Goal: Information Seeking & Learning: Compare options

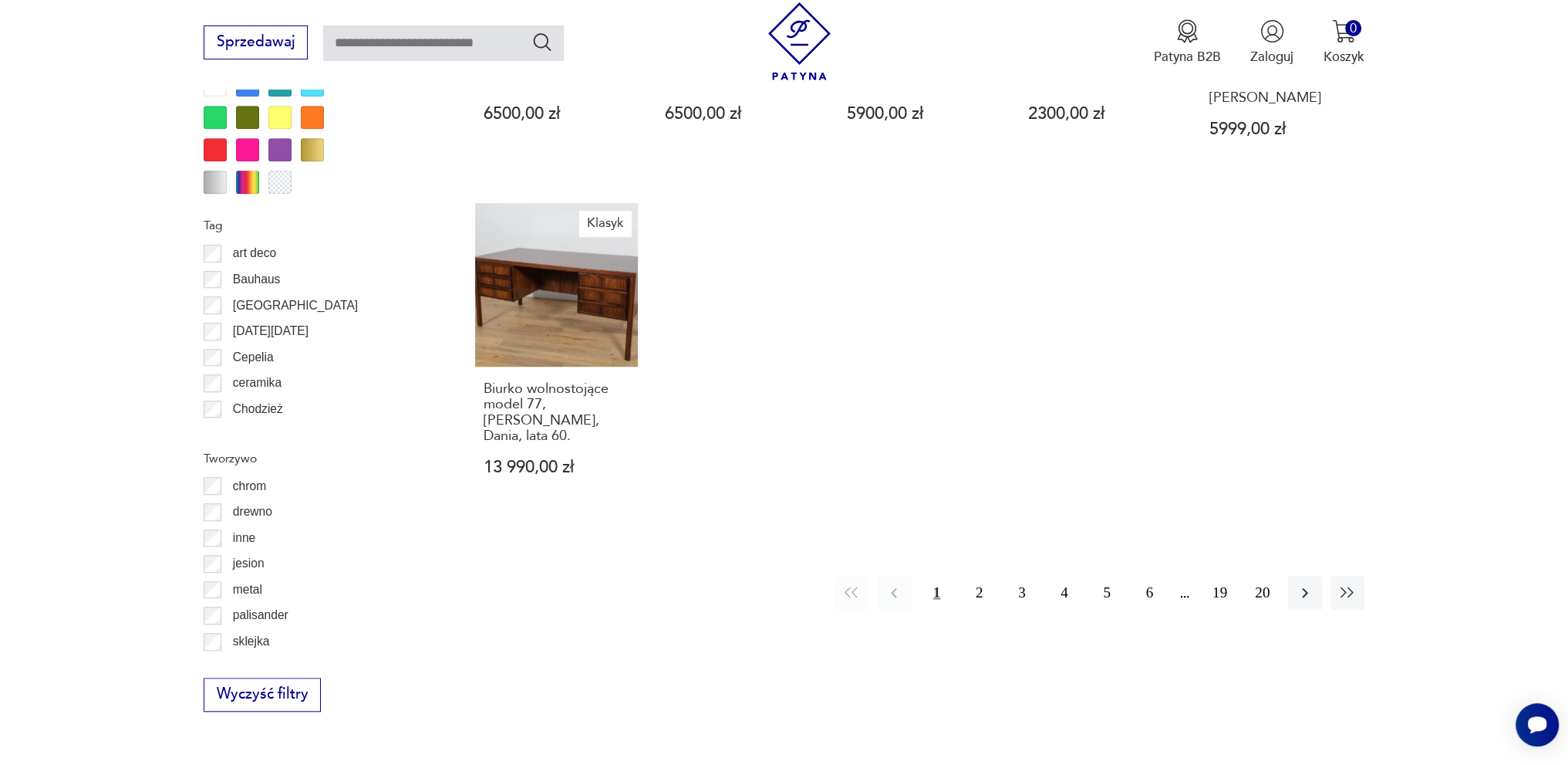
scroll to position [1670, 0]
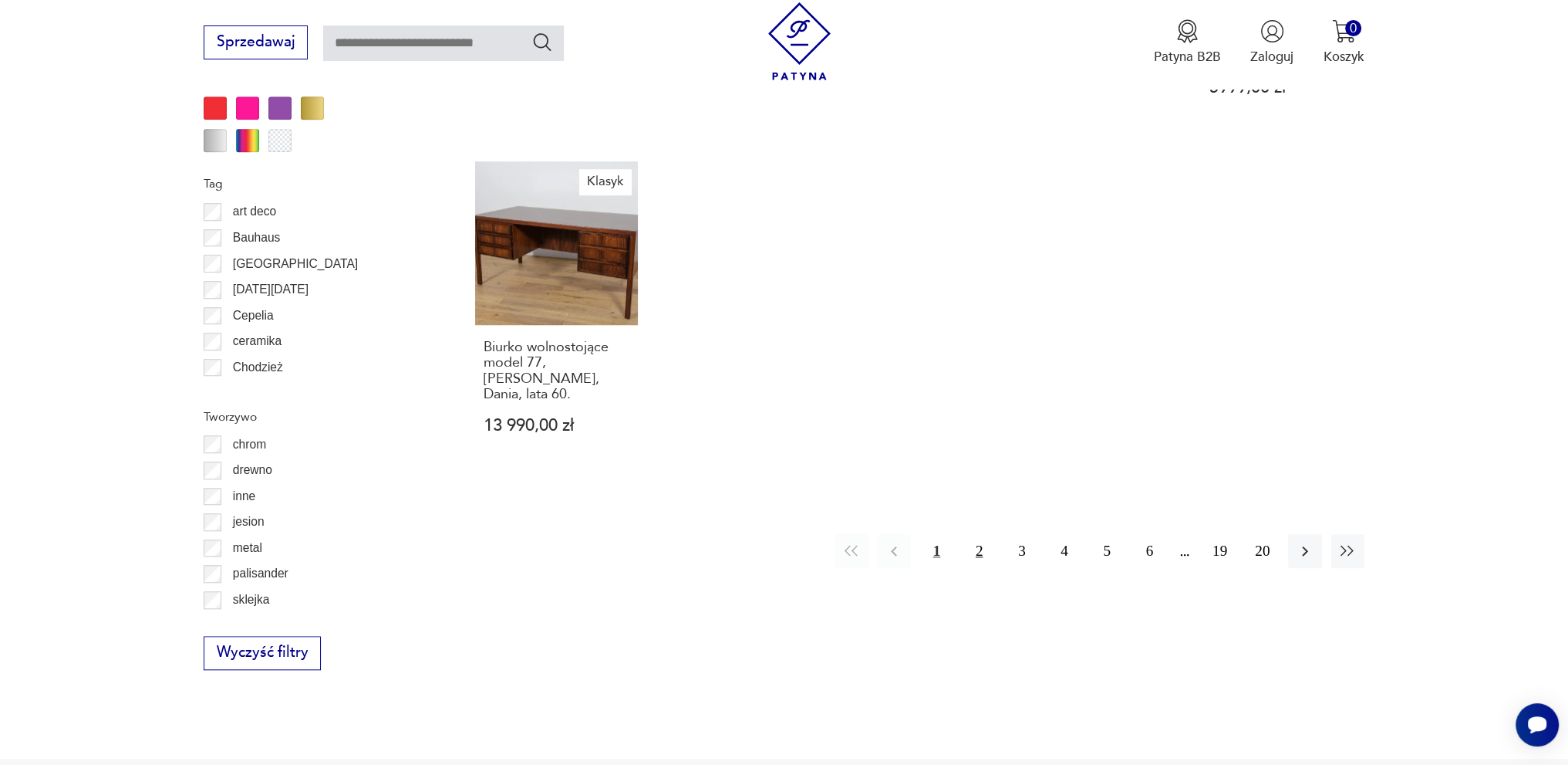
click at [980, 534] on button "2" at bounding box center [980, 550] width 33 height 33
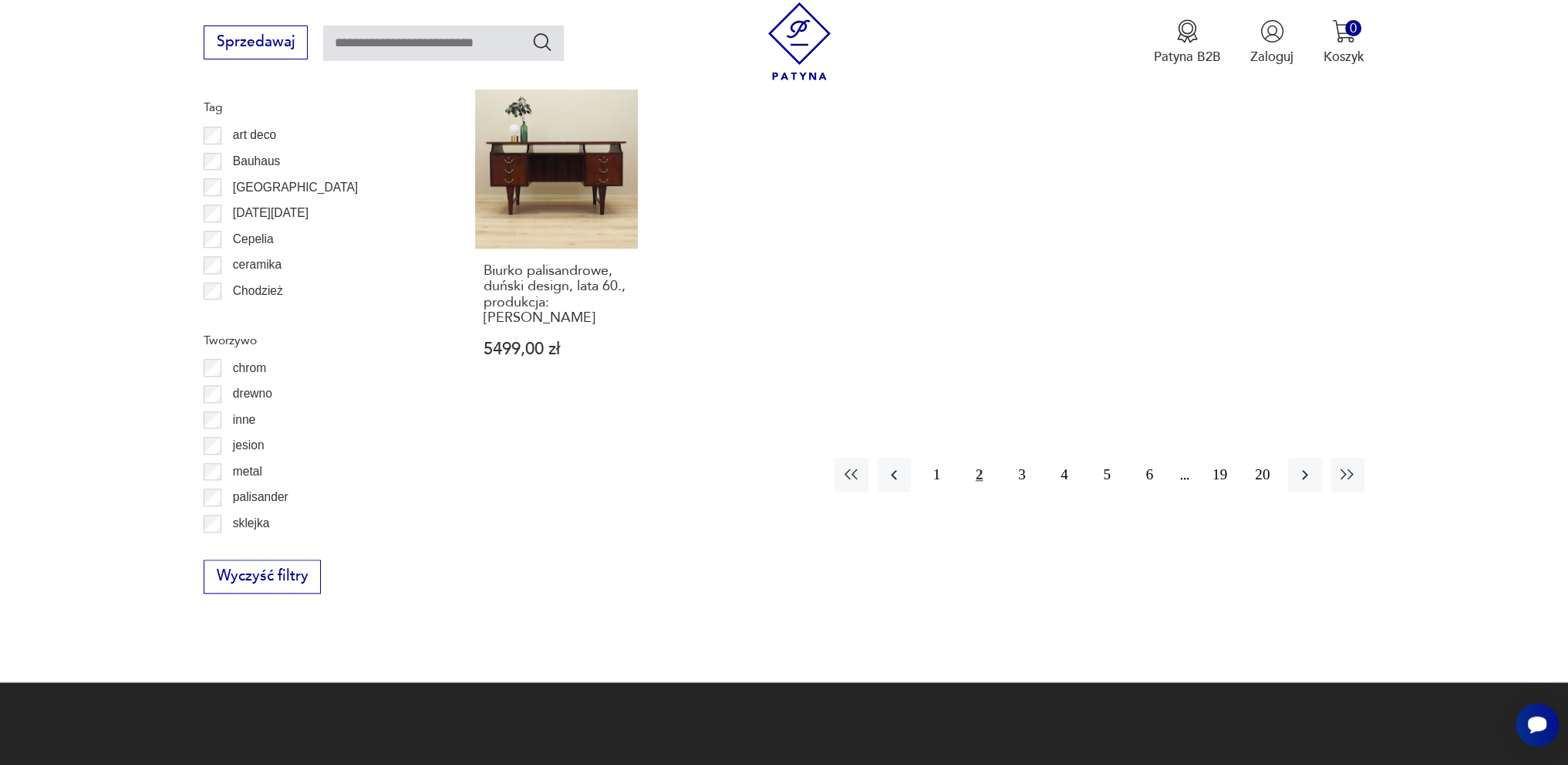
scroll to position [1748, 0]
click at [1024, 462] on button "3" at bounding box center [1022, 473] width 33 height 33
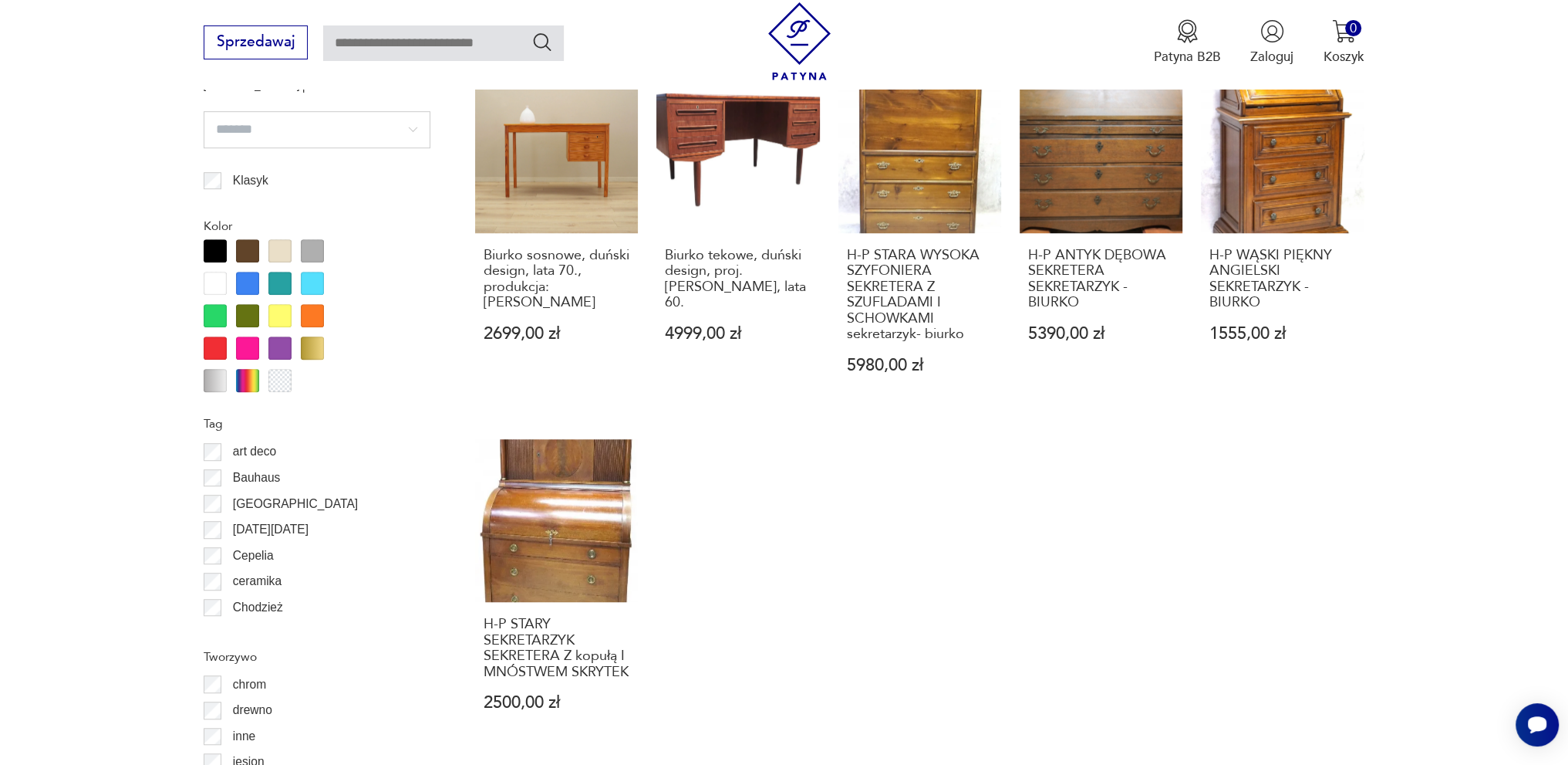
scroll to position [1592, 0]
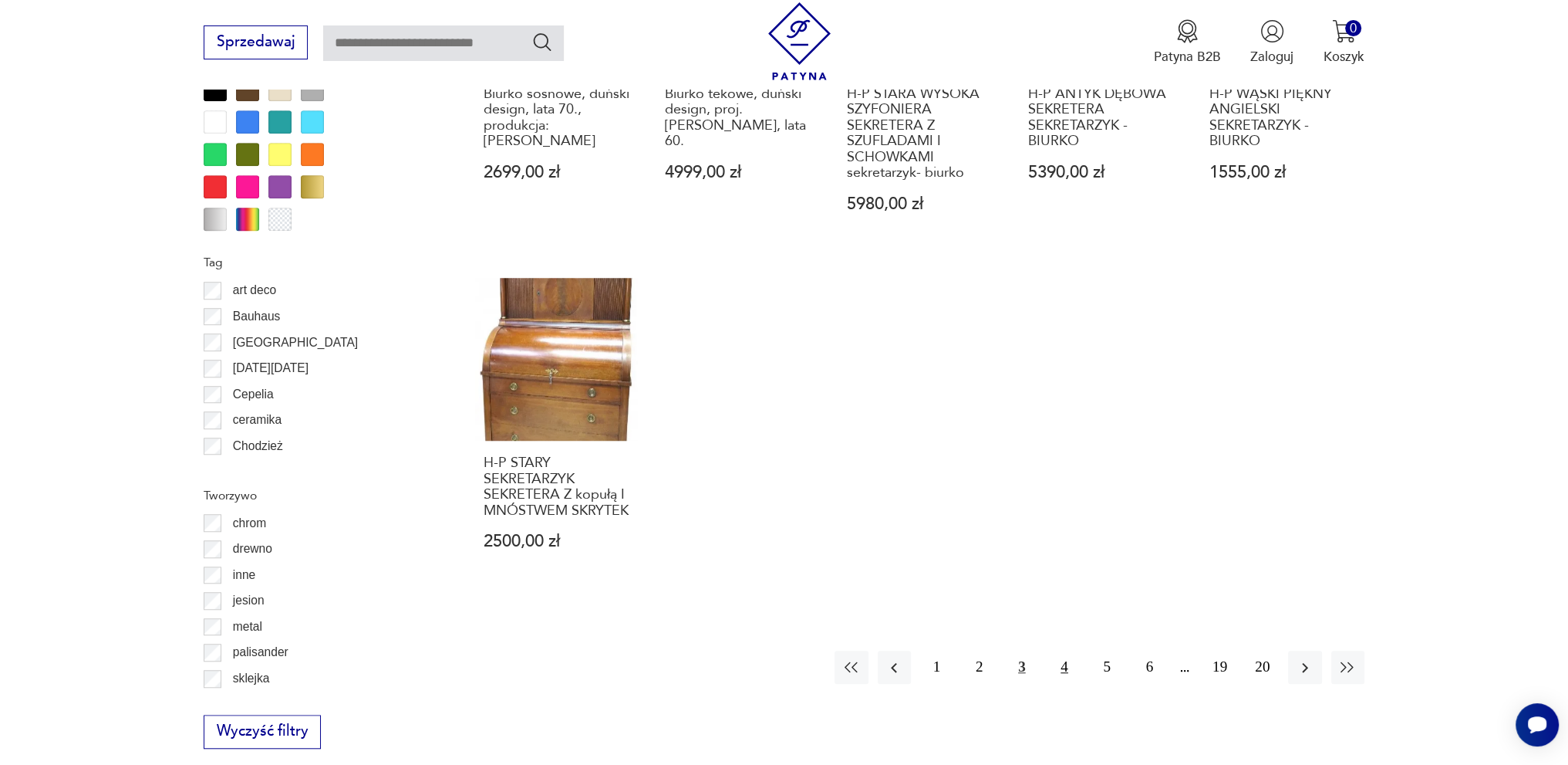
click at [1064, 650] on button "4" at bounding box center [1064, 667] width 33 height 33
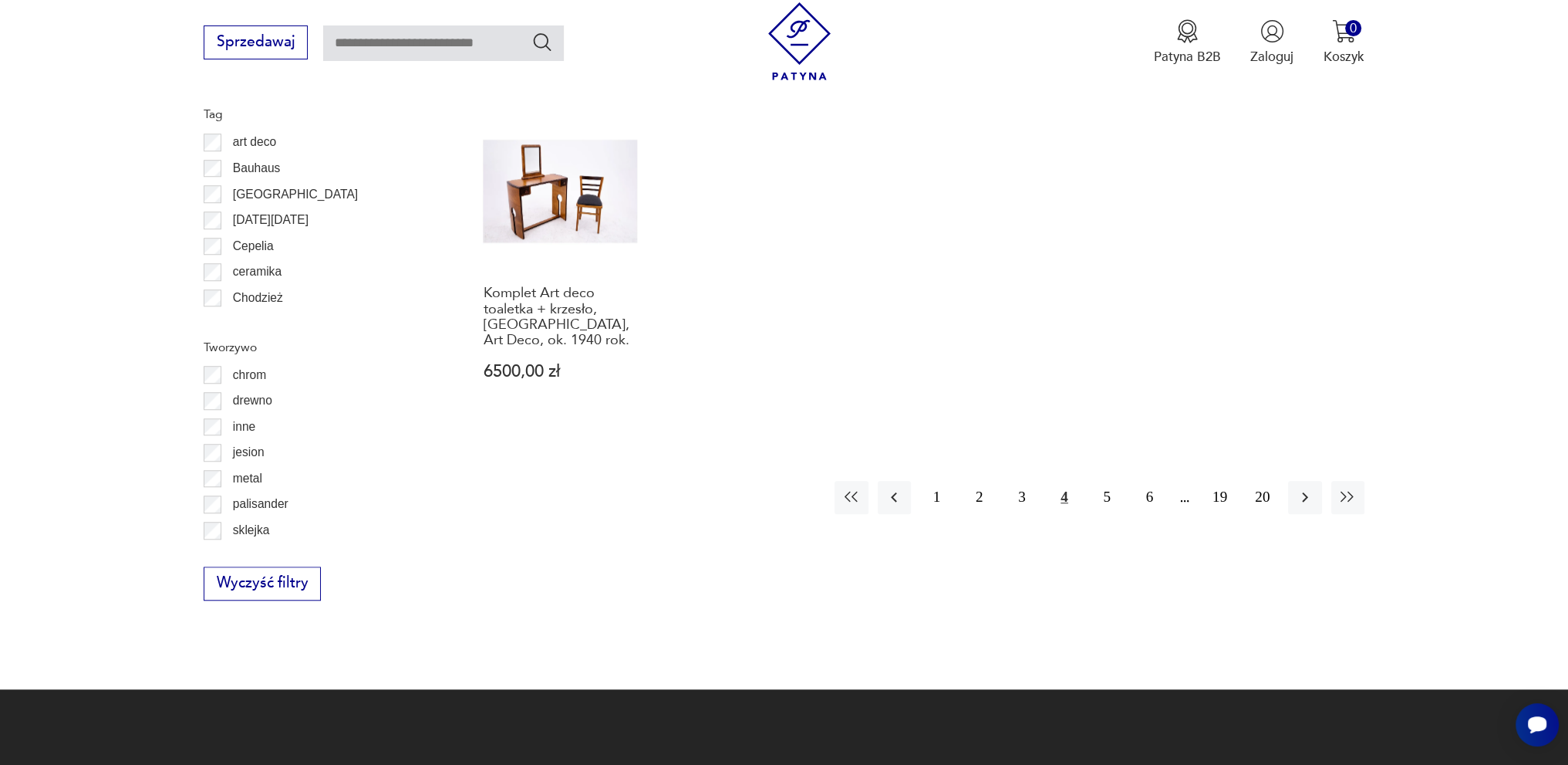
scroll to position [1748, 0]
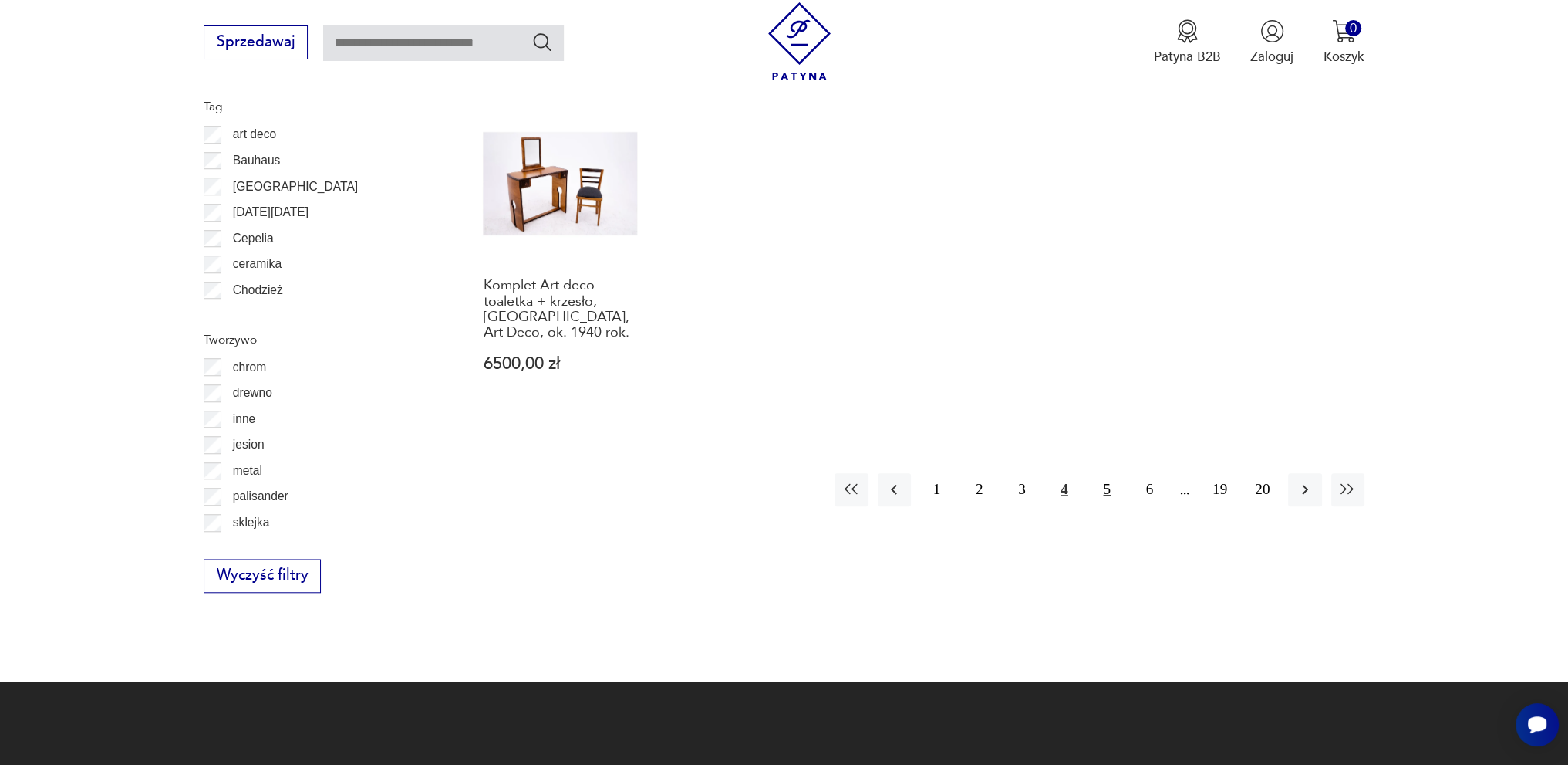
click at [1111, 473] on button "5" at bounding box center [1108, 489] width 33 height 33
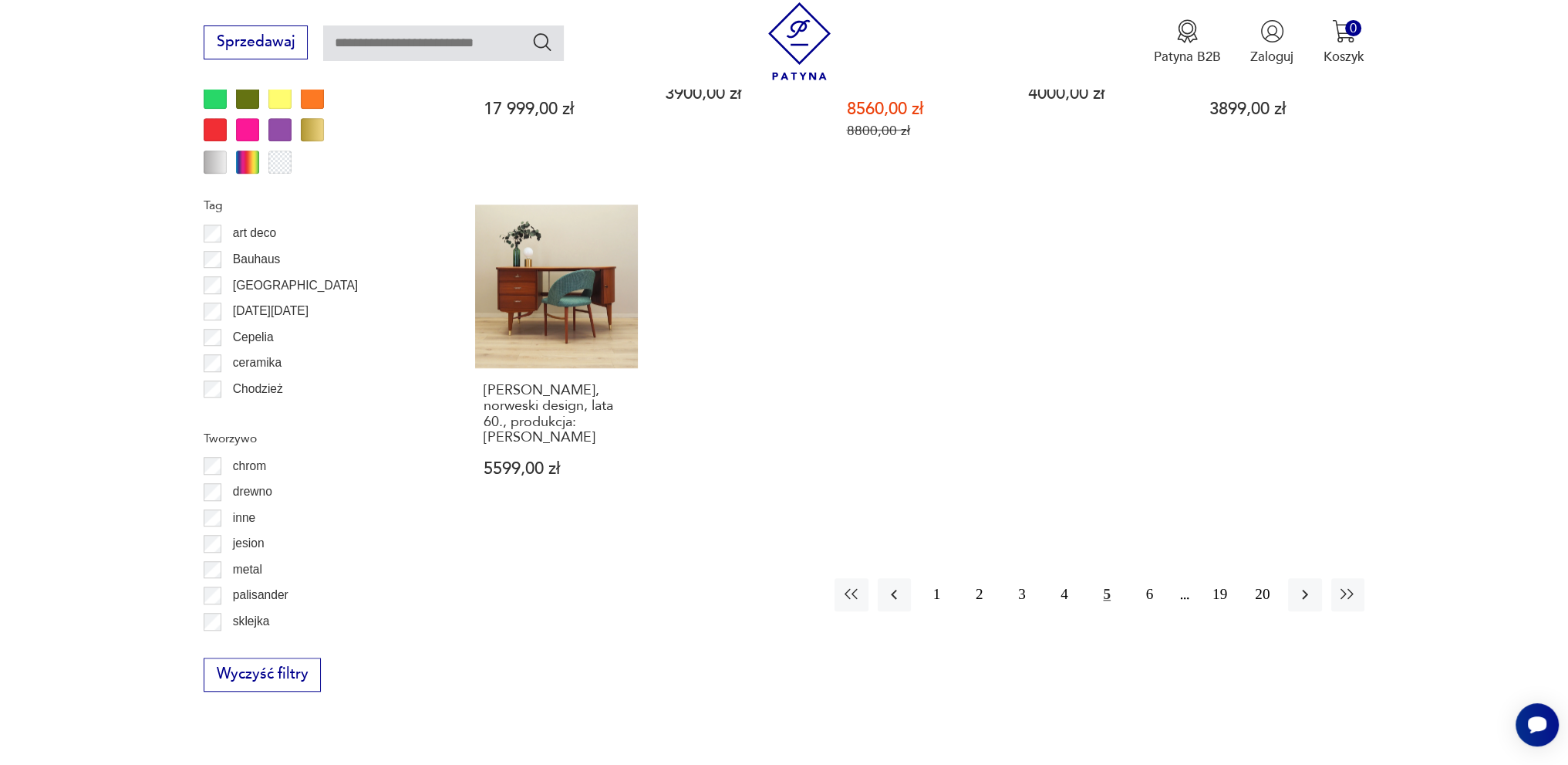
scroll to position [1670, 0]
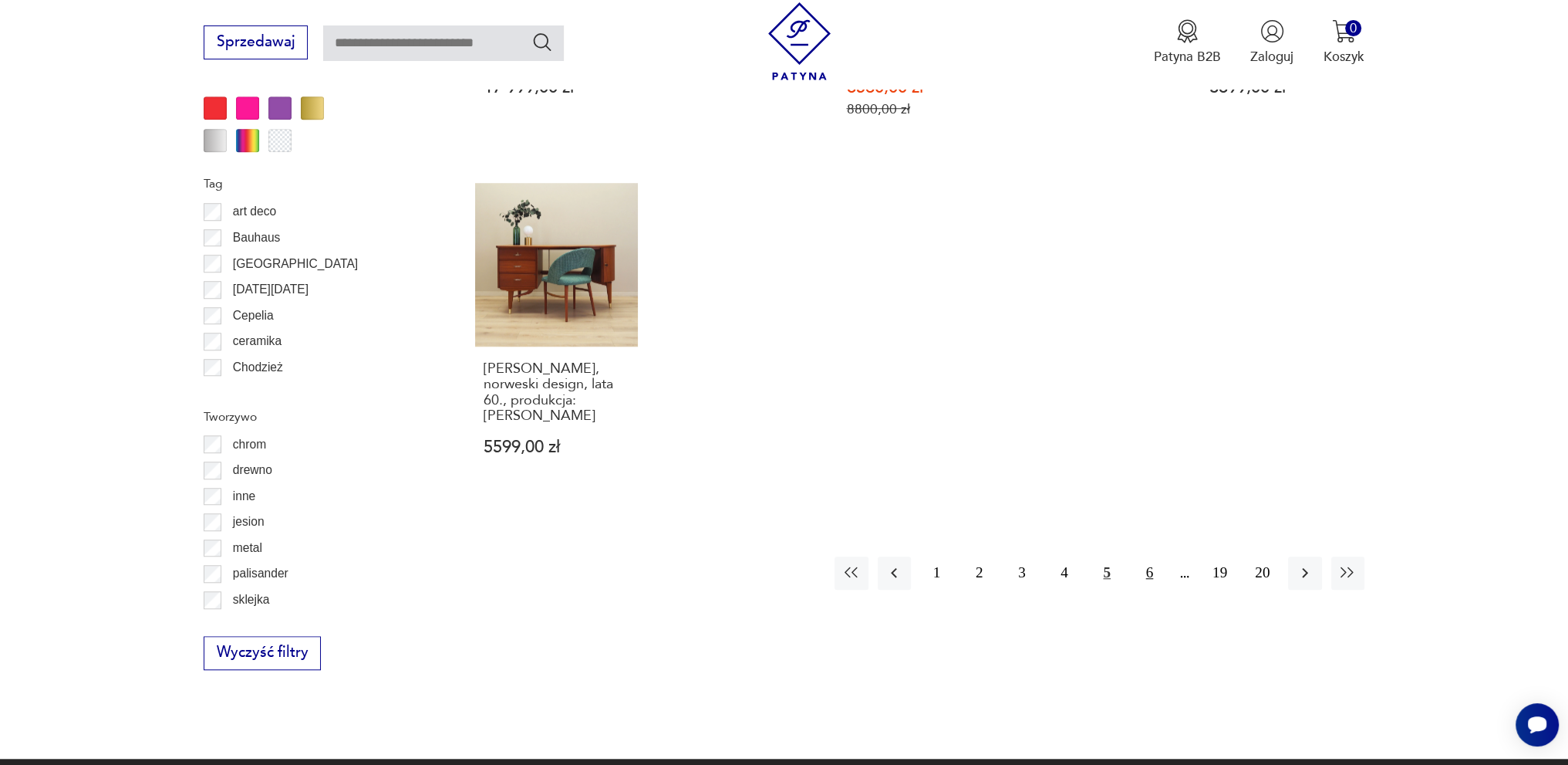
click at [1148, 557] on button "6" at bounding box center [1150, 573] width 33 height 33
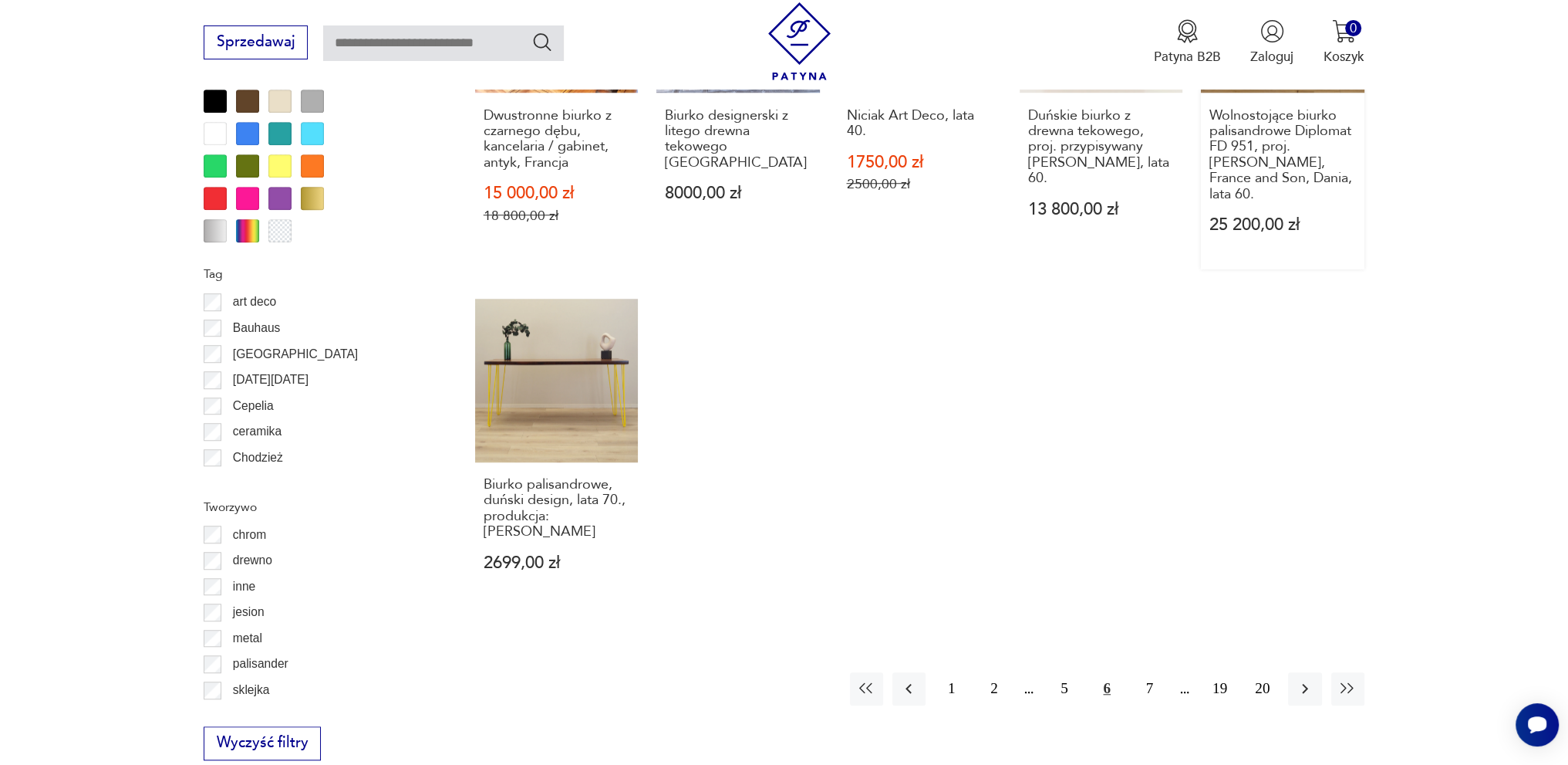
scroll to position [1593, 0]
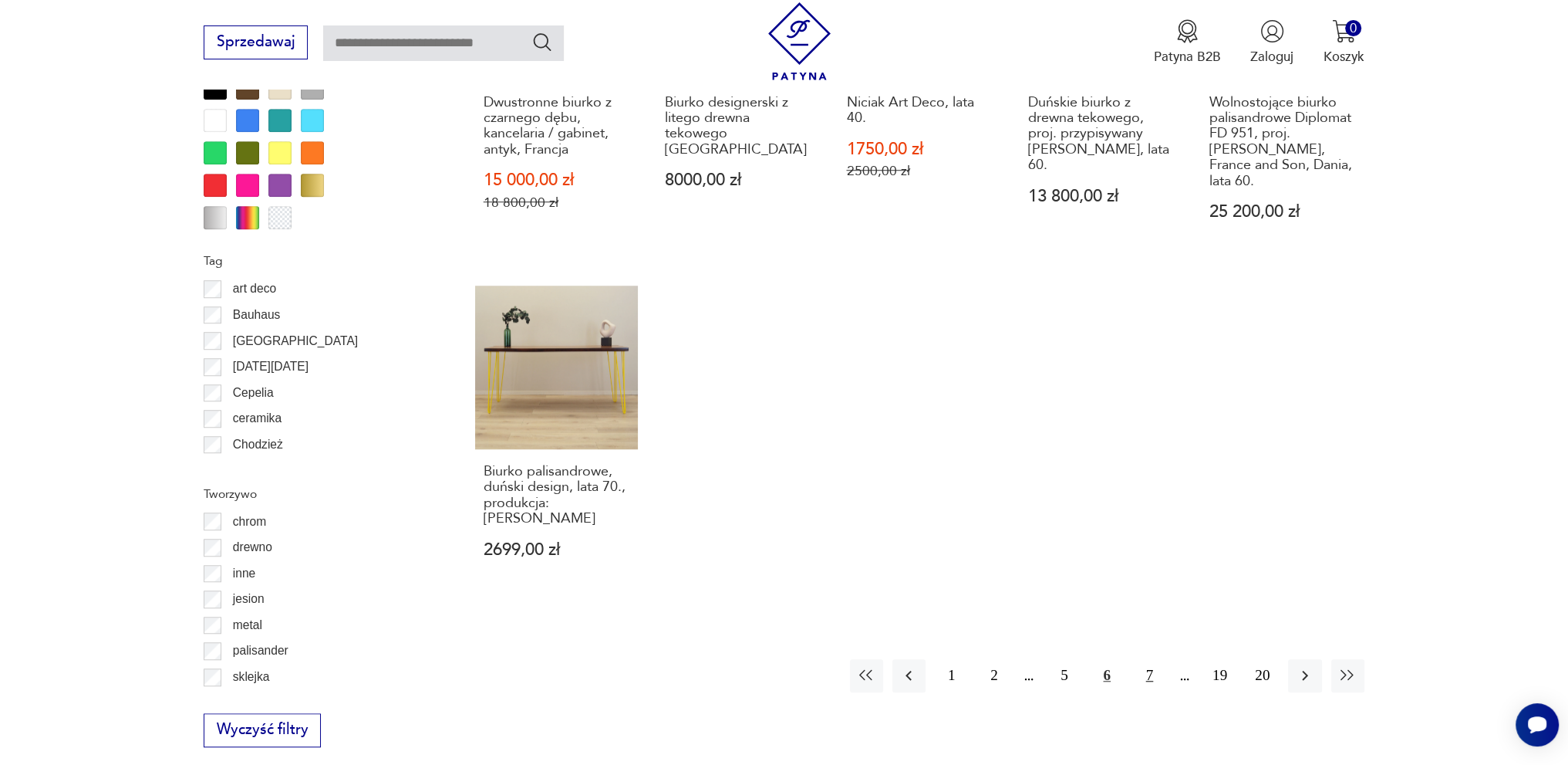
click at [1145, 659] on button "7" at bounding box center [1150, 675] width 33 height 33
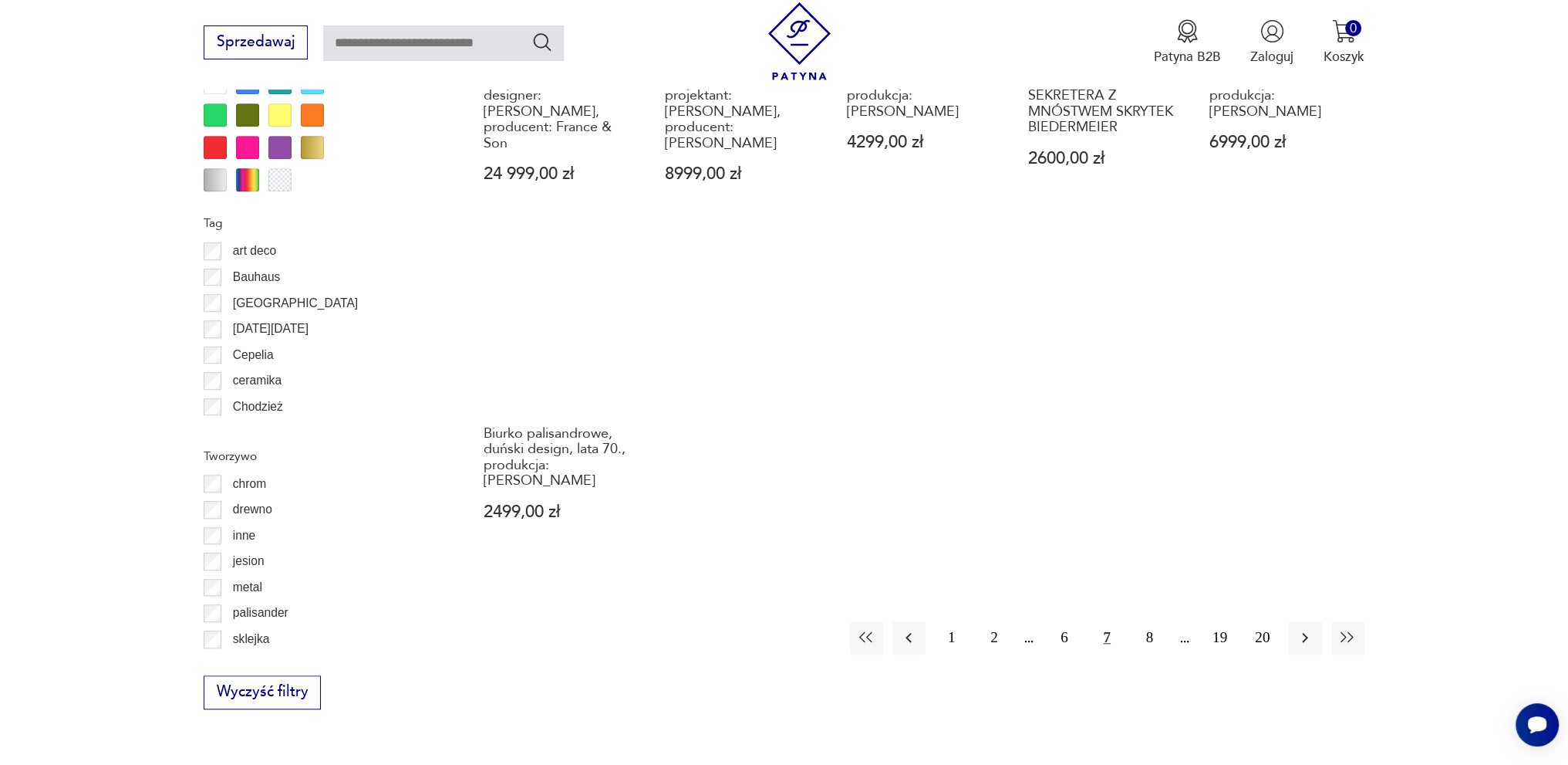
scroll to position [1593, 0]
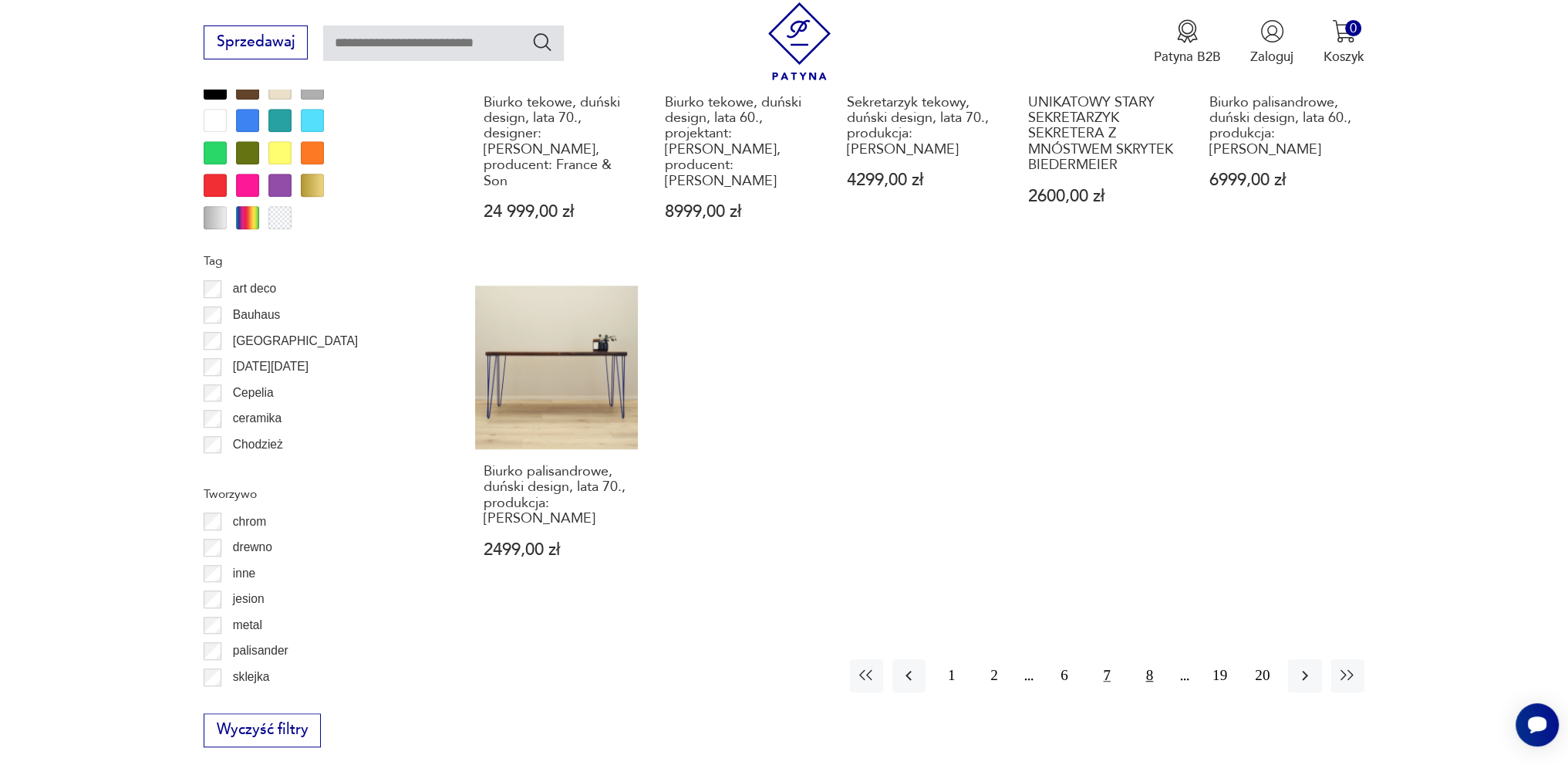
click at [1150, 659] on button "8" at bounding box center [1150, 675] width 33 height 33
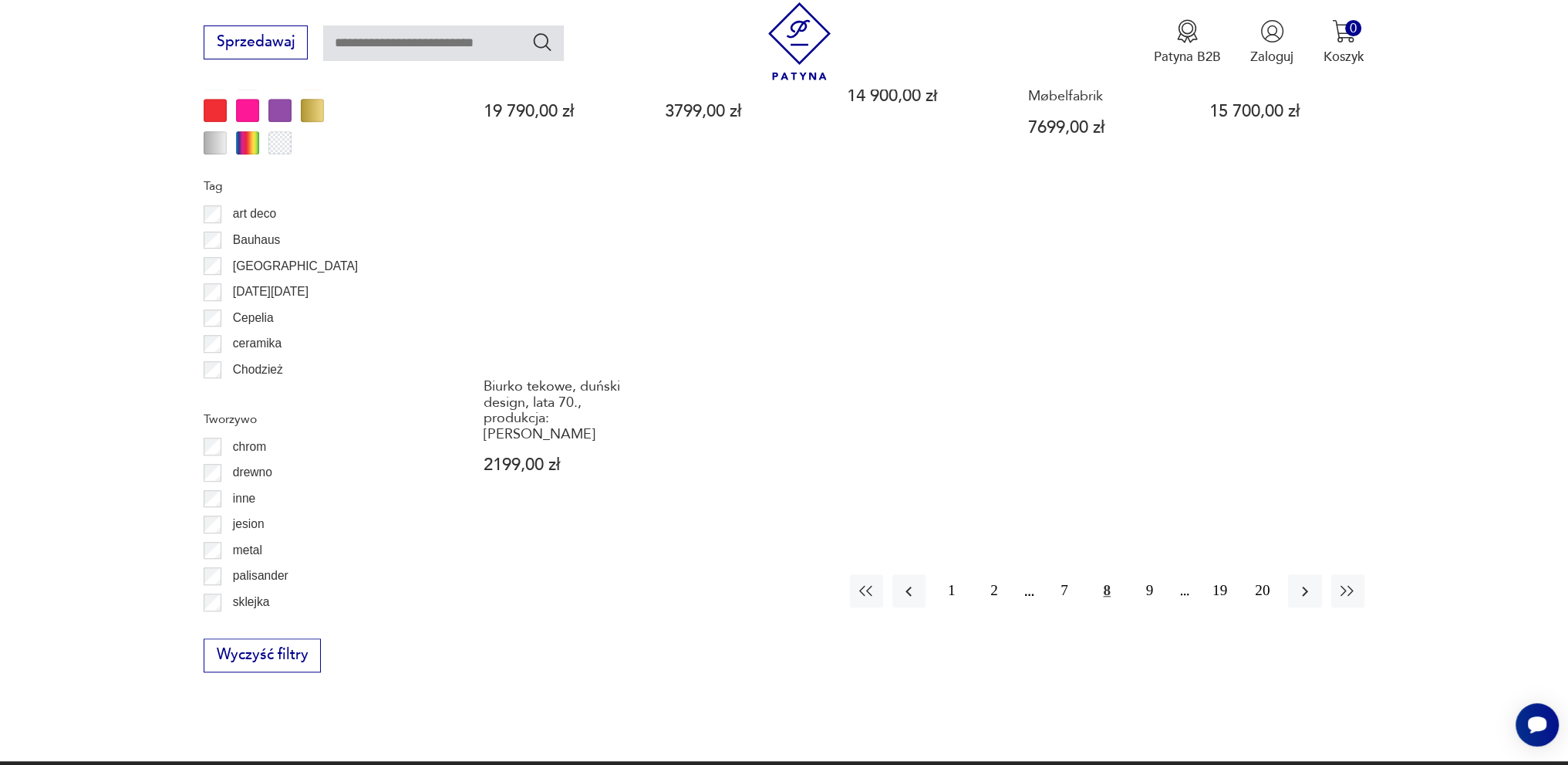
scroll to position [1593, 0]
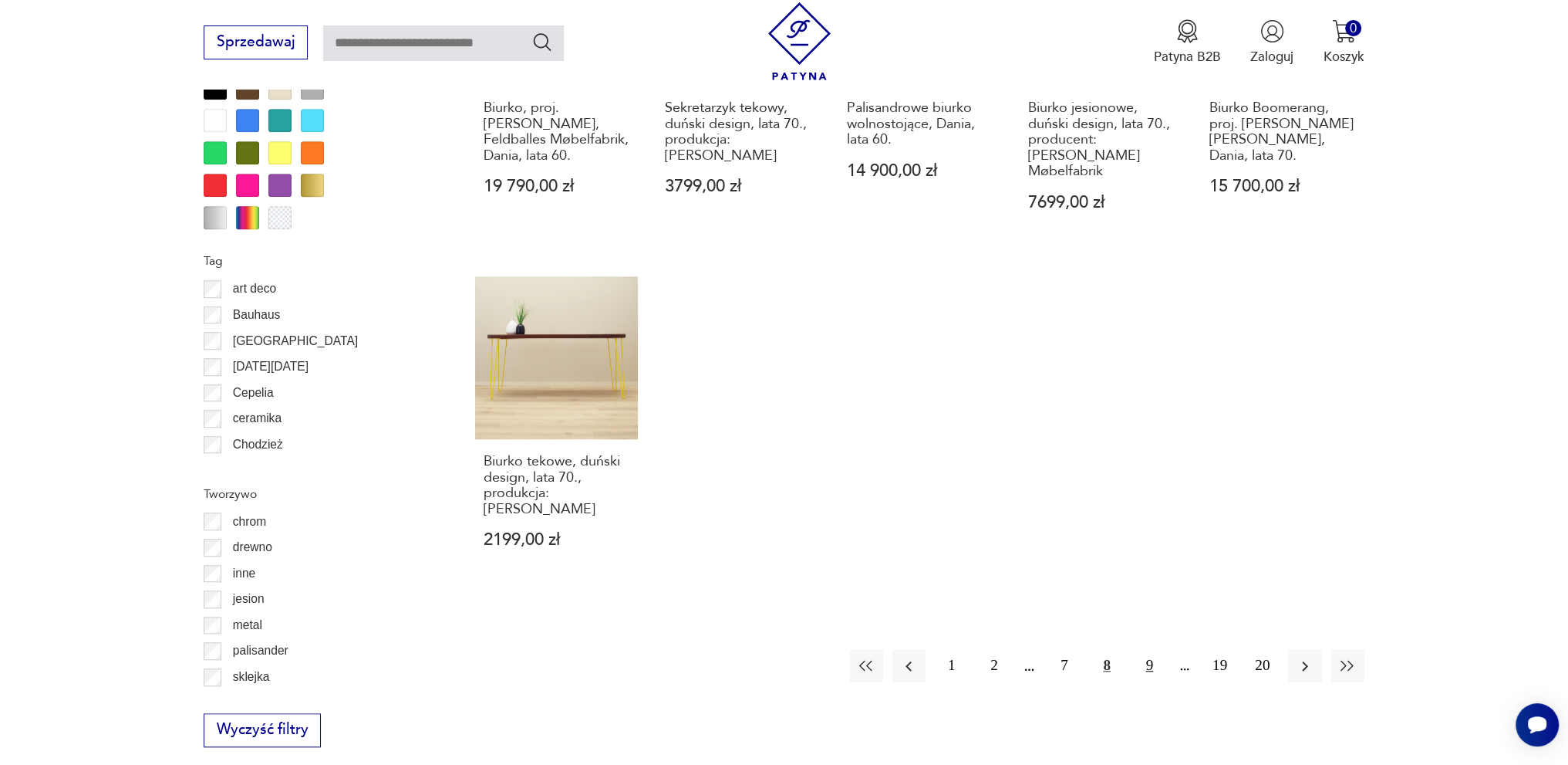
click at [1154, 649] on button "9" at bounding box center [1150, 666] width 33 height 33
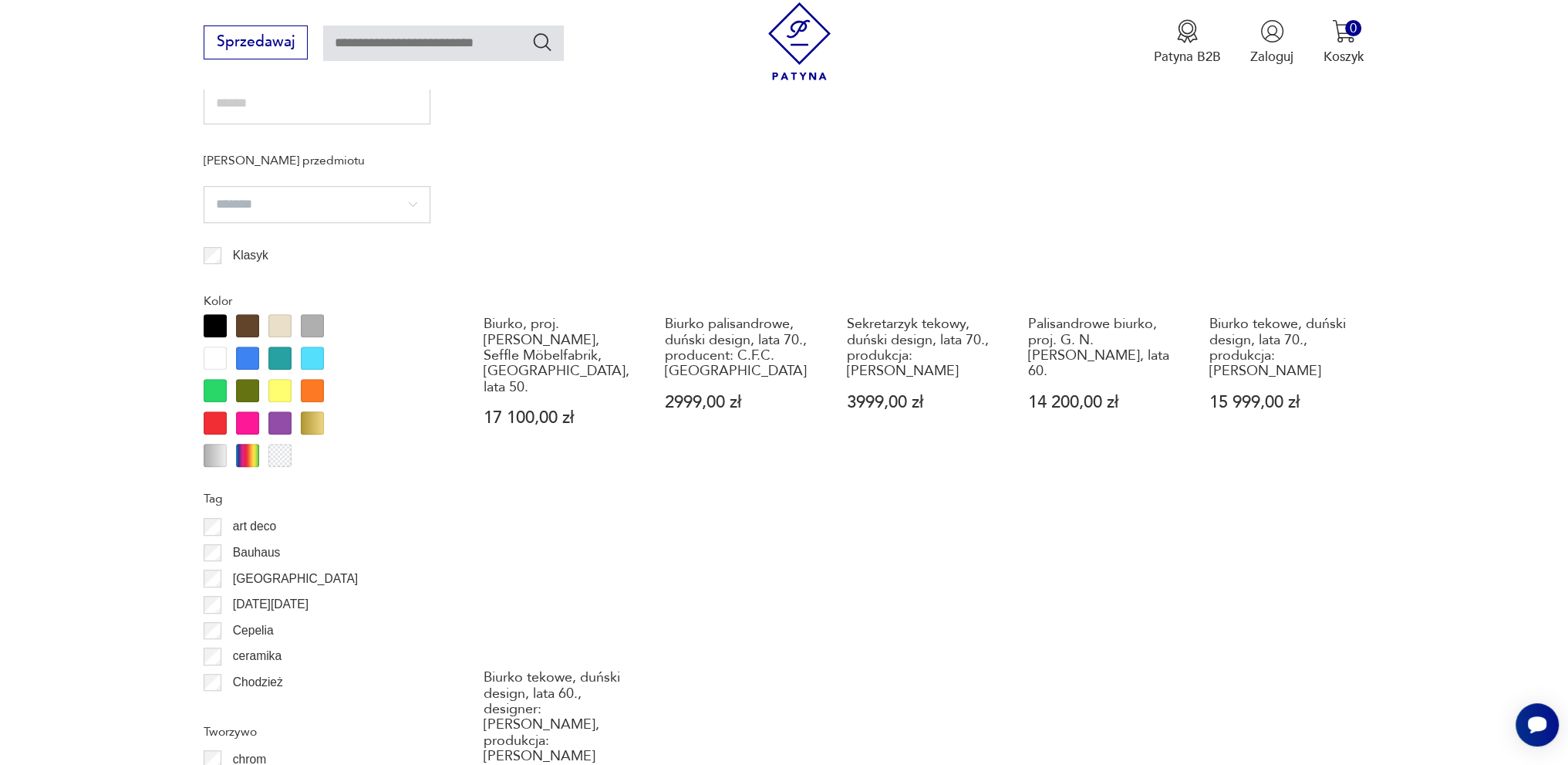
scroll to position [1516, 0]
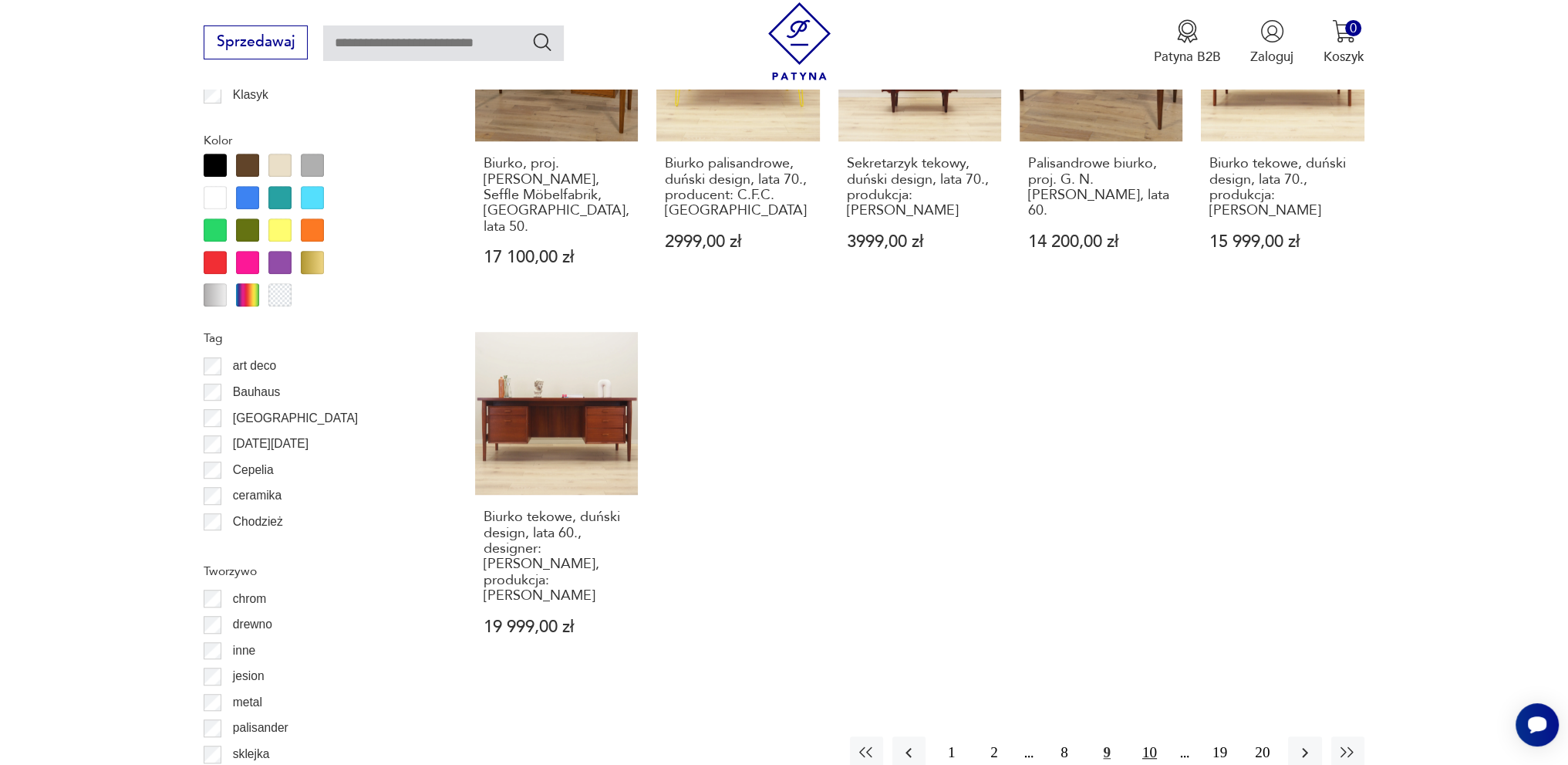
click at [1146, 736] on button "10" at bounding box center [1150, 752] width 33 height 33
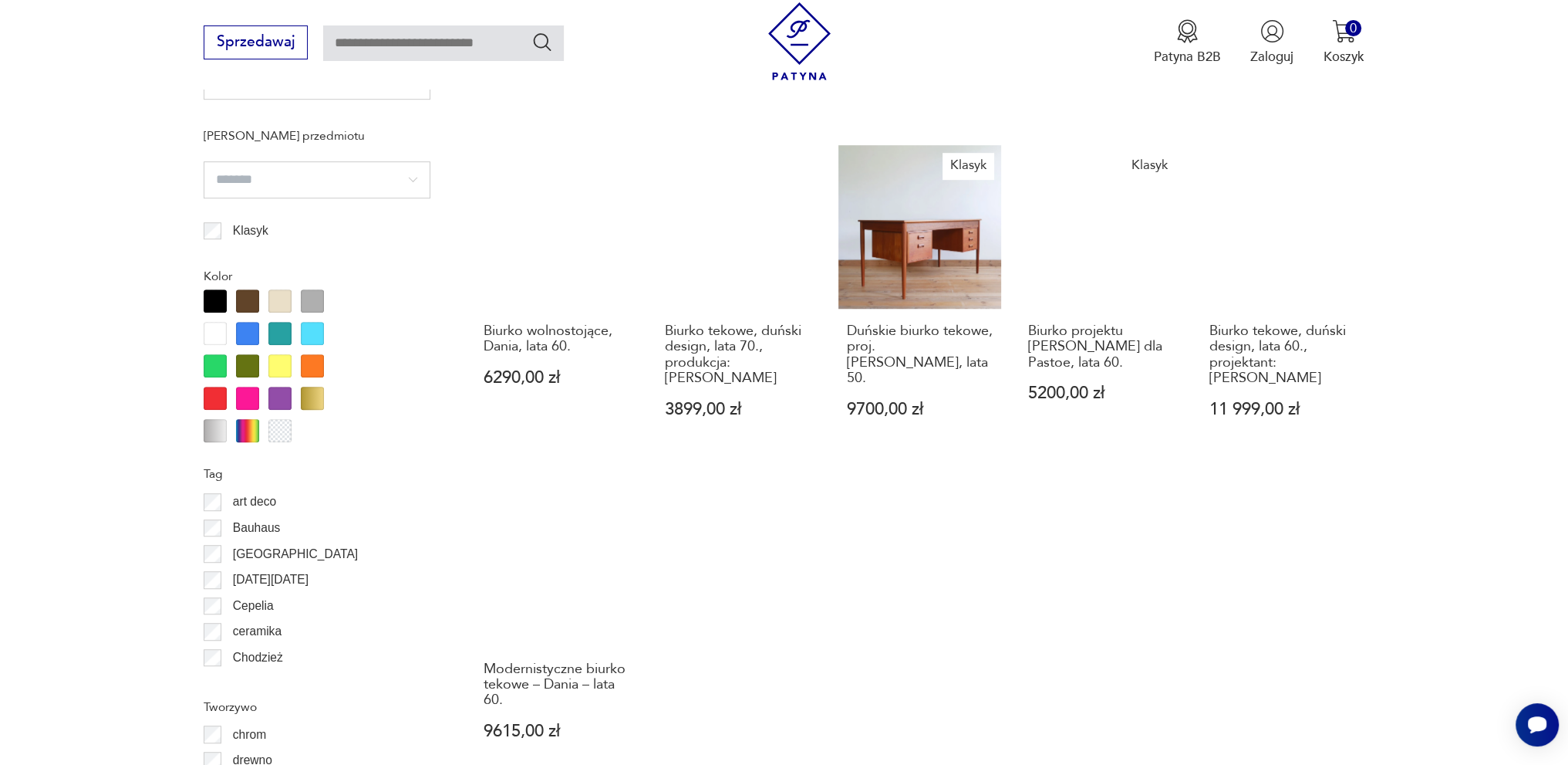
scroll to position [1516, 0]
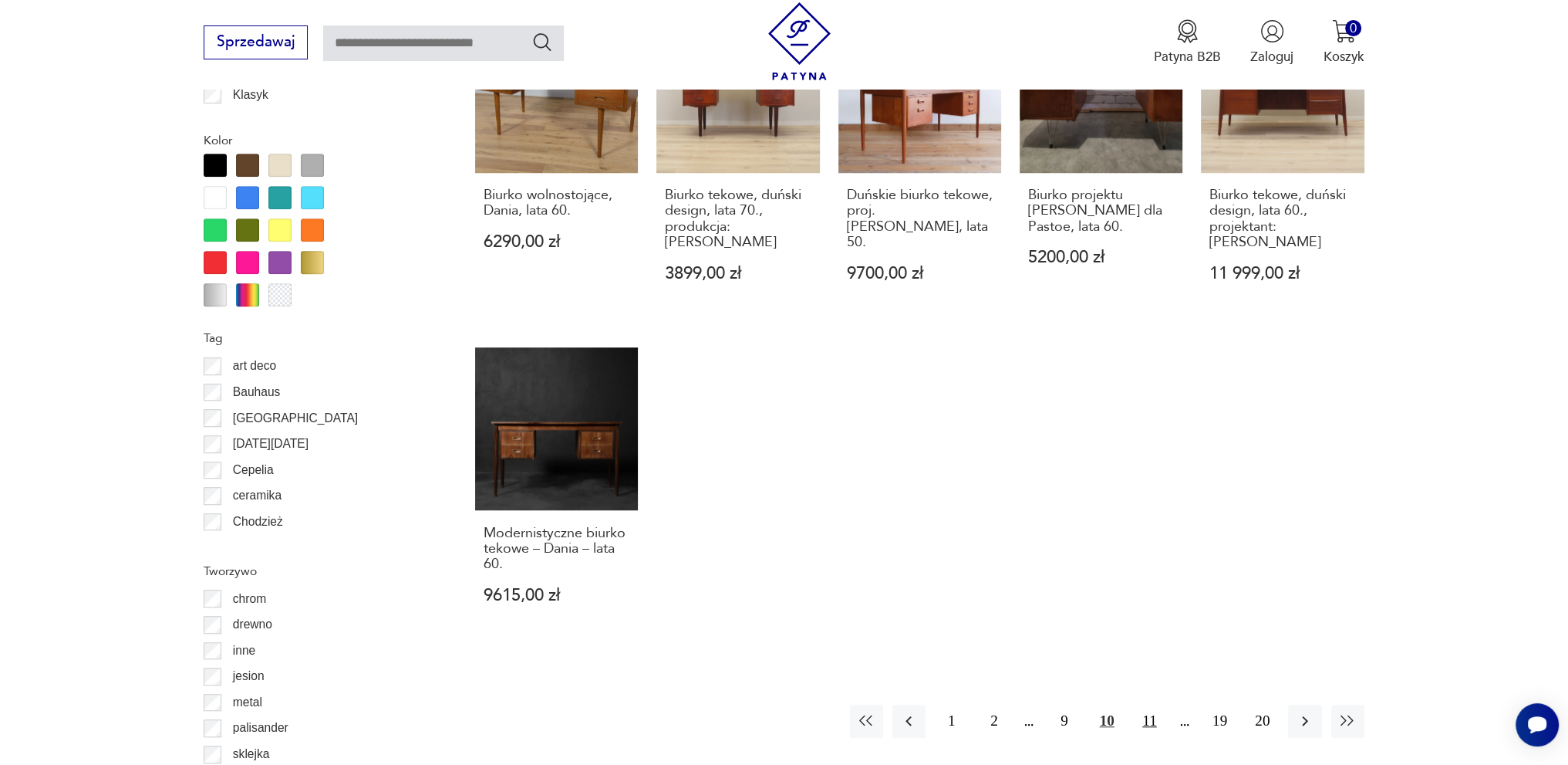
click at [1151, 704] on button "11" at bounding box center [1150, 721] width 33 height 33
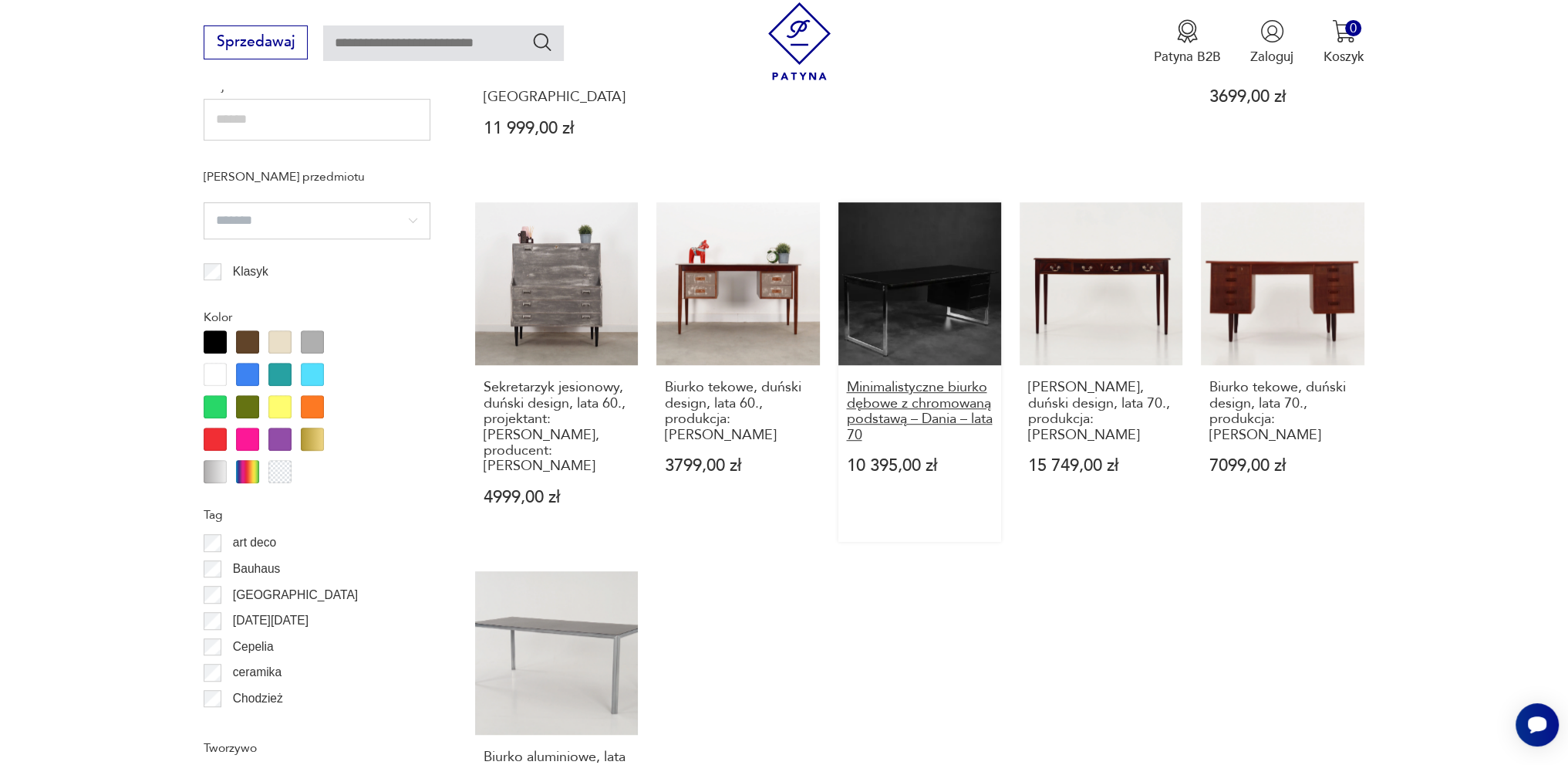
scroll to position [1593, 0]
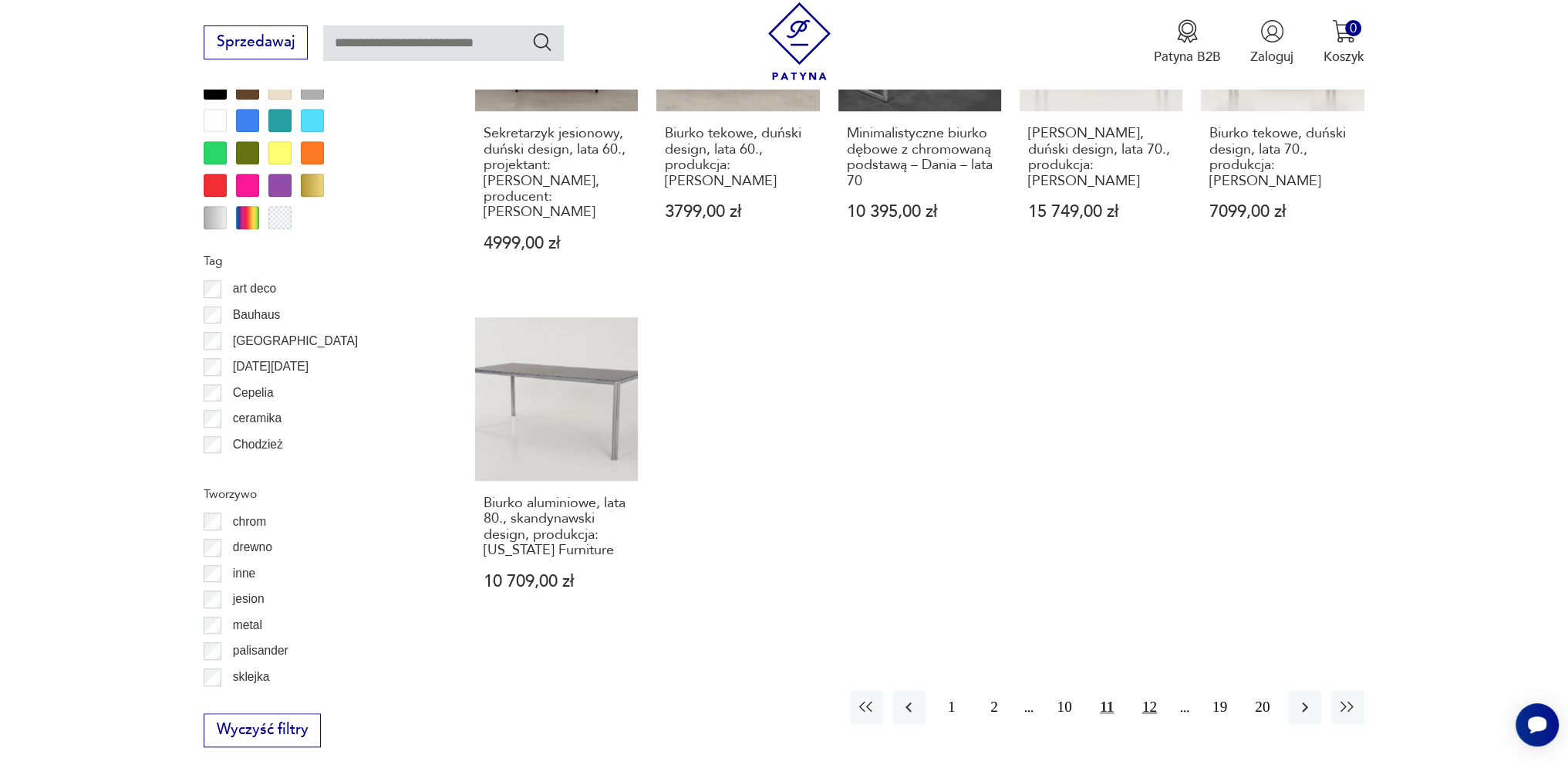
click at [1138, 690] on button "12" at bounding box center [1150, 706] width 33 height 33
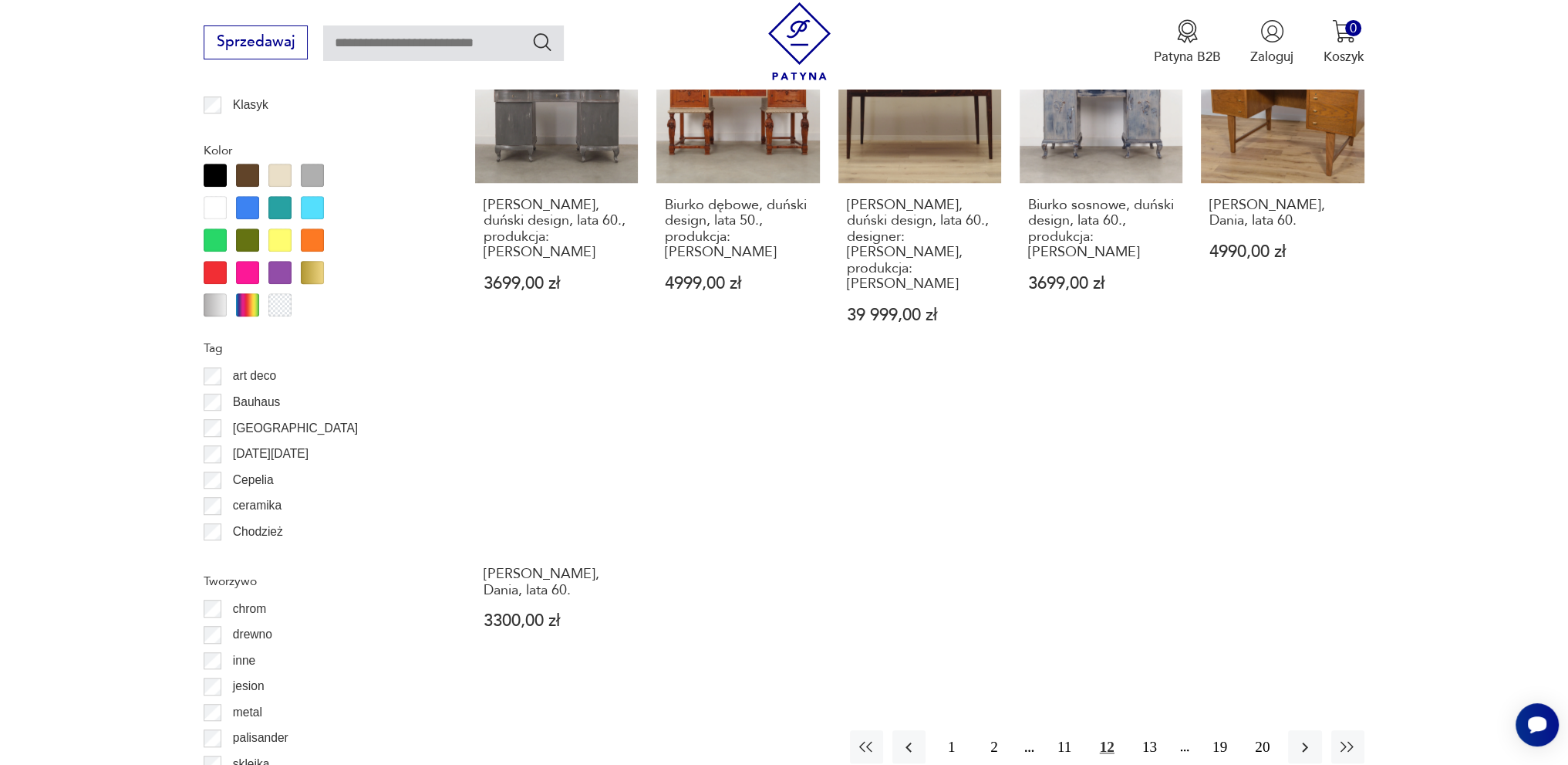
scroll to position [1593, 0]
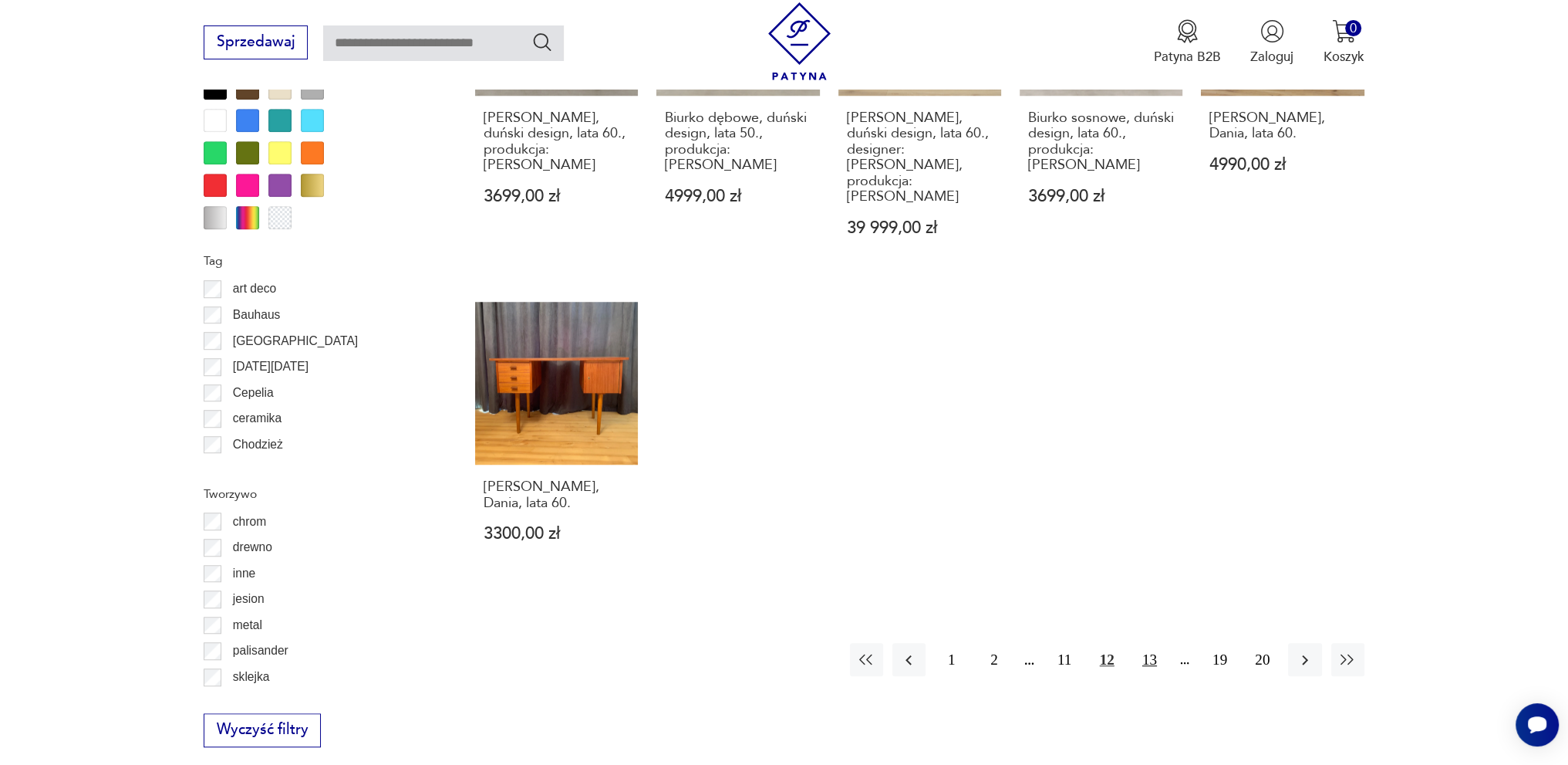
click at [1150, 643] on button "13" at bounding box center [1150, 659] width 33 height 33
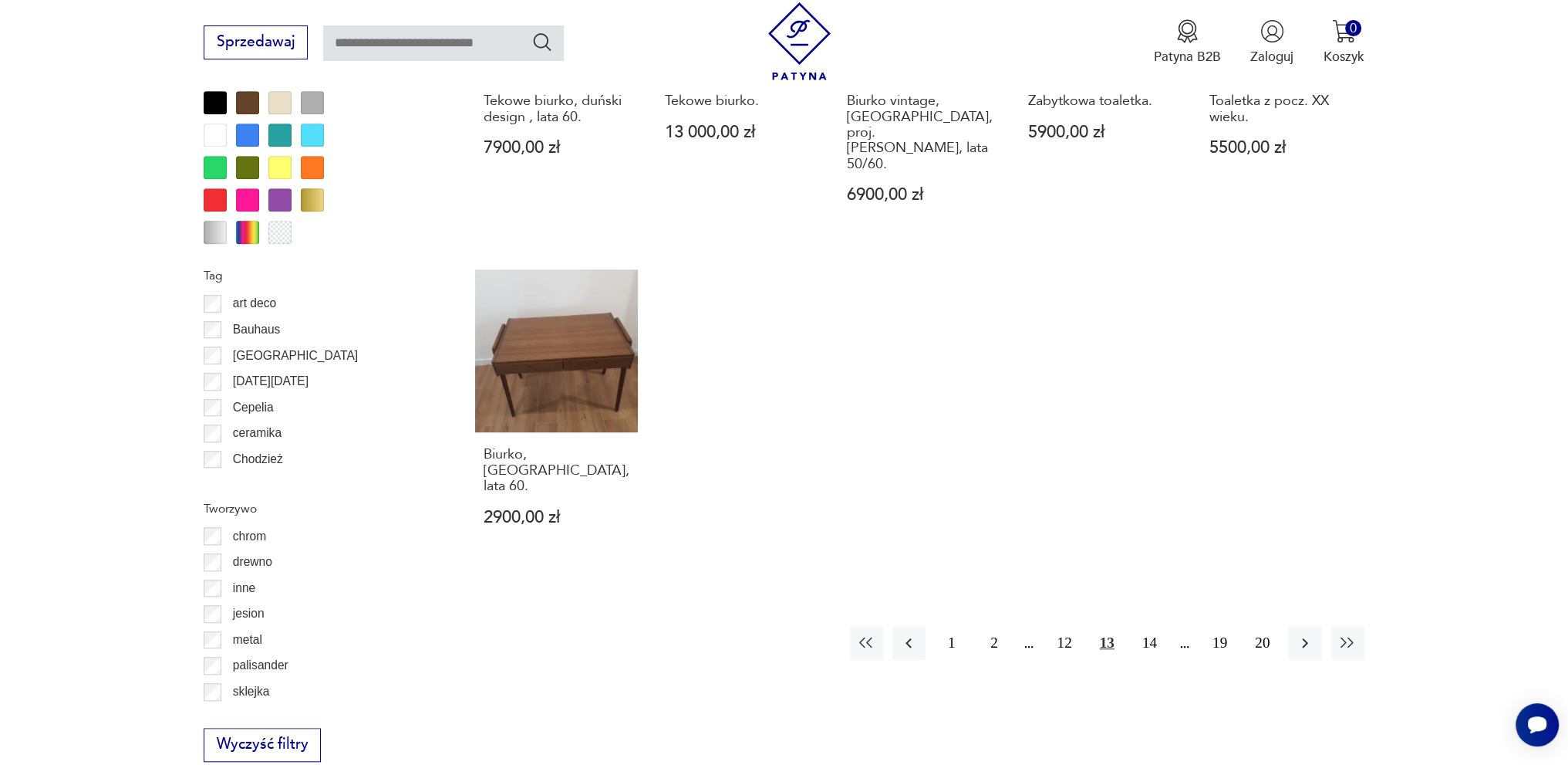
scroll to position [1593, 0]
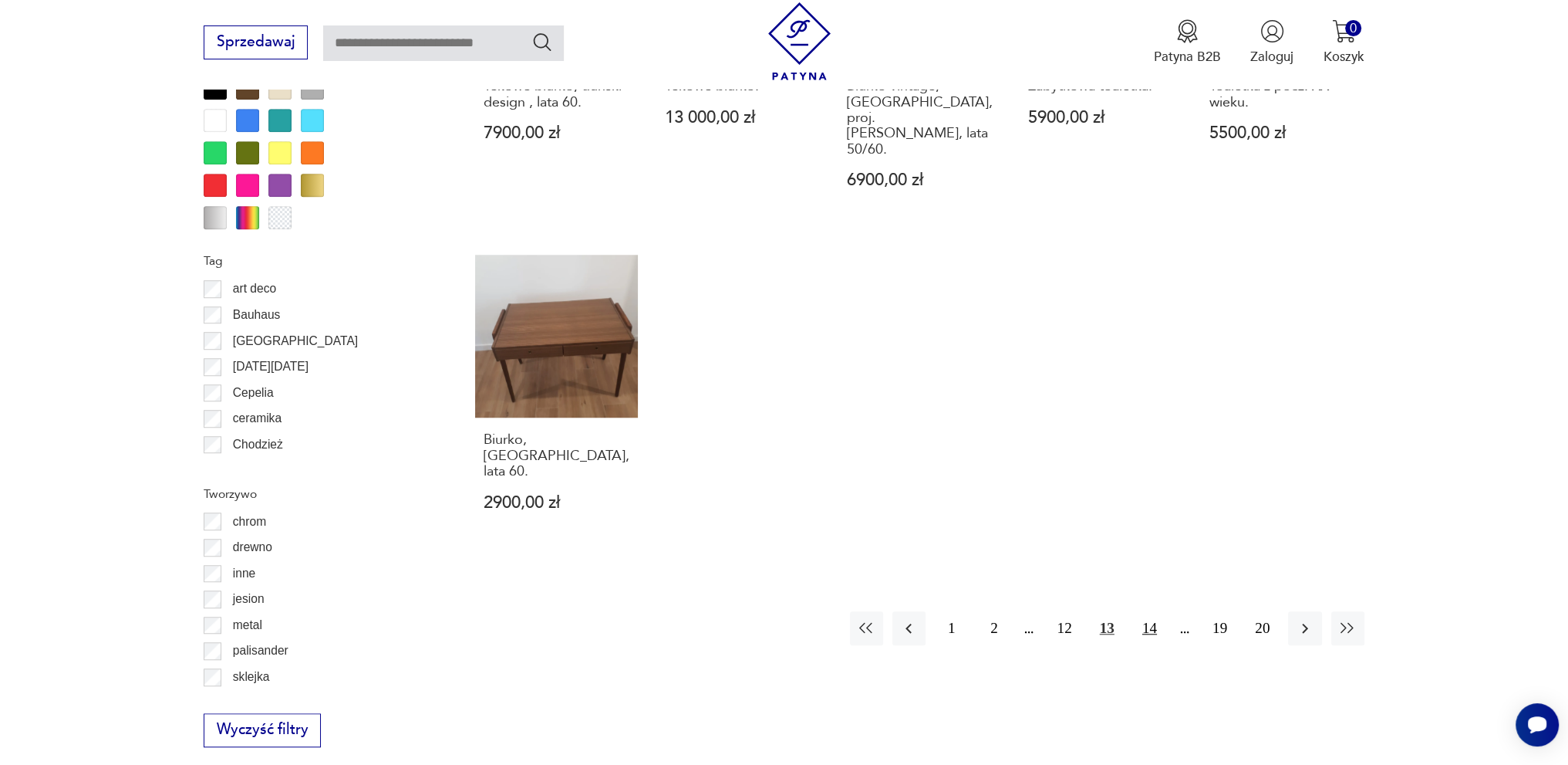
click at [1153, 611] on button "14" at bounding box center [1150, 627] width 33 height 33
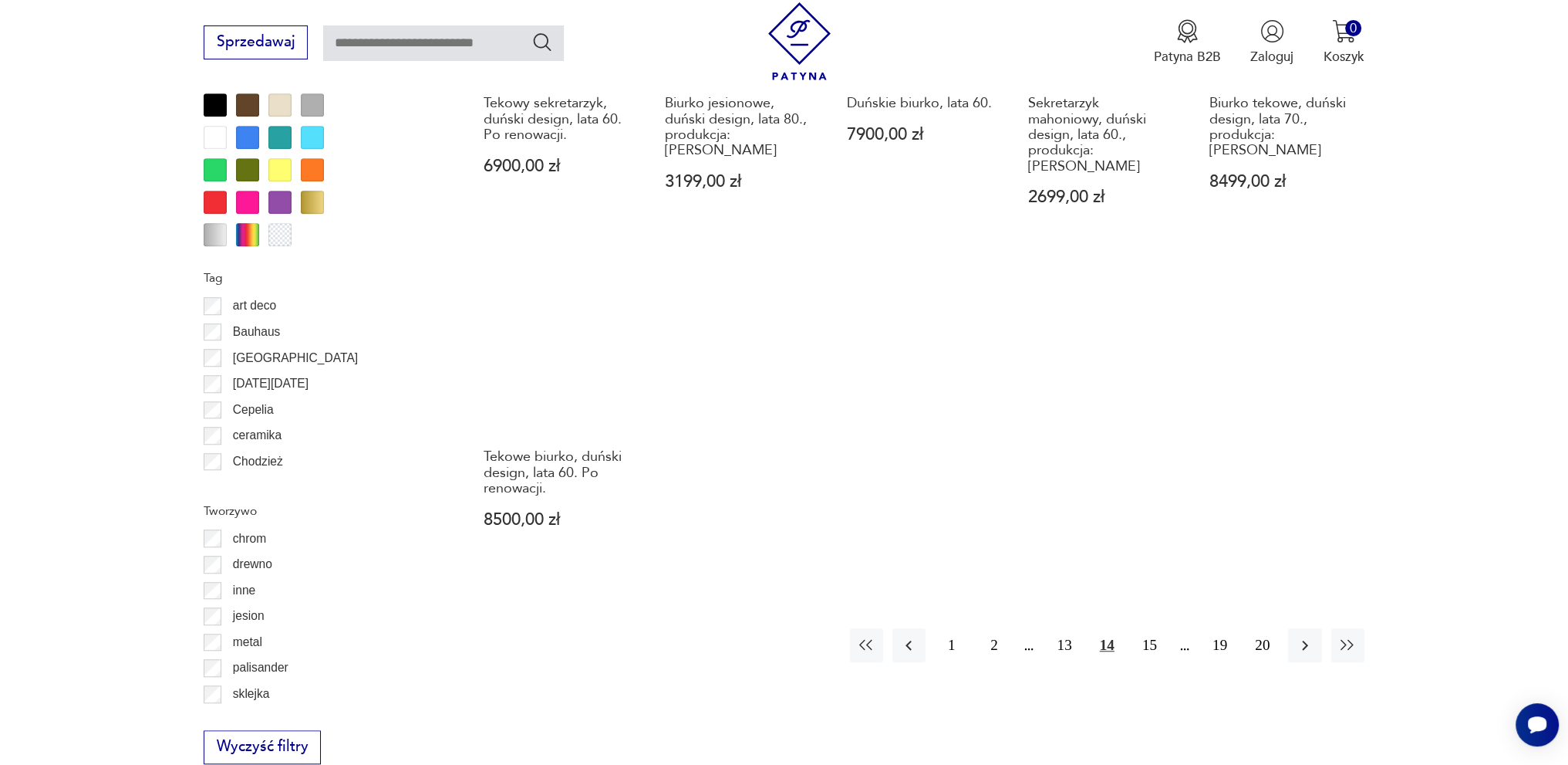
scroll to position [1748, 0]
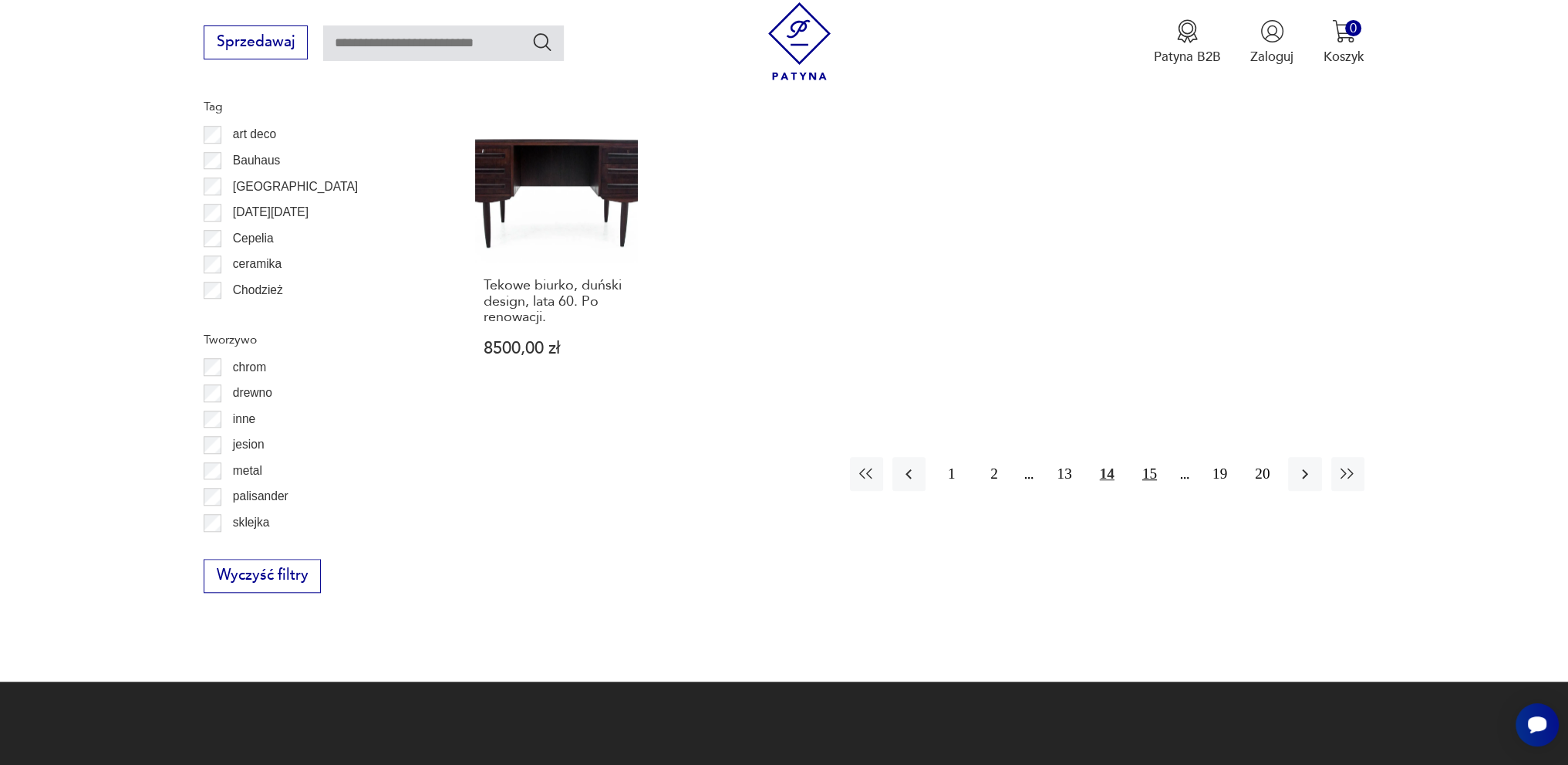
click at [1146, 457] on button "15" at bounding box center [1150, 473] width 33 height 33
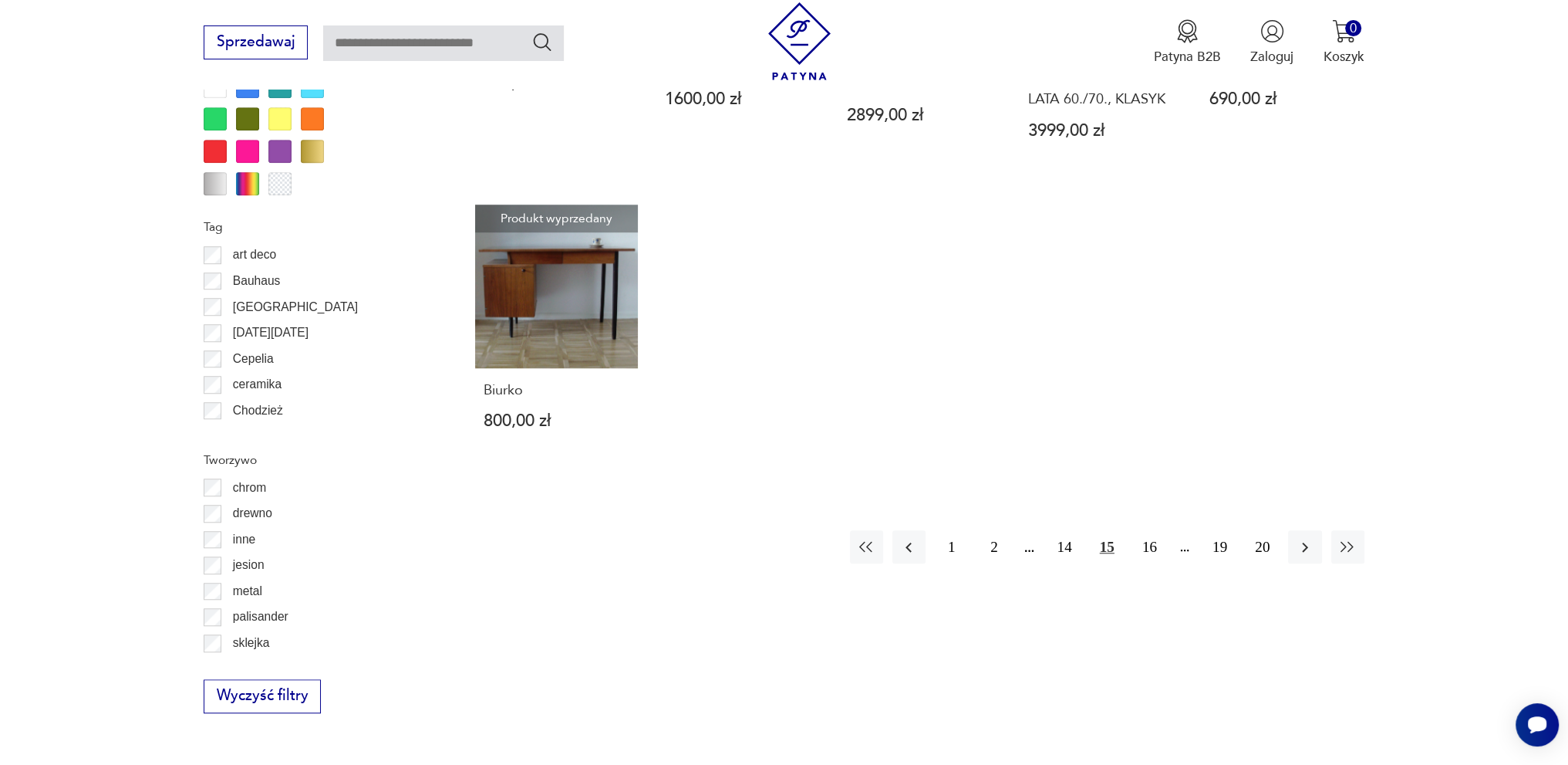
scroll to position [1670, 0]
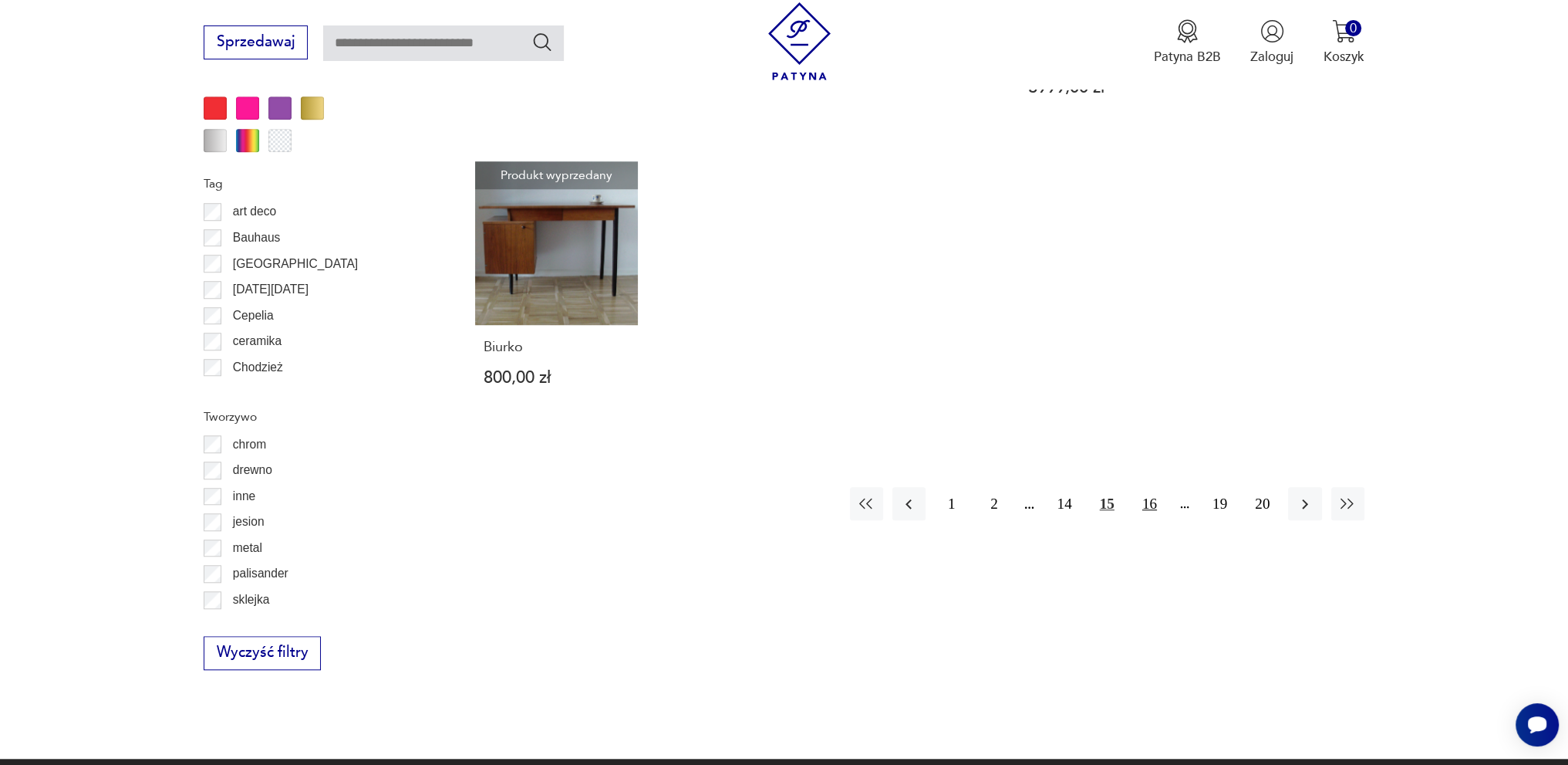
click at [1158, 506] on button "16" at bounding box center [1150, 503] width 33 height 33
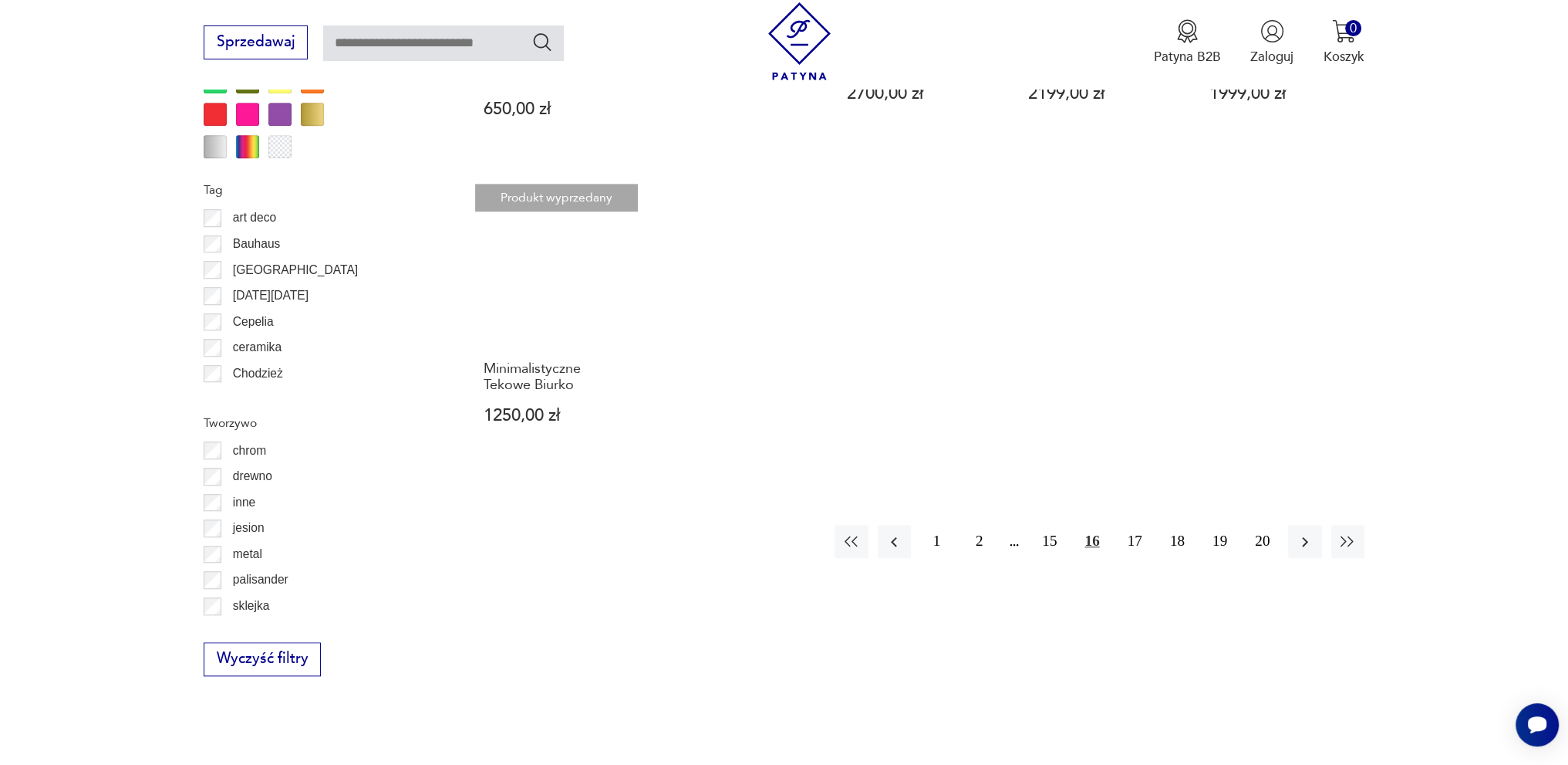
scroll to position [1670, 0]
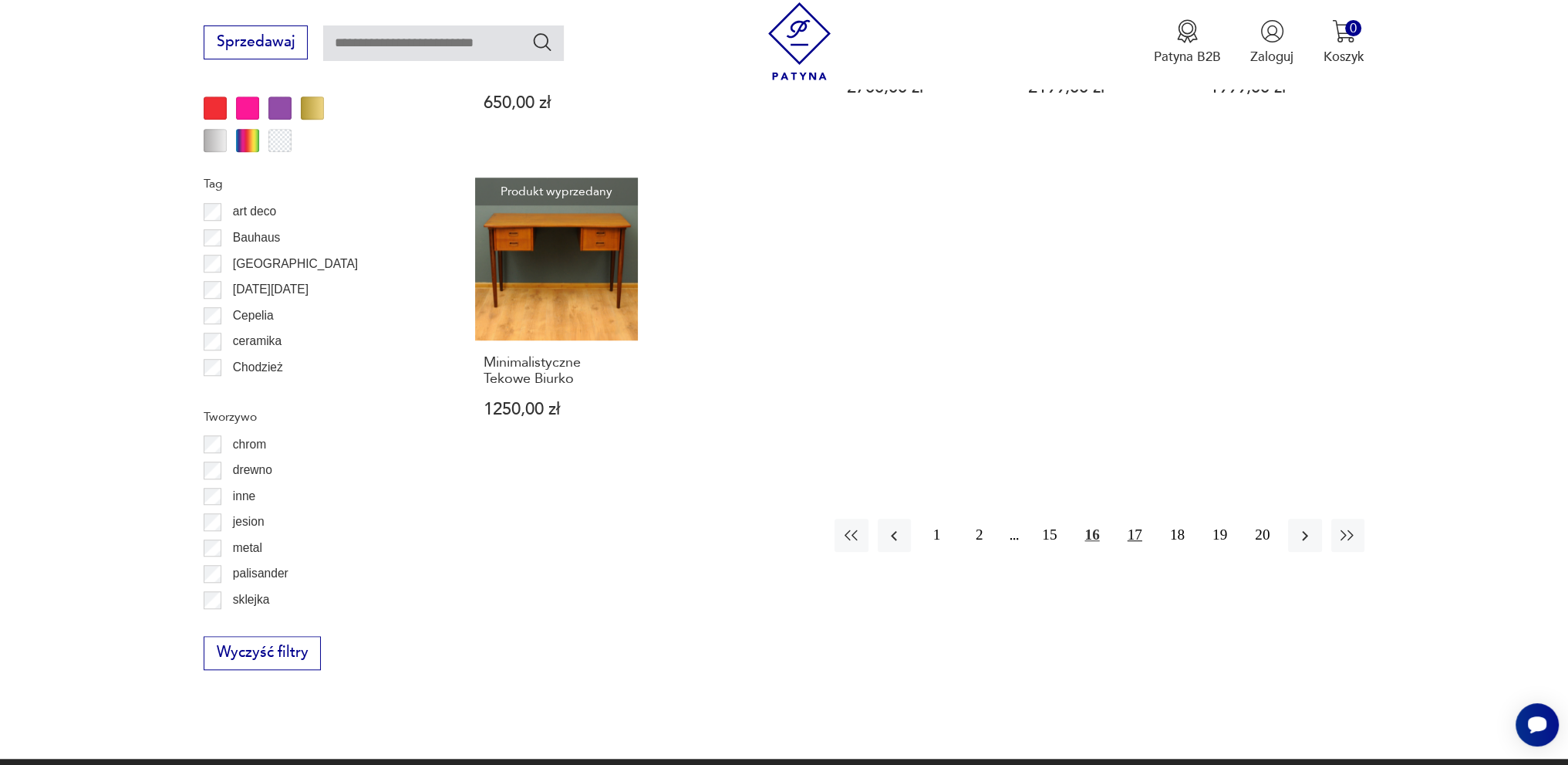
click at [1136, 518] on button "17" at bounding box center [1135, 535] width 33 height 33
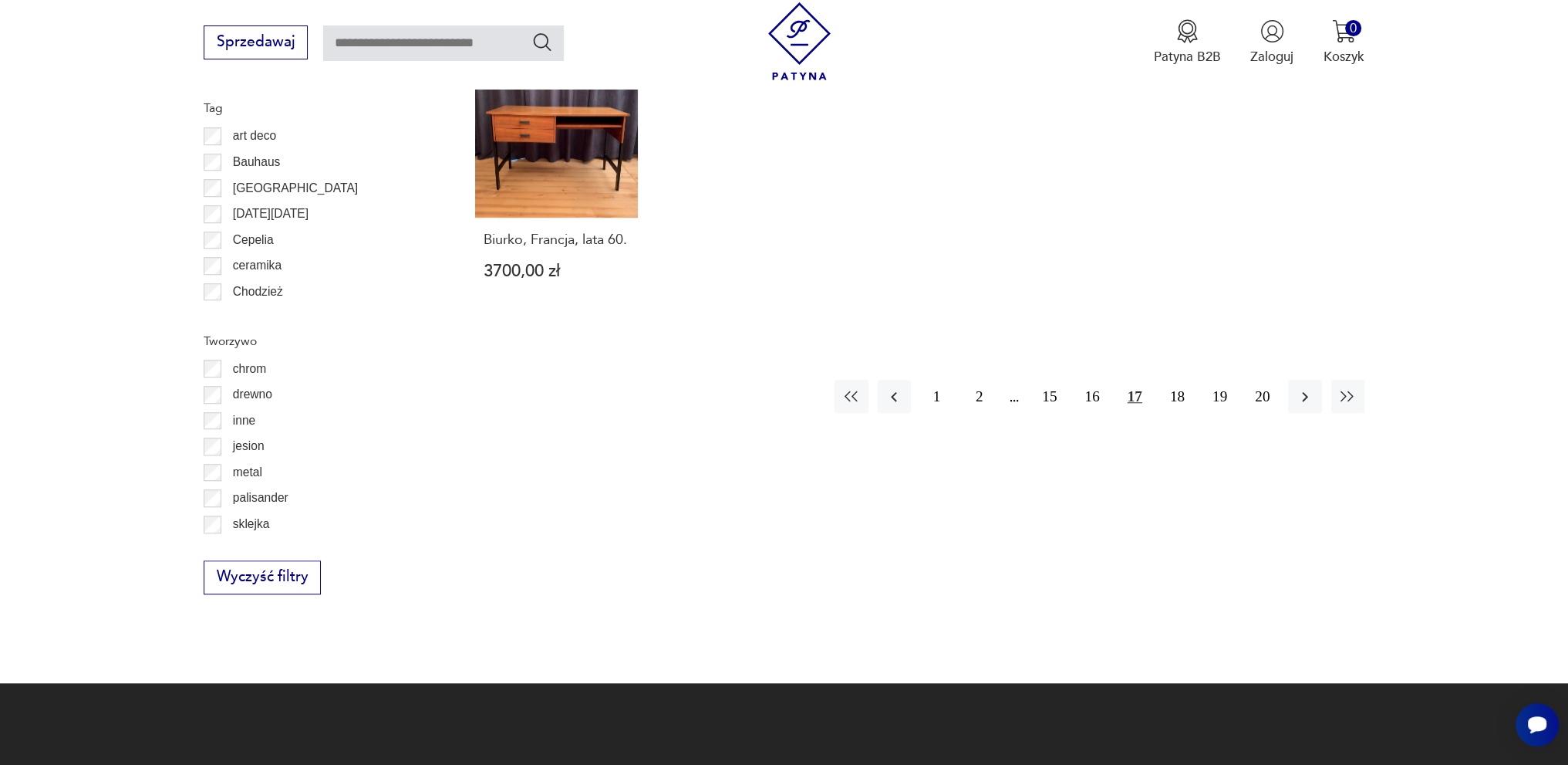
scroll to position [1748, 0]
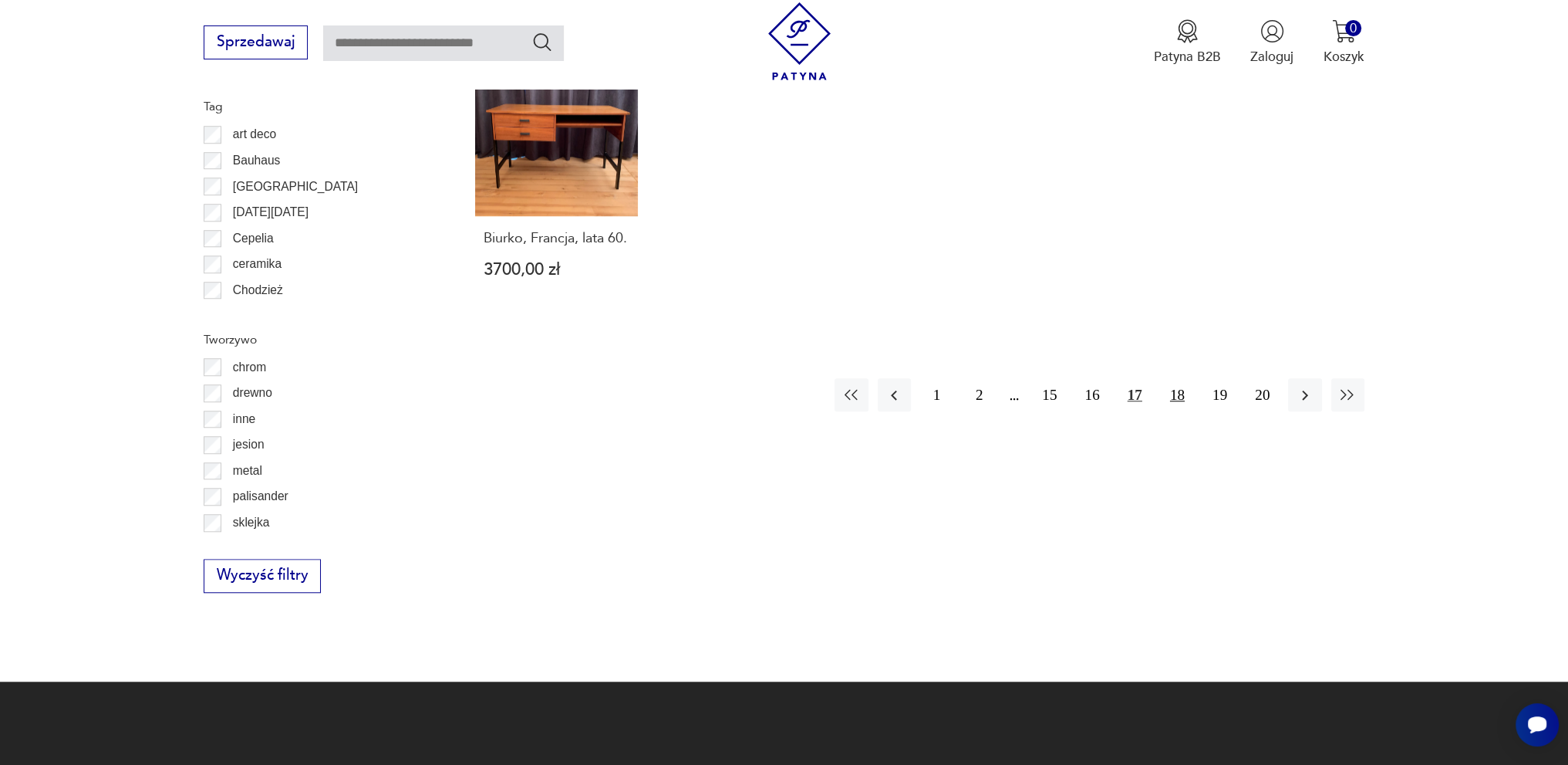
click at [1177, 378] on button "18" at bounding box center [1178, 394] width 33 height 33
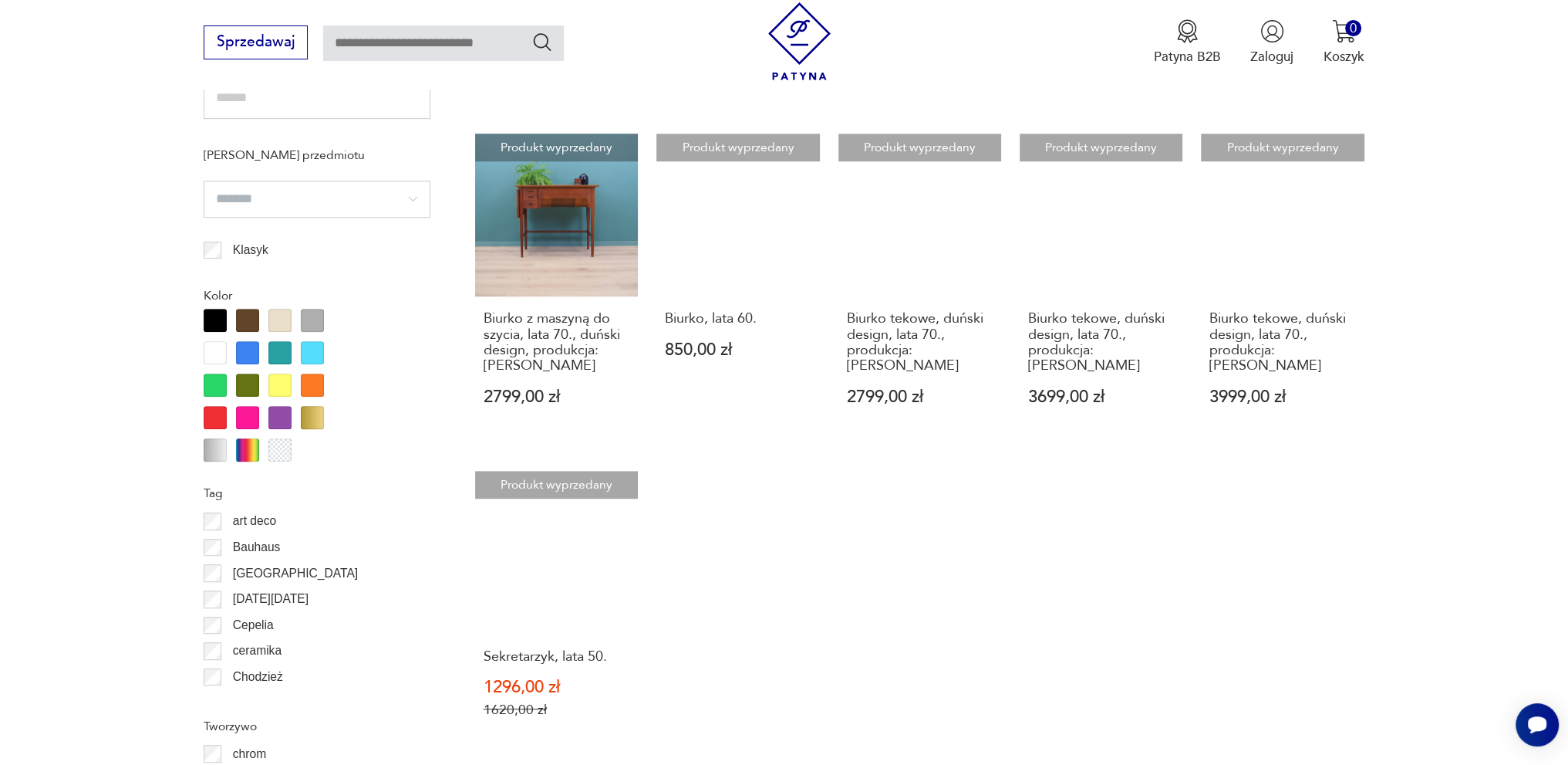
scroll to position [1361, 0]
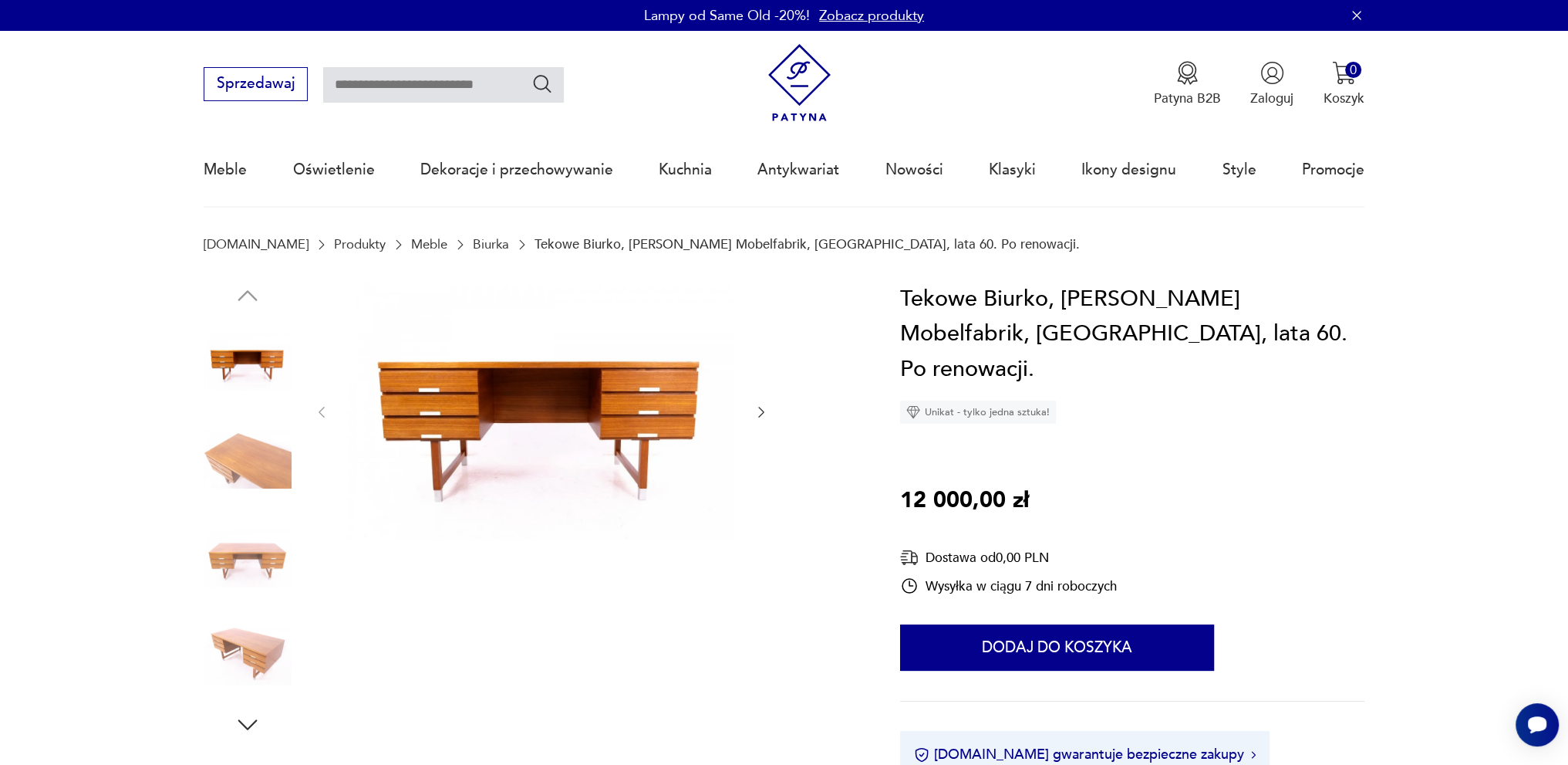
click at [264, 635] on img at bounding box center [247, 655] width 88 height 88
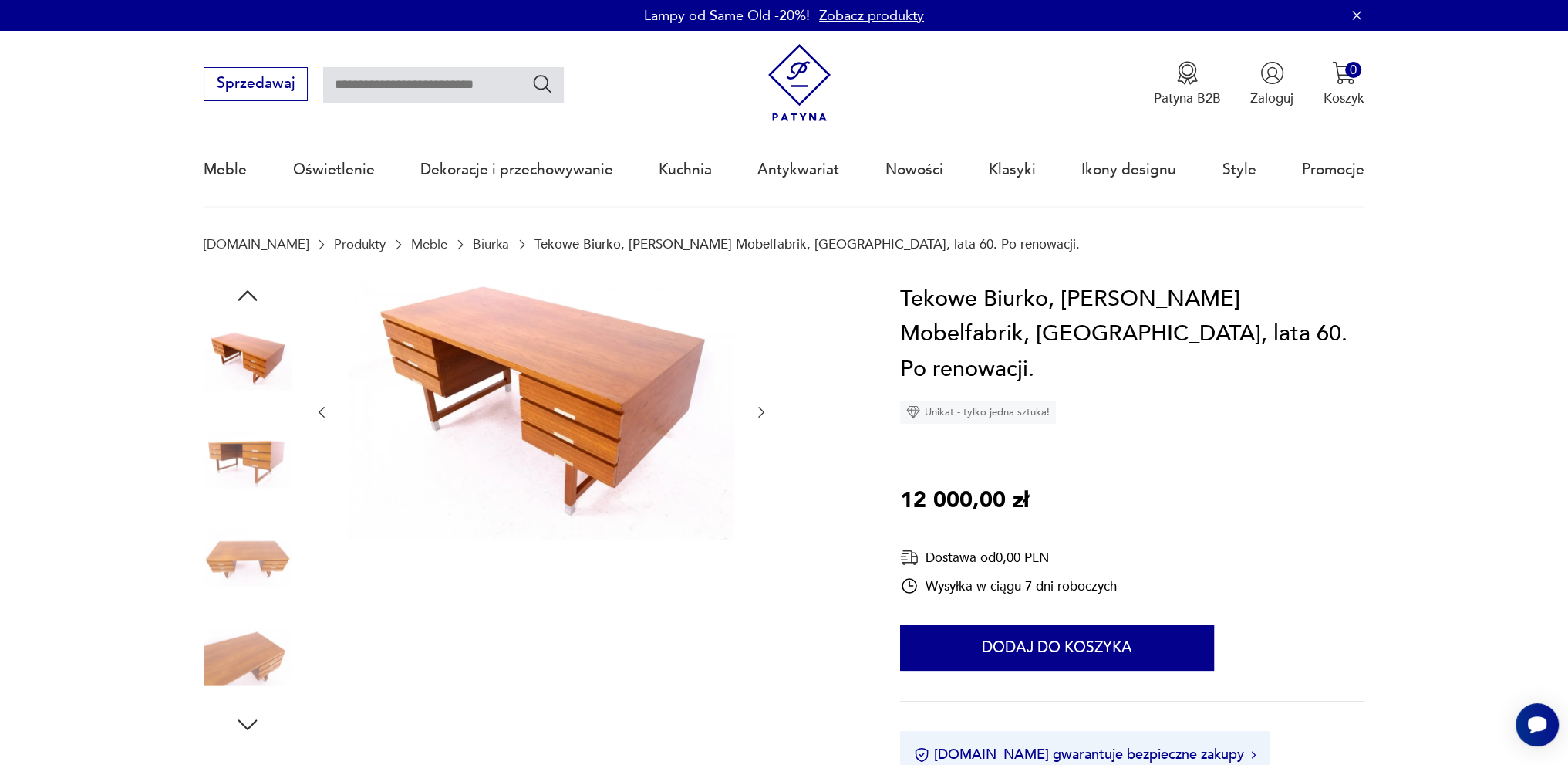
click at [241, 723] on icon "button" at bounding box center [248, 725] width 19 height 11
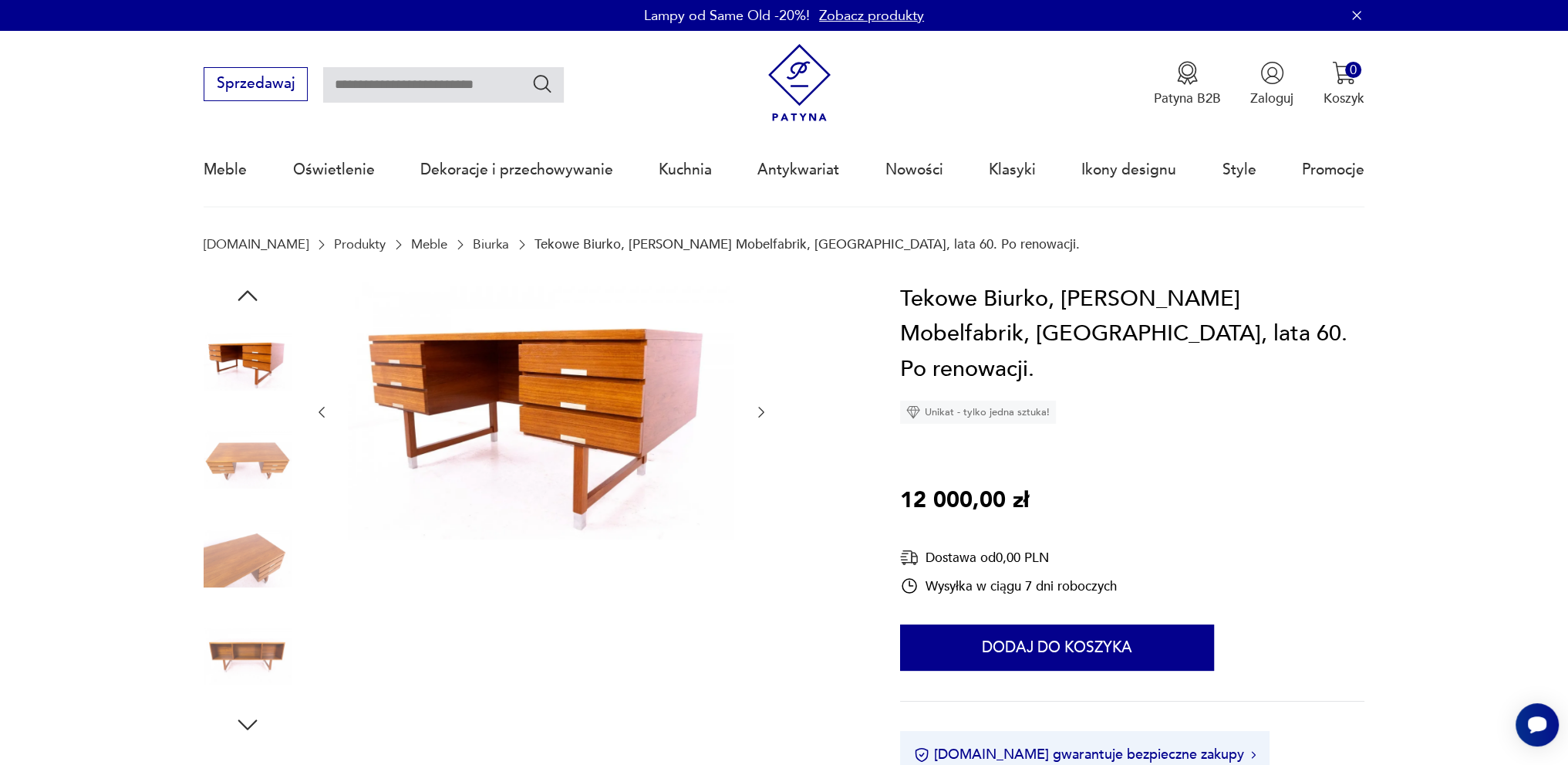
click at [241, 649] on img at bounding box center [247, 655] width 88 height 88
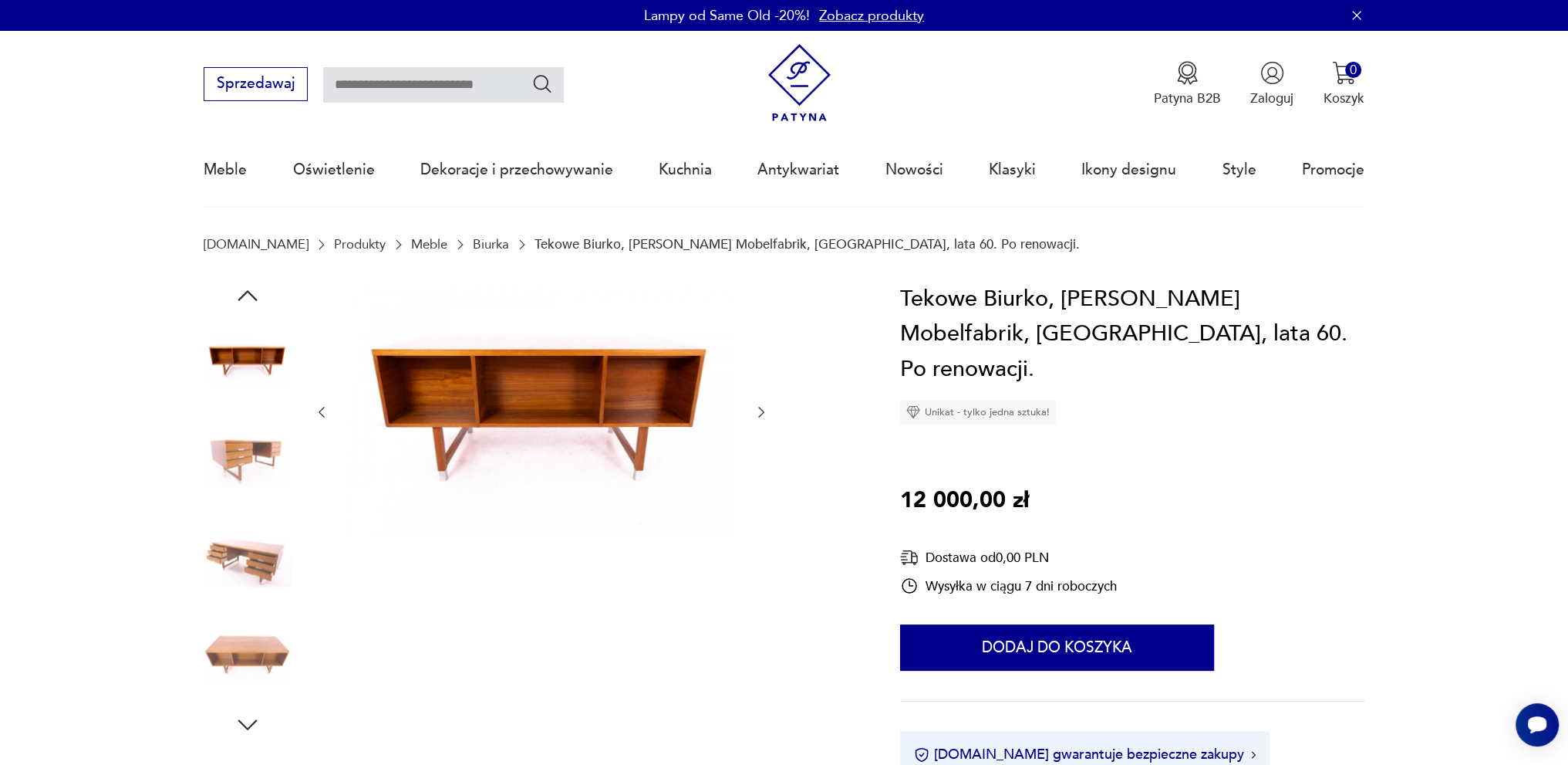
click at [249, 292] on icon "button" at bounding box center [248, 295] width 19 height 11
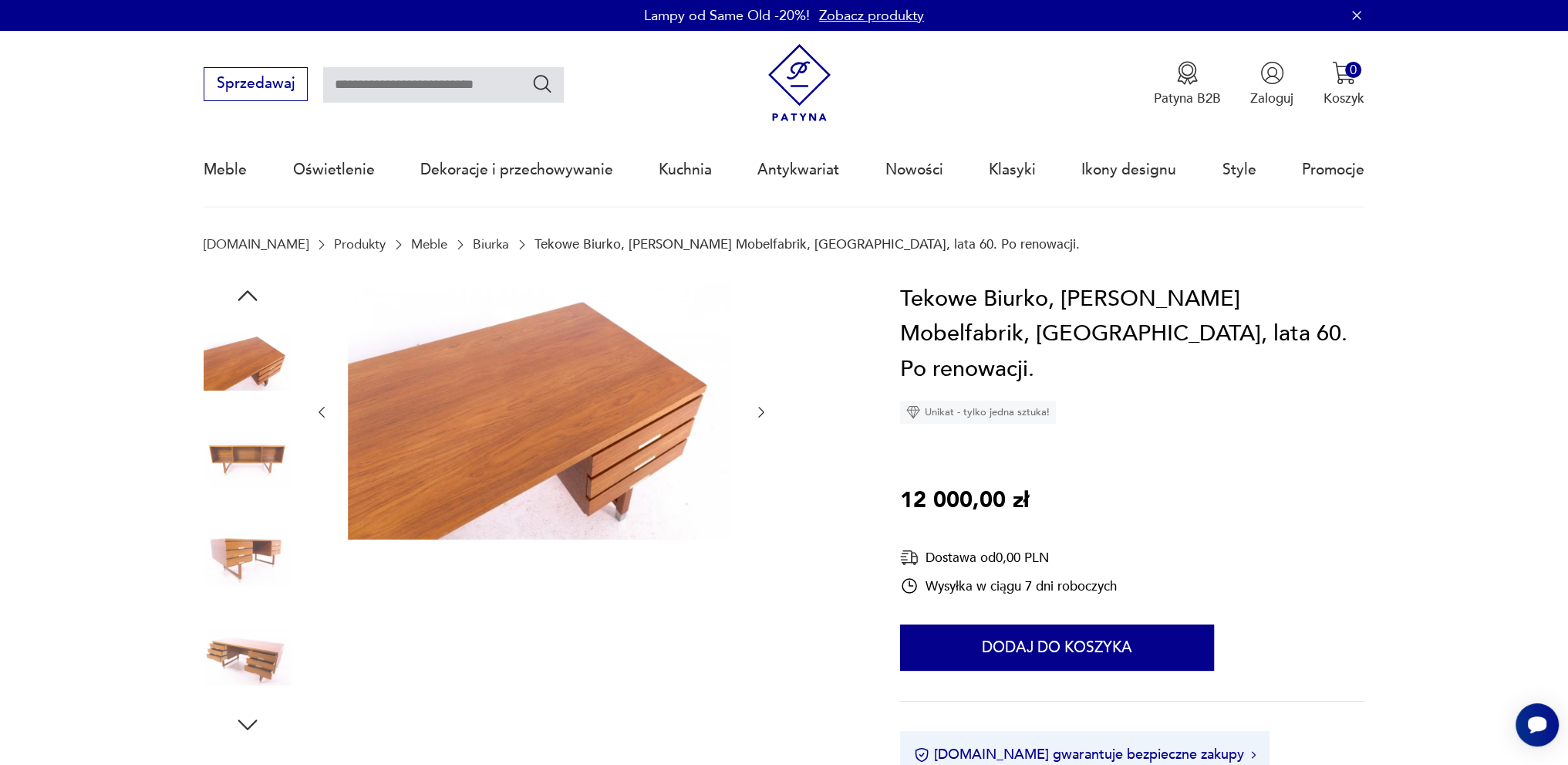
click at [244, 520] on img at bounding box center [247, 557] width 88 height 88
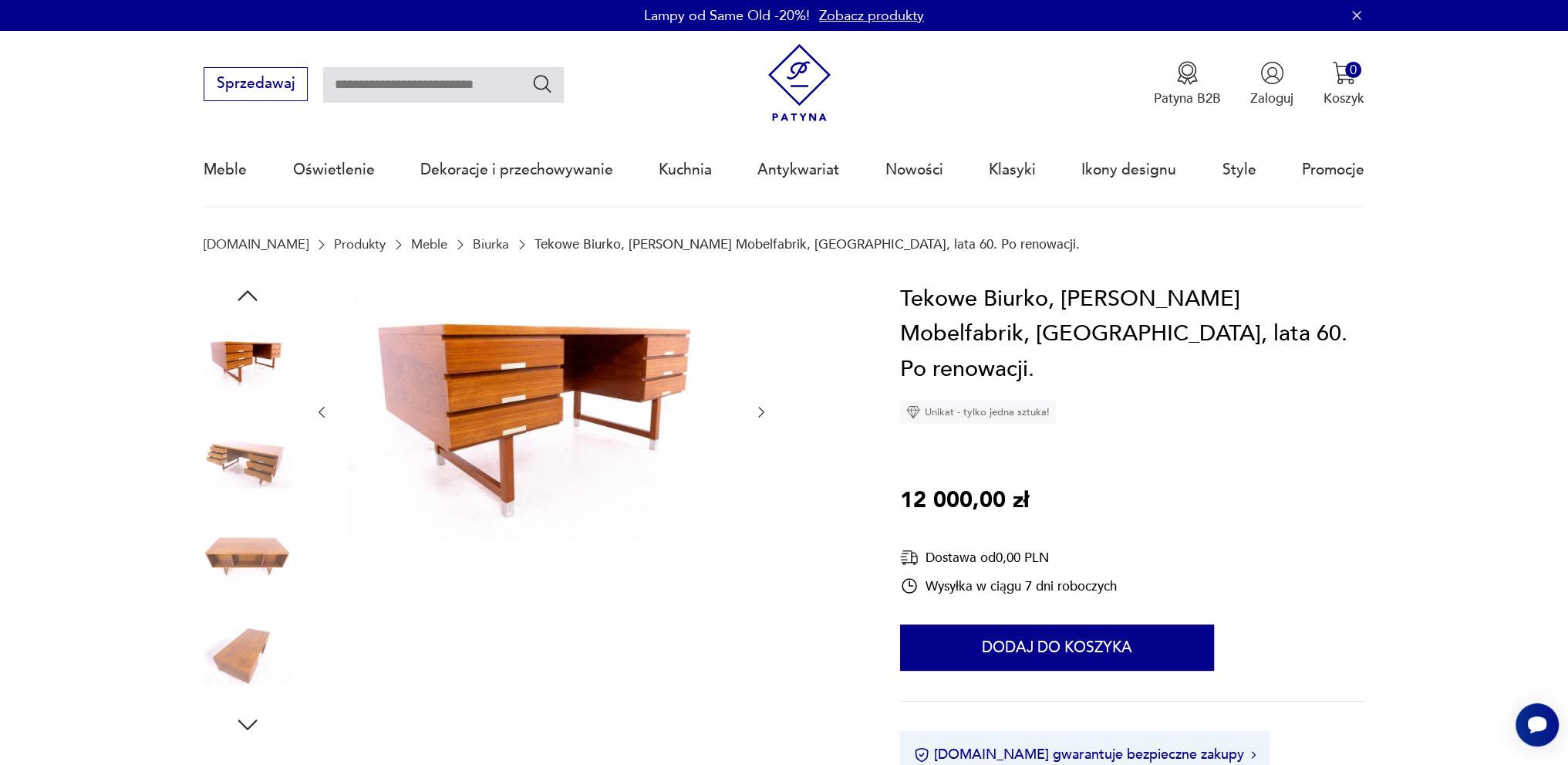
click at [249, 561] on img at bounding box center [247, 557] width 88 height 88
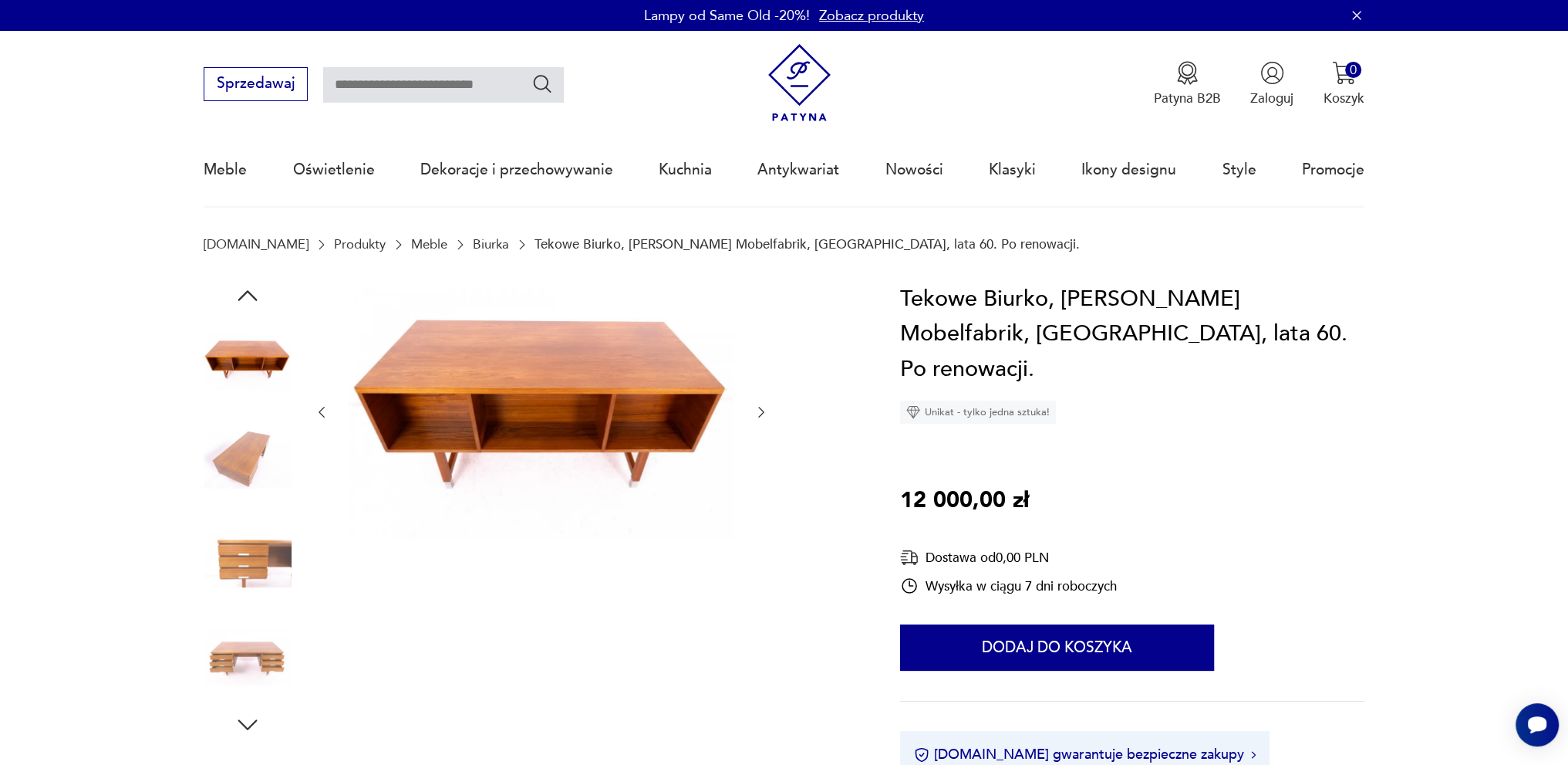
click at [246, 720] on icon "button" at bounding box center [248, 725] width 28 height 28
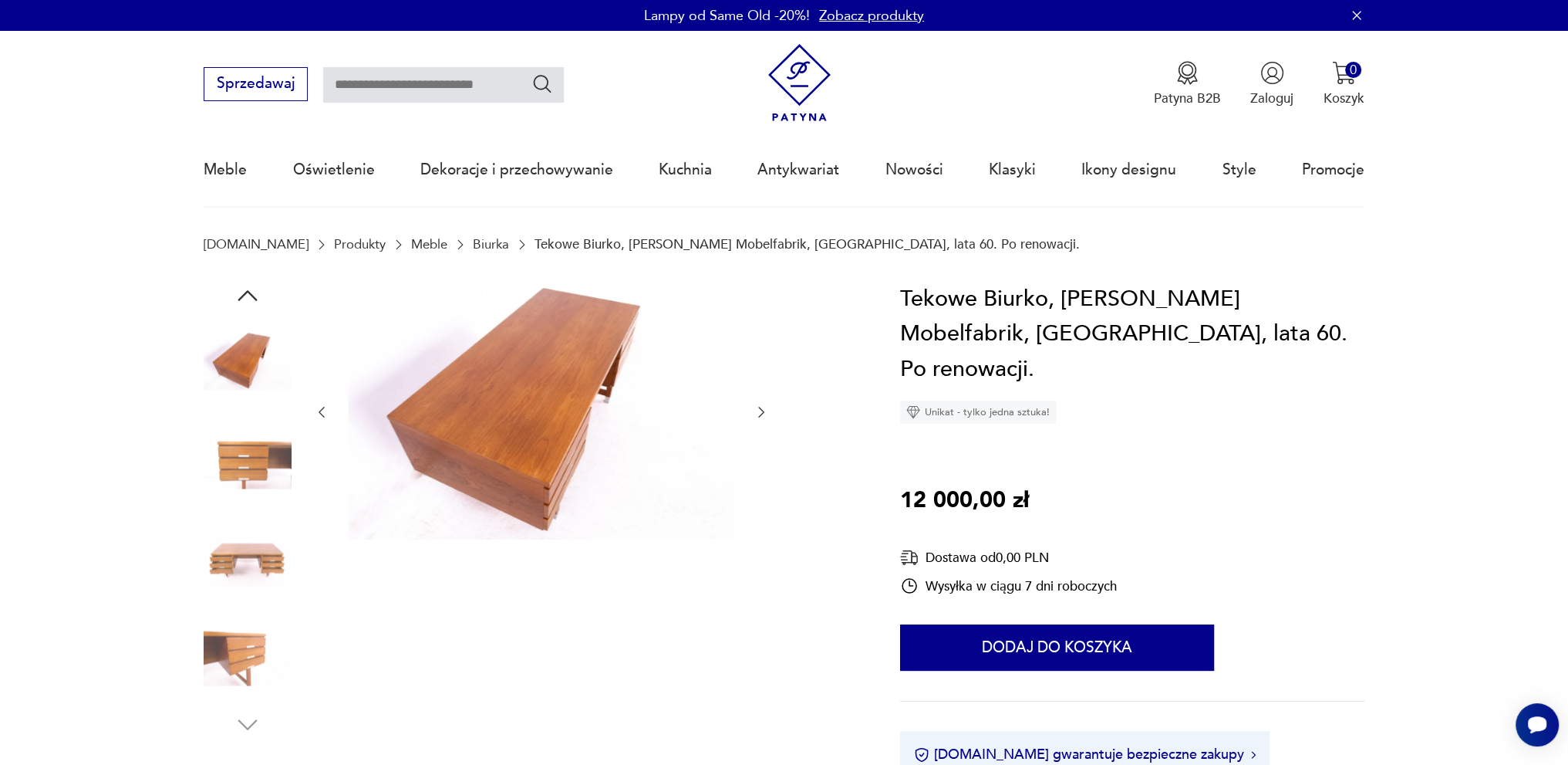
click at [226, 663] on img at bounding box center [247, 655] width 88 height 88
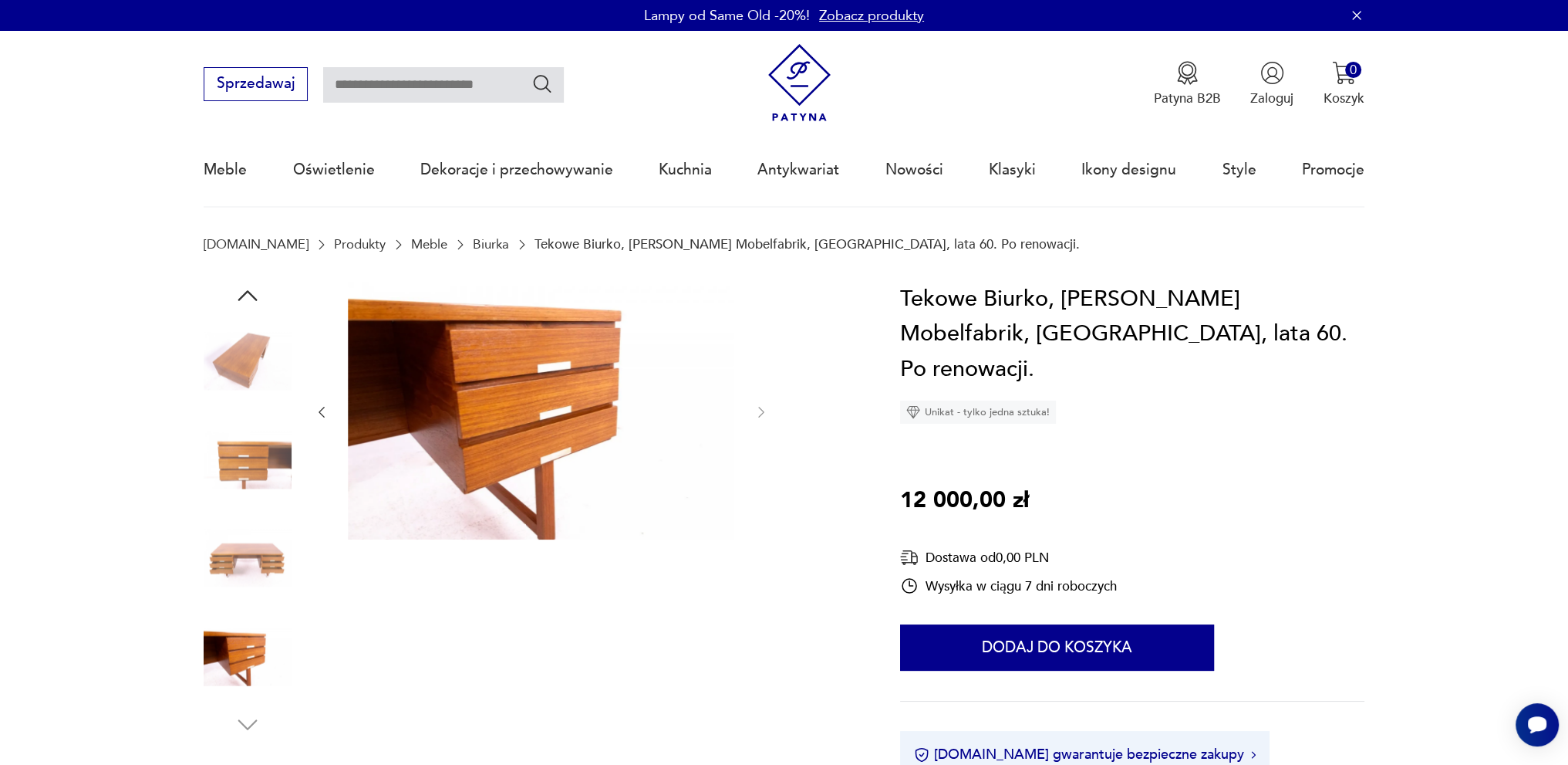
click at [263, 549] on img at bounding box center [247, 557] width 88 height 88
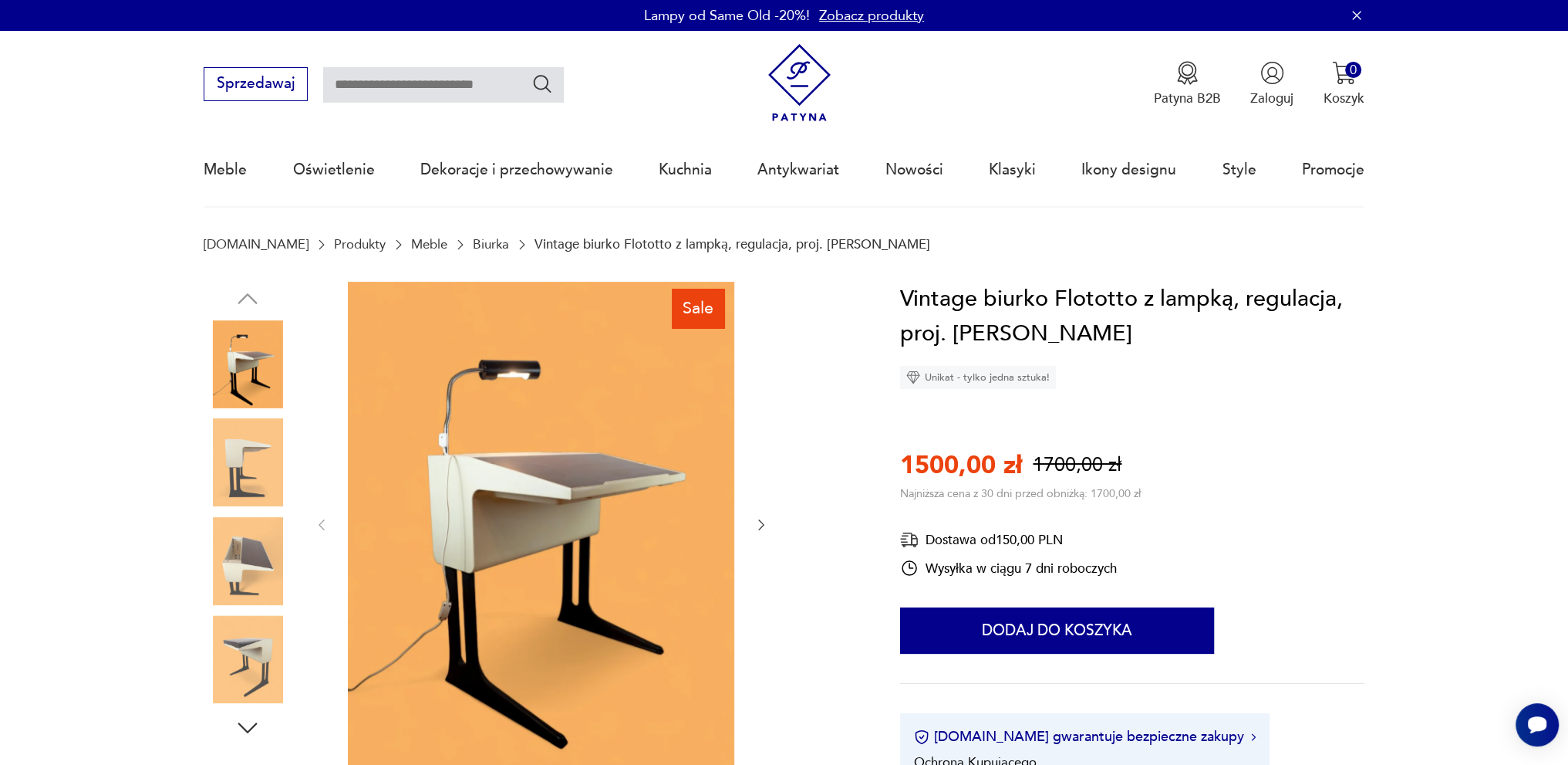
click at [238, 456] on img at bounding box center [247, 462] width 88 height 88
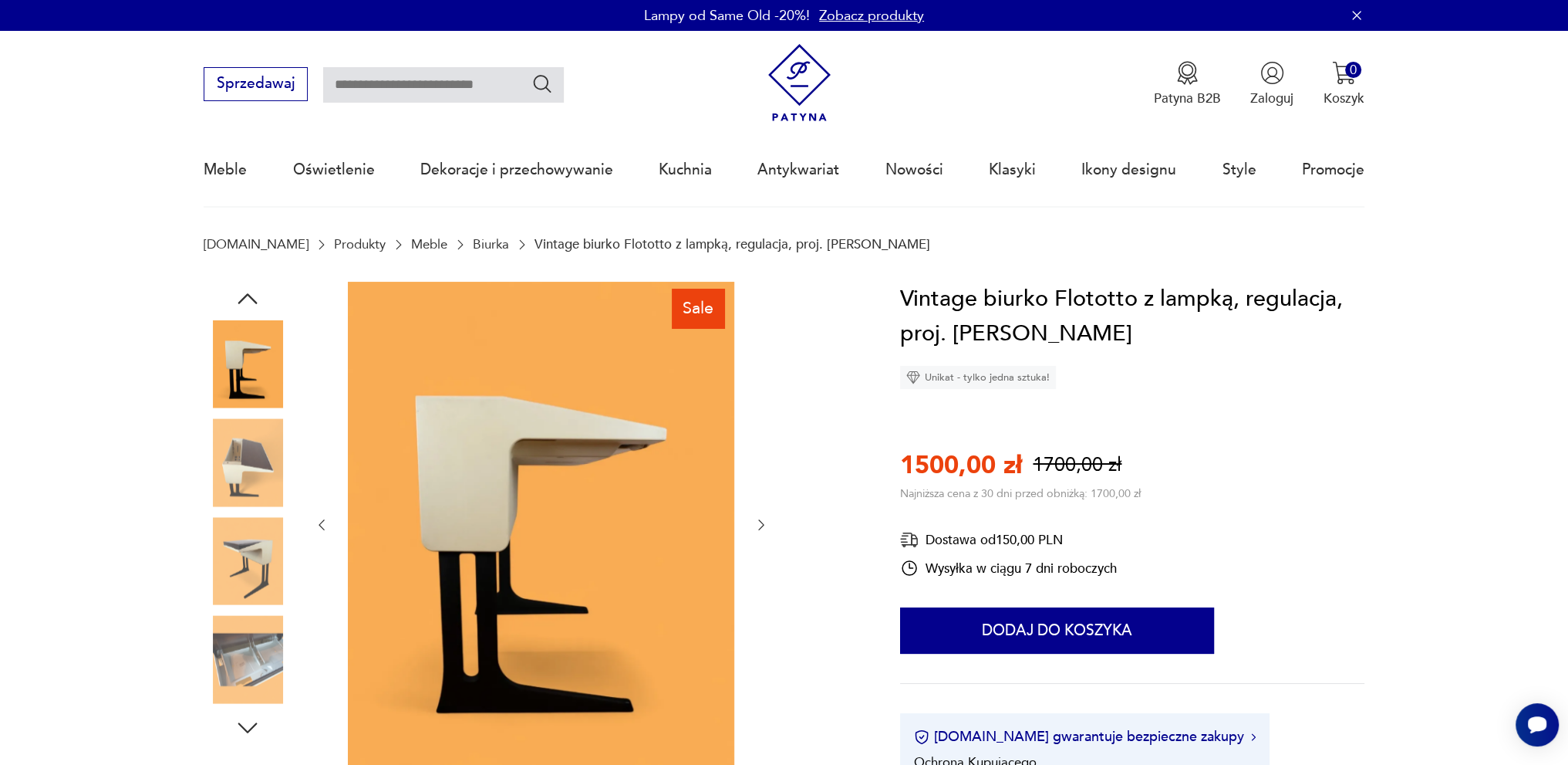
click at [251, 378] on img at bounding box center [247, 363] width 88 height 88
click at [256, 293] on icon "button" at bounding box center [248, 299] width 28 height 28
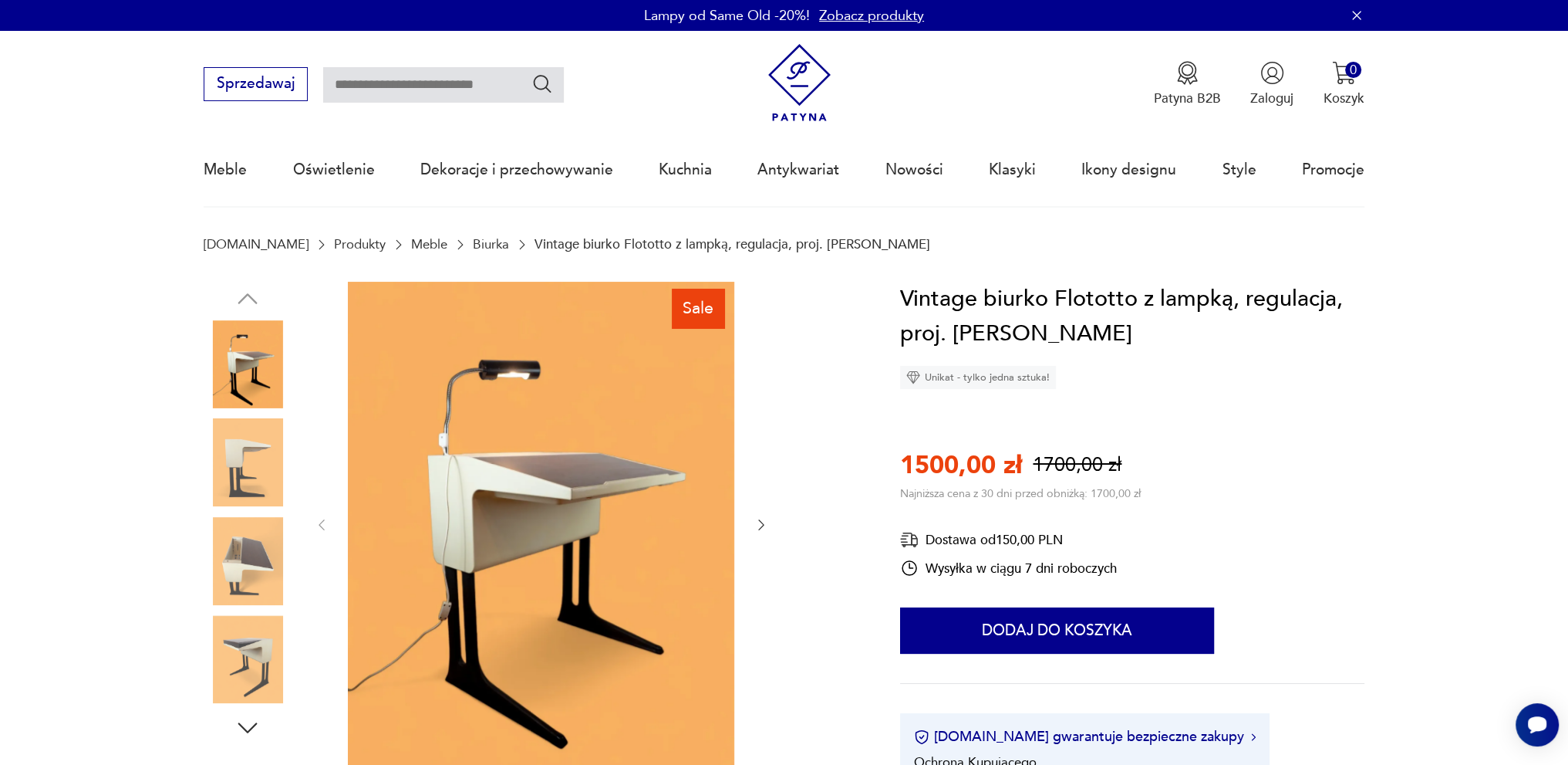
click at [253, 559] on img at bounding box center [247, 561] width 88 height 88
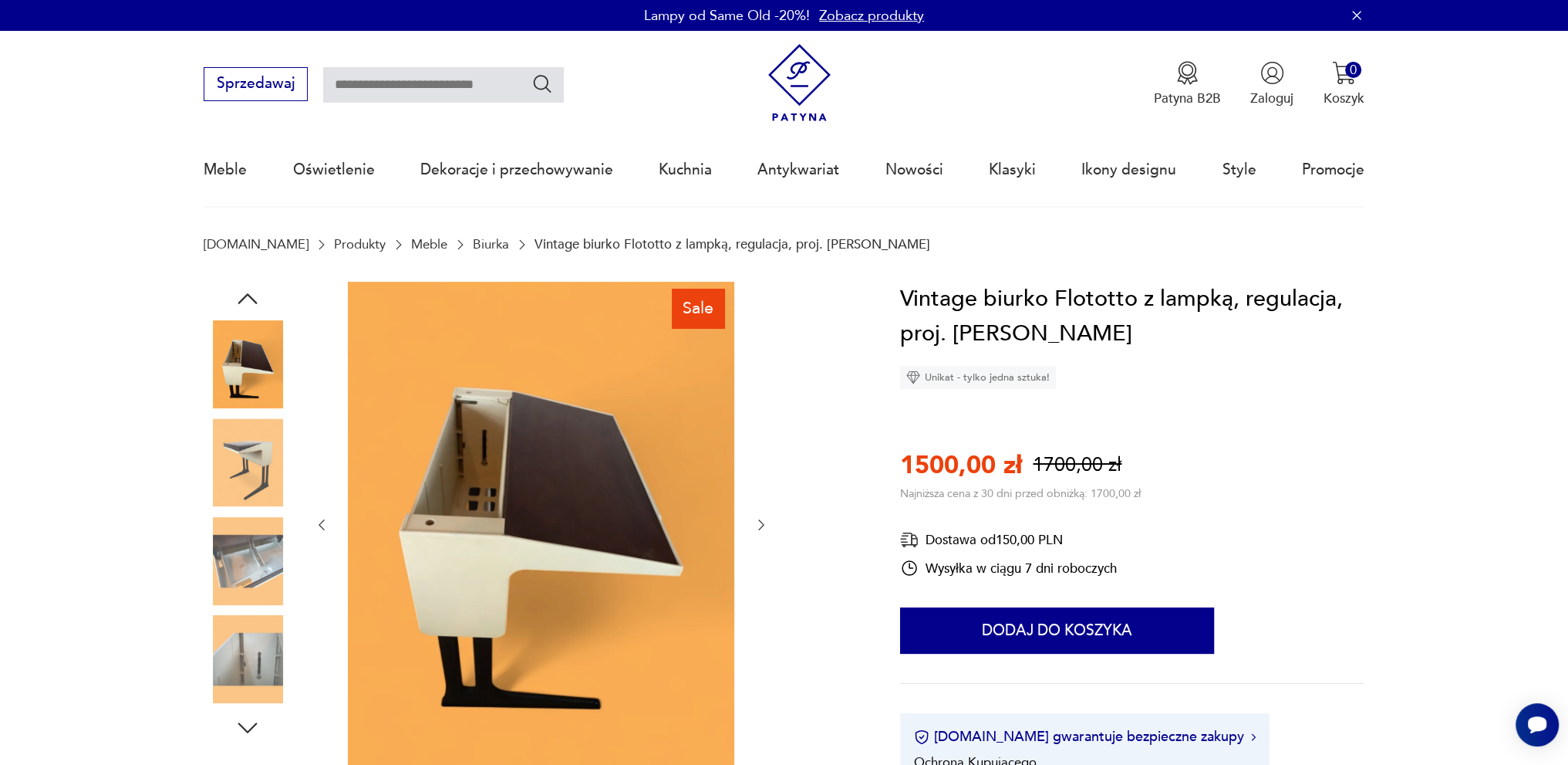
click at [247, 297] on icon "button" at bounding box center [248, 299] width 28 height 28
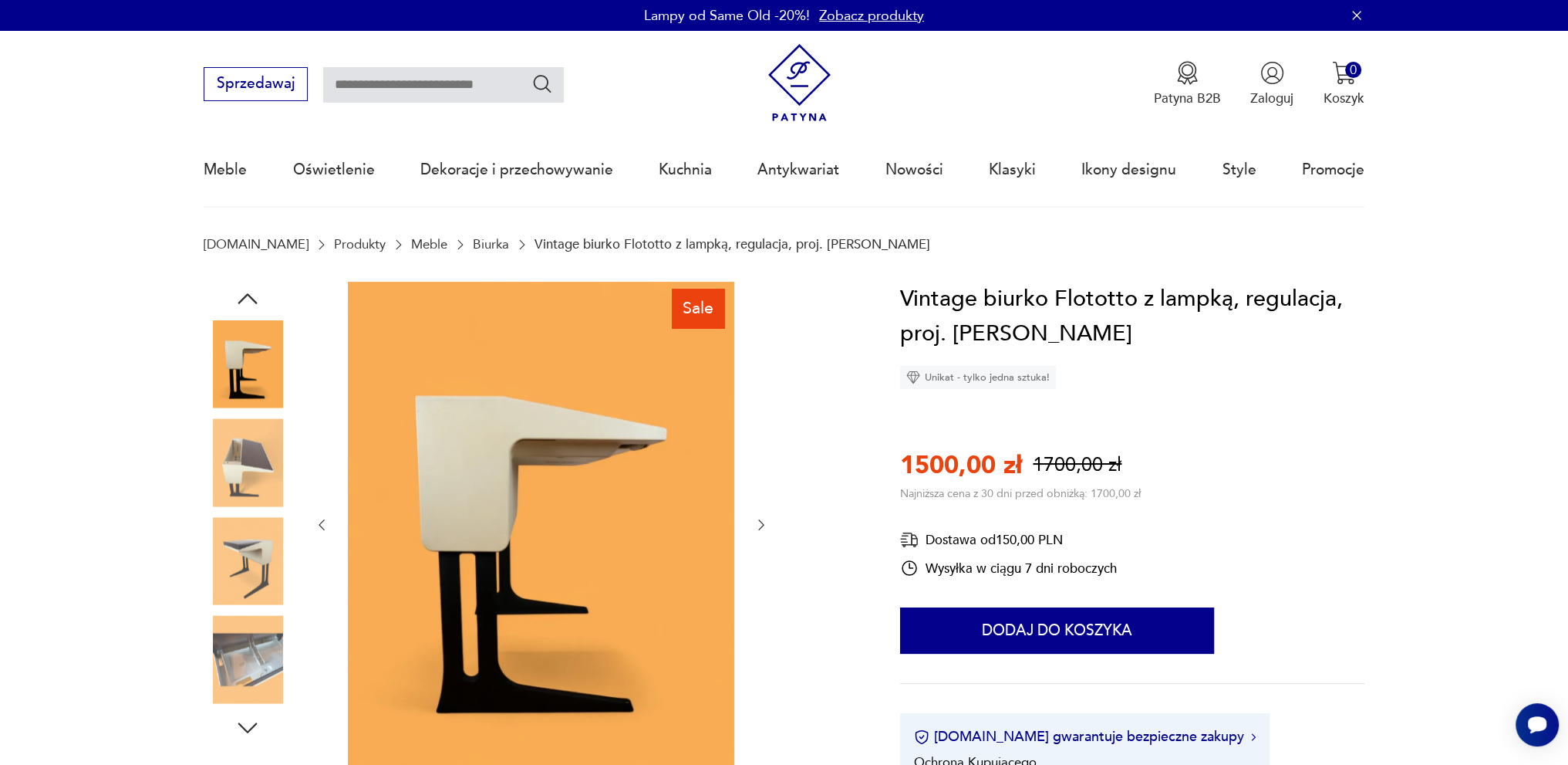
click at [251, 295] on icon "button" at bounding box center [248, 299] width 28 height 28
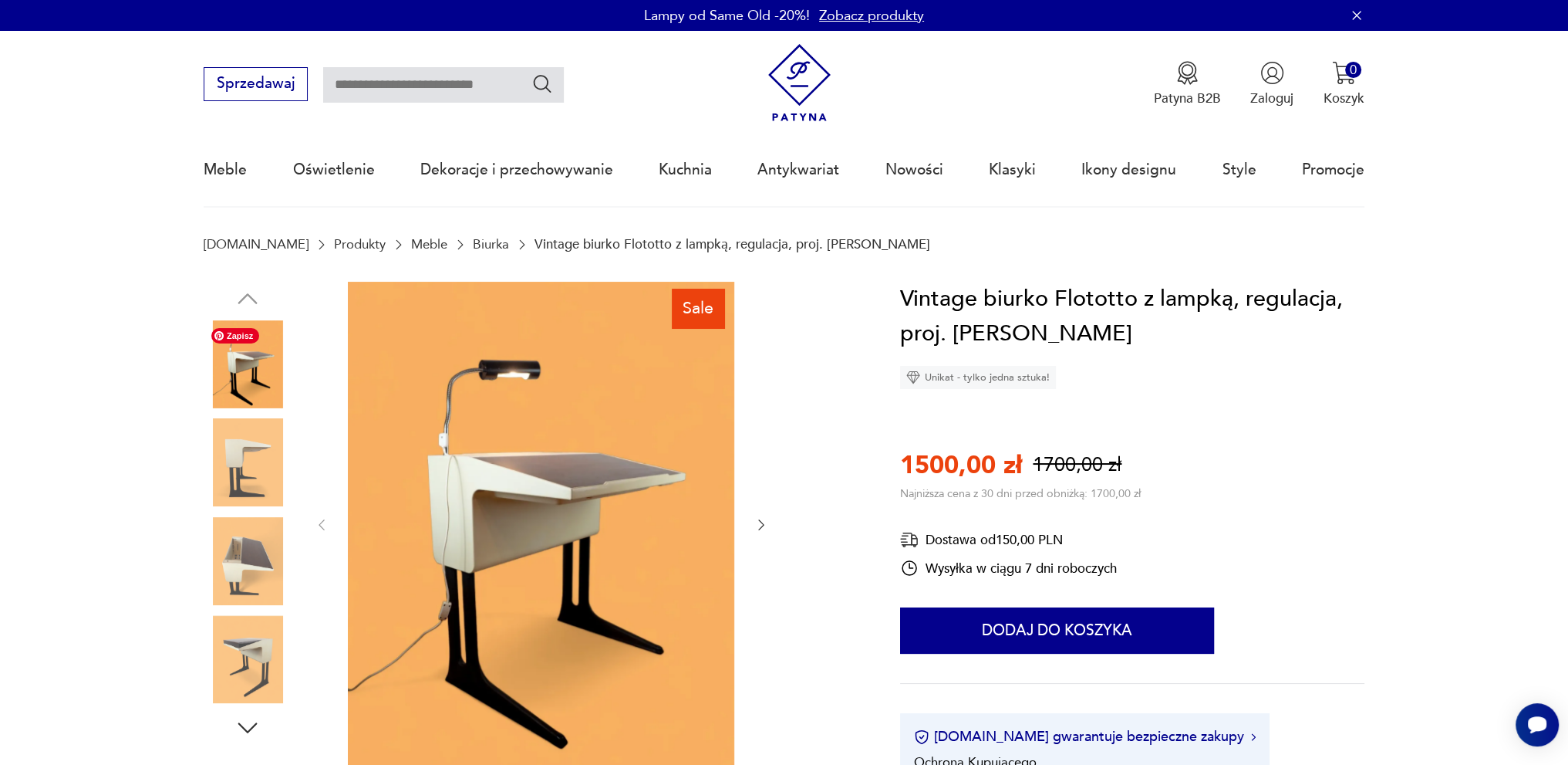
click at [254, 363] on img at bounding box center [247, 363] width 88 height 88
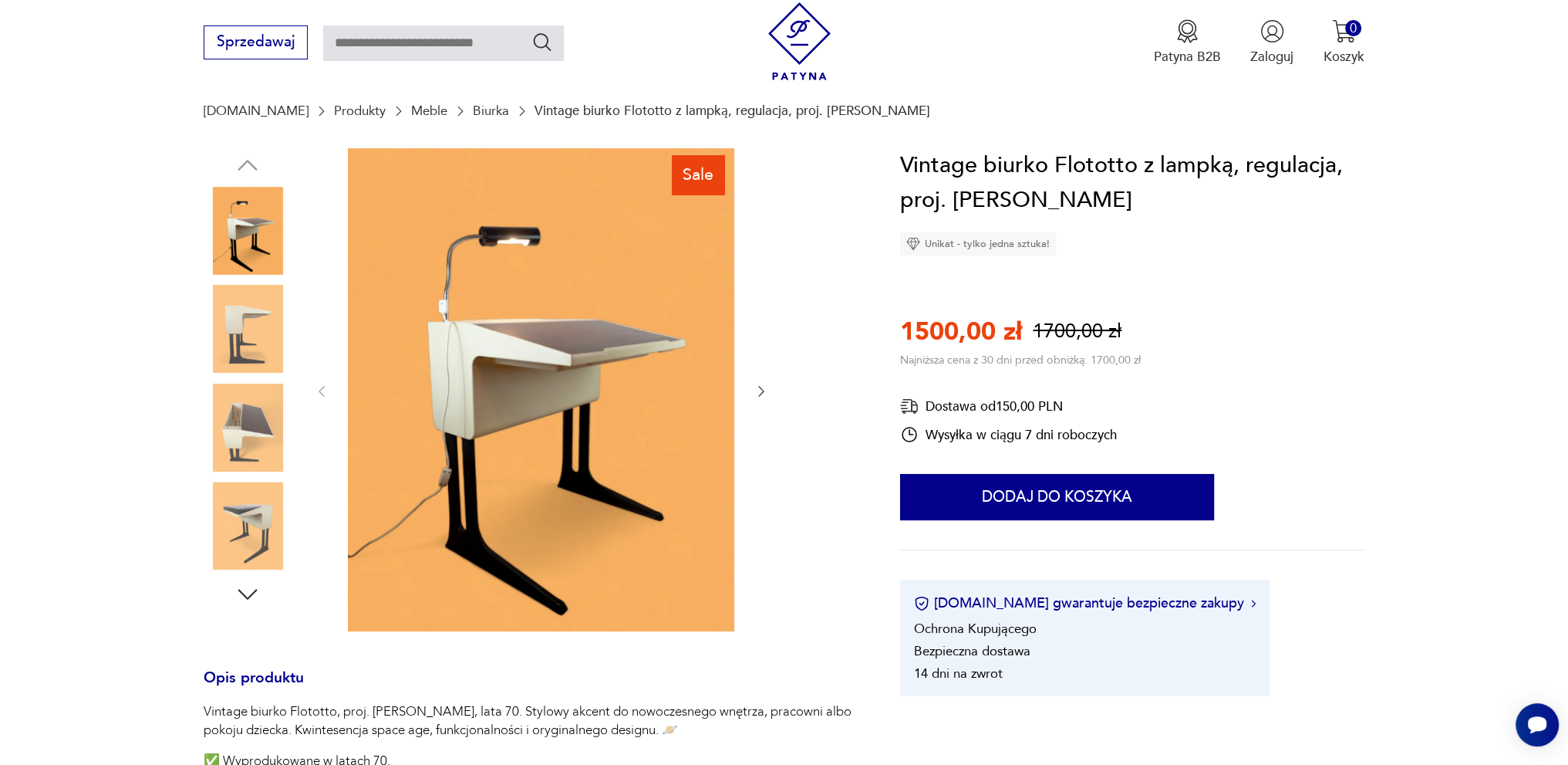
scroll to position [154, 0]
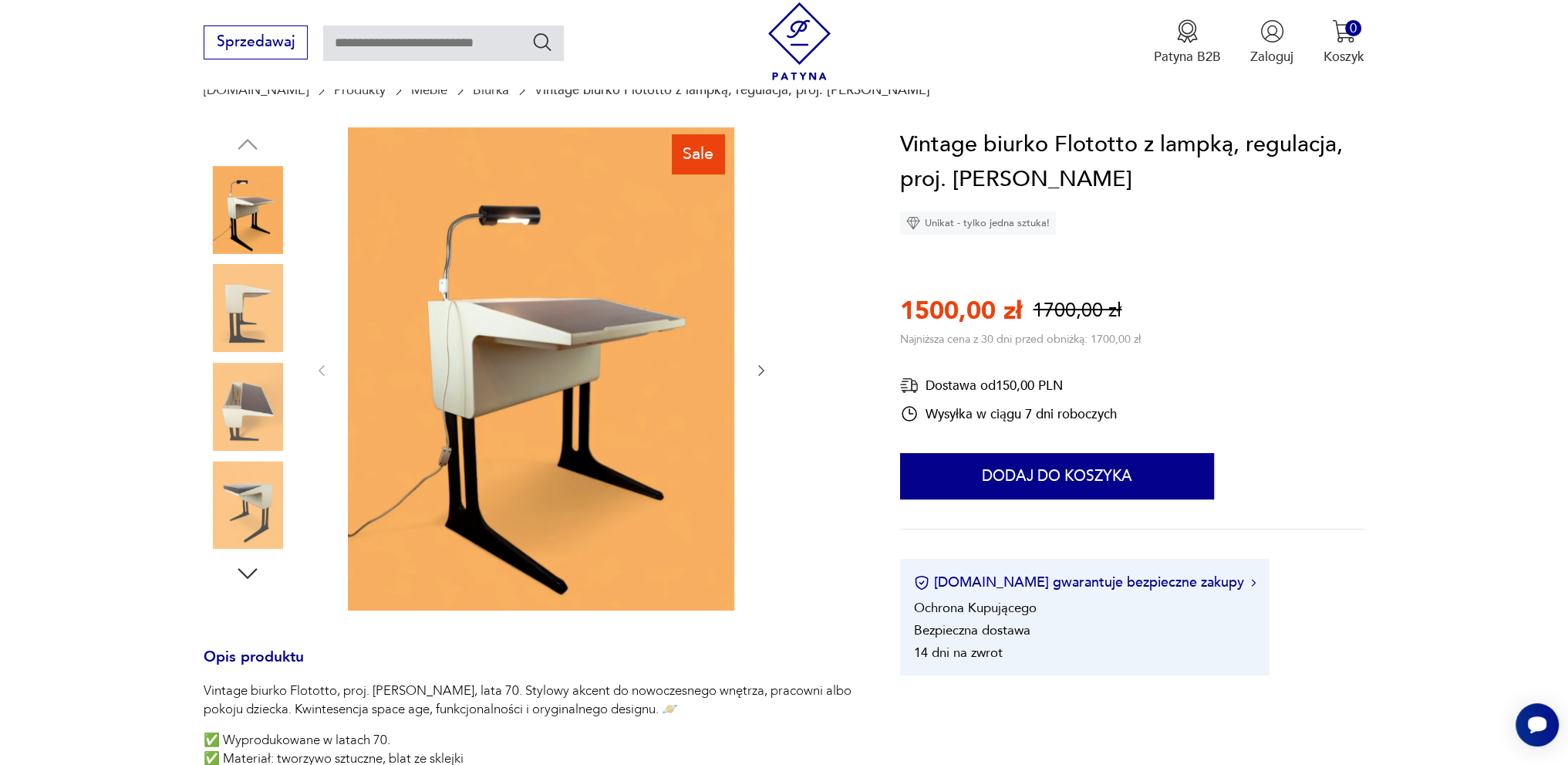
click at [248, 572] on icon "button" at bounding box center [248, 573] width 28 height 28
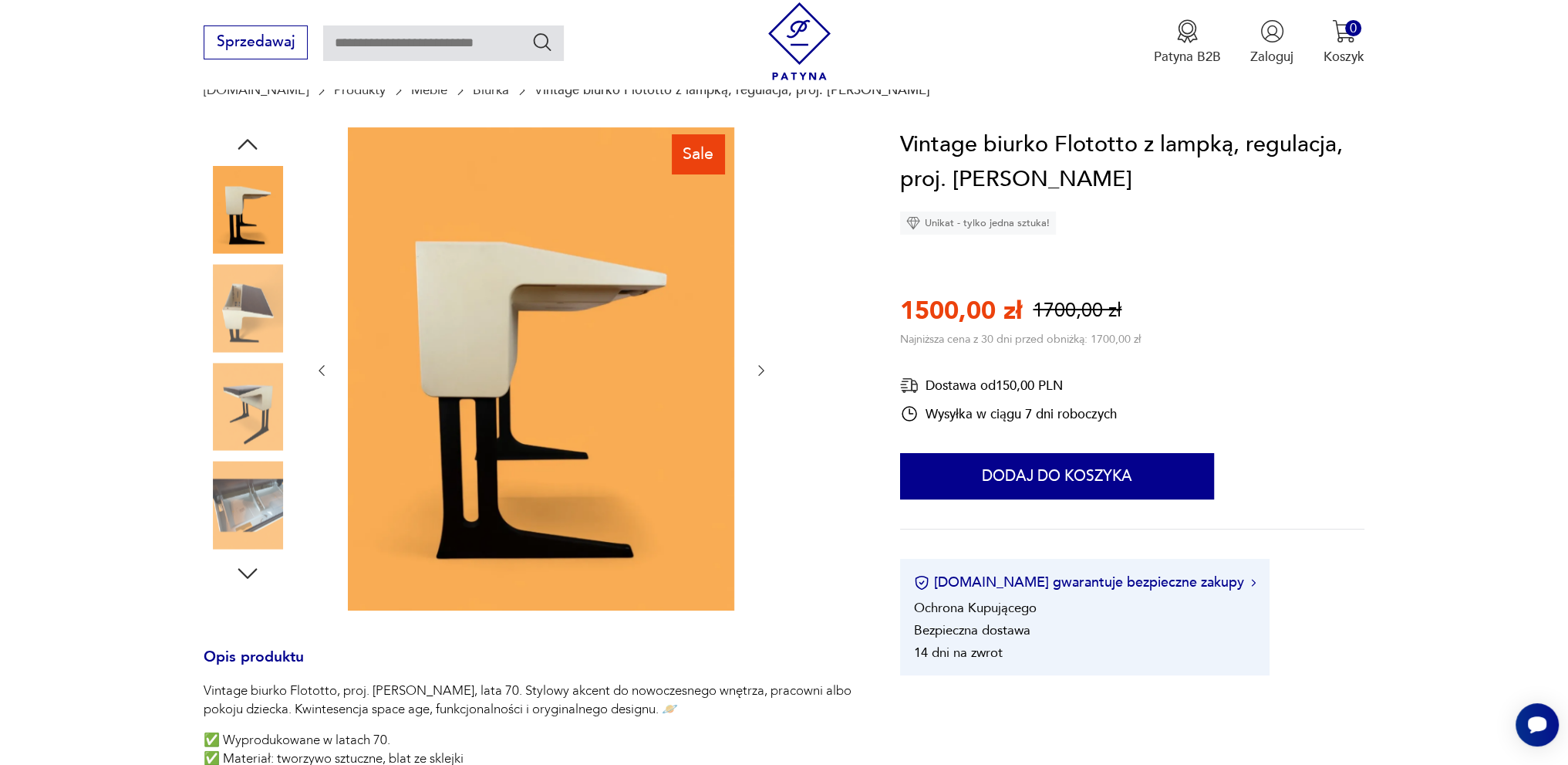
click at [258, 506] on img at bounding box center [247, 504] width 88 height 88
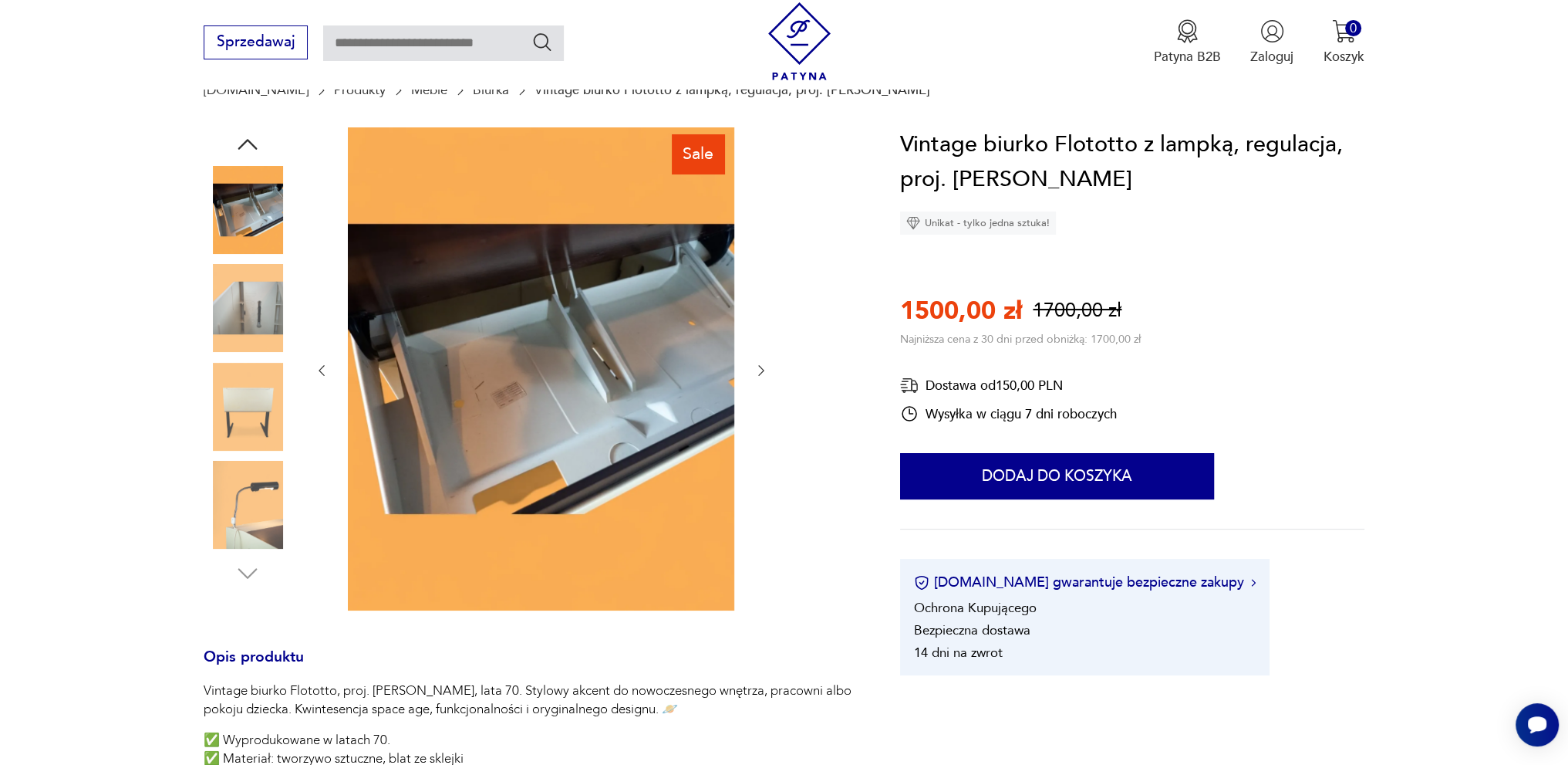
click at [259, 529] on img at bounding box center [247, 504] width 88 height 88
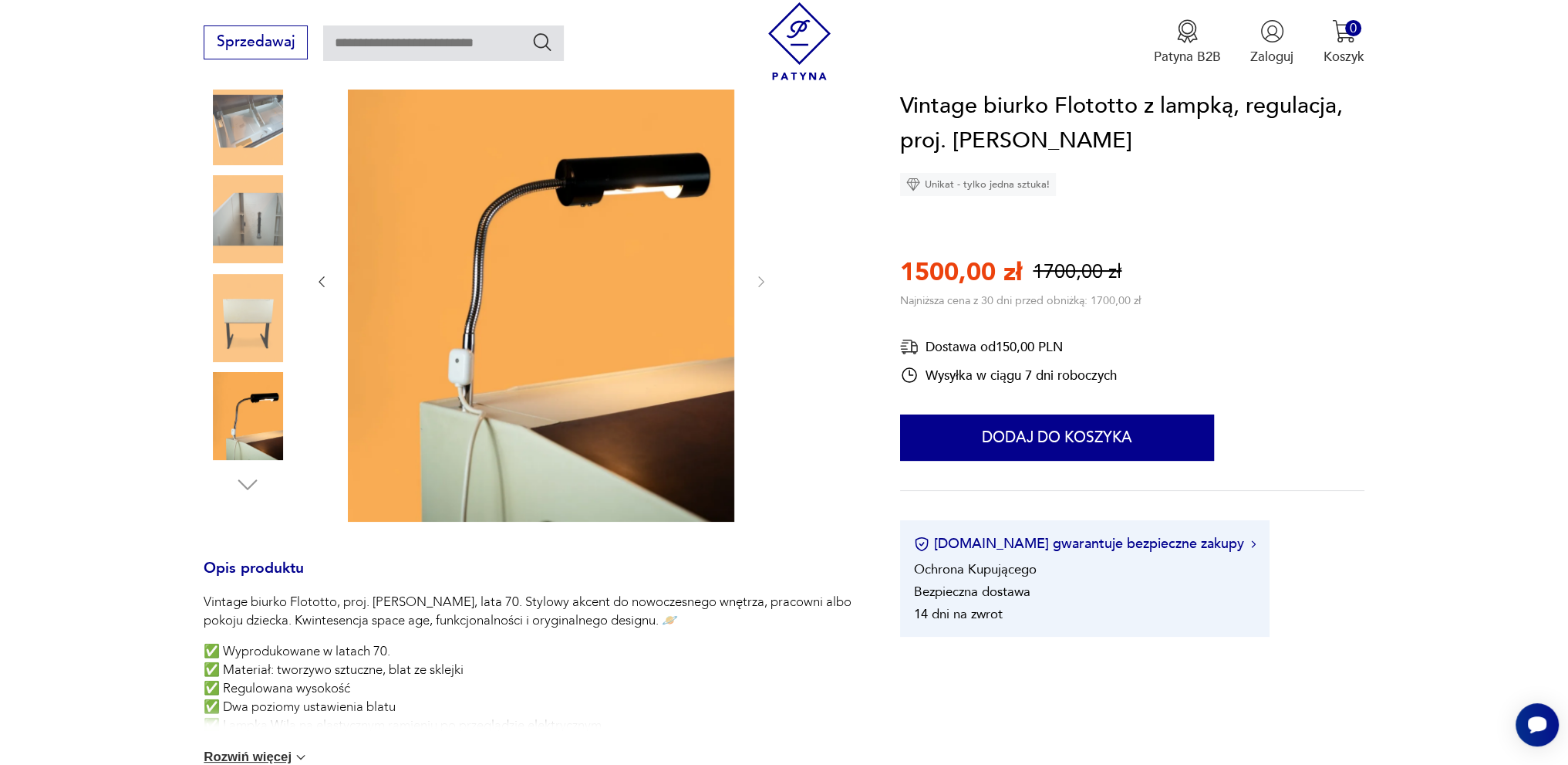
scroll to position [308, 0]
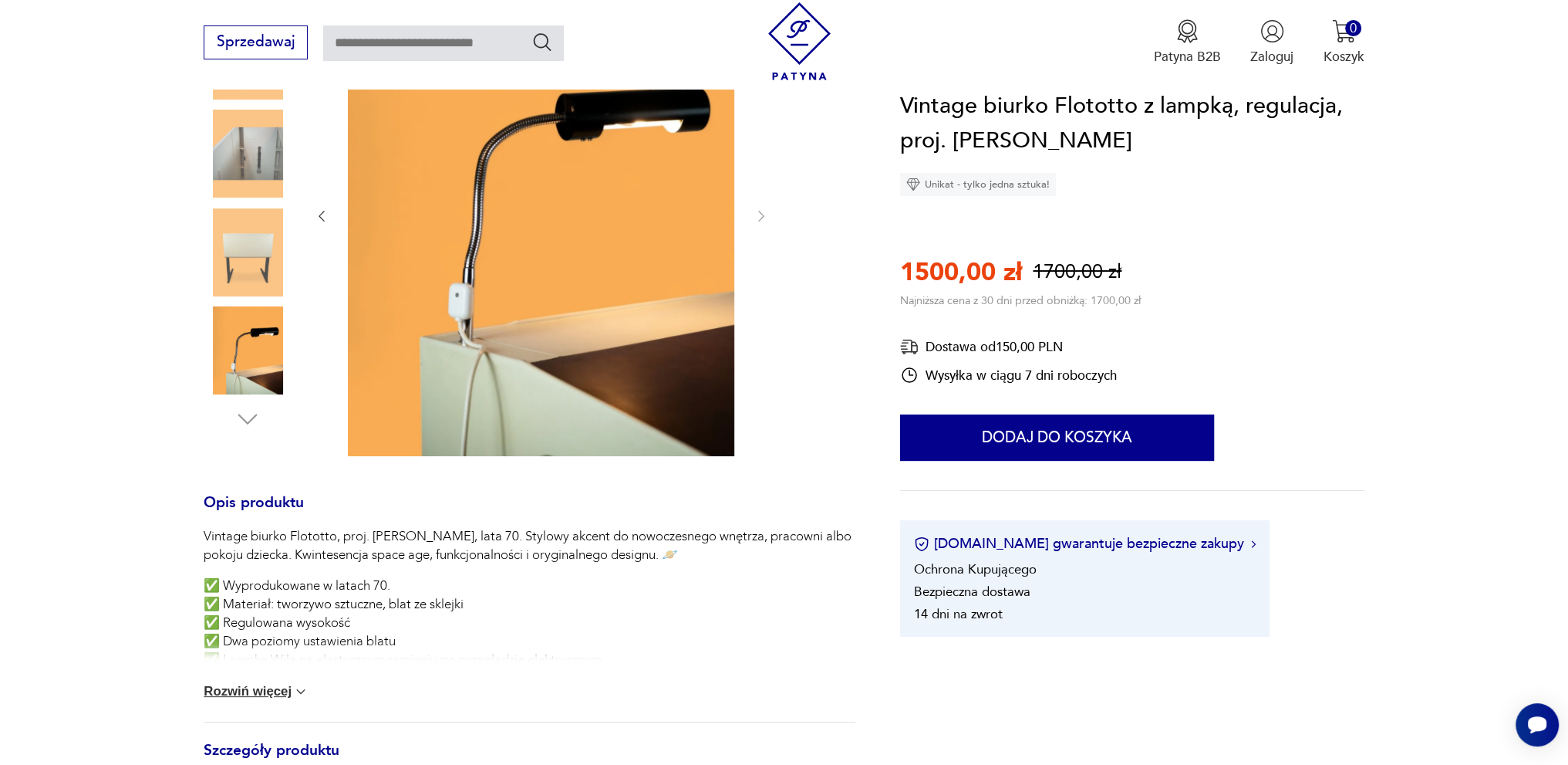
click at [300, 692] on img at bounding box center [301, 692] width 15 height 15
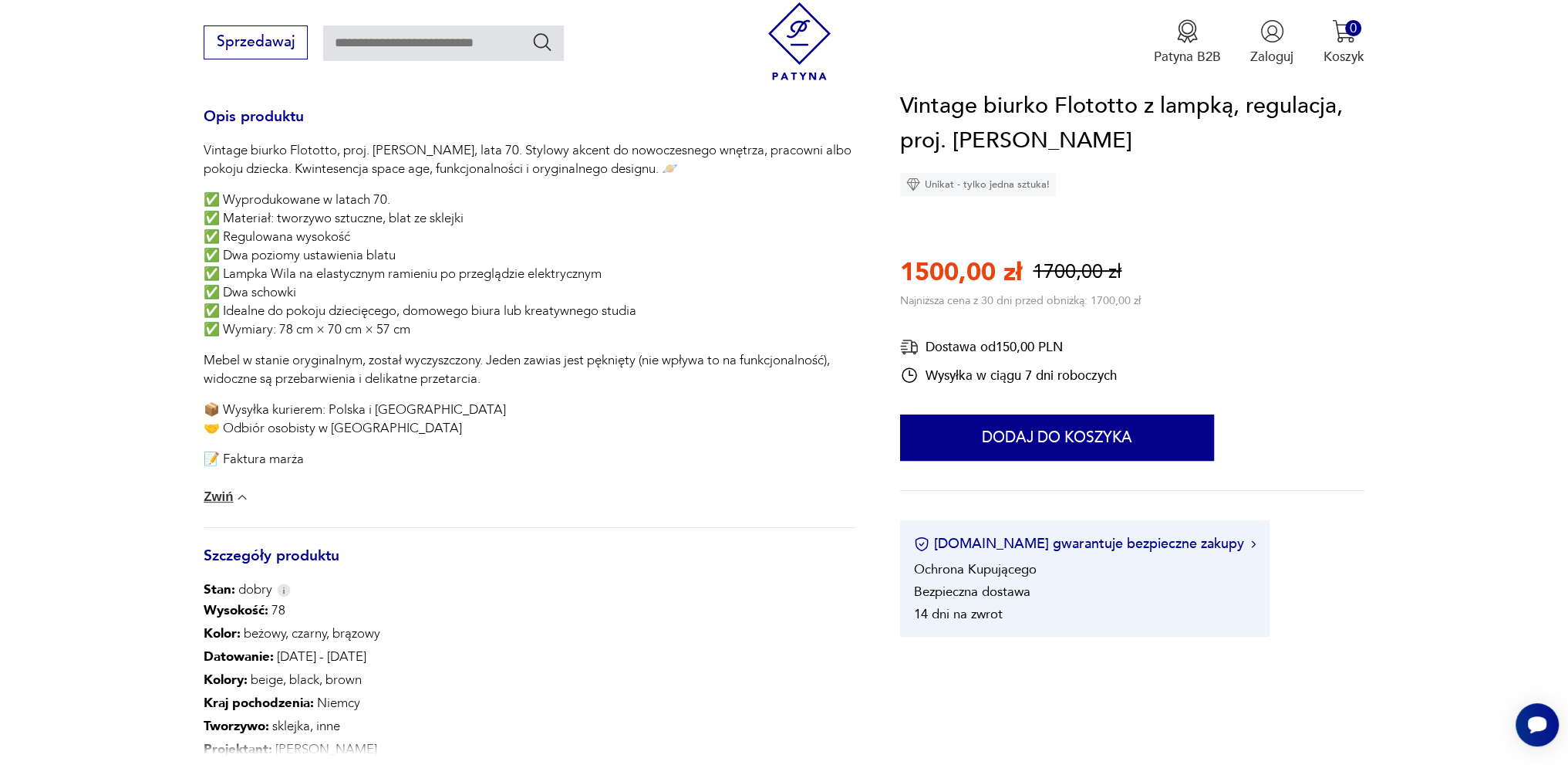
scroll to position [772, 0]
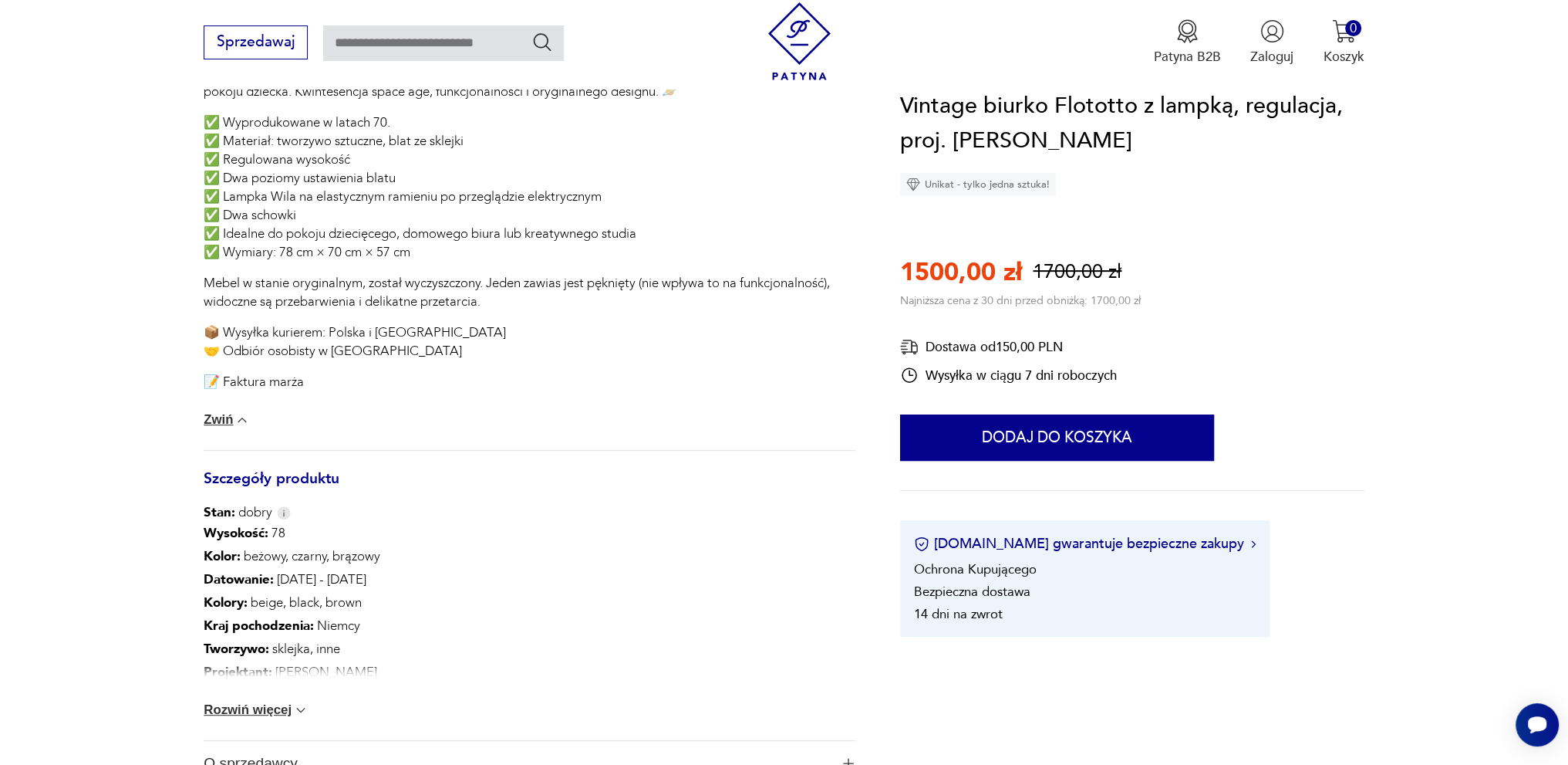
click at [262, 713] on button "Rozwiń więcej" at bounding box center [255, 710] width 105 height 15
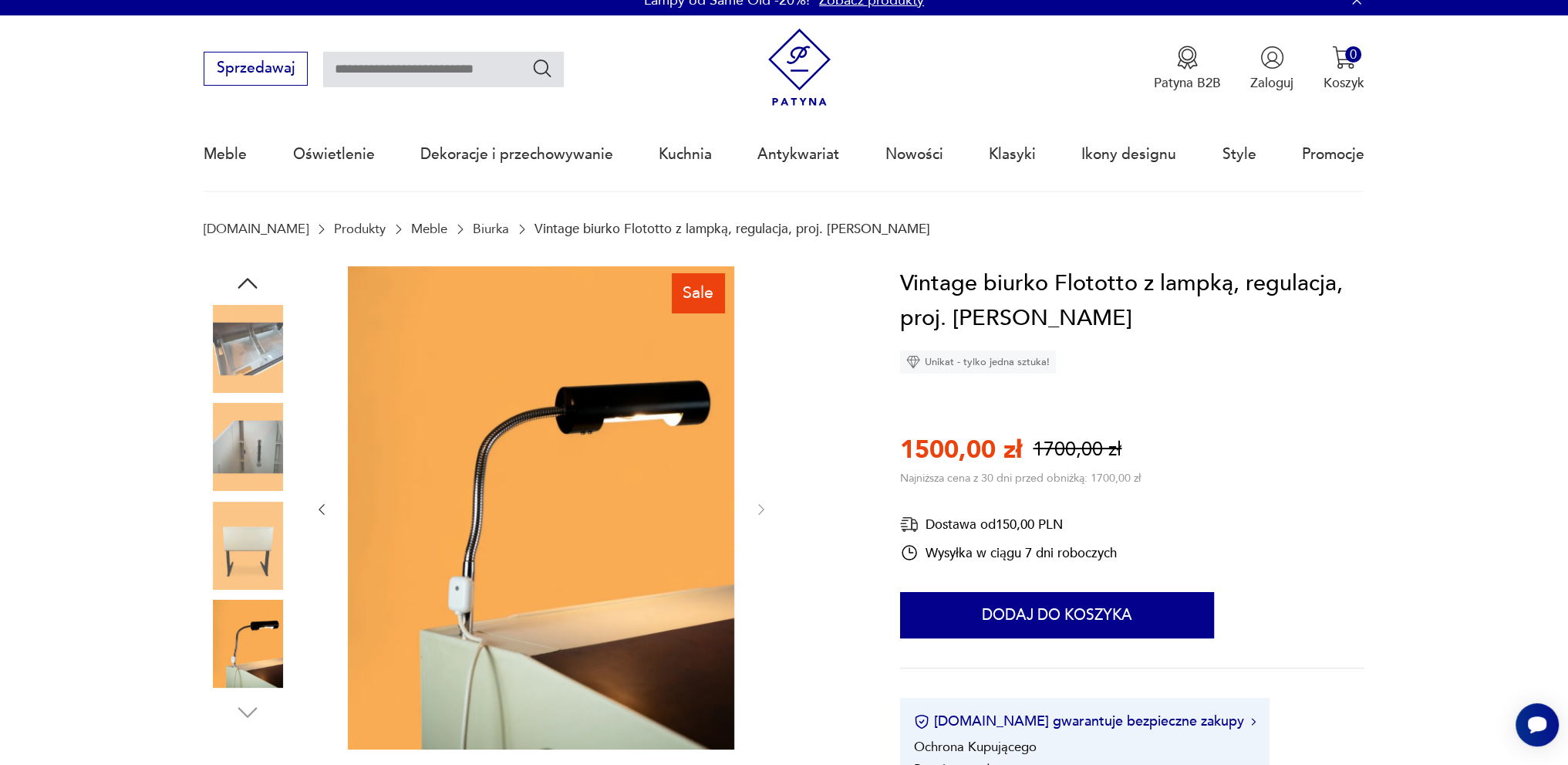
scroll to position [0, 0]
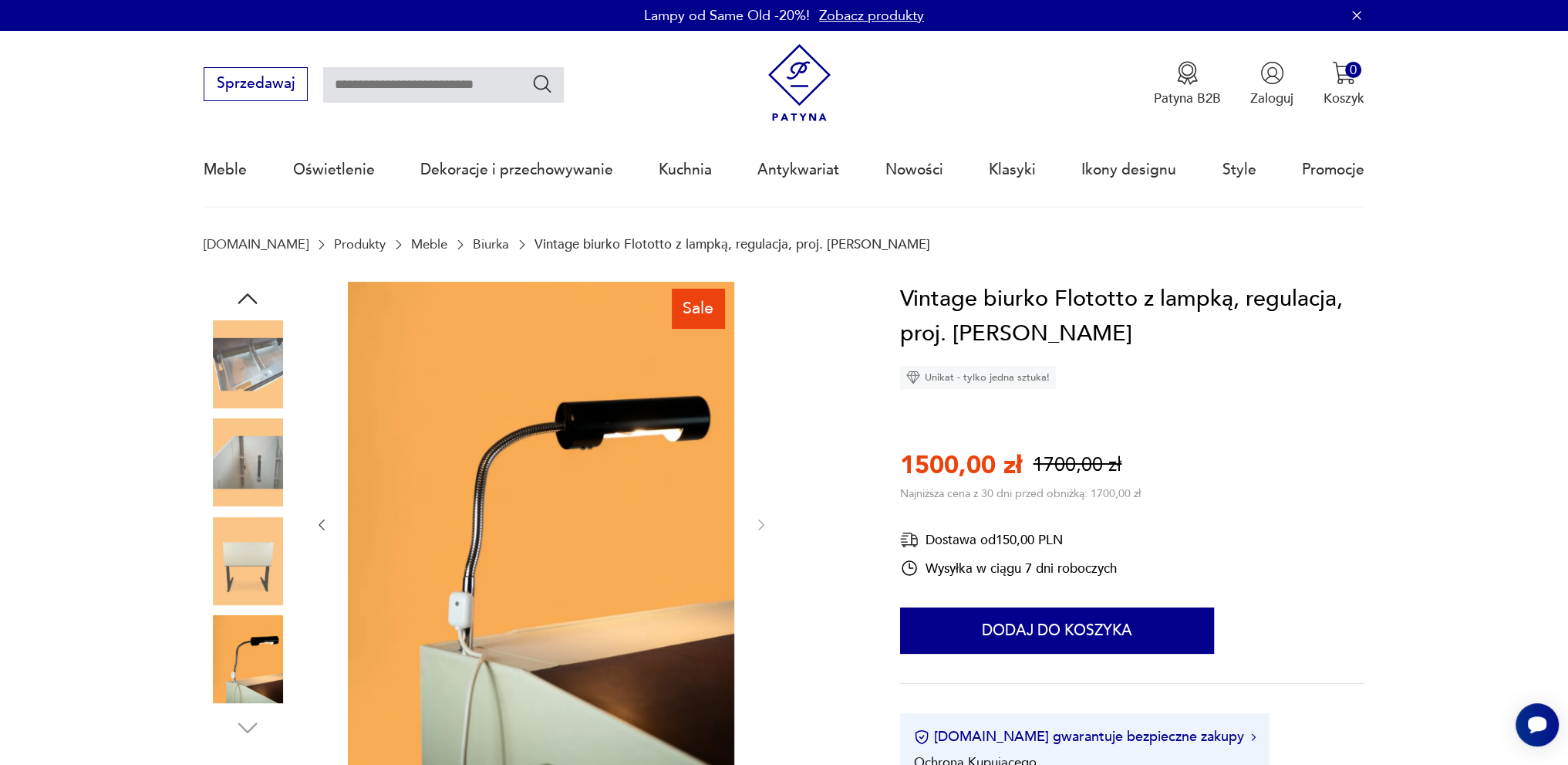
click at [256, 297] on icon "button" at bounding box center [248, 299] width 28 height 28
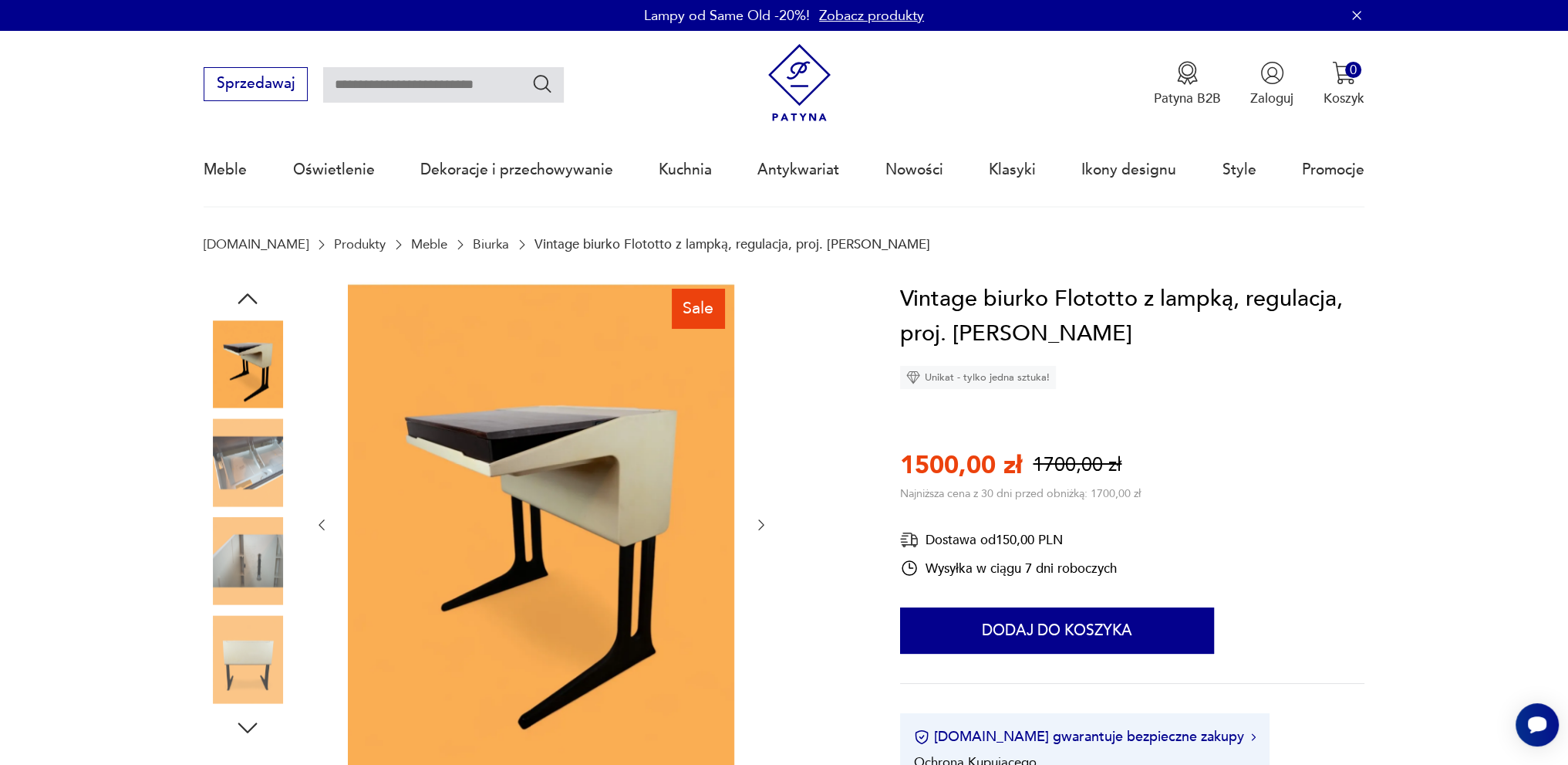
click at [248, 362] on img at bounding box center [247, 363] width 88 height 88
click at [549, 460] on img at bounding box center [540, 522] width 386 height 483
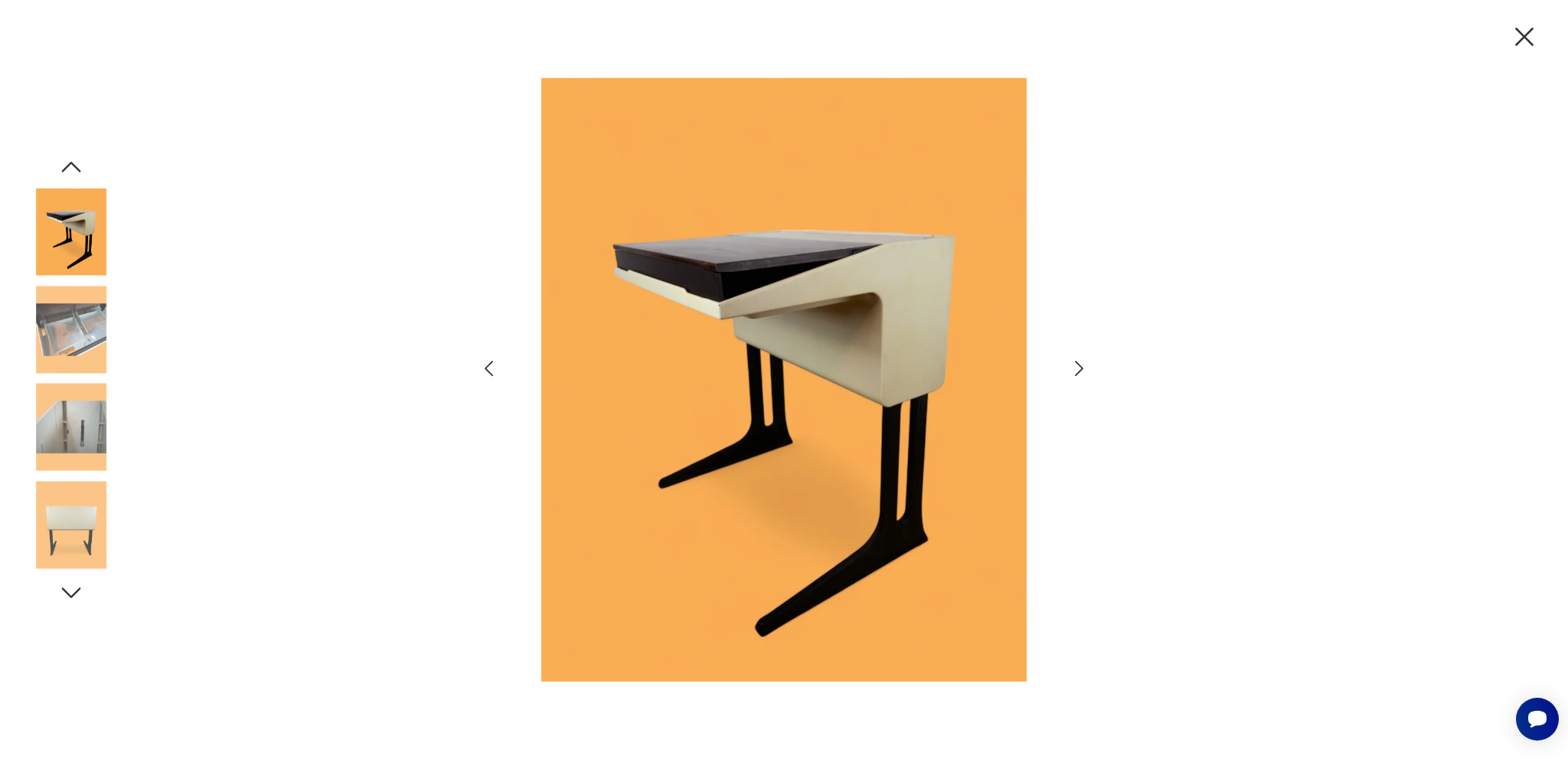
click at [1080, 370] on icon "button" at bounding box center [1079, 368] width 9 height 15
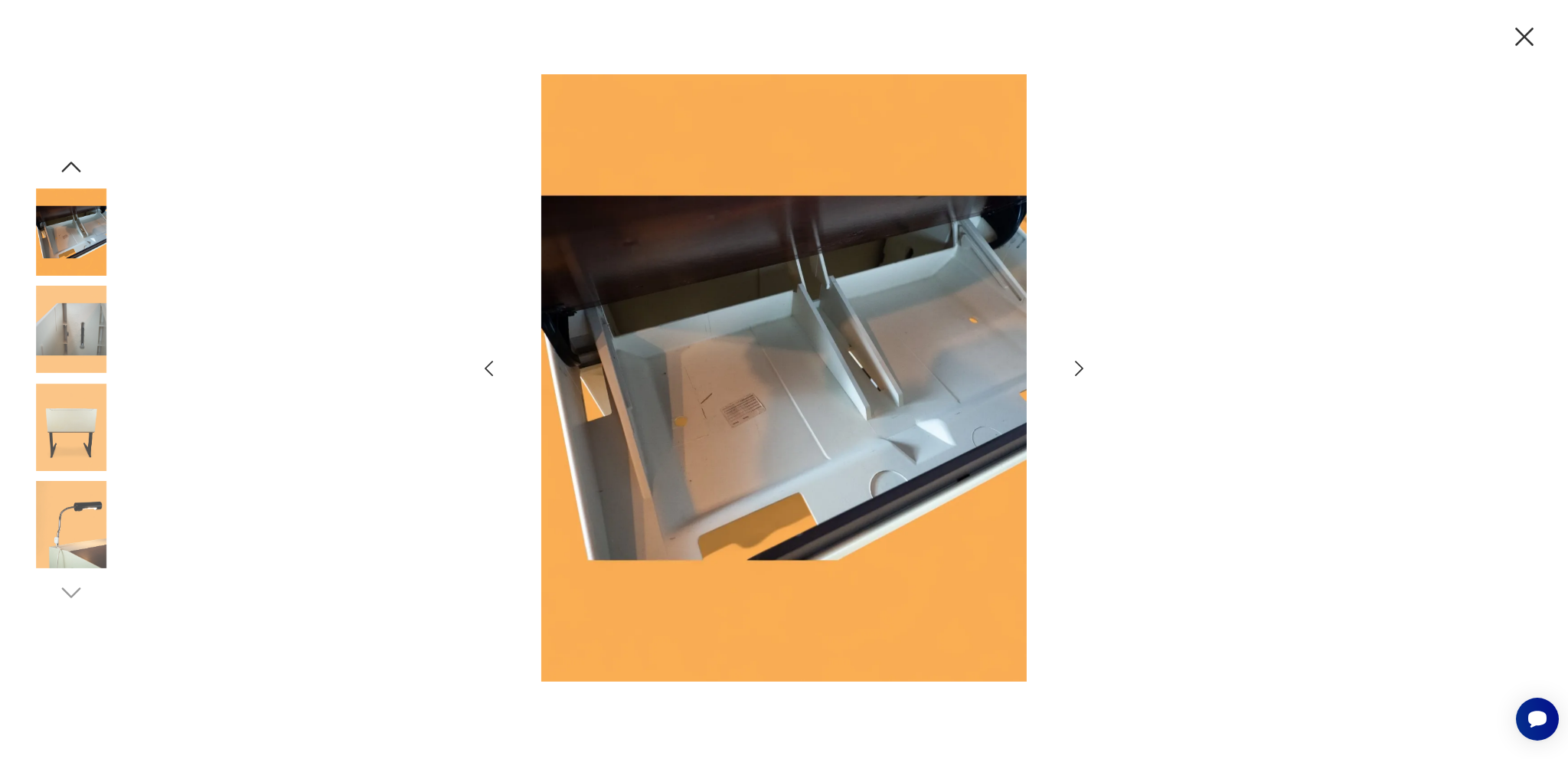
click at [1080, 370] on icon "button" at bounding box center [1079, 368] width 9 height 15
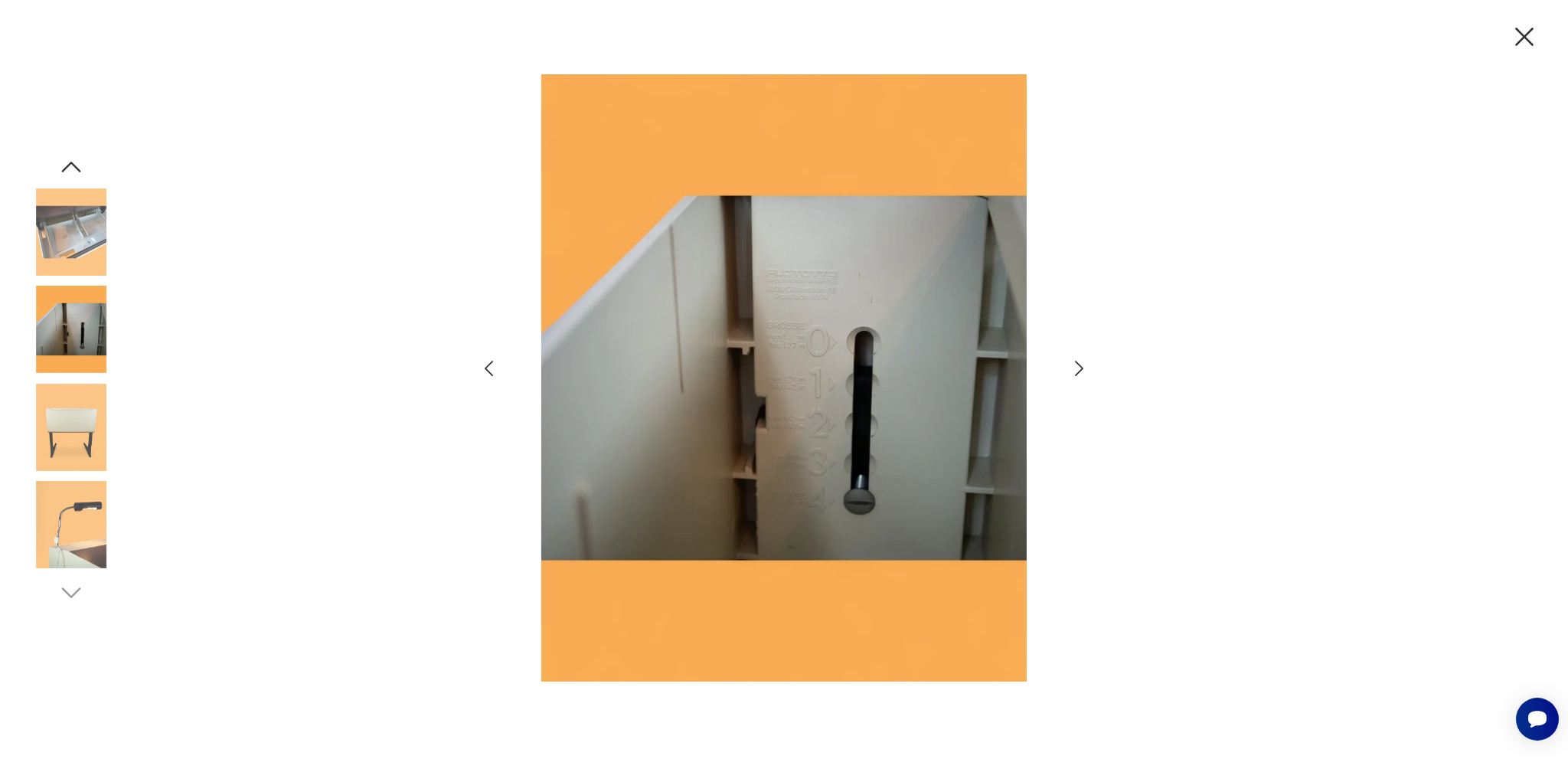
click at [1078, 359] on icon "button" at bounding box center [1078, 368] width 22 height 22
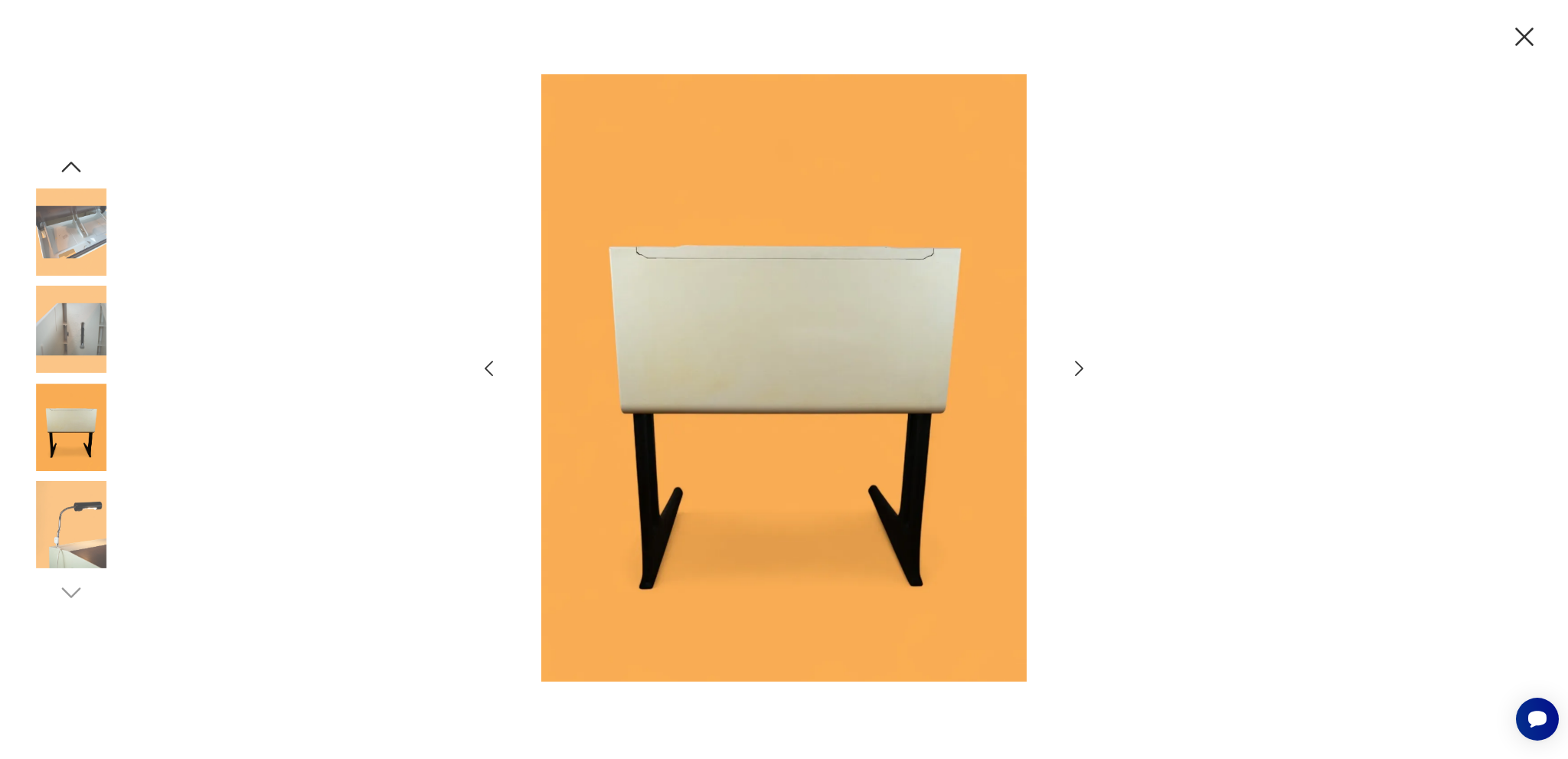
click at [1081, 365] on icon "button" at bounding box center [1078, 368] width 22 height 22
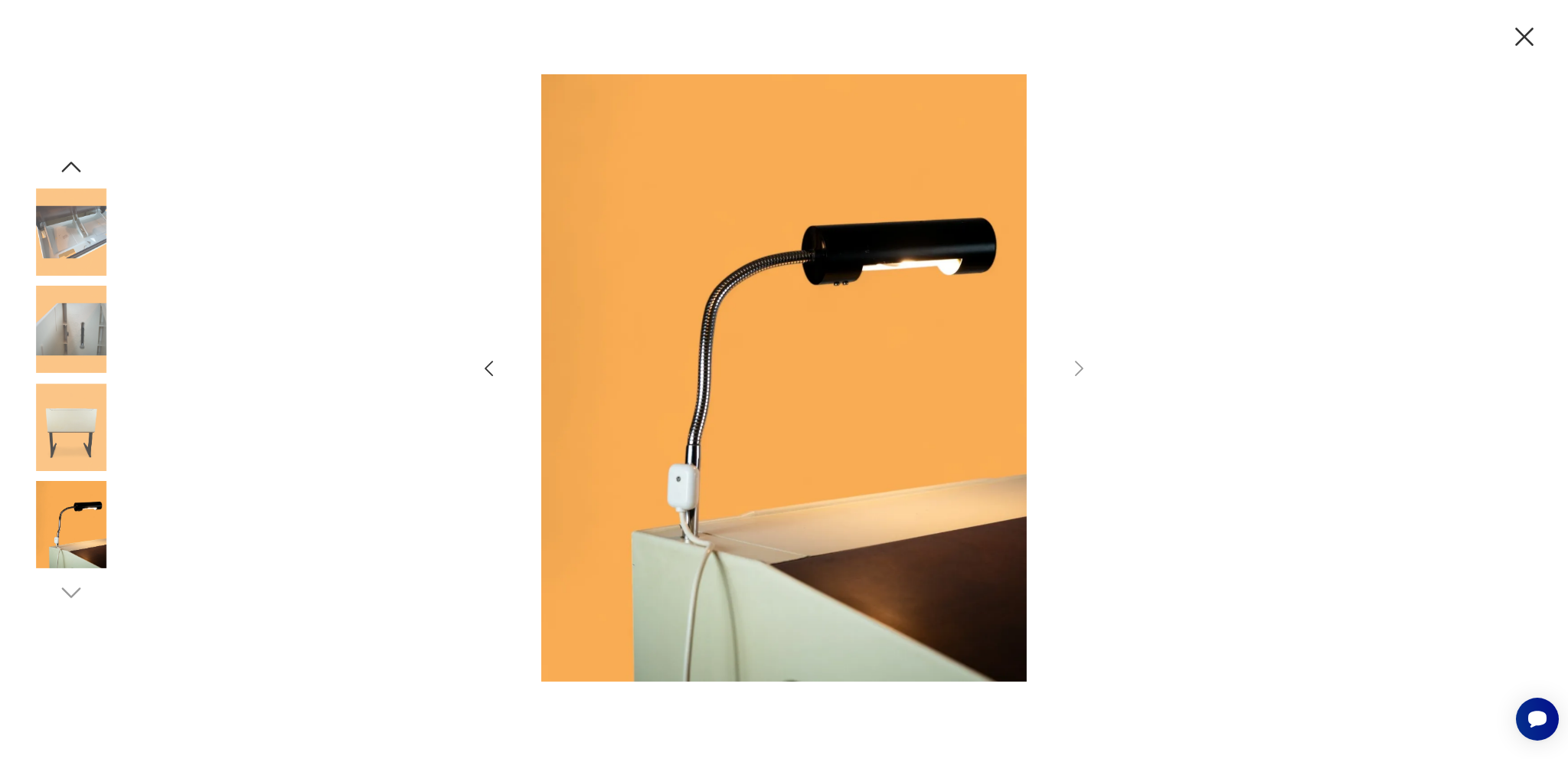
click at [487, 366] on icon "button" at bounding box center [489, 368] width 9 height 15
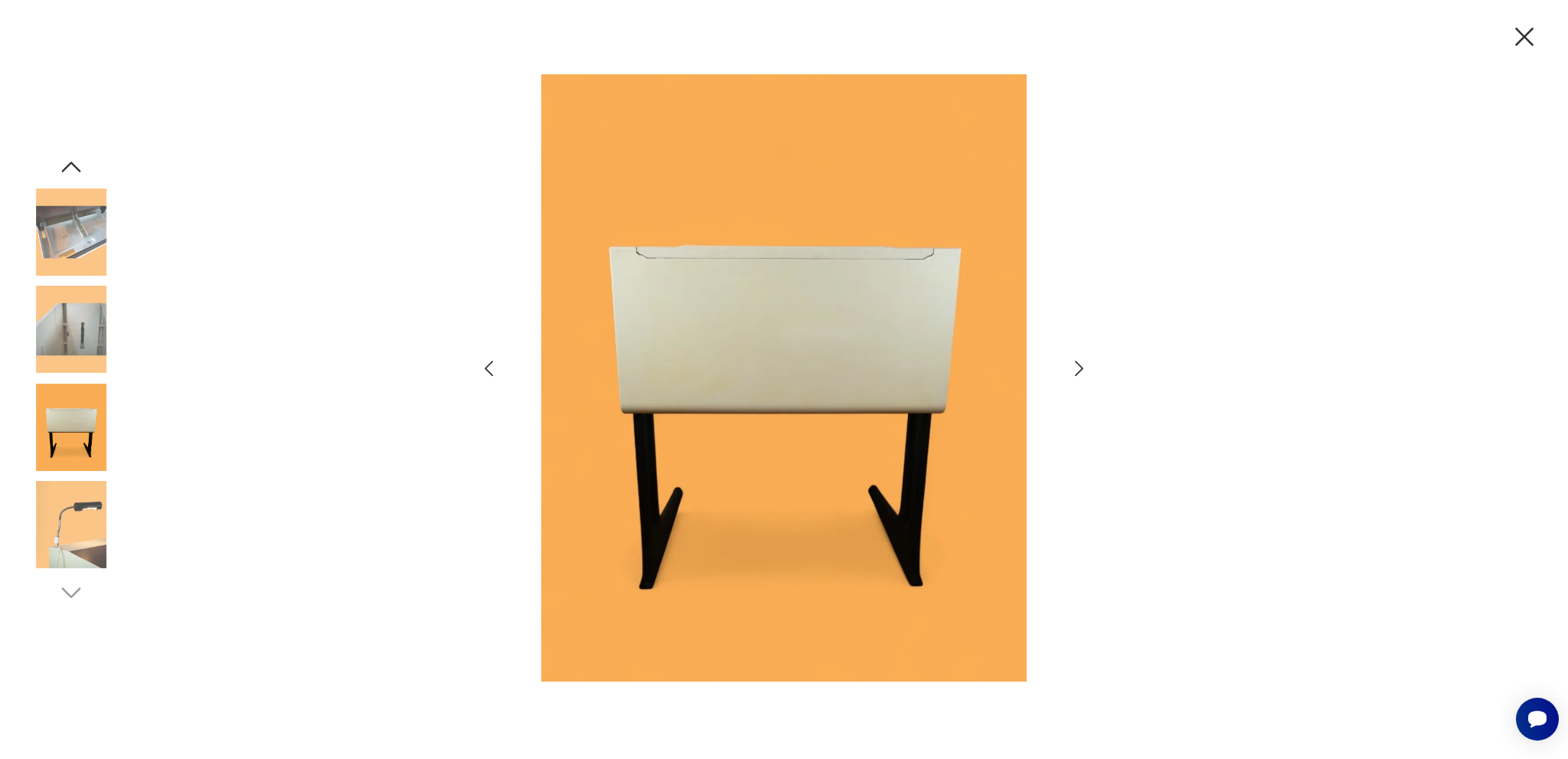
click at [487, 366] on icon "button" at bounding box center [489, 368] width 9 height 15
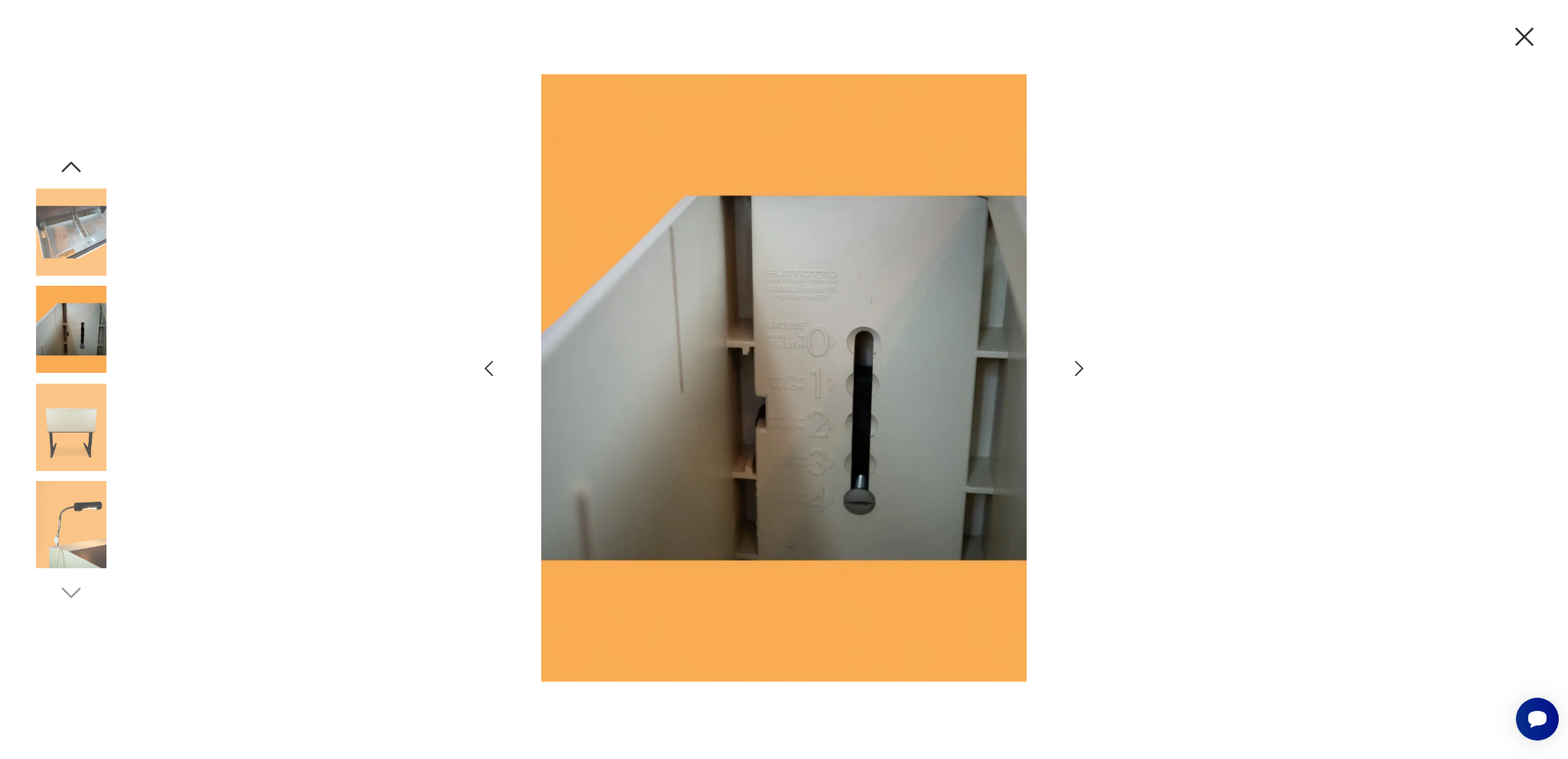
click at [487, 366] on icon "button" at bounding box center [489, 368] width 9 height 15
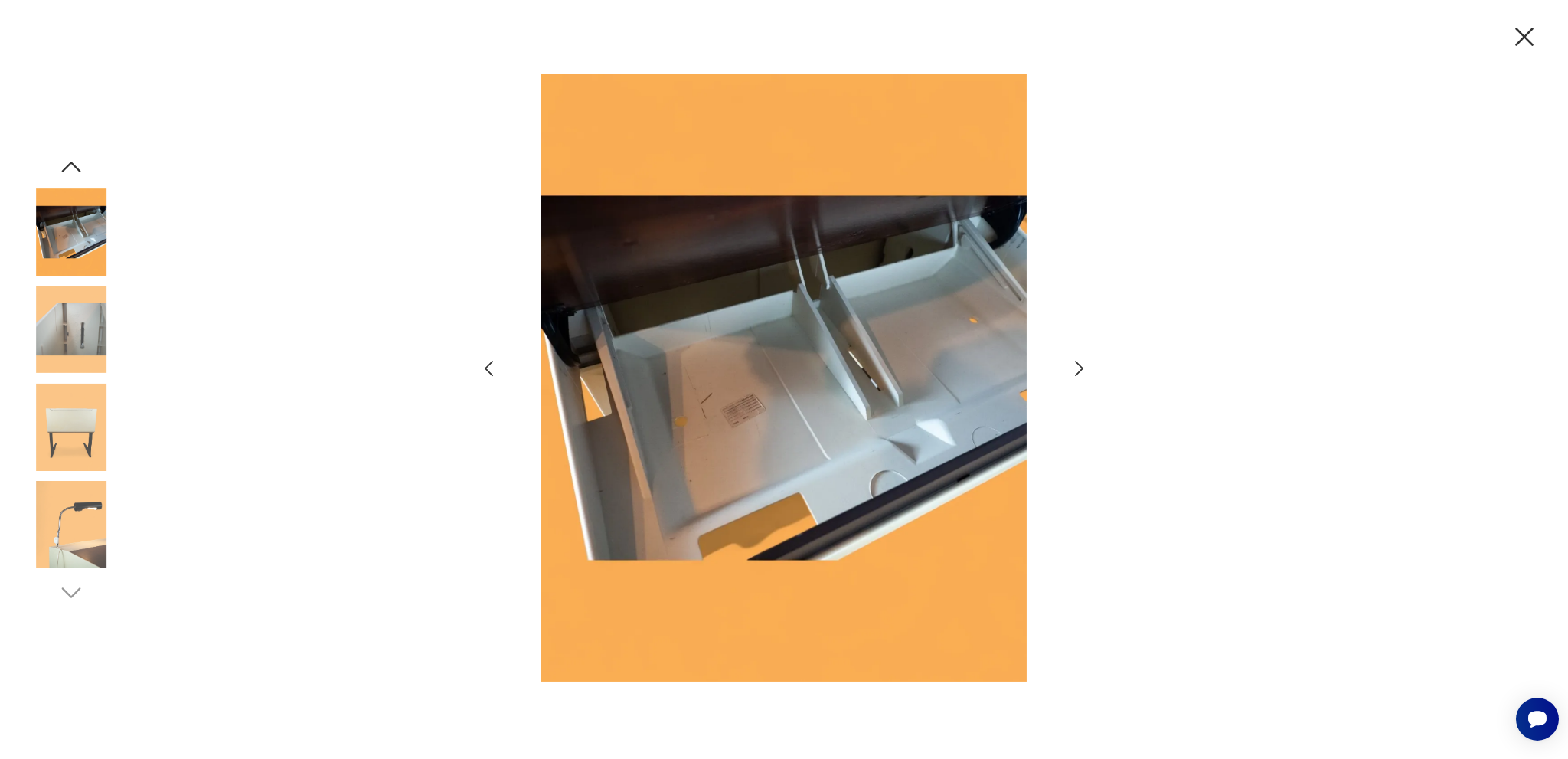
click at [487, 366] on icon "button" at bounding box center [489, 368] width 9 height 15
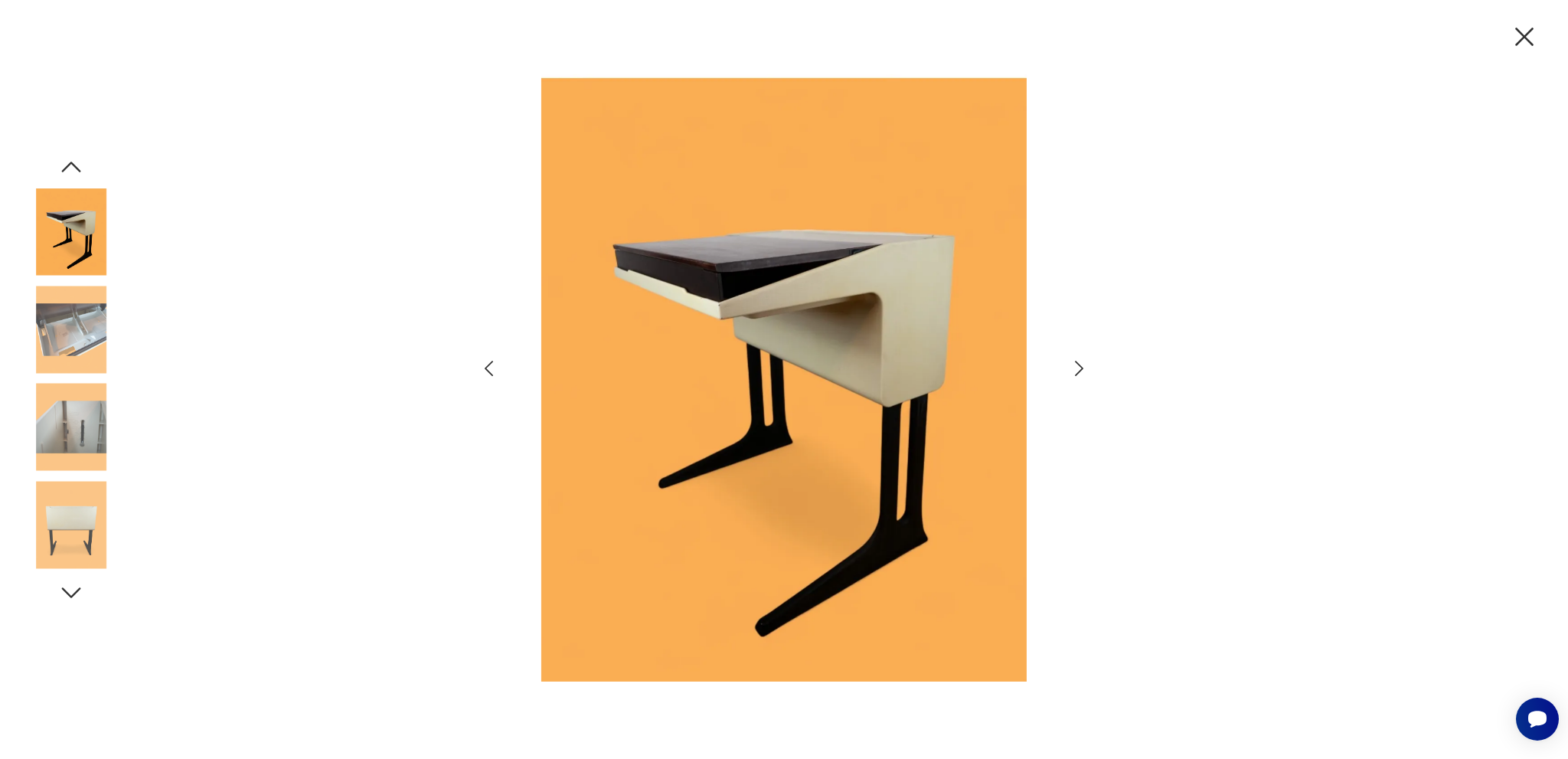
click at [490, 366] on icon "button" at bounding box center [489, 368] width 22 height 22
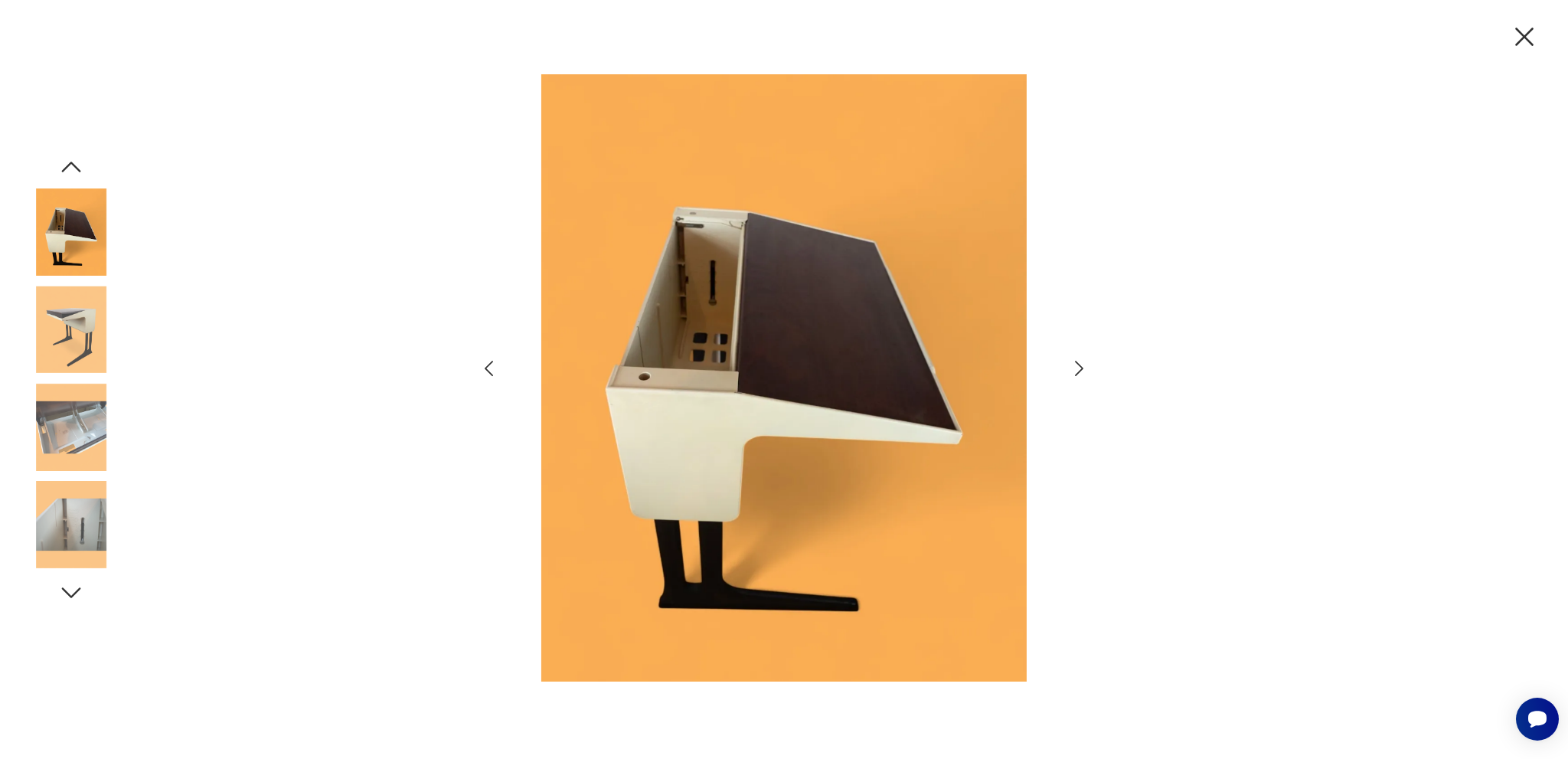
click at [490, 366] on icon "button" at bounding box center [489, 368] width 22 height 22
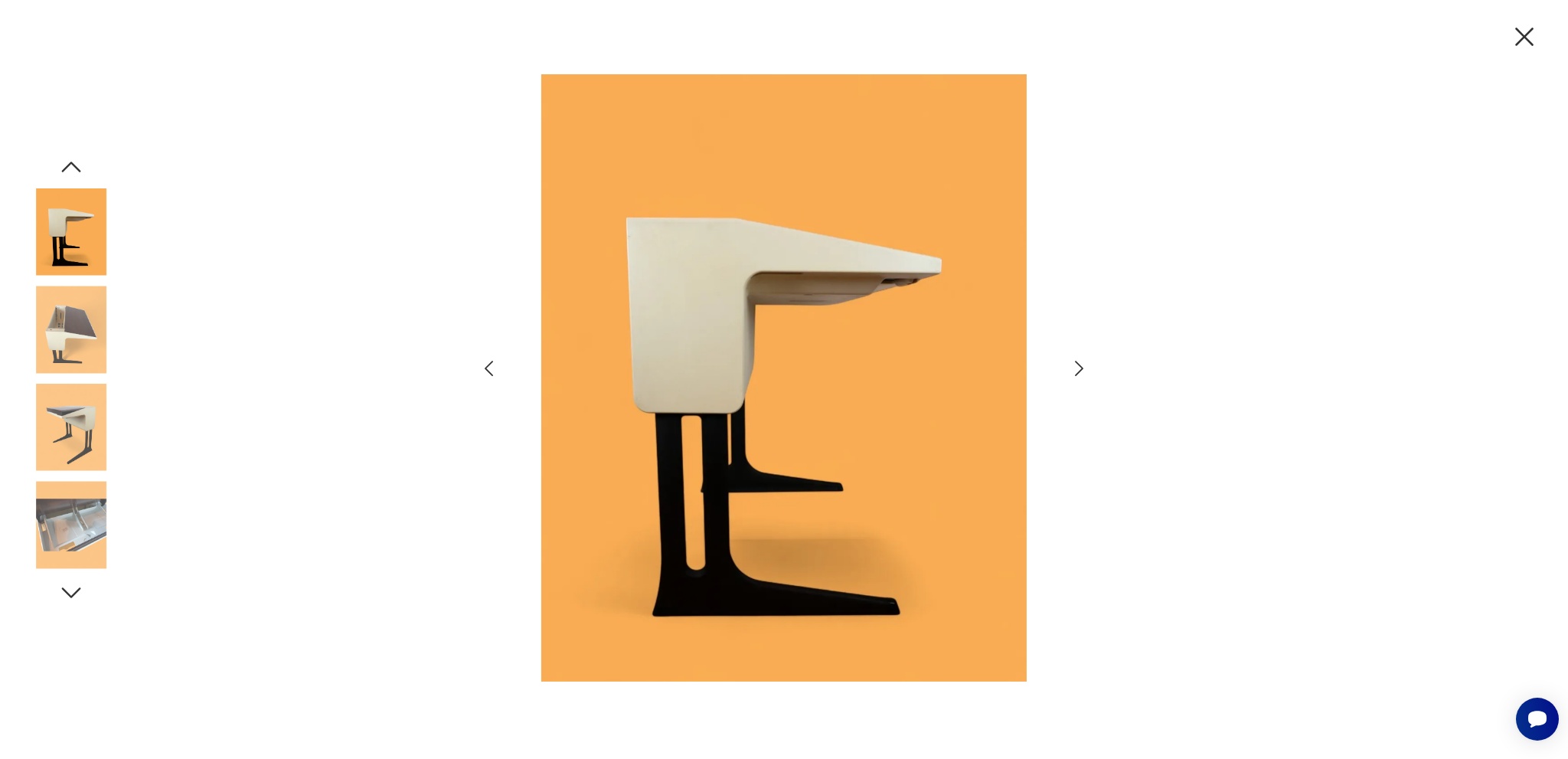
click at [489, 364] on icon "button" at bounding box center [489, 368] width 9 height 15
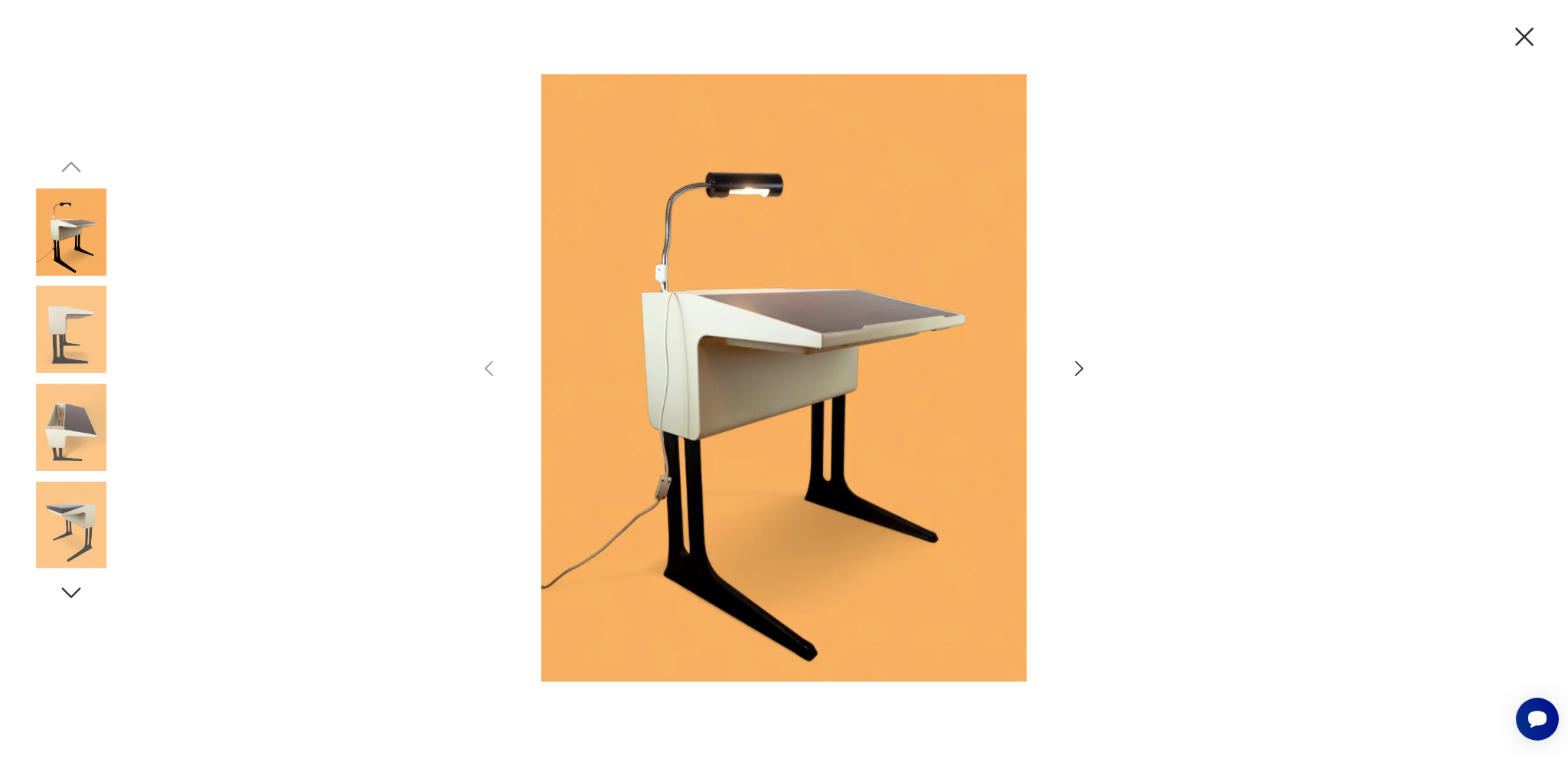
click at [1083, 371] on icon "button" at bounding box center [1078, 368] width 22 height 22
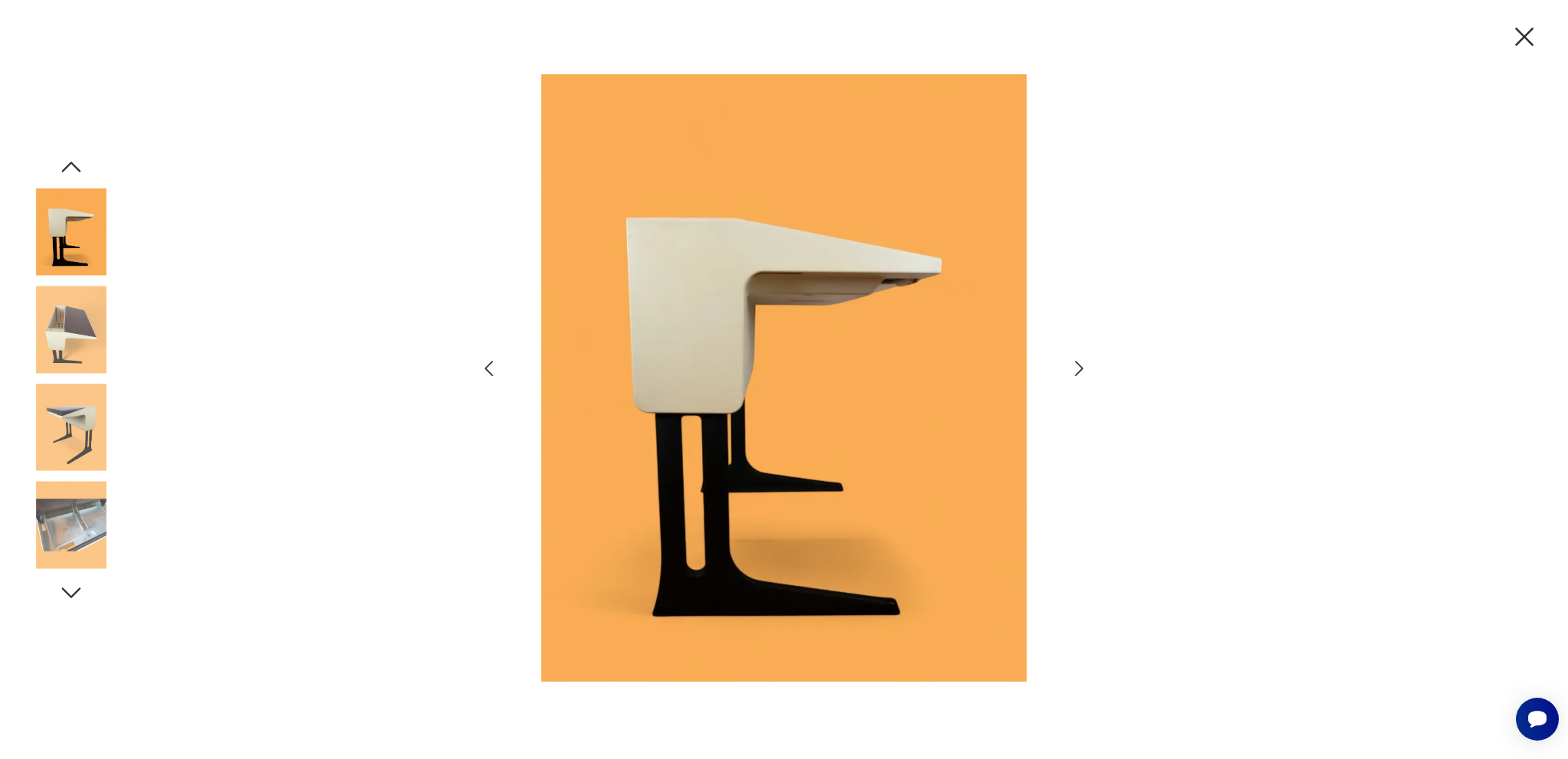
click at [1083, 371] on icon "button" at bounding box center [1078, 368] width 22 height 22
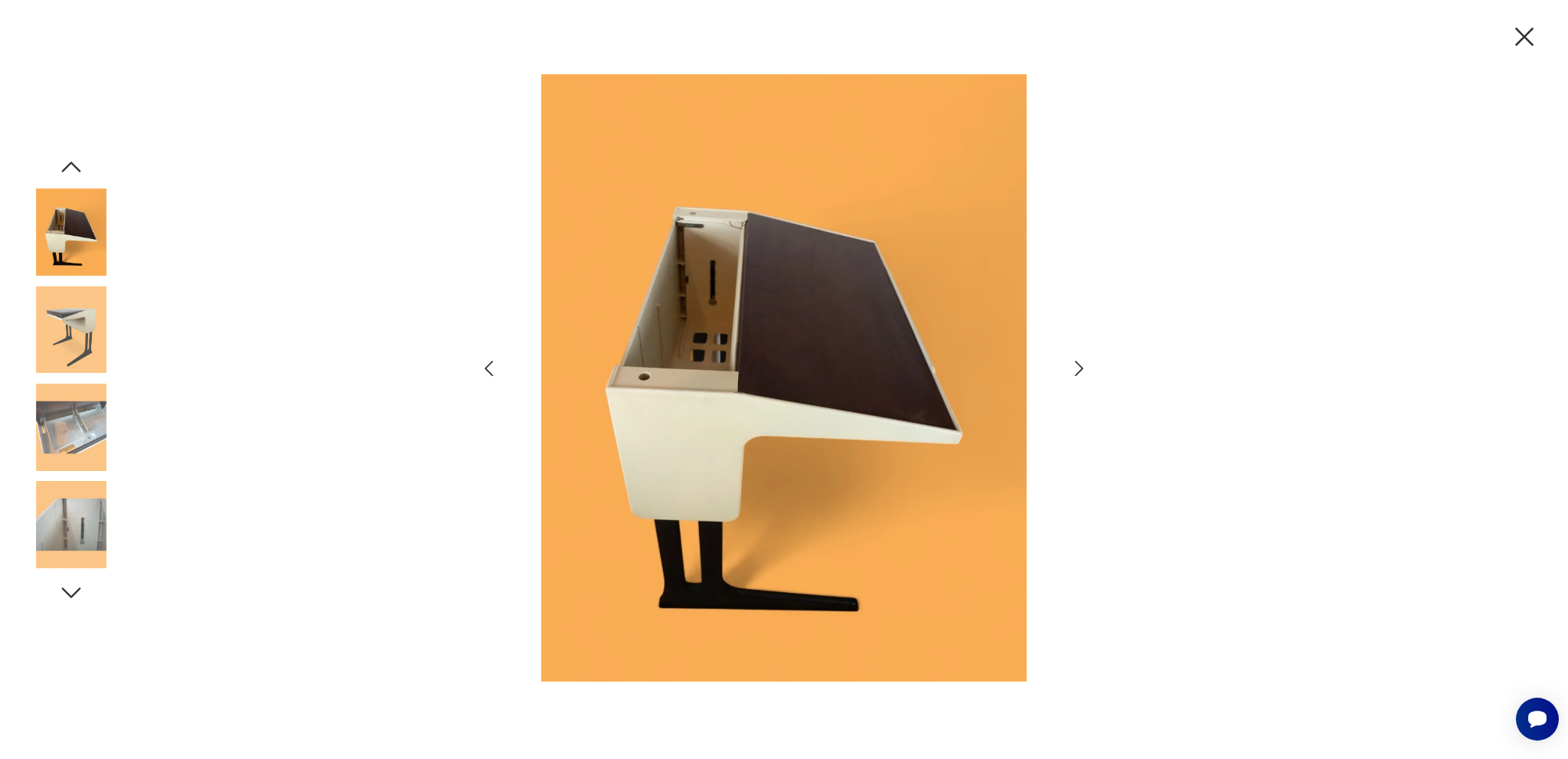
click at [1081, 370] on icon "button" at bounding box center [1078, 368] width 22 height 22
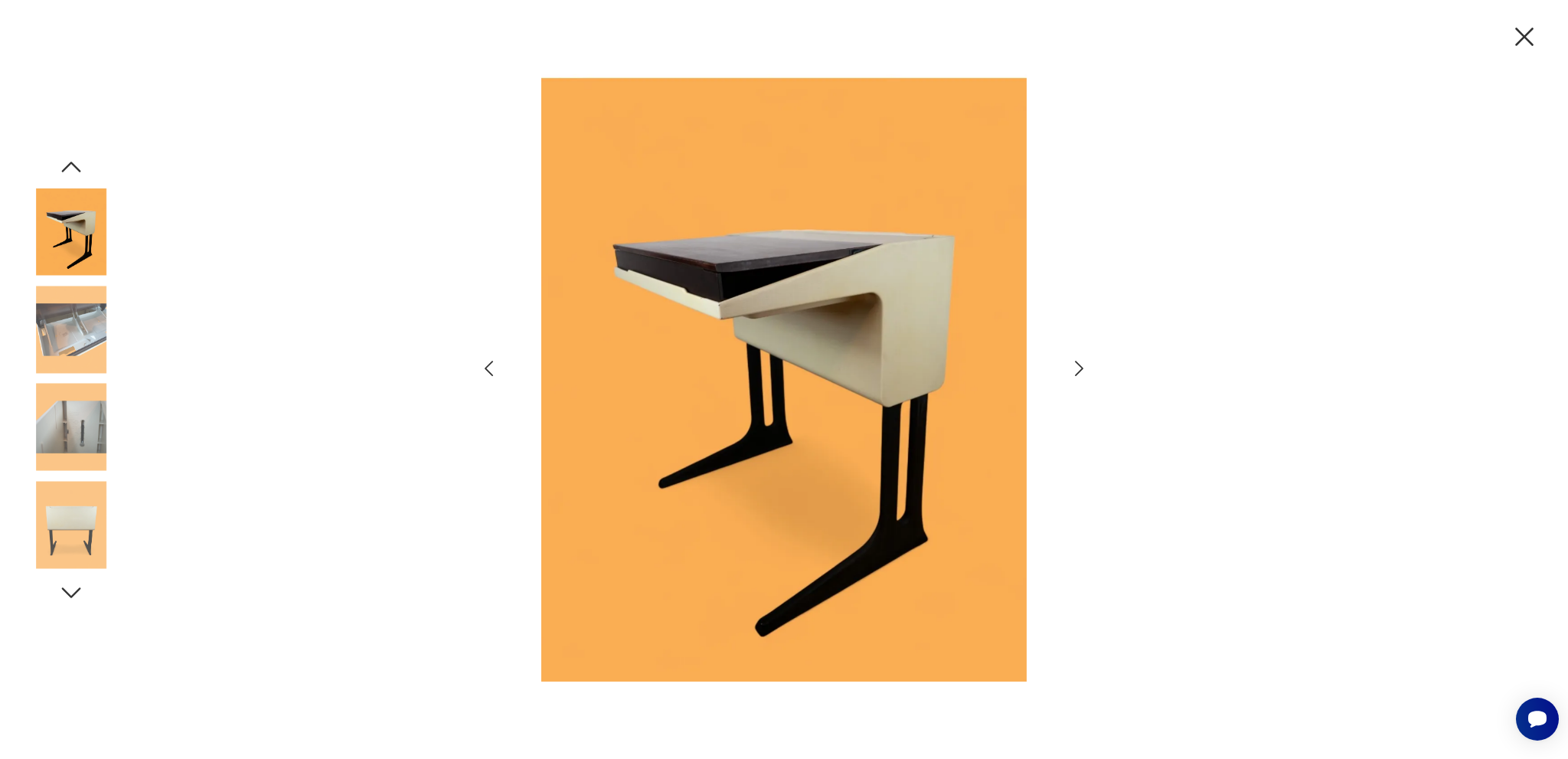
click at [1531, 40] on icon "button" at bounding box center [1525, 37] width 33 height 33
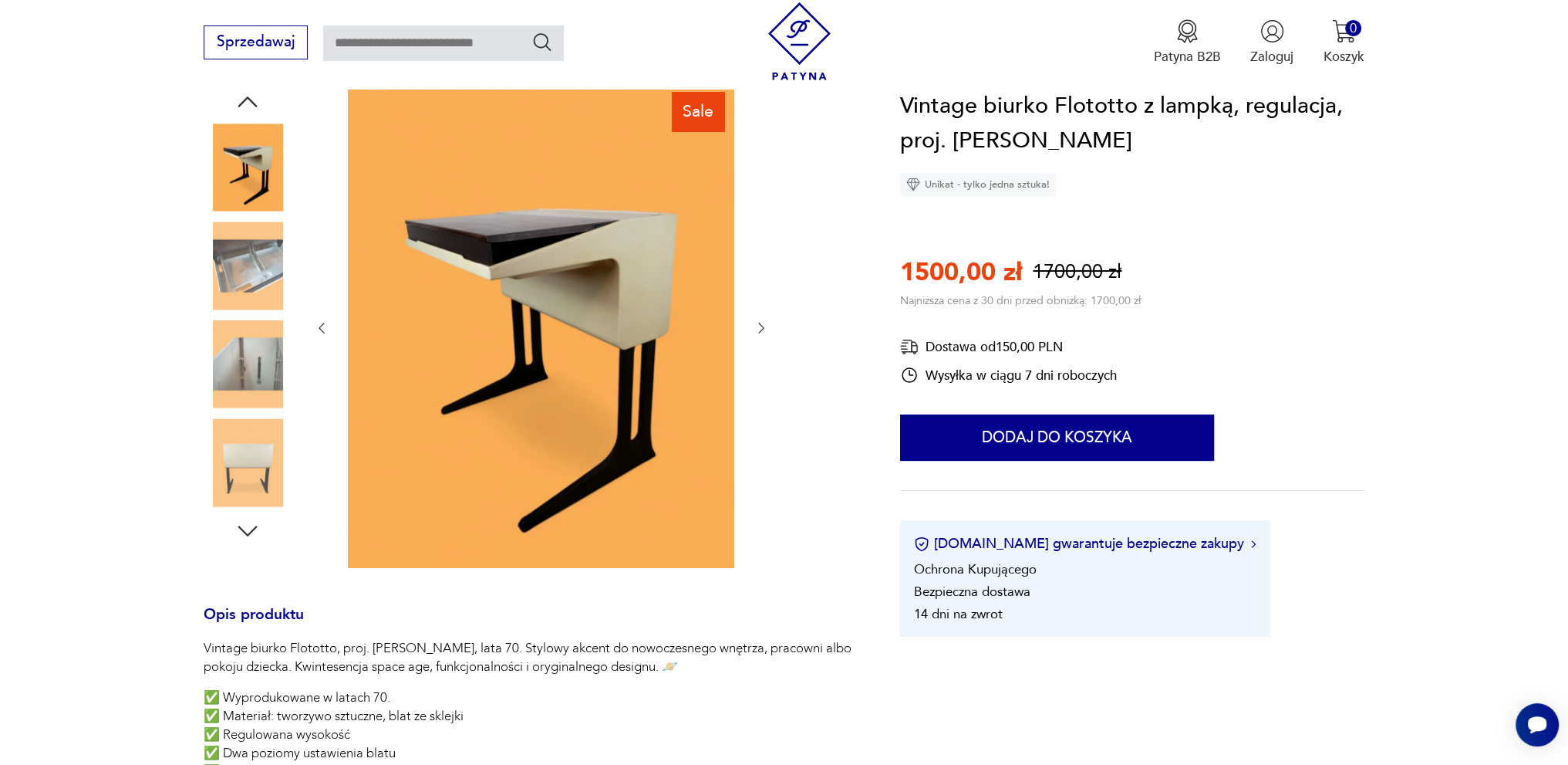
scroll to position [154, 0]
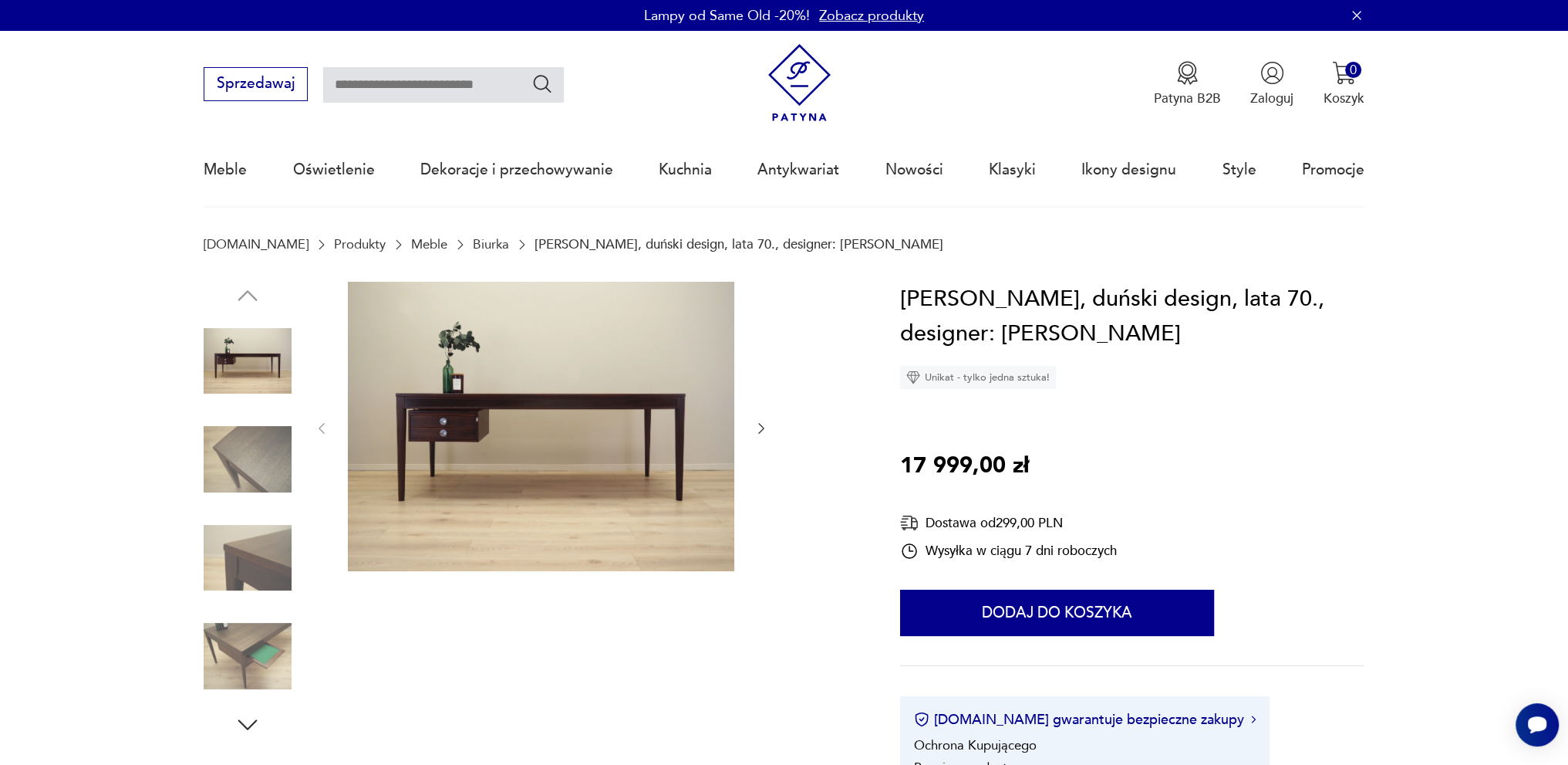
click at [762, 424] on icon "button" at bounding box center [762, 429] width 15 height 15
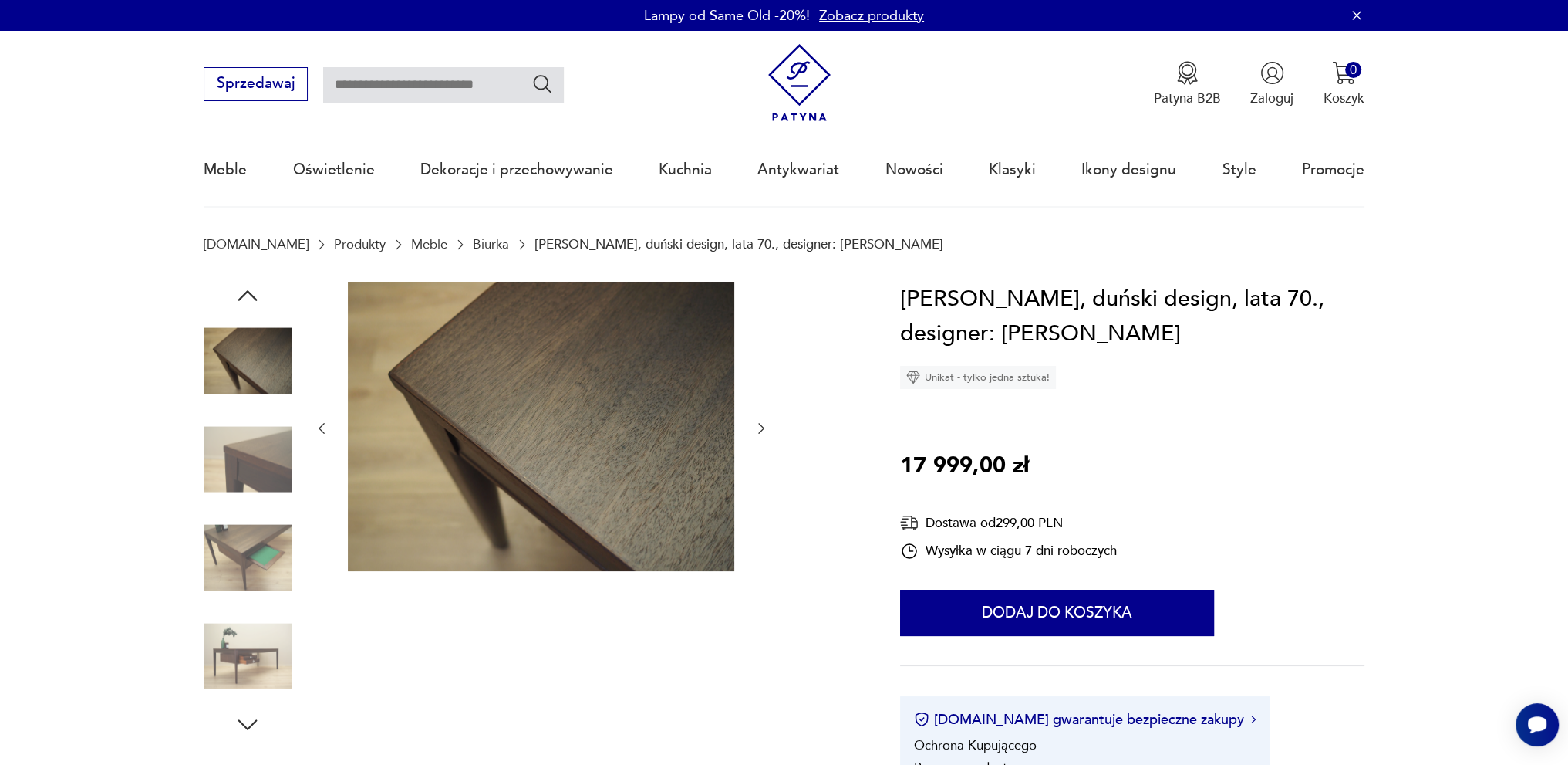
click at [762, 424] on icon "button" at bounding box center [762, 429] width 15 height 15
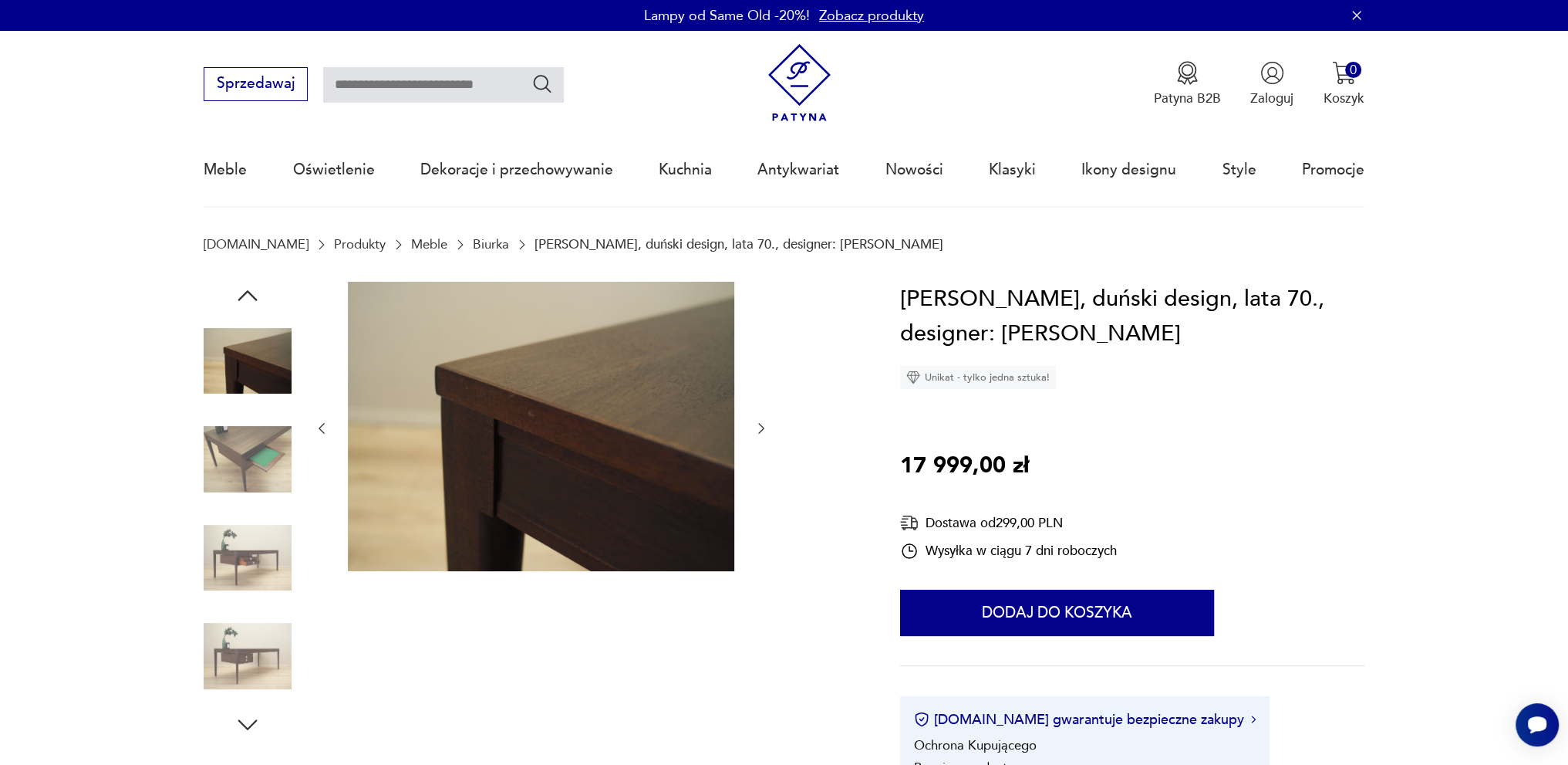
click at [763, 426] on icon "button" at bounding box center [762, 429] width 15 height 15
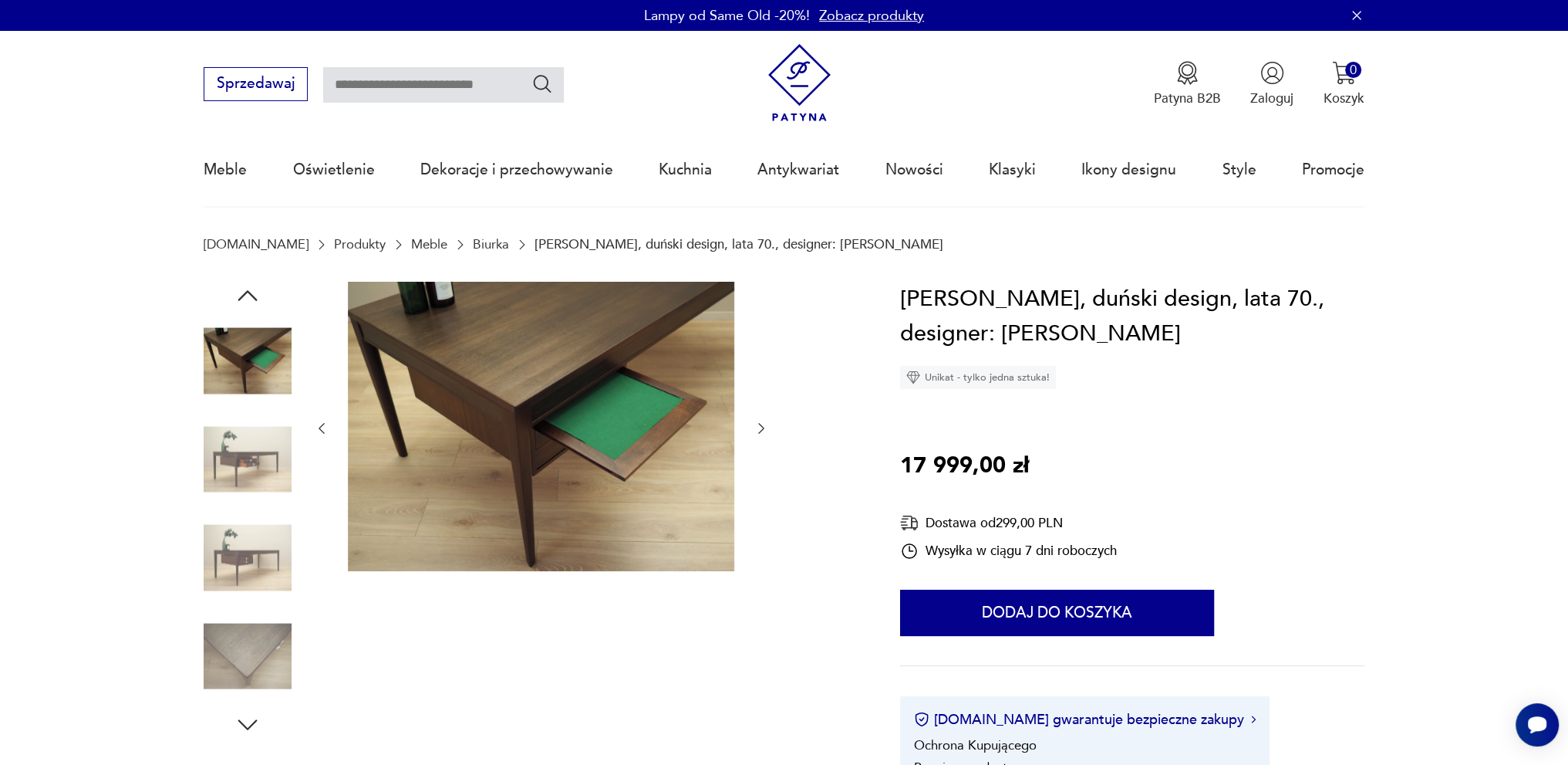
click at [763, 426] on icon "button" at bounding box center [762, 429] width 15 height 15
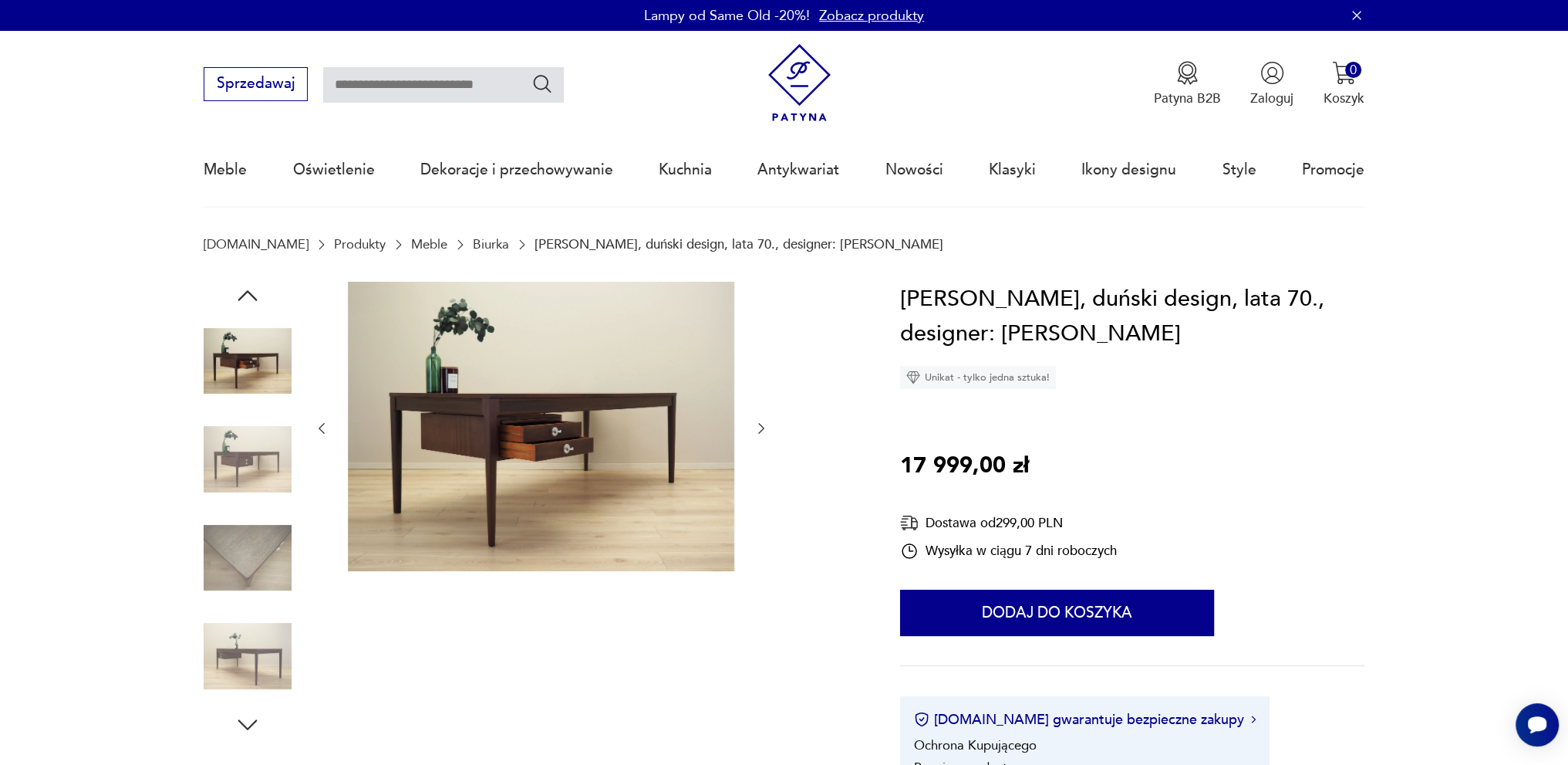
click at [763, 426] on icon "button" at bounding box center [762, 429] width 15 height 15
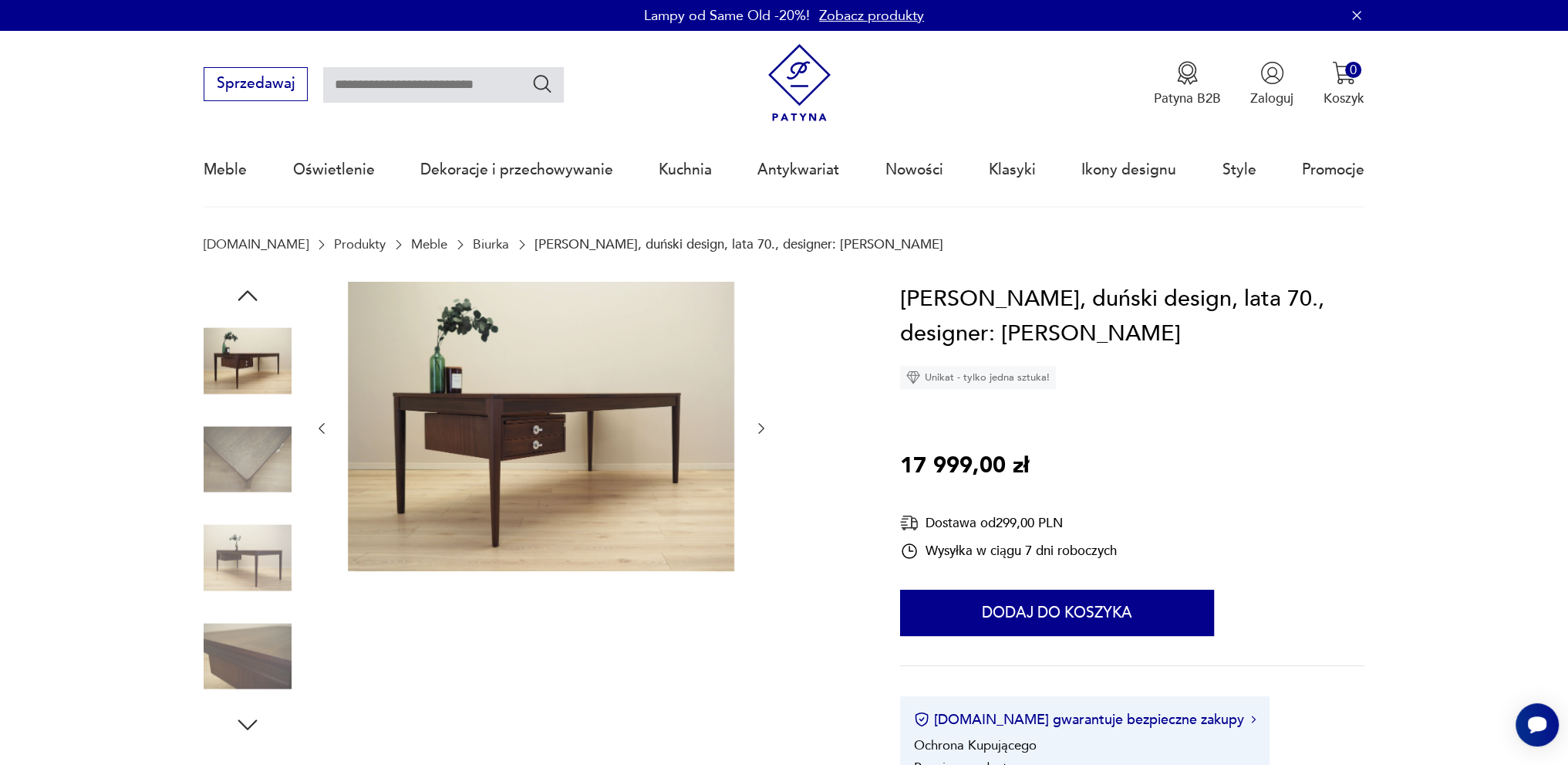
click at [763, 426] on icon "button" at bounding box center [762, 429] width 15 height 15
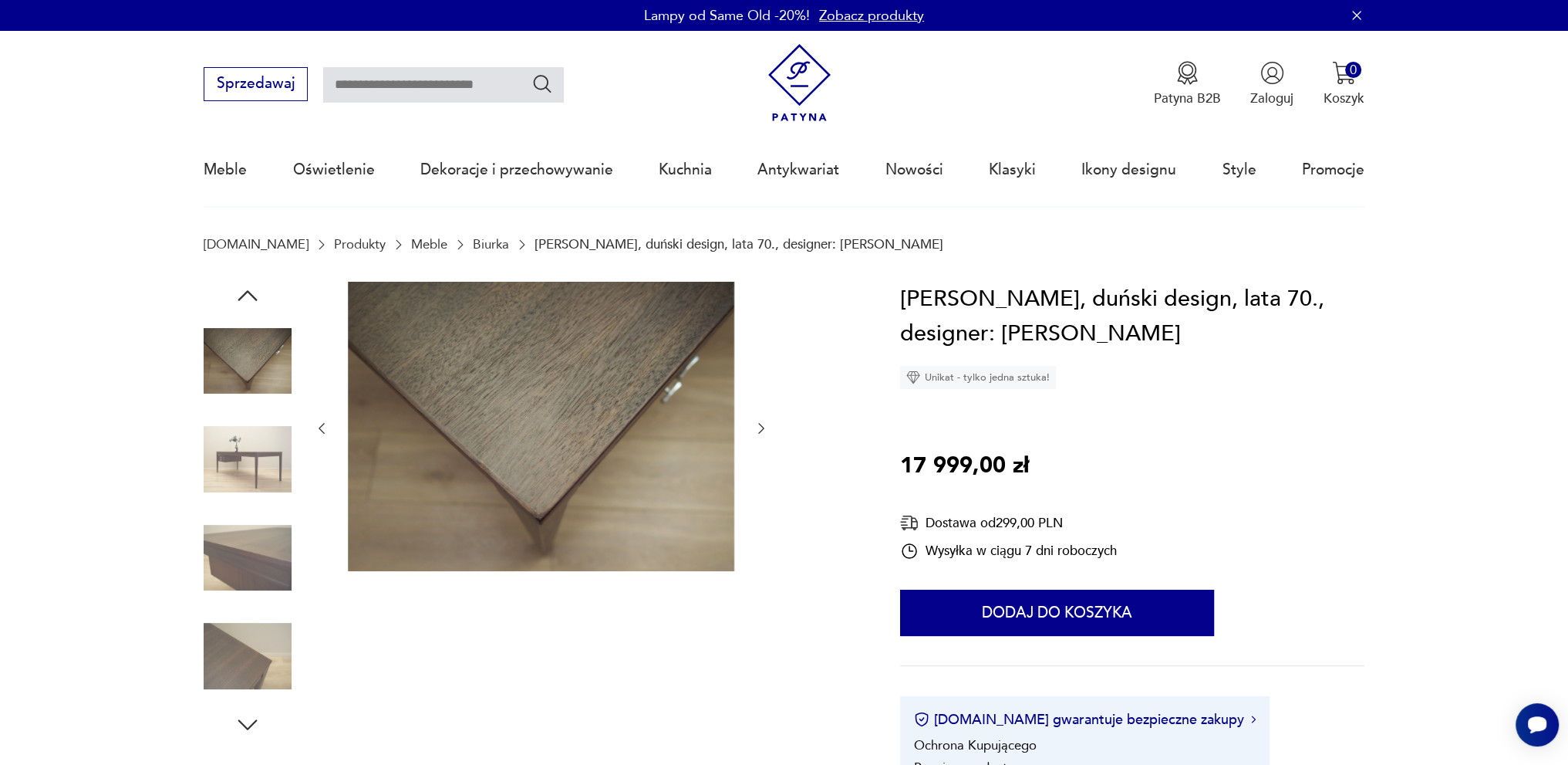
click at [254, 292] on icon "button" at bounding box center [248, 295] width 28 height 28
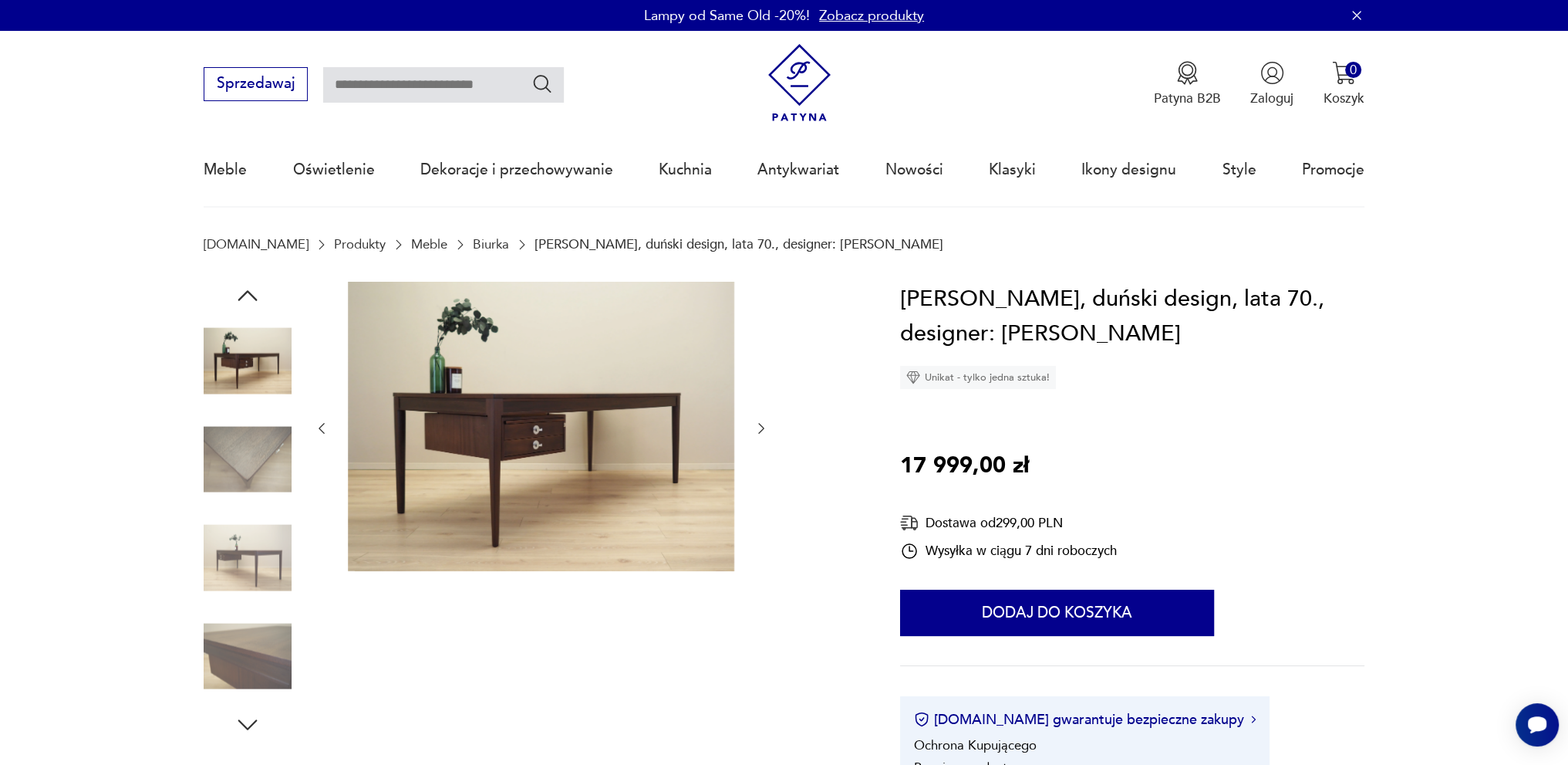
click at [254, 292] on icon "button" at bounding box center [248, 295] width 28 height 28
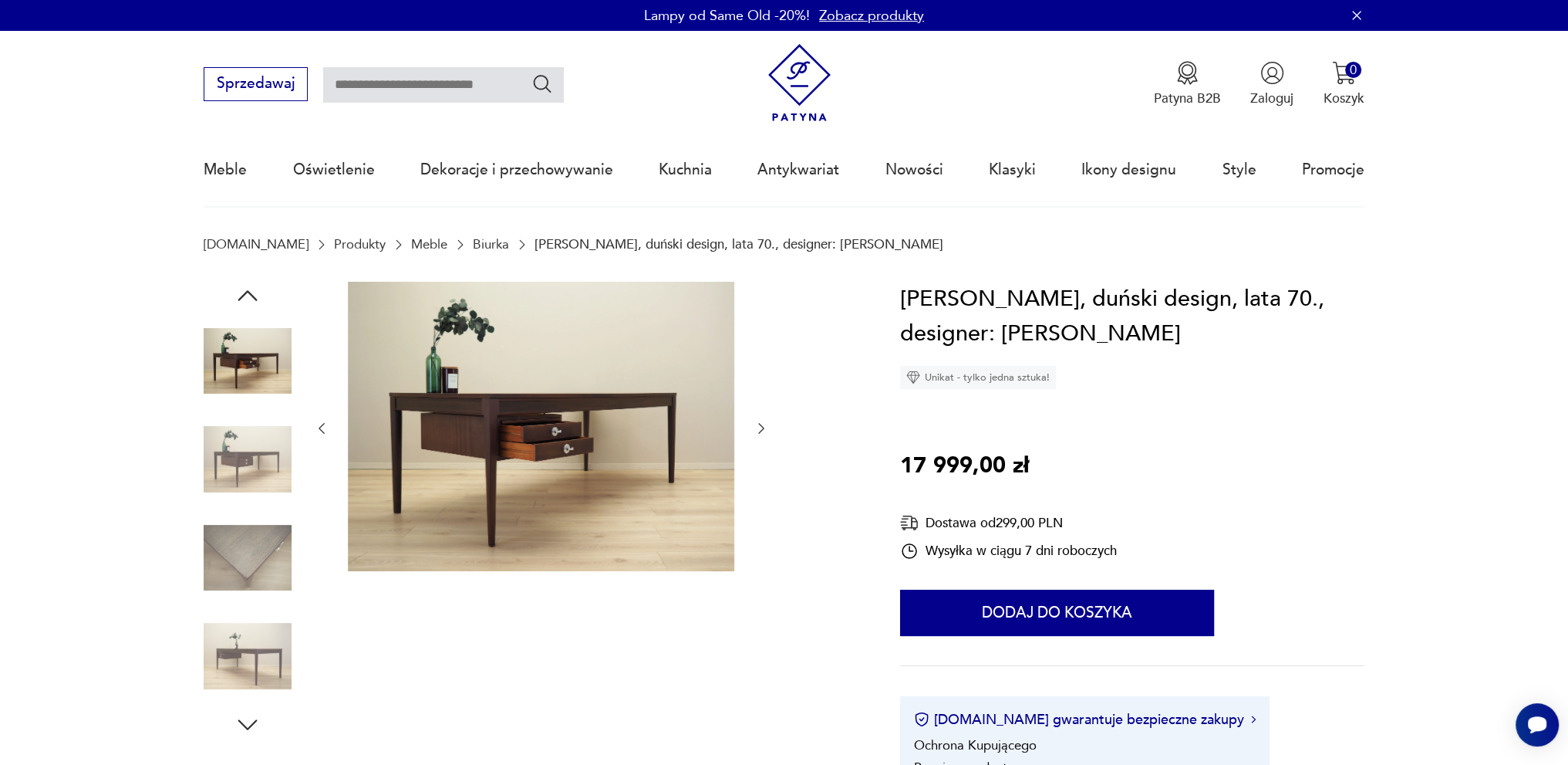
click at [254, 292] on icon "button" at bounding box center [248, 295] width 28 height 28
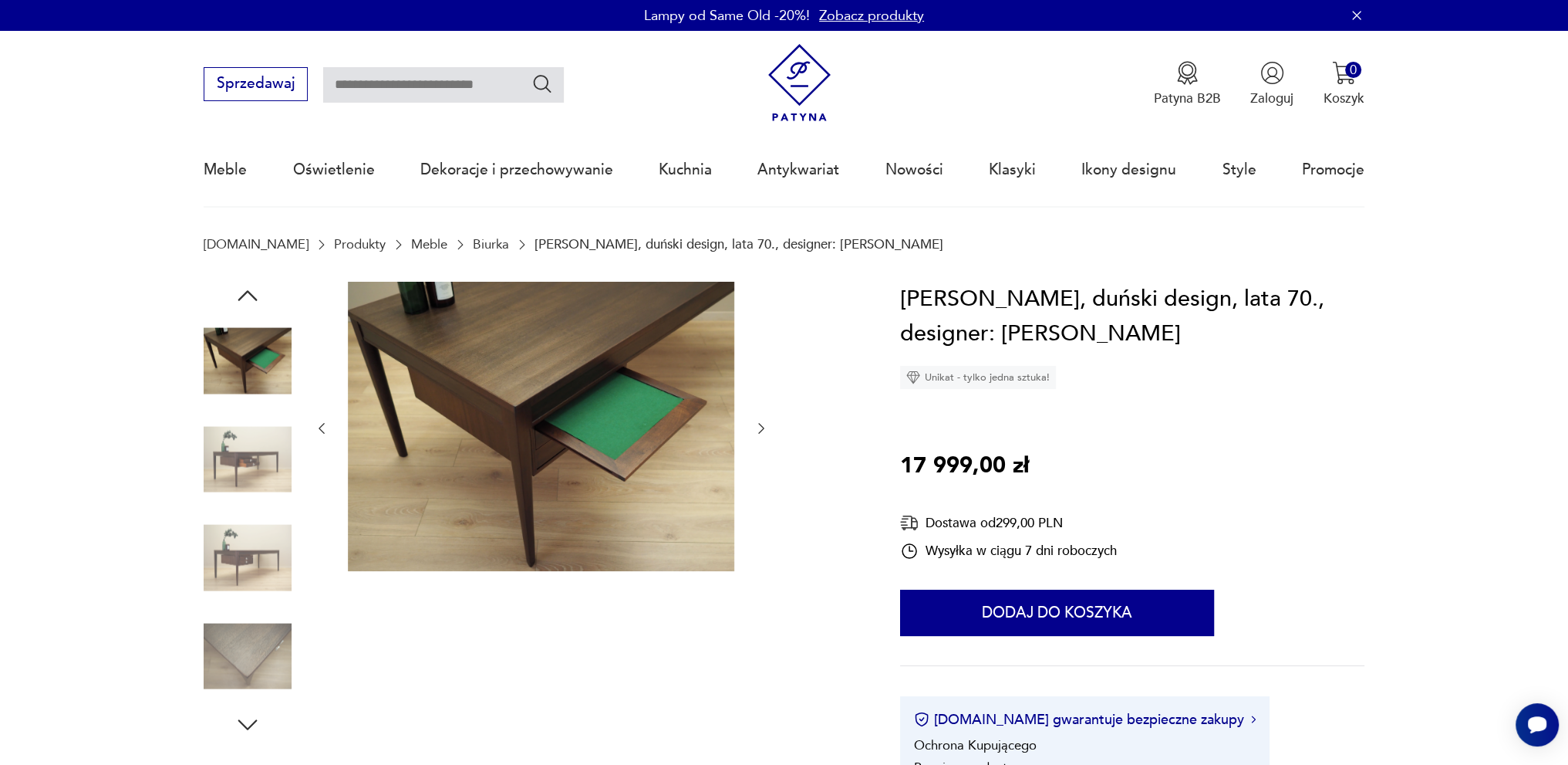
click at [254, 292] on icon "button" at bounding box center [248, 295] width 28 height 28
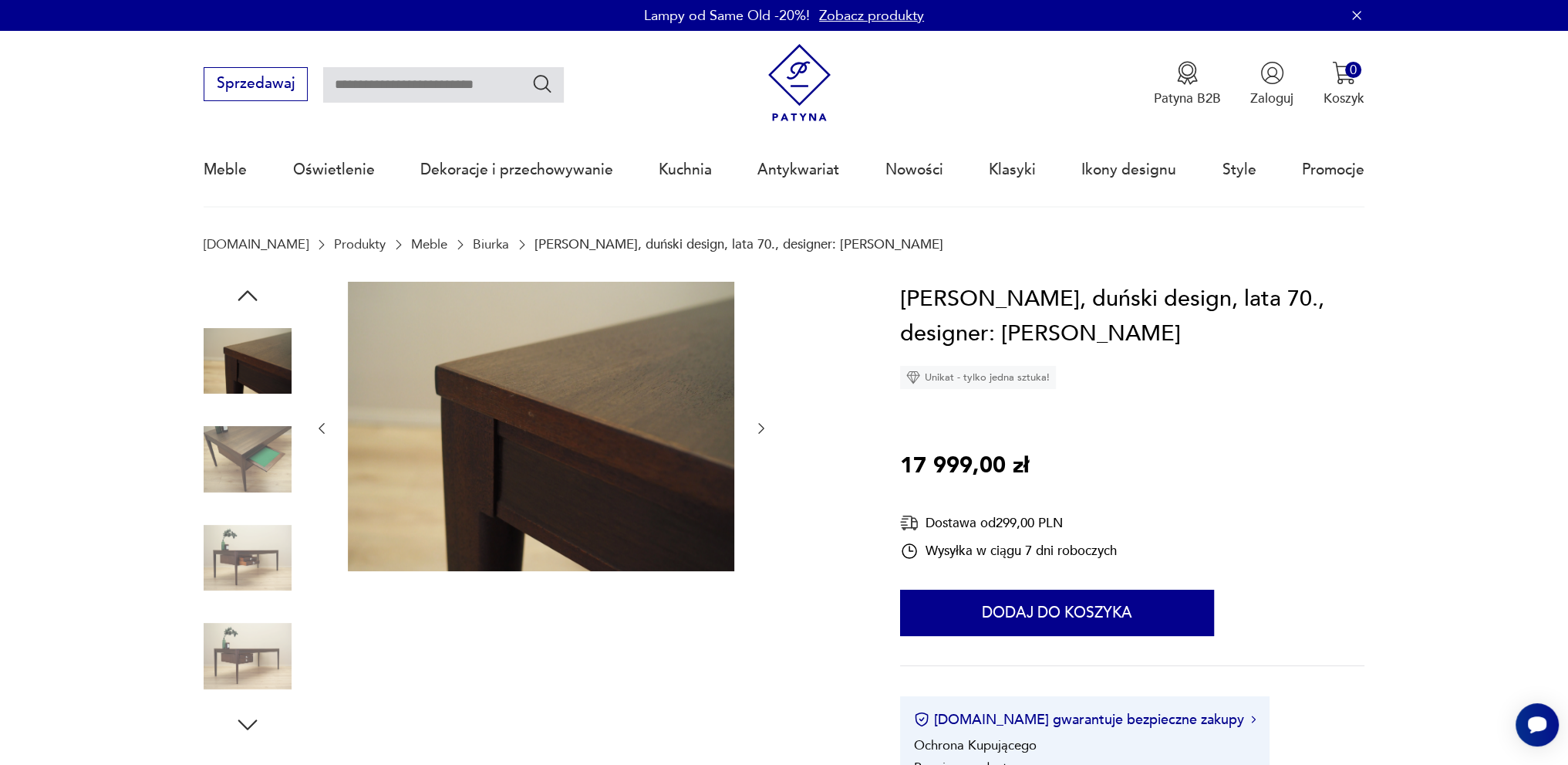
click at [254, 292] on icon "button" at bounding box center [248, 295] width 28 height 28
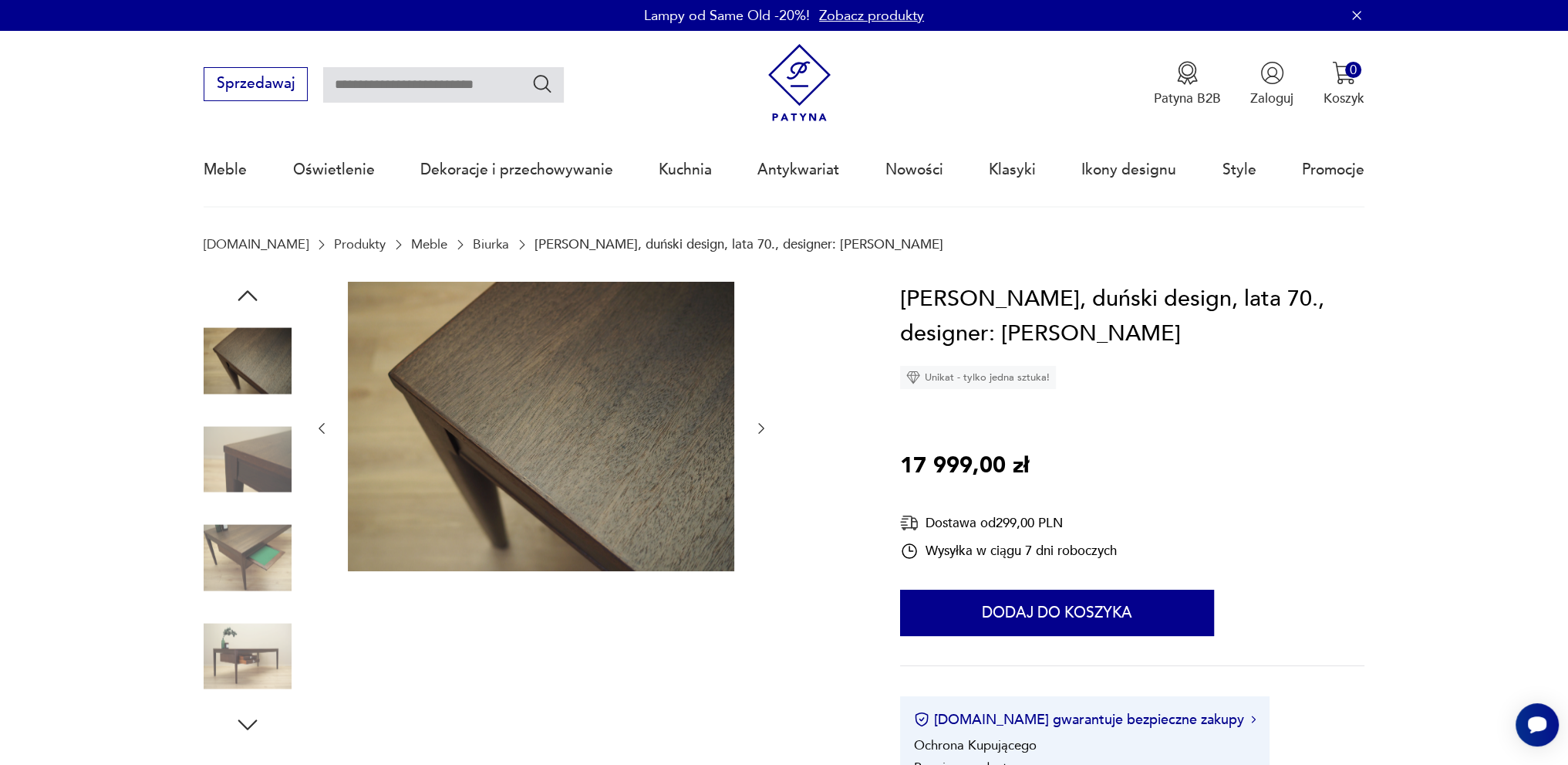
click at [254, 292] on icon "button" at bounding box center [248, 295] width 28 height 28
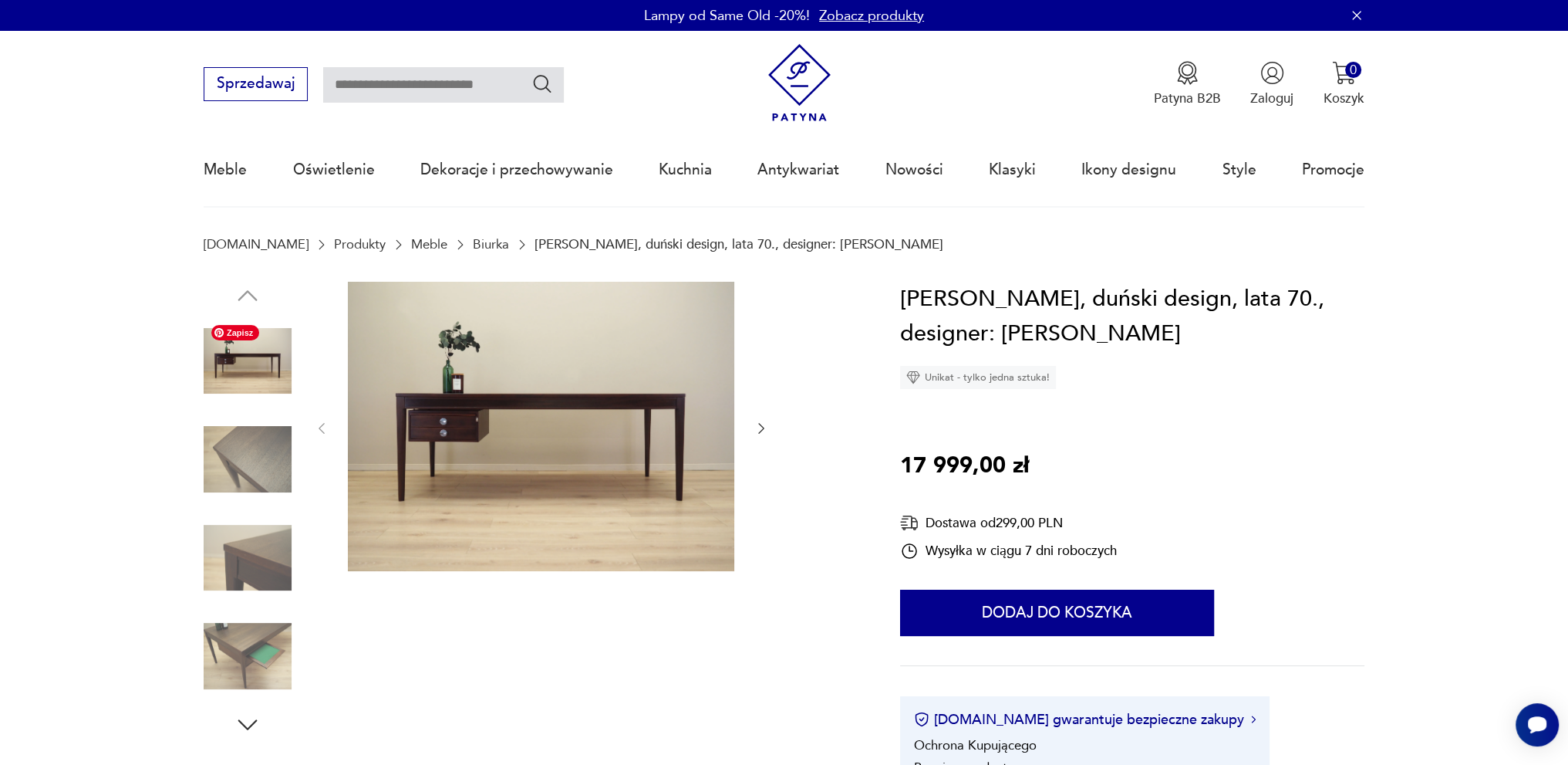
click at [259, 348] on img at bounding box center [247, 360] width 88 height 88
click at [542, 420] on img at bounding box center [540, 426] width 386 height 290
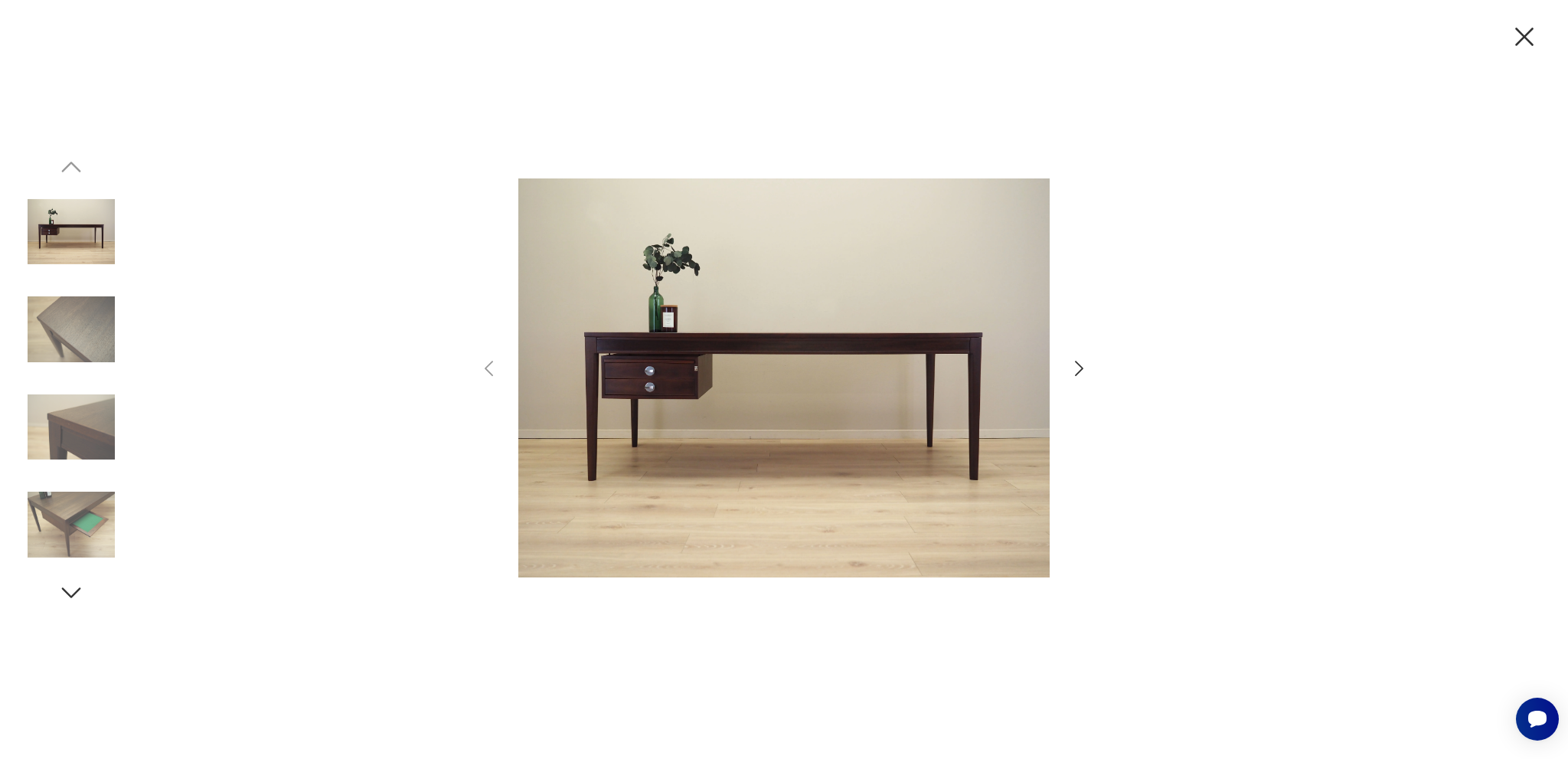
click at [1078, 371] on icon "button" at bounding box center [1078, 368] width 22 height 22
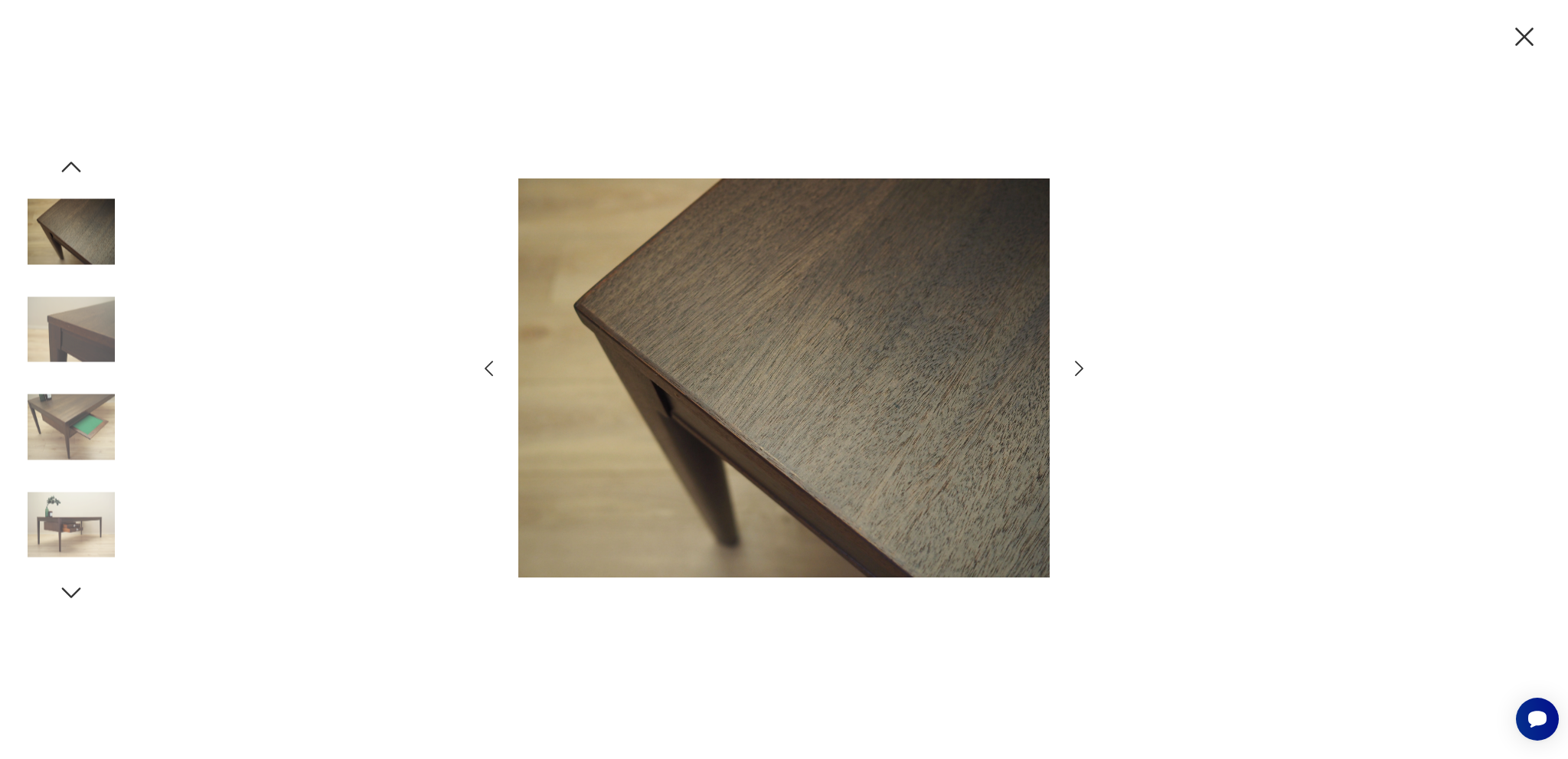
click at [1078, 371] on icon "button" at bounding box center [1078, 368] width 22 height 22
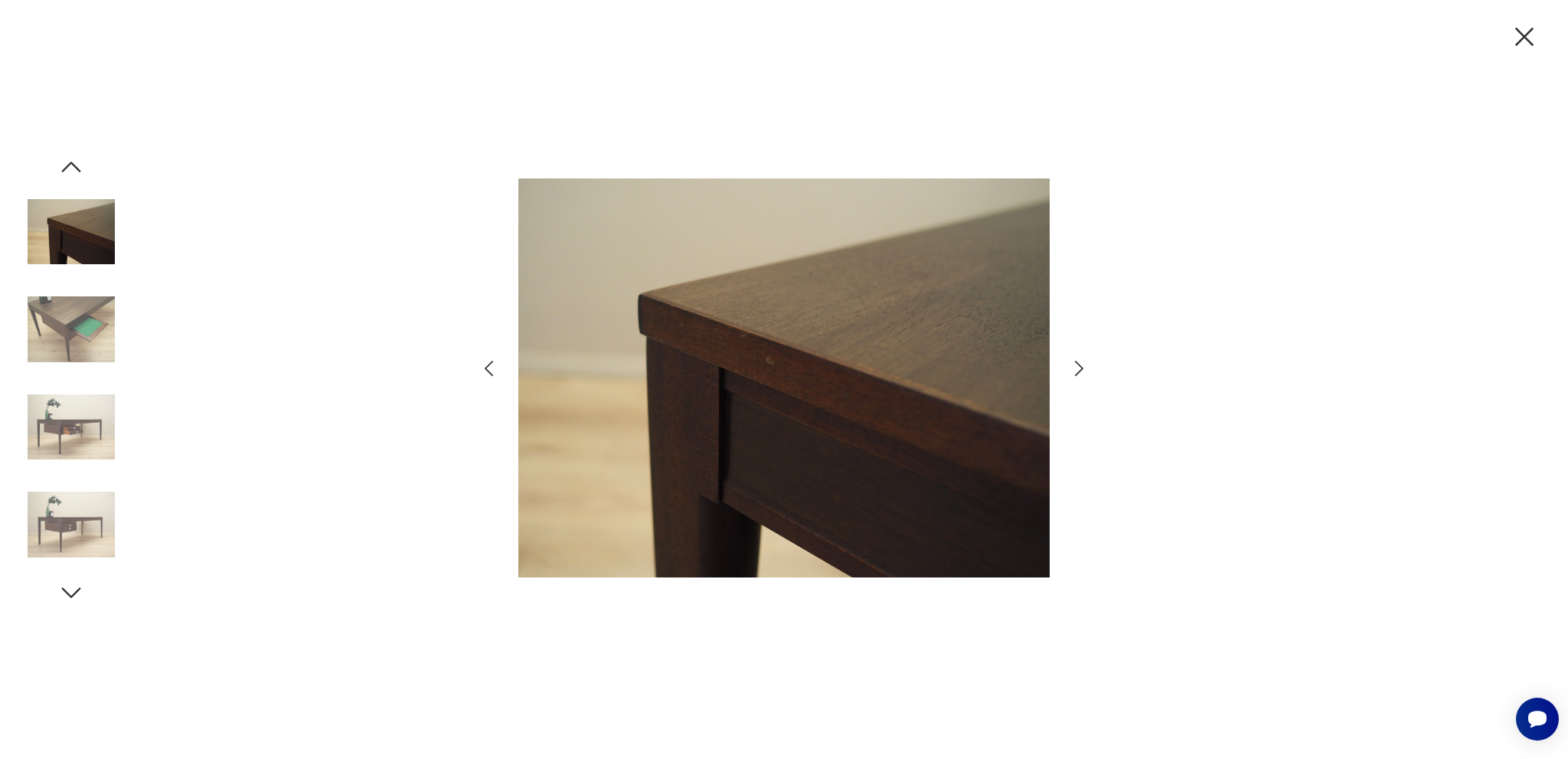
click at [1078, 371] on icon "button" at bounding box center [1078, 368] width 22 height 22
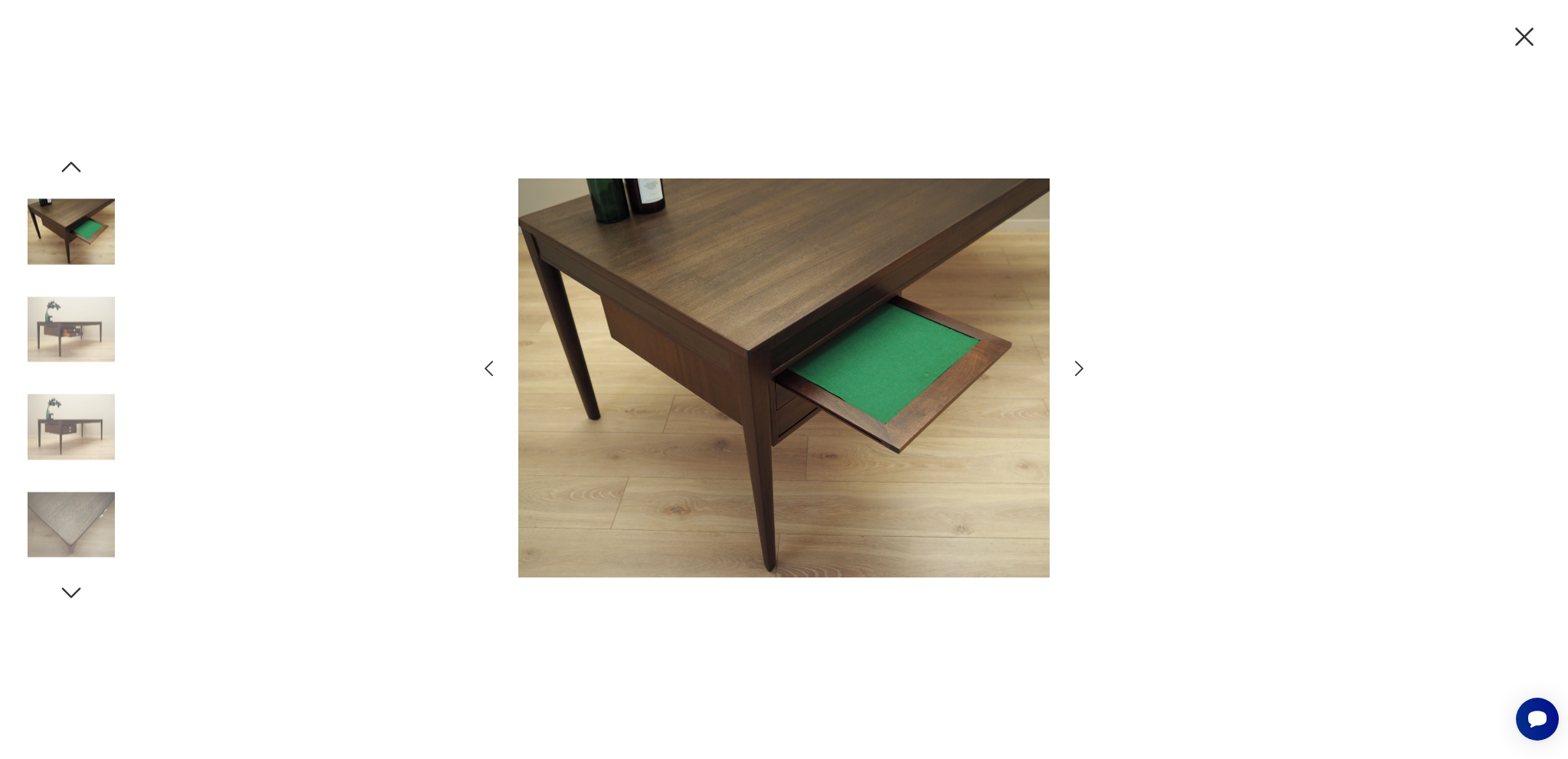
click at [1078, 371] on icon "button" at bounding box center [1078, 368] width 22 height 22
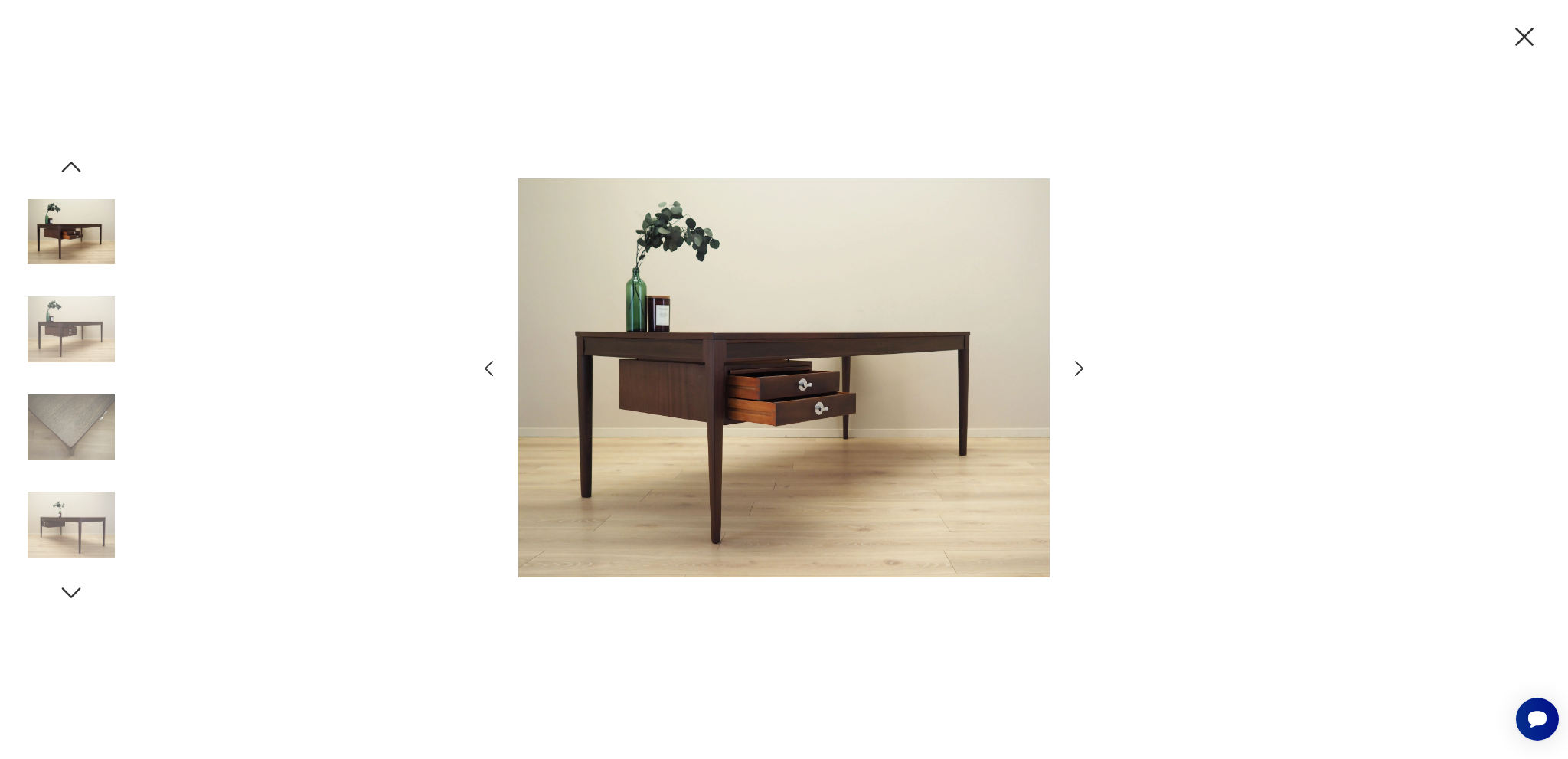
click at [1078, 371] on icon "button" at bounding box center [1078, 368] width 22 height 22
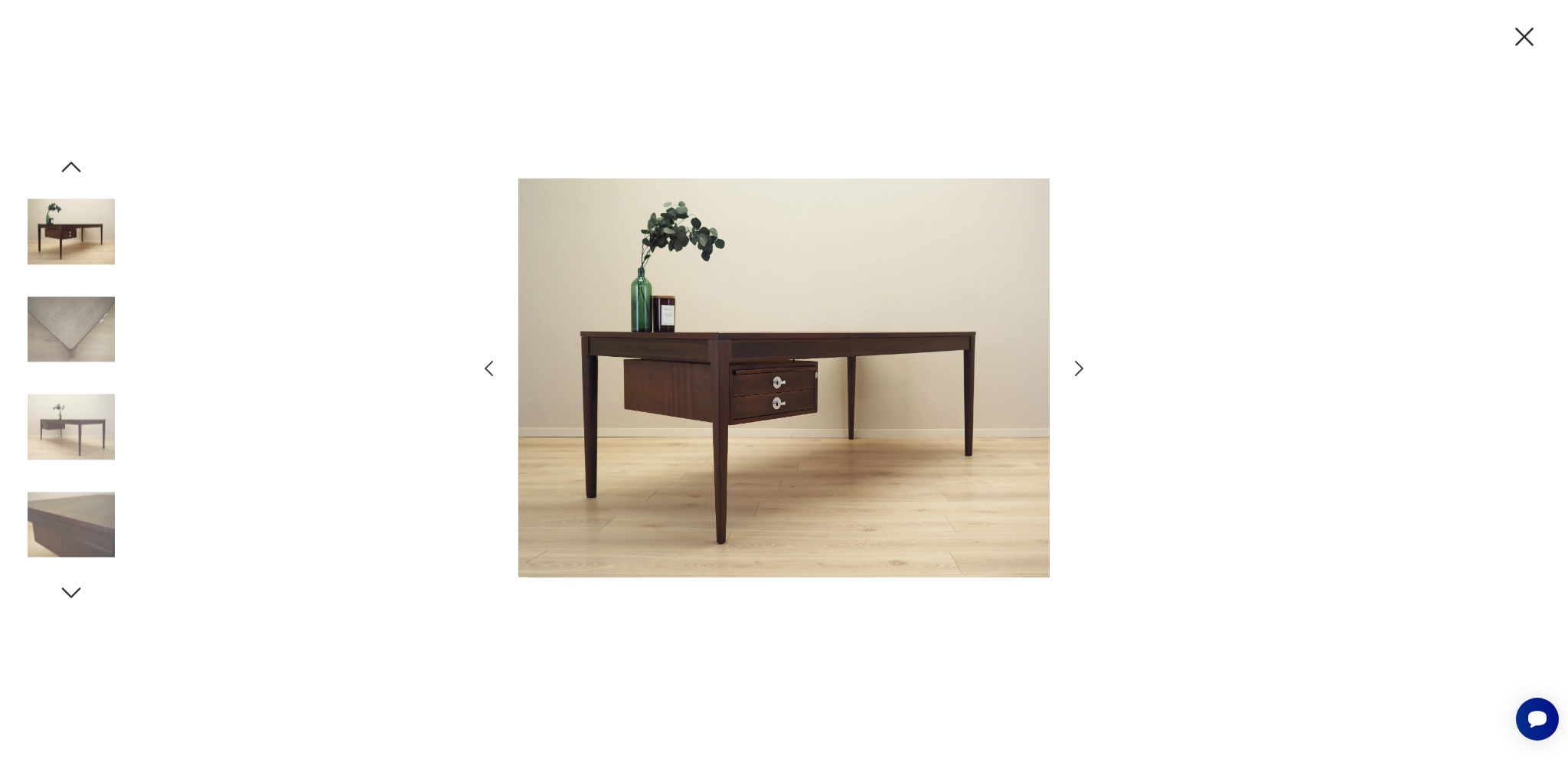
click at [1078, 371] on icon "button" at bounding box center [1078, 368] width 22 height 22
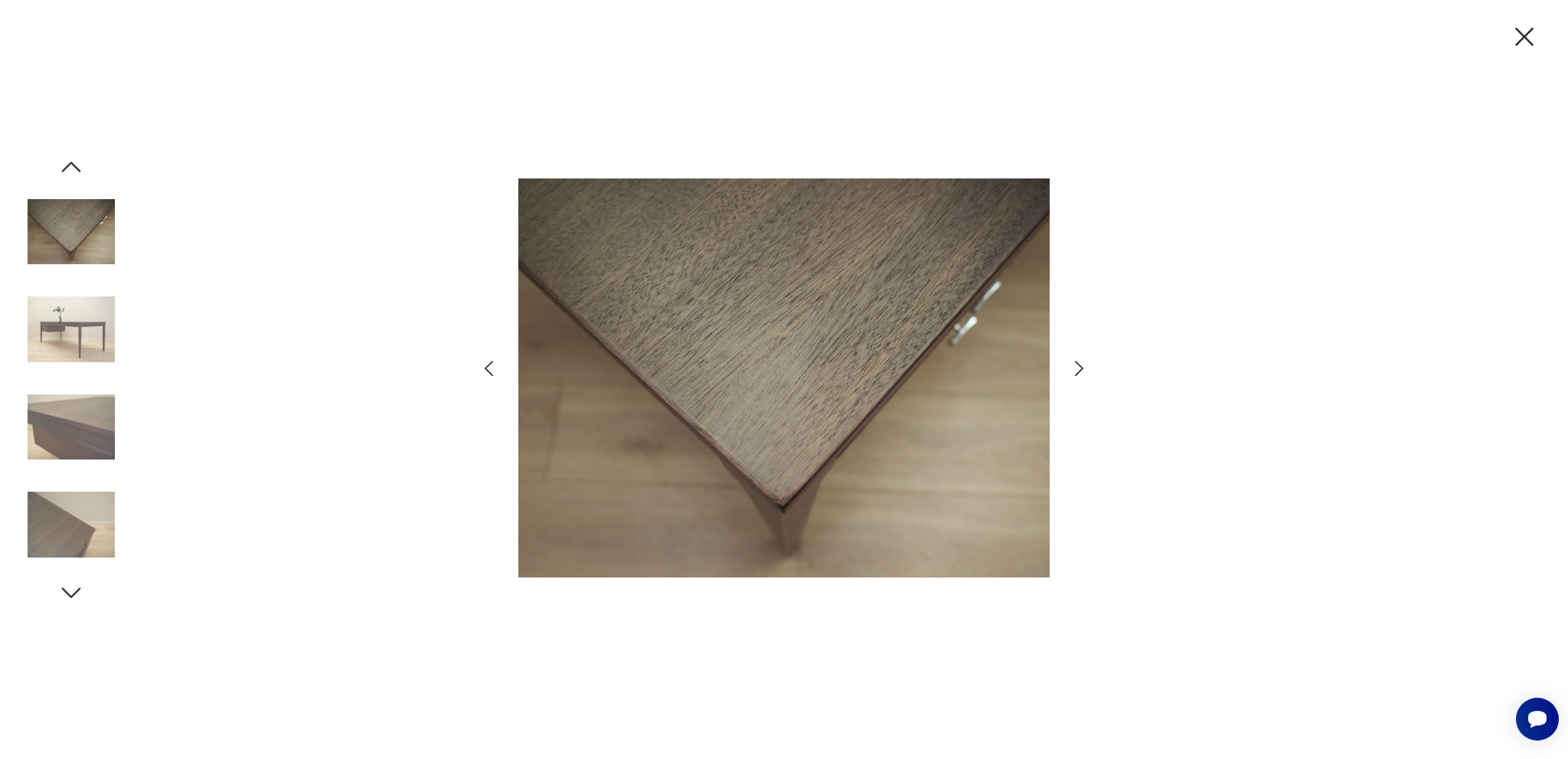
click at [1078, 371] on icon "button" at bounding box center [1078, 368] width 22 height 22
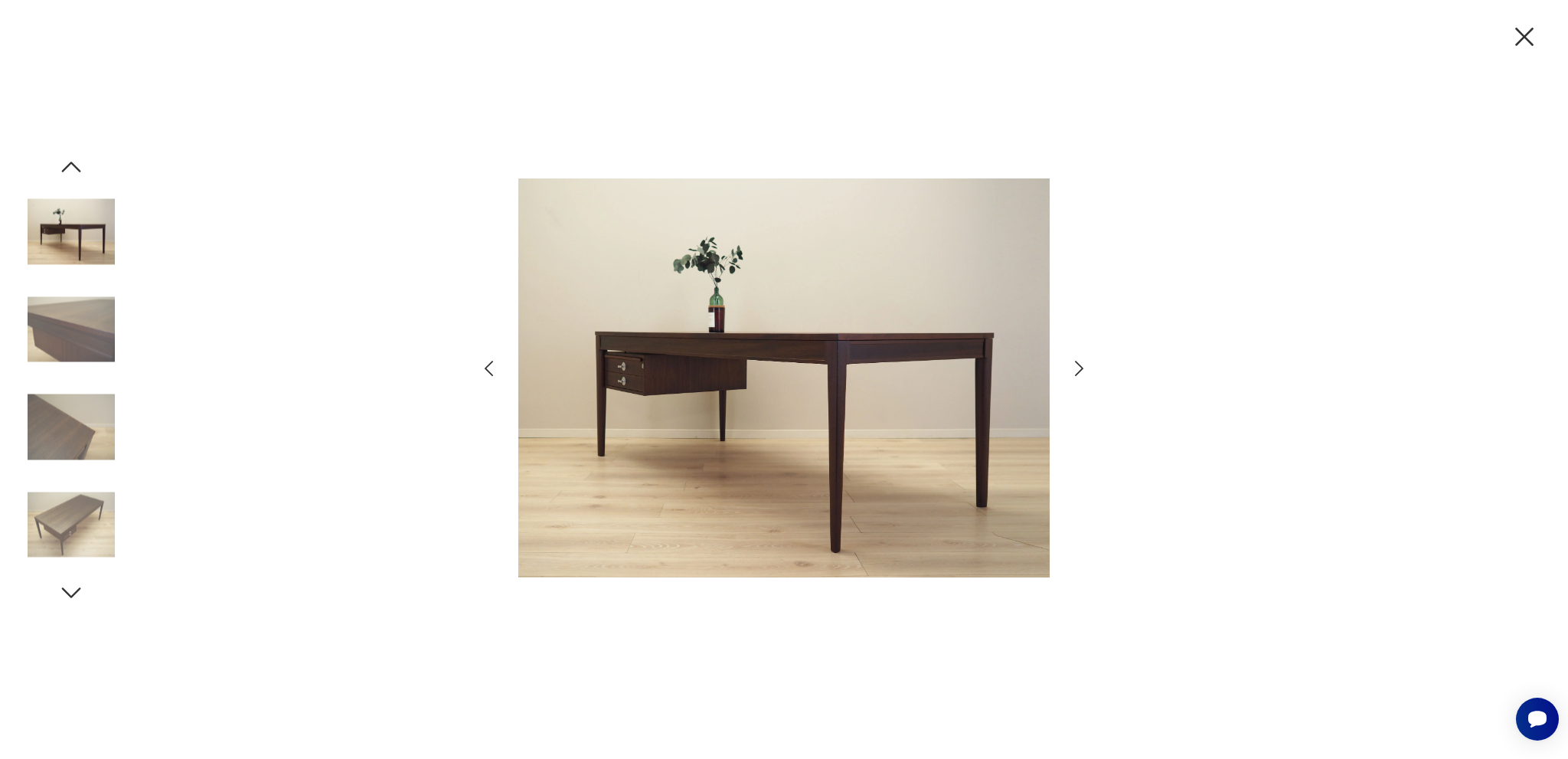
click at [1078, 371] on icon "button" at bounding box center [1078, 368] width 22 height 22
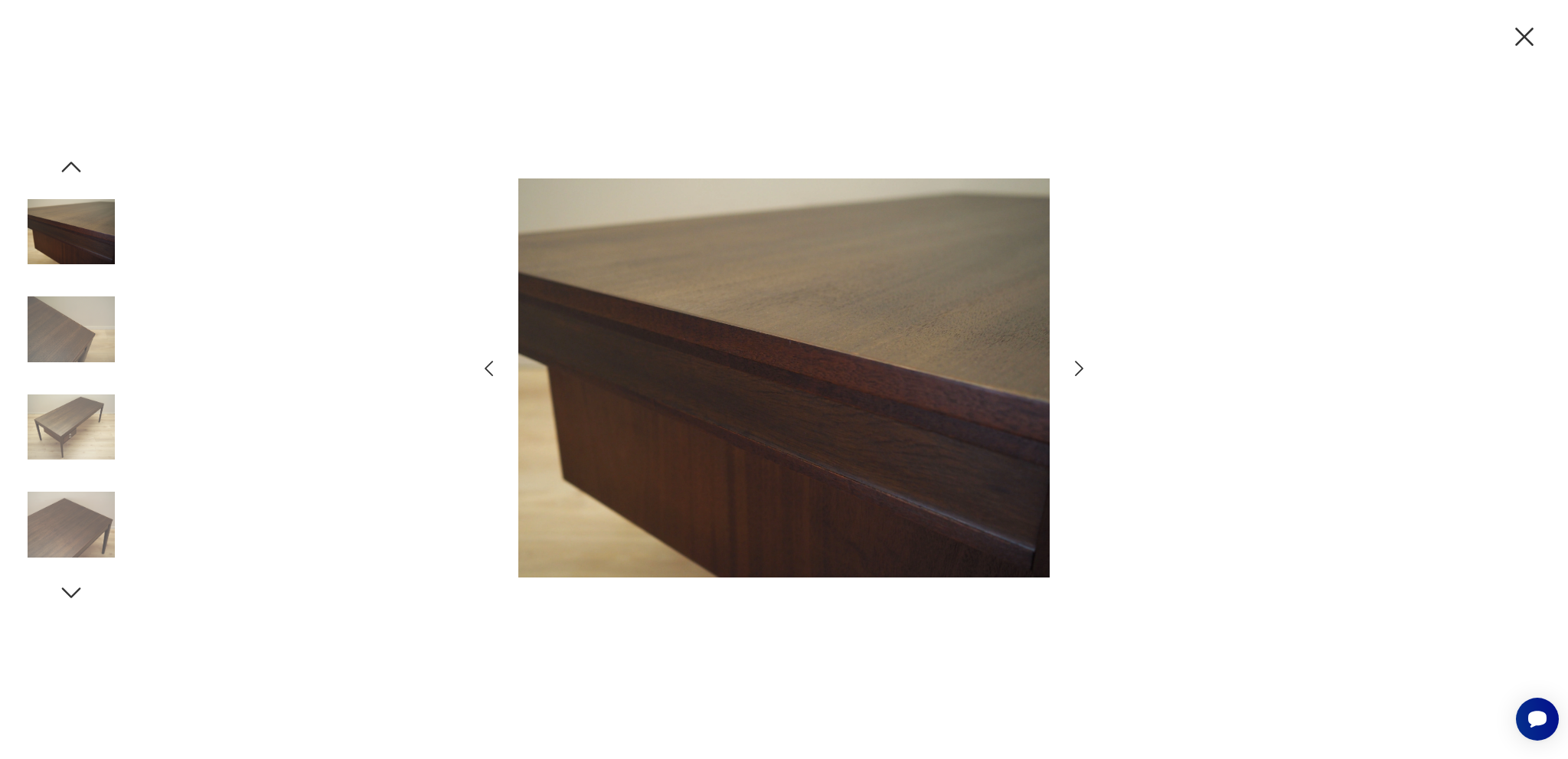
click at [1078, 371] on icon "button" at bounding box center [1078, 368] width 22 height 22
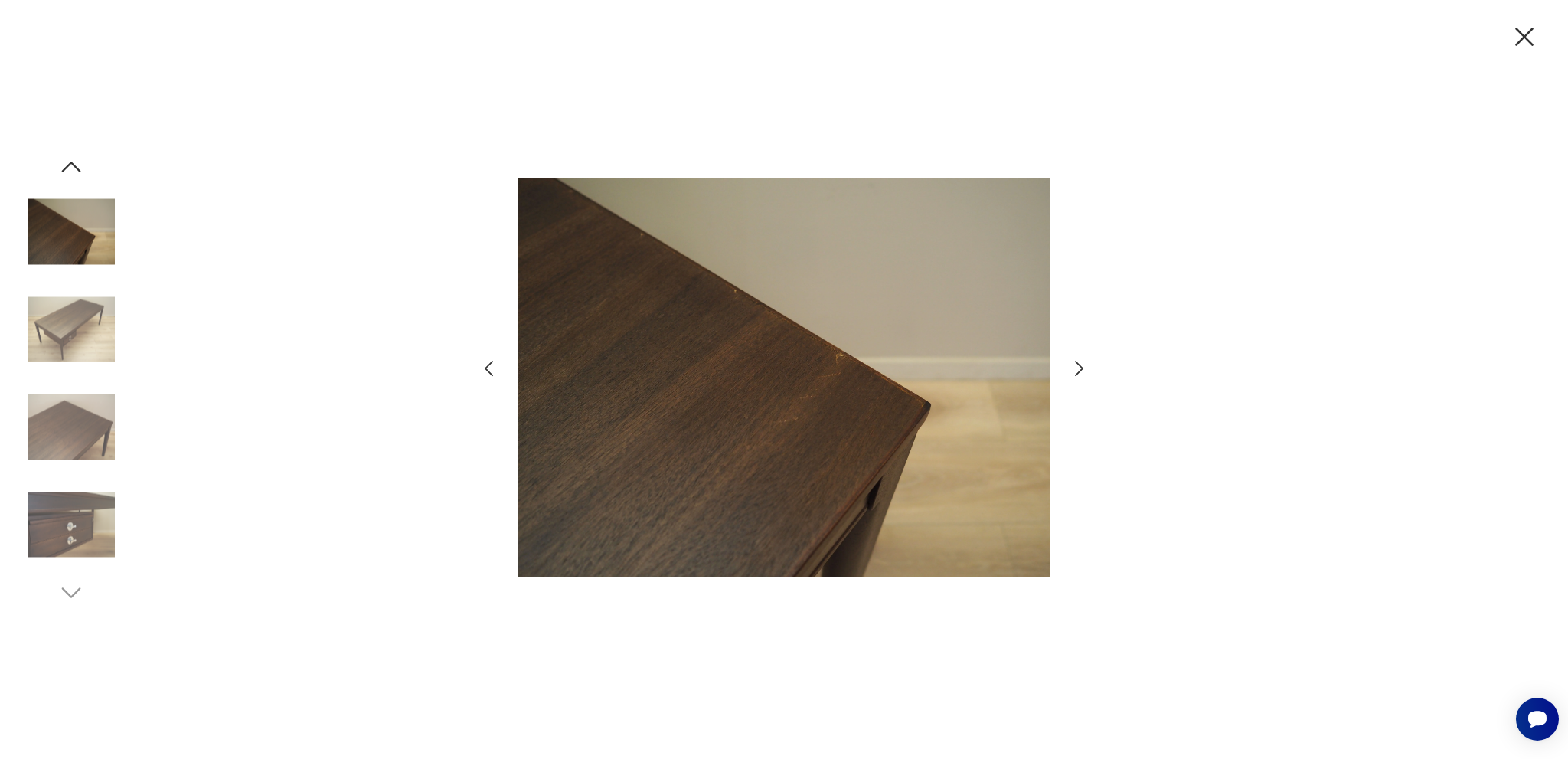
click at [1078, 371] on icon "button" at bounding box center [1078, 368] width 22 height 22
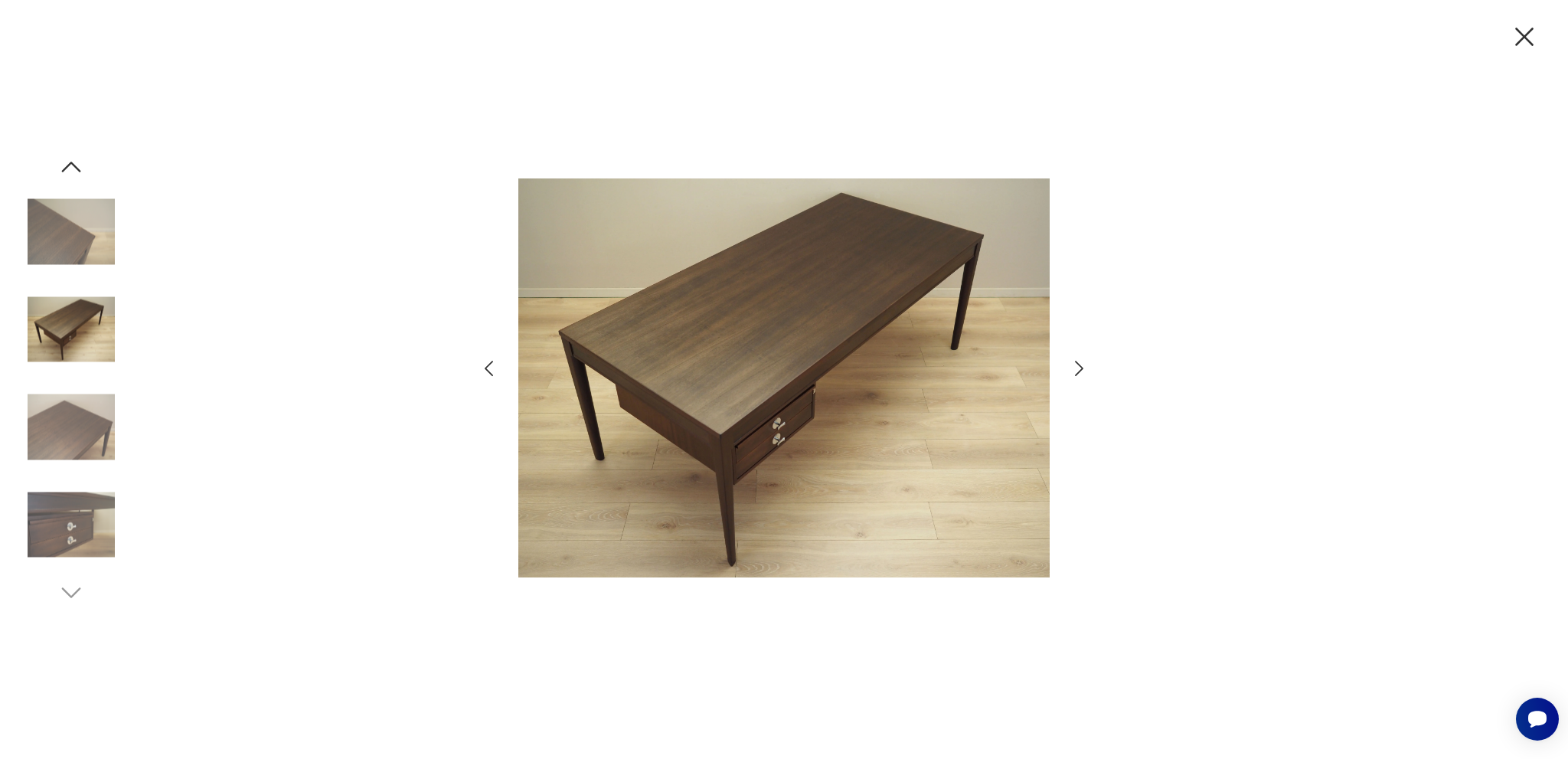
click at [1078, 371] on icon "button" at bounding box center [1078, 368] width 22 height 22
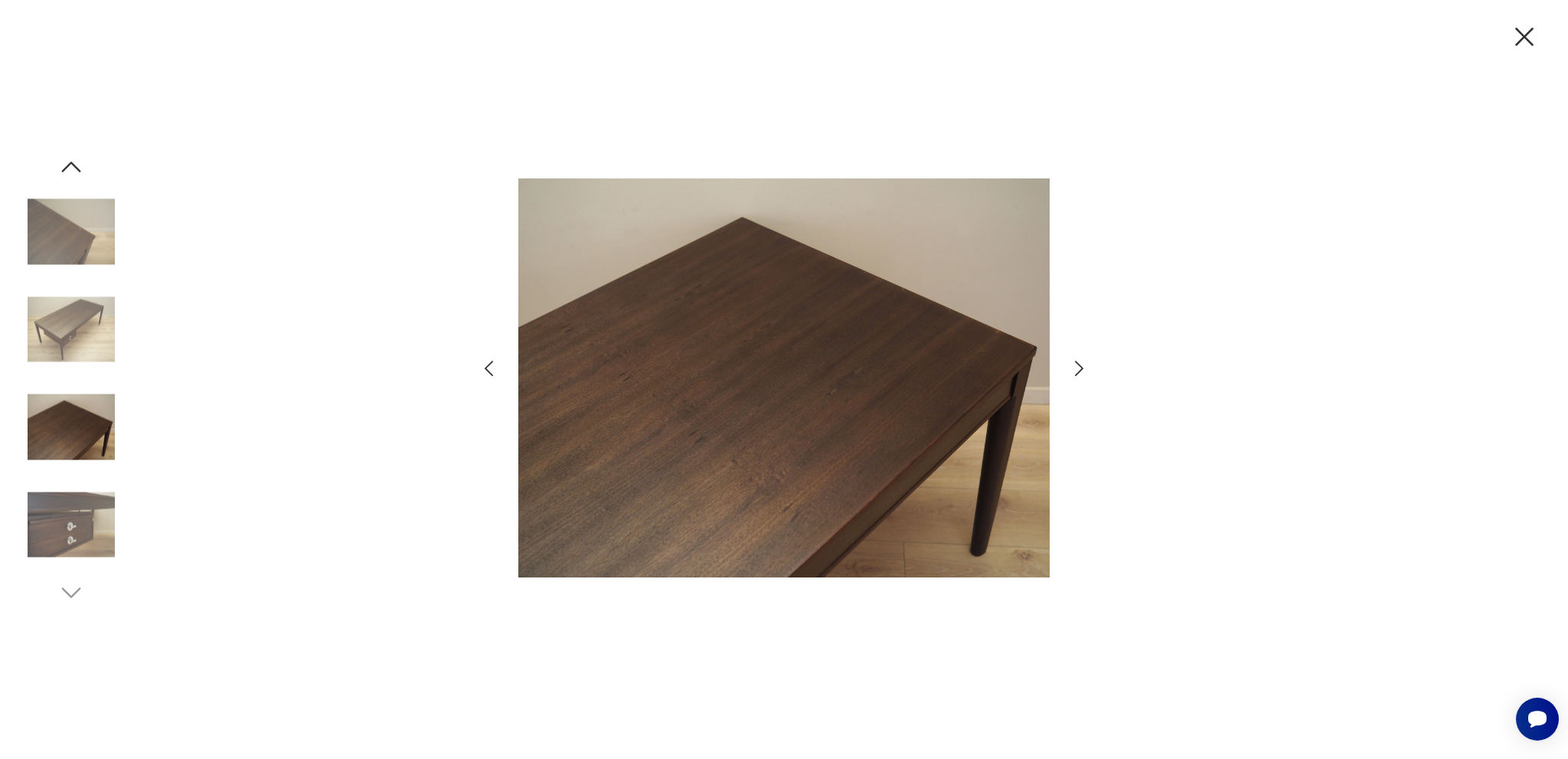
click at [1078, 371] on icon "button" at bounding box center [1078, 368] width 22 height 22
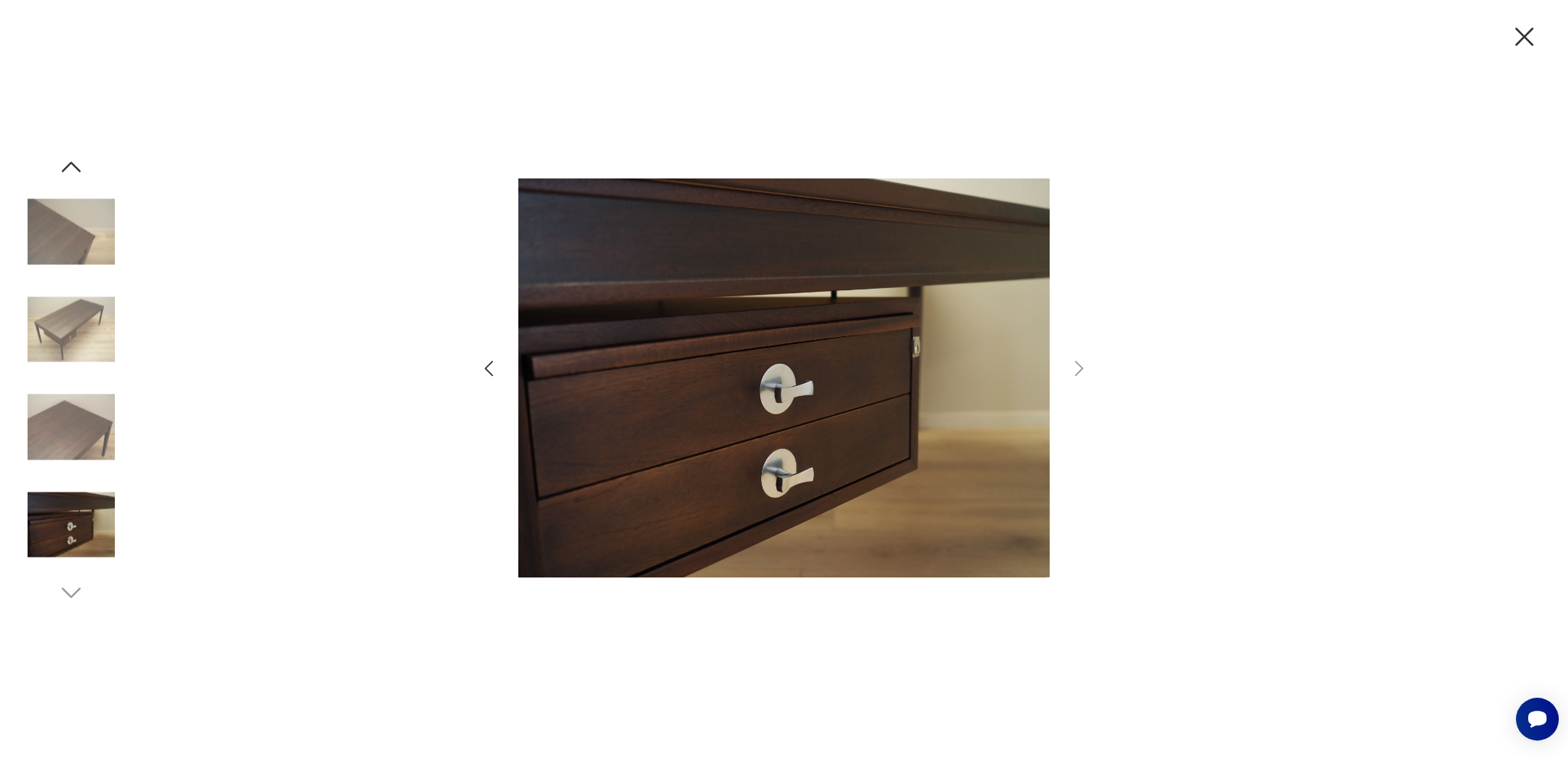
click at [1522, 36] on icon "button" at bounding box center [1525, 37] width 33 height 33
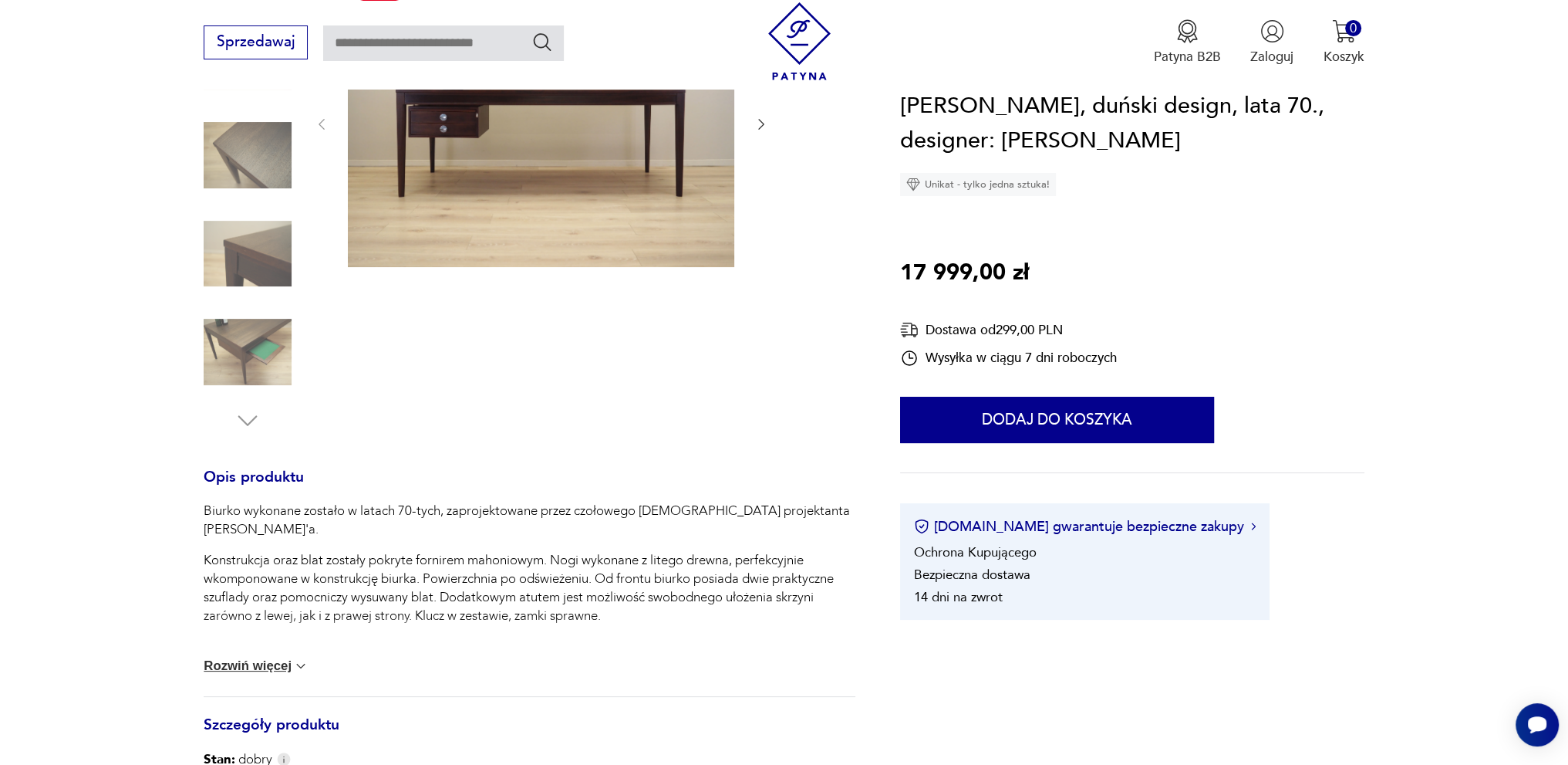
scroll to position [308, 0]
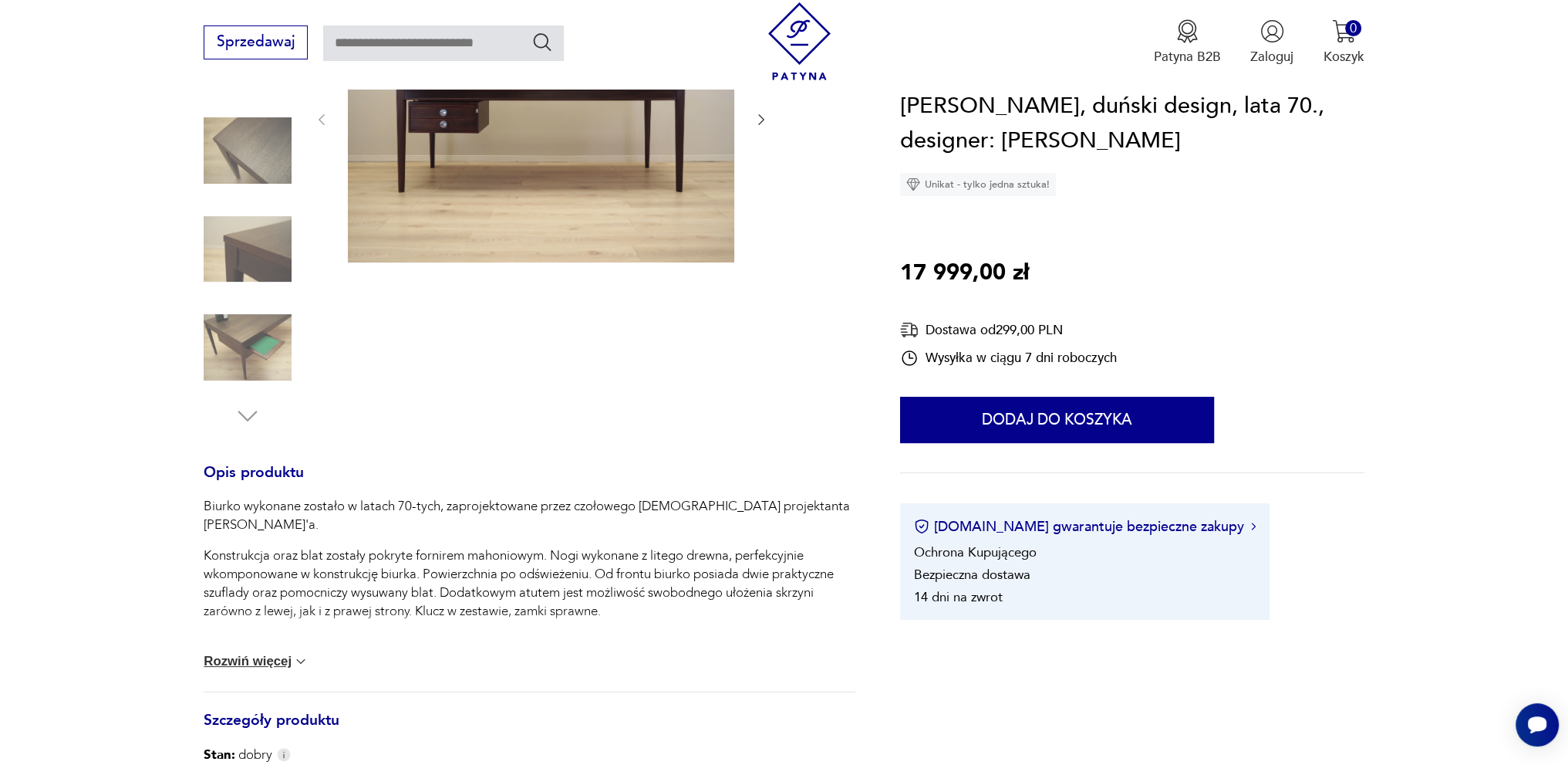
click at [301, 662] on img at bounding box center [301, 661] width 15 height 15
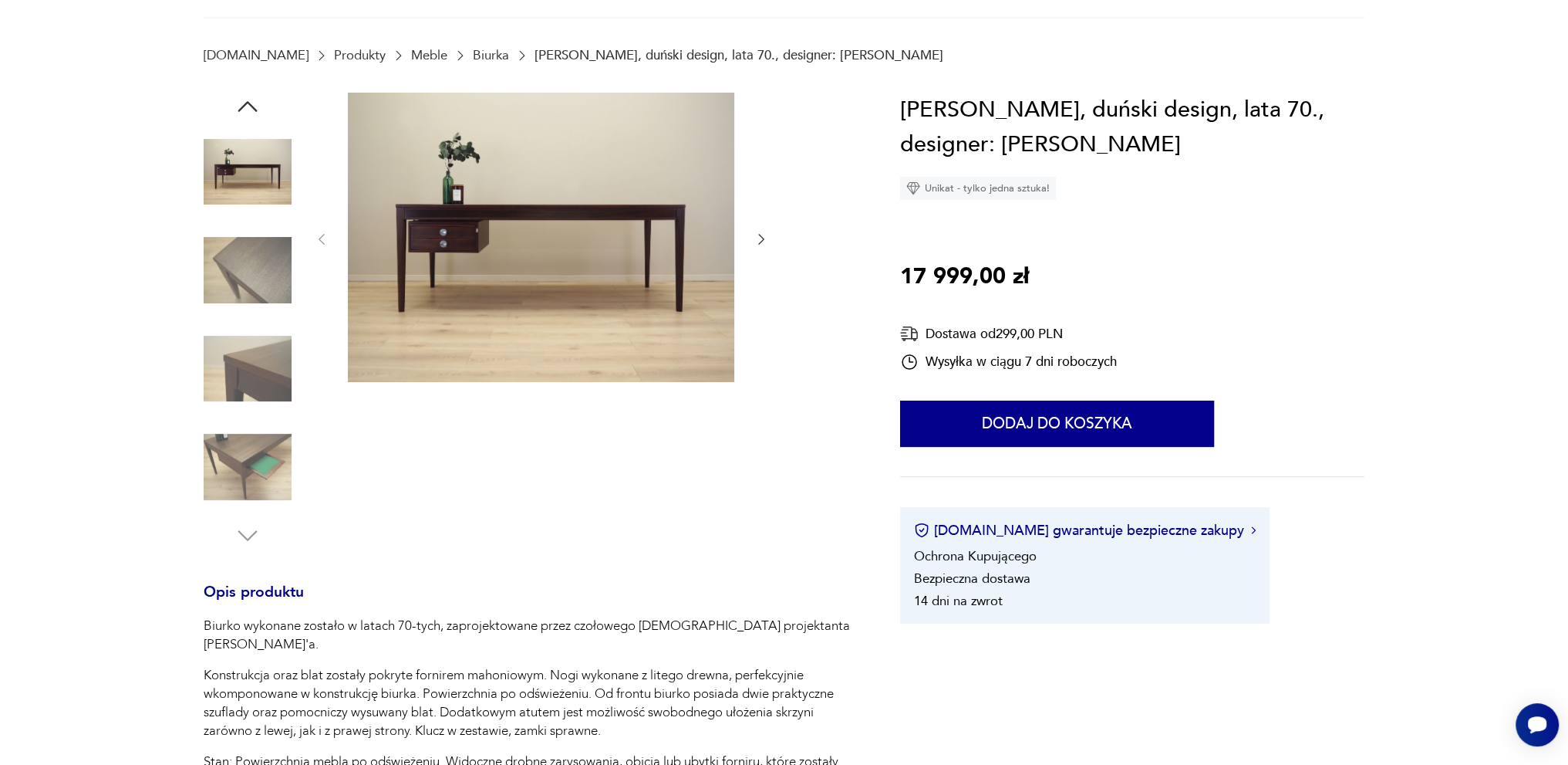
scroll to position [0, 0]
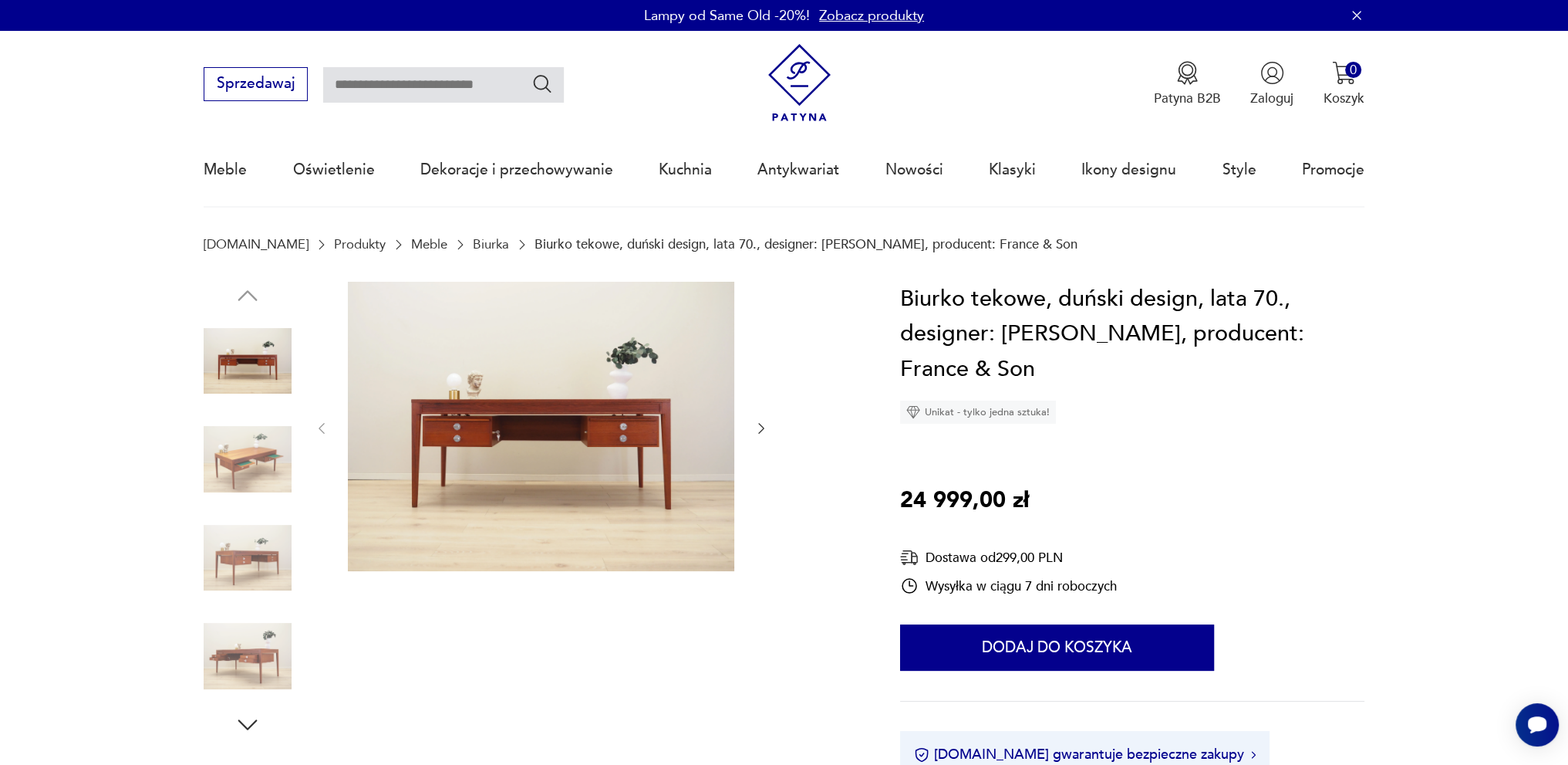
click at [231, 465] on img at bounding box center [247, 459] width 88 height 88
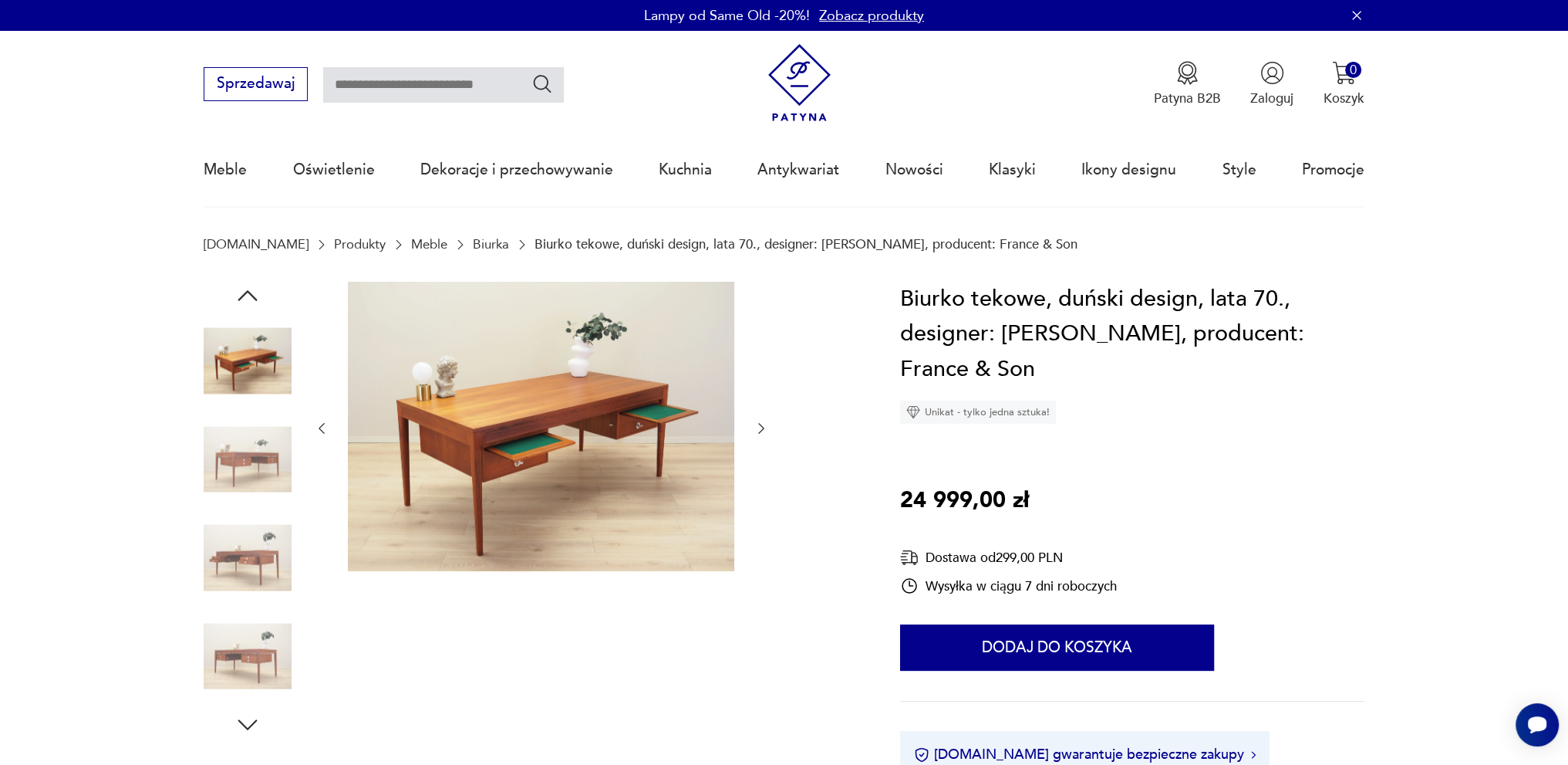
click at [265, 536] on img at bounding box center [247, 557] width 88 height 88
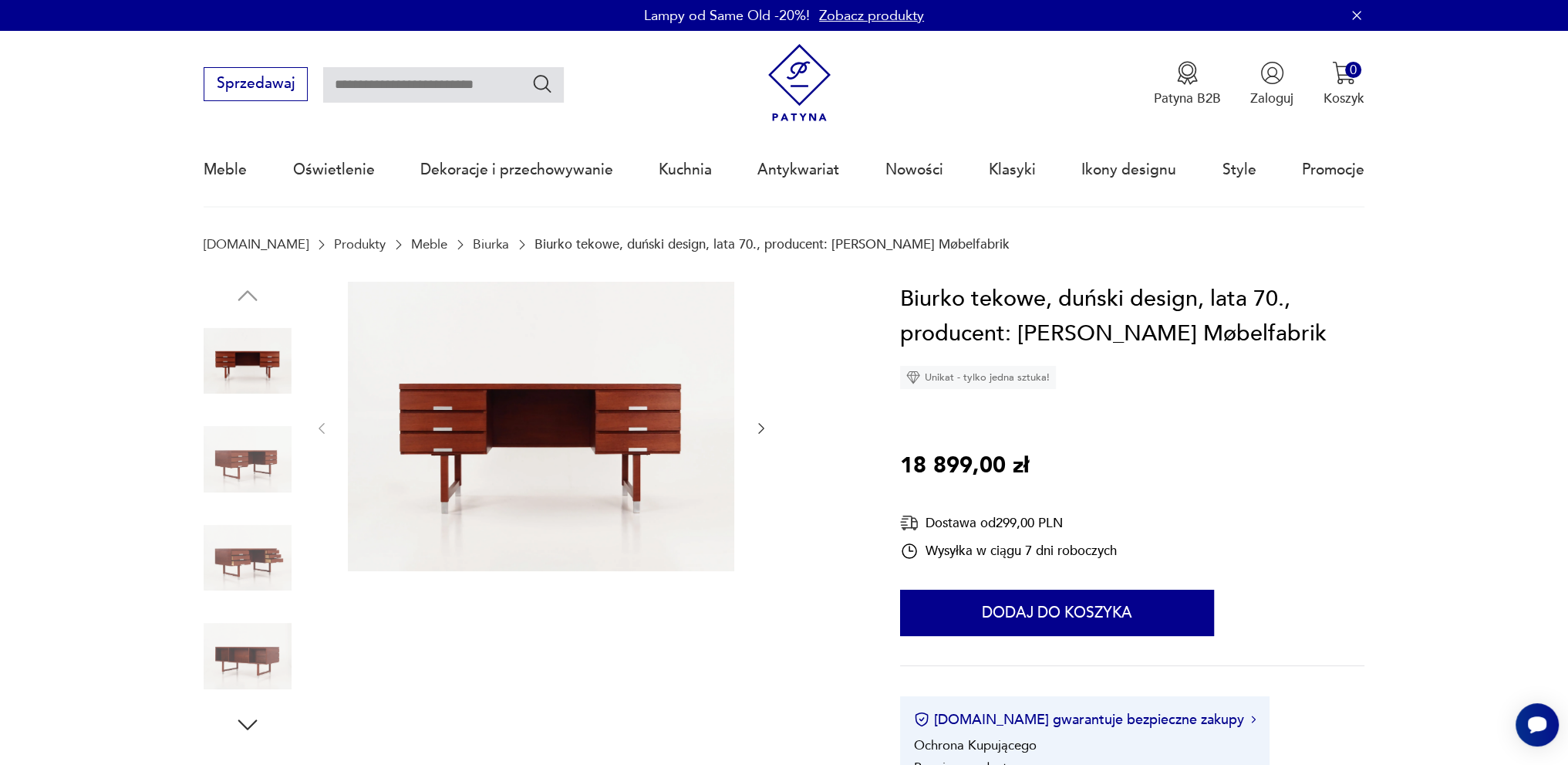
click at [241, 474] on img at bounding box center [247, 459] width 88 height 88
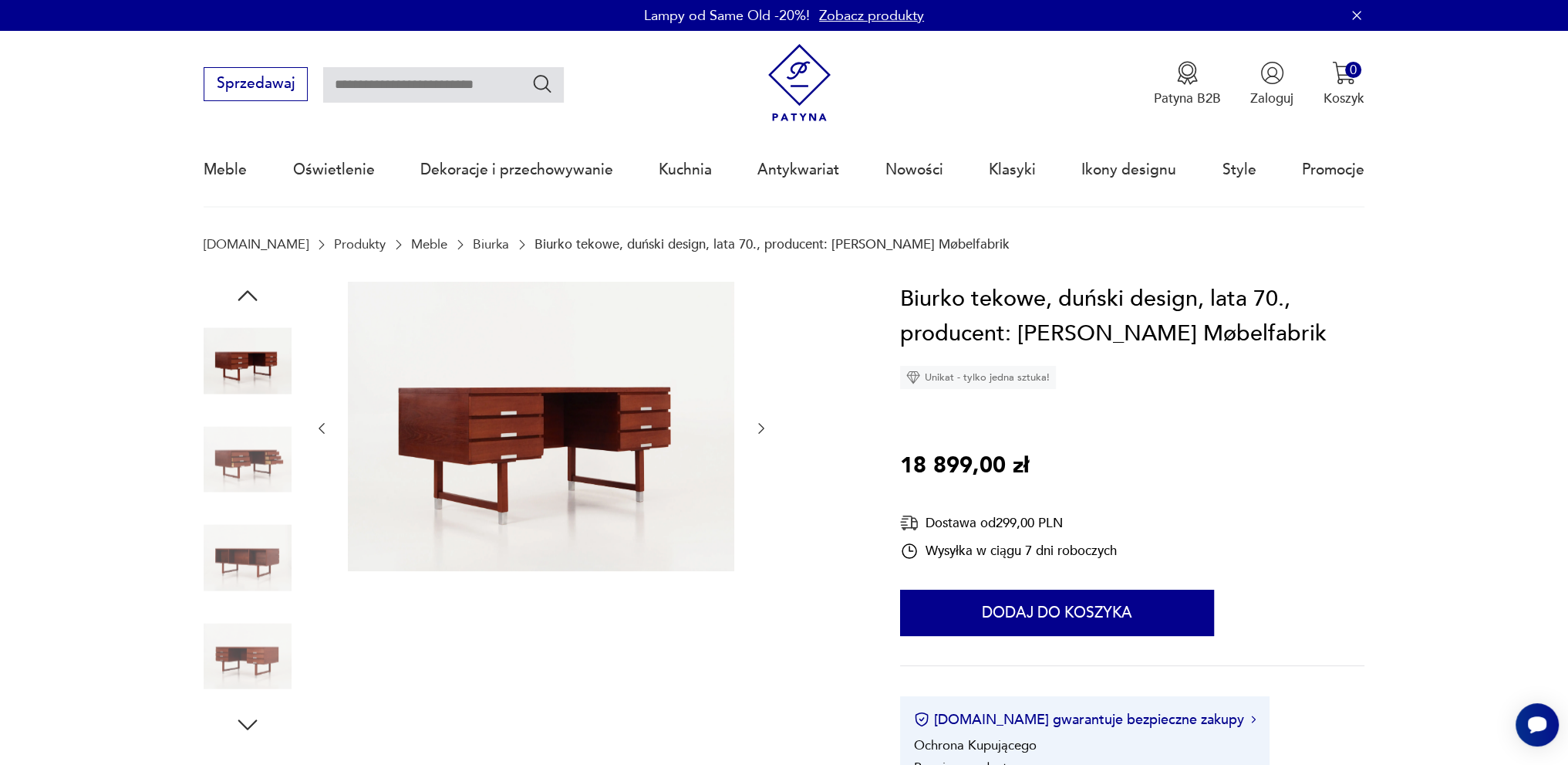
click at [231, 567] on img at bounding box center [247, 557] width 88 height 88
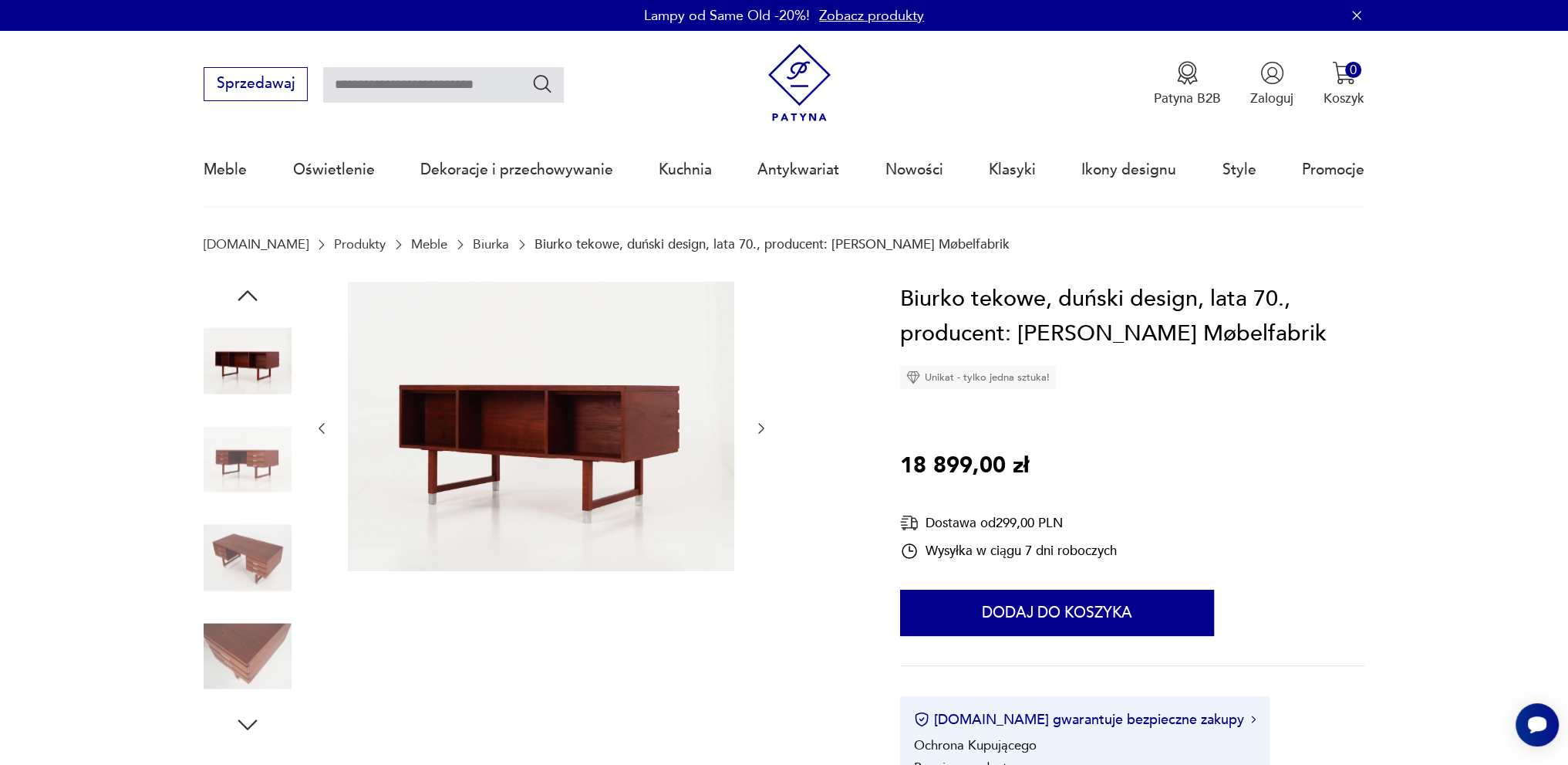
click at [254, 654] on img at bounding box center [247, 655] width 88 height 88
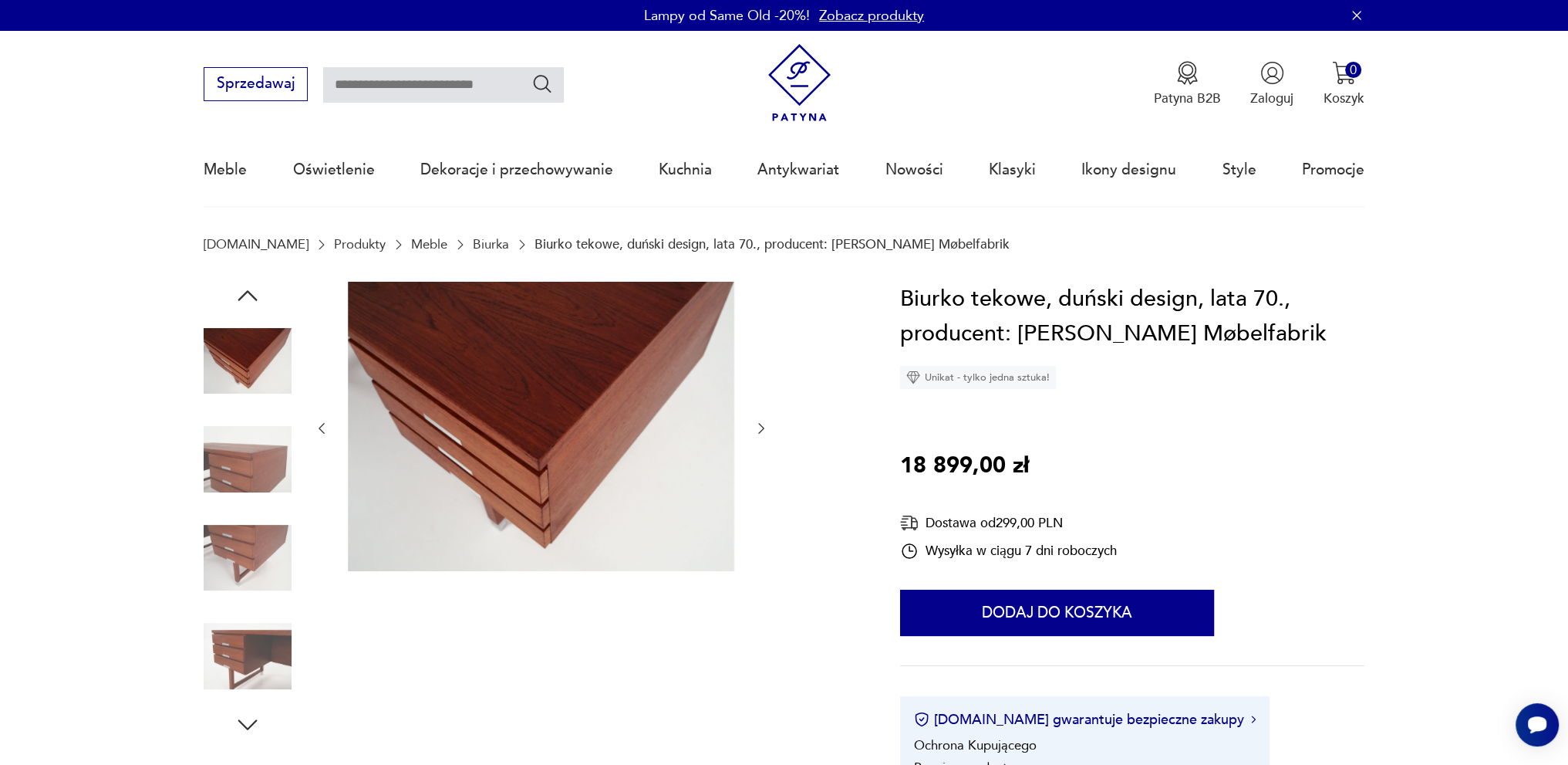
click at [258, 719] on icon "button" at bounding box center [248, 725] width 28 height 28
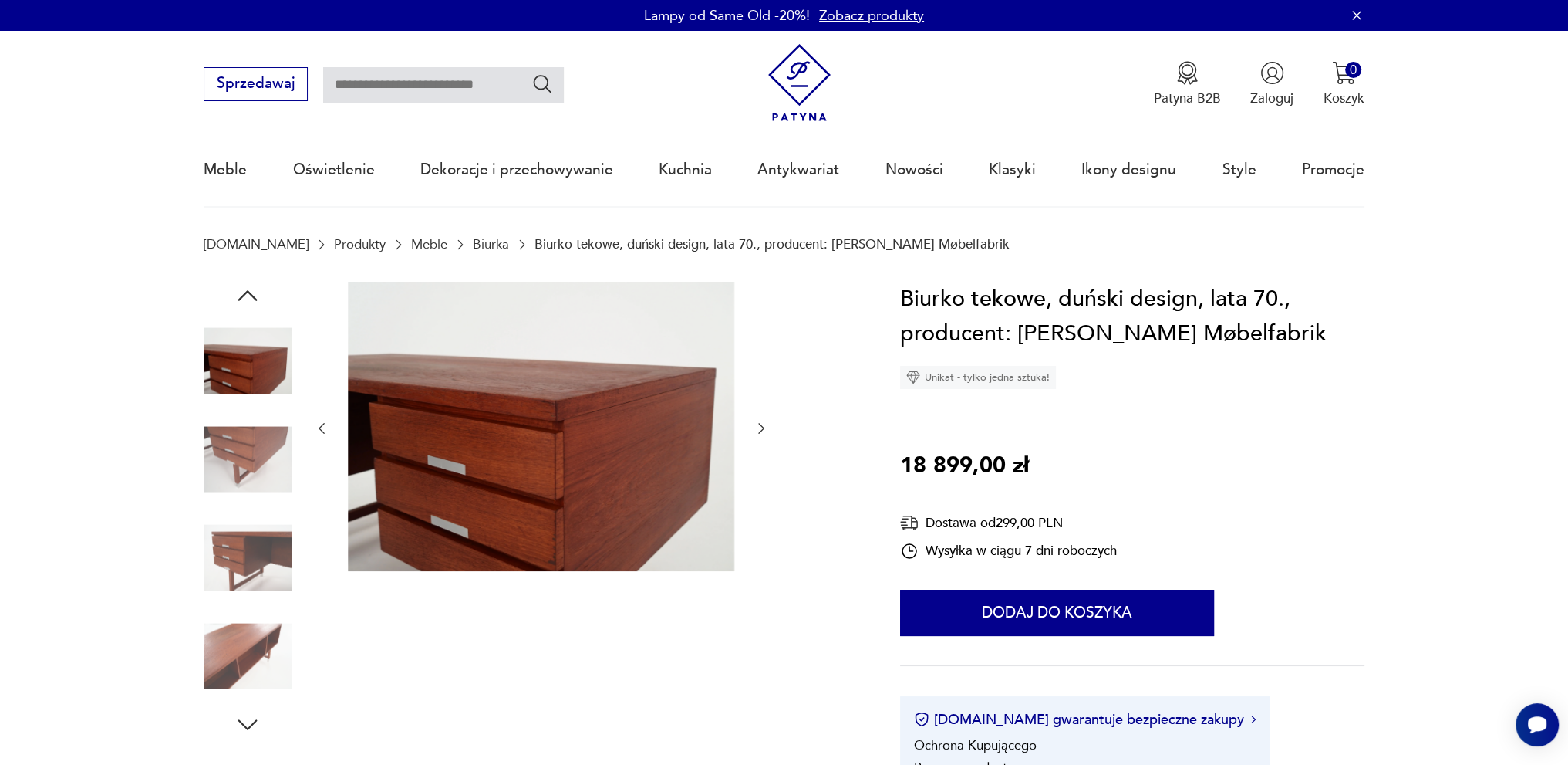
click at [256, 660] on img at bounding box center [247, 655] width 88 height 88
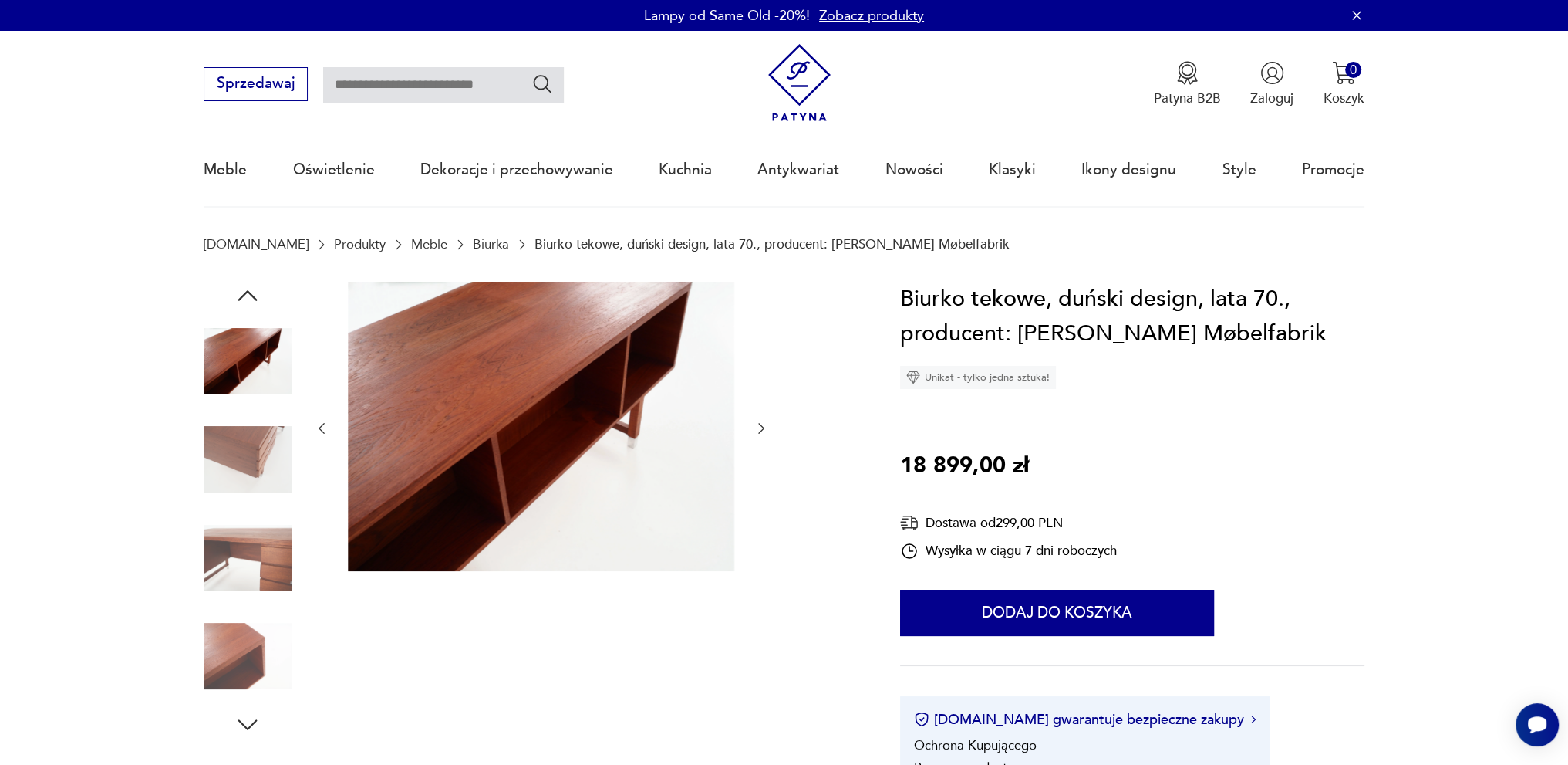
click at [250, 293] on icon "button" at bounding box center [248, 295] width 19 height 11
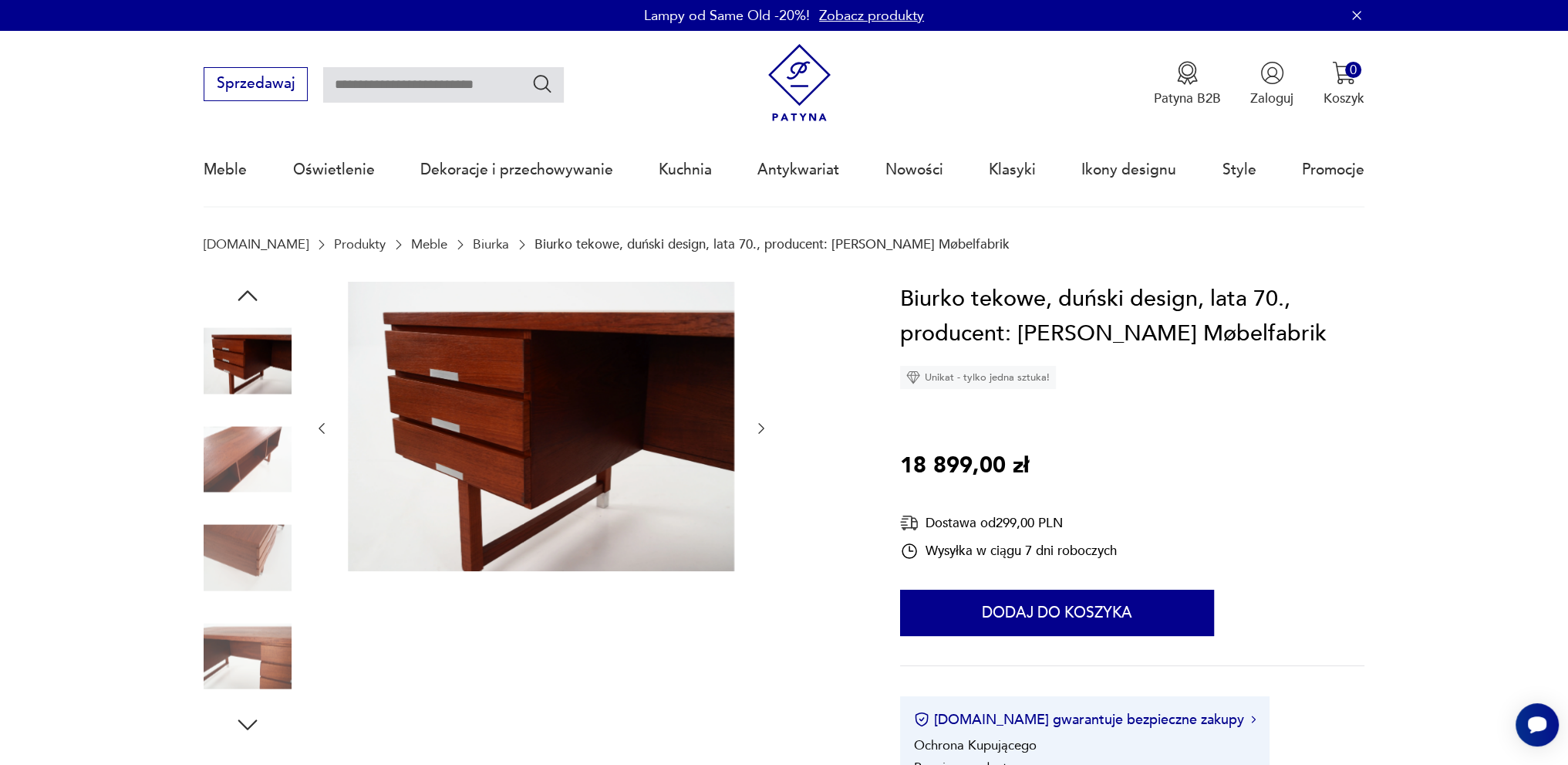
click at [250, 293] on icon "button" at bounding box center [248, 295] width 19 height 11
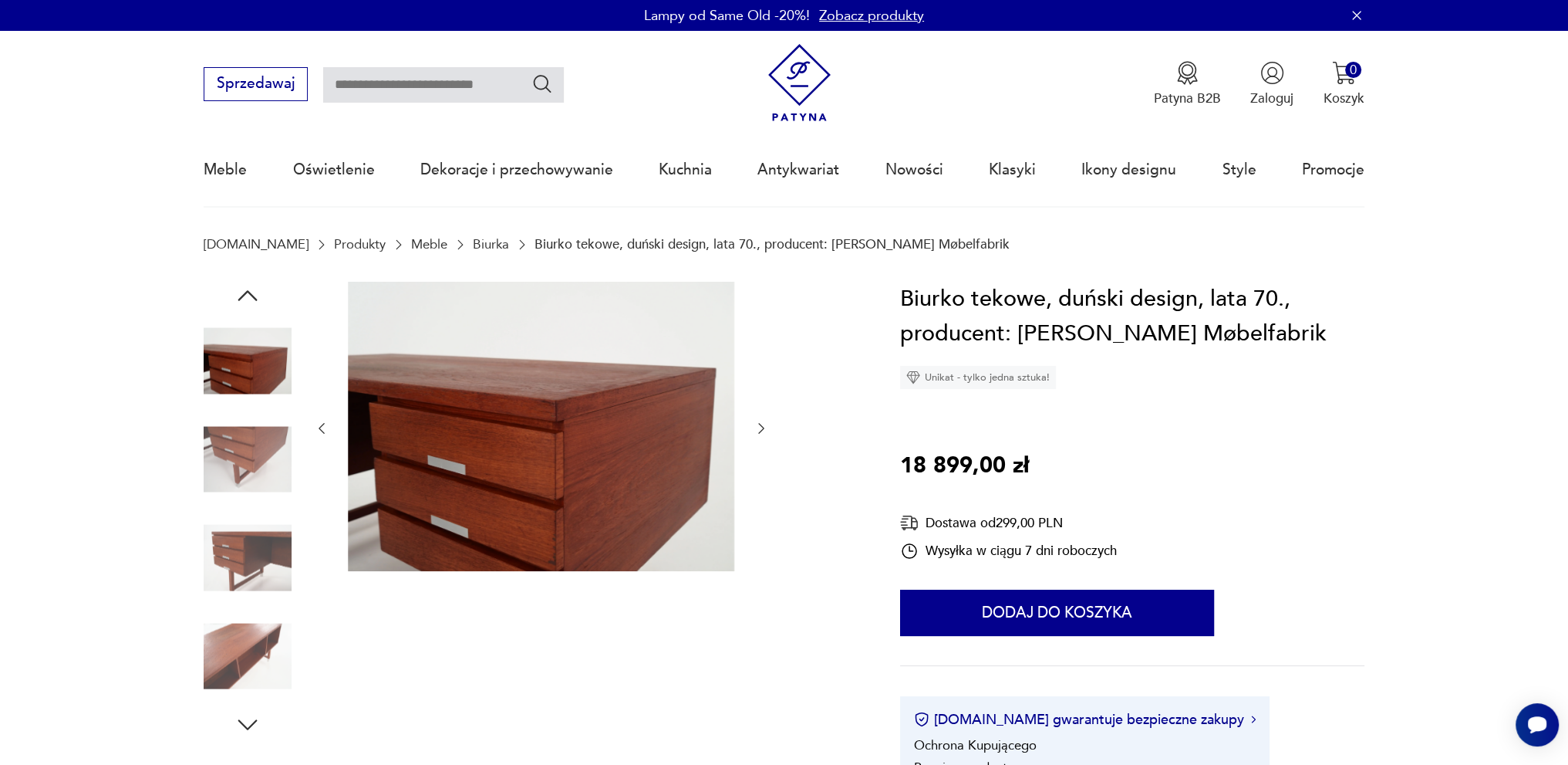
click at [250, 293] on icon "button" at bounding box center [248, 295] width 19 height 11
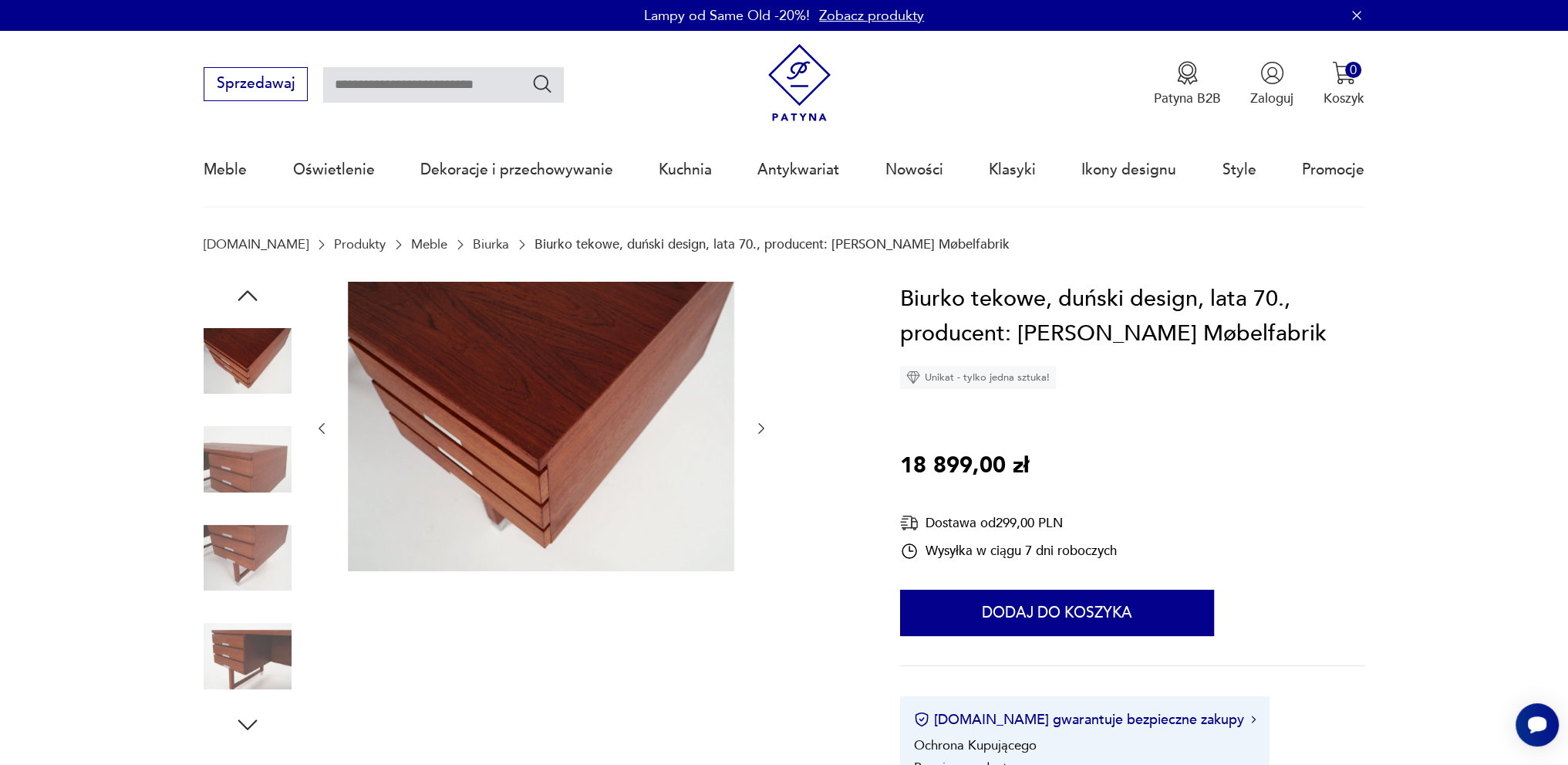
click at [250, 293] on icon "button" at bounding box center [248, 295] width 19 height 11
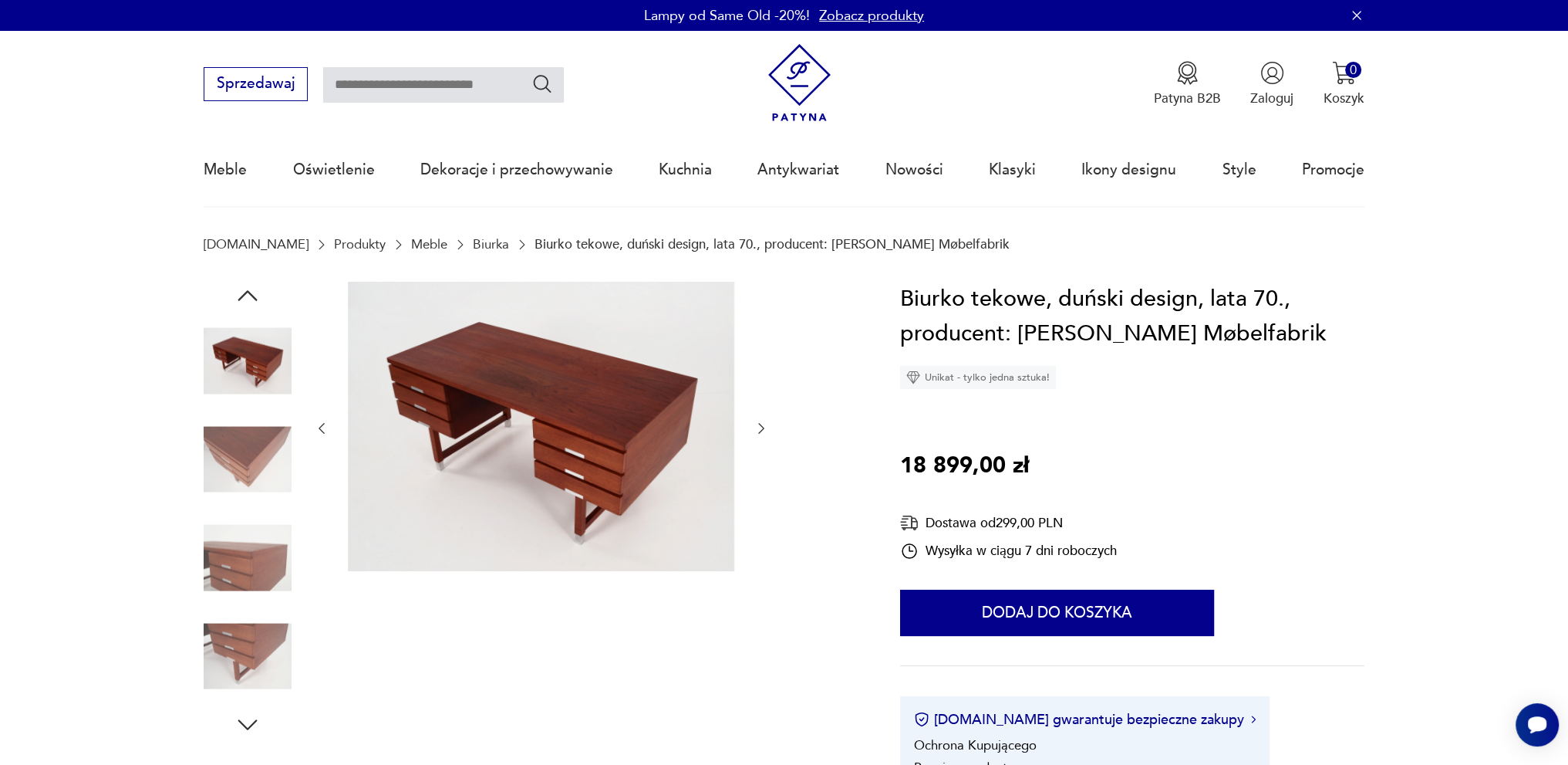
click at [253, 358] on img at bounding box center [247, 360] width 88 height 88
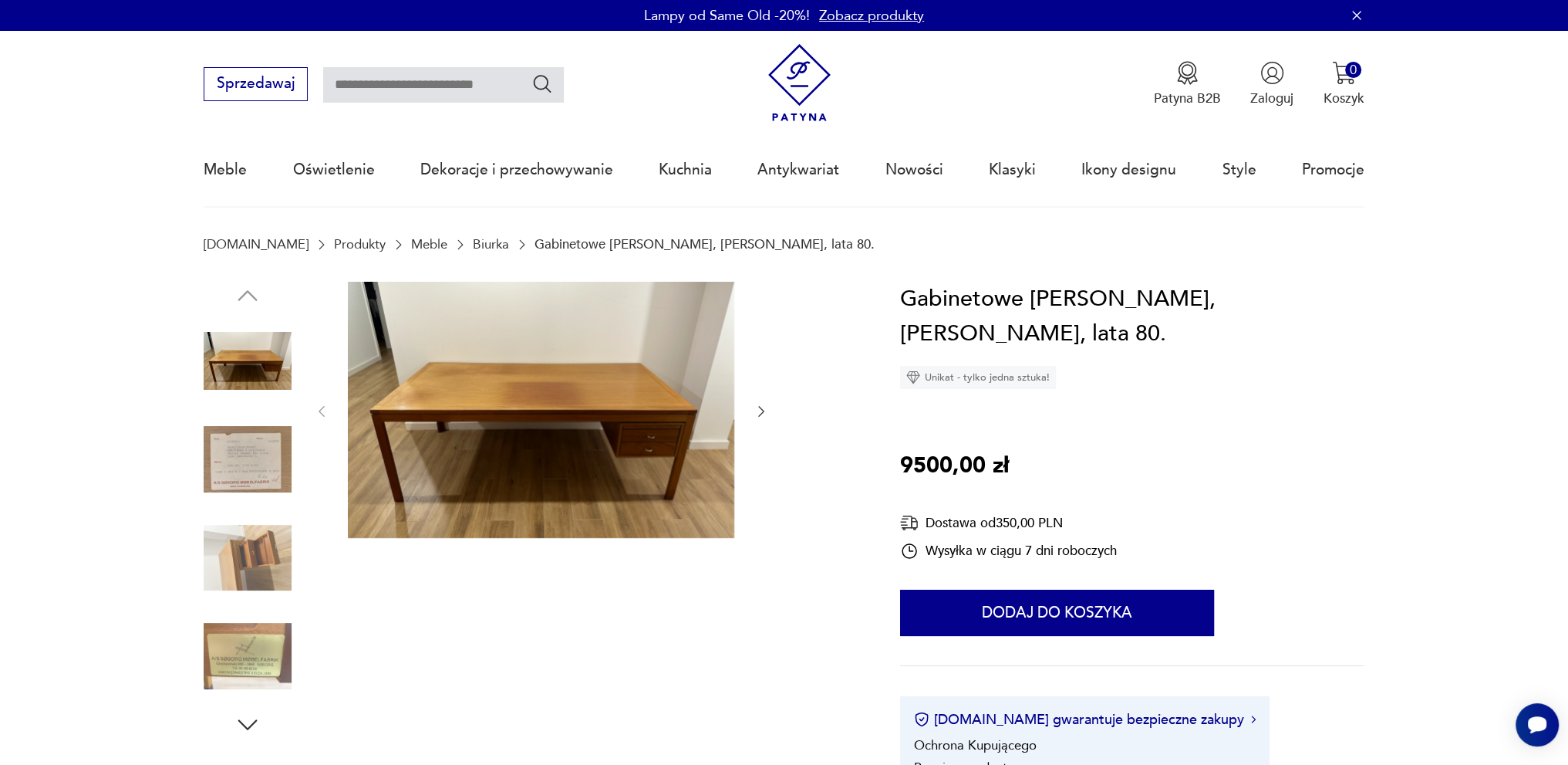
click at [274, 555] on img at bounding box center [247, 557] width 88 height 88
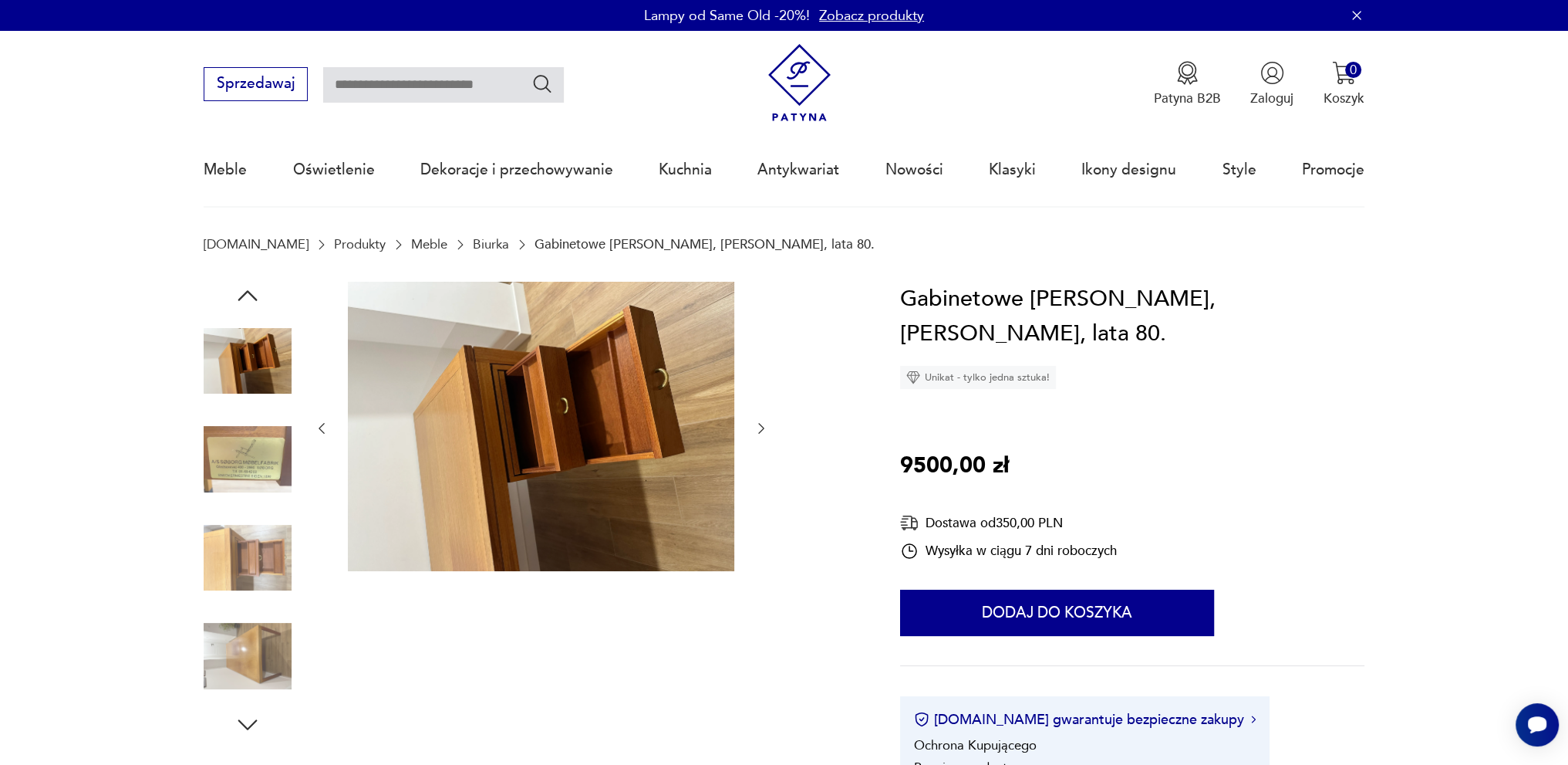
click at [266, 639] on img at bounding box center [247, 655] width 88 height 88
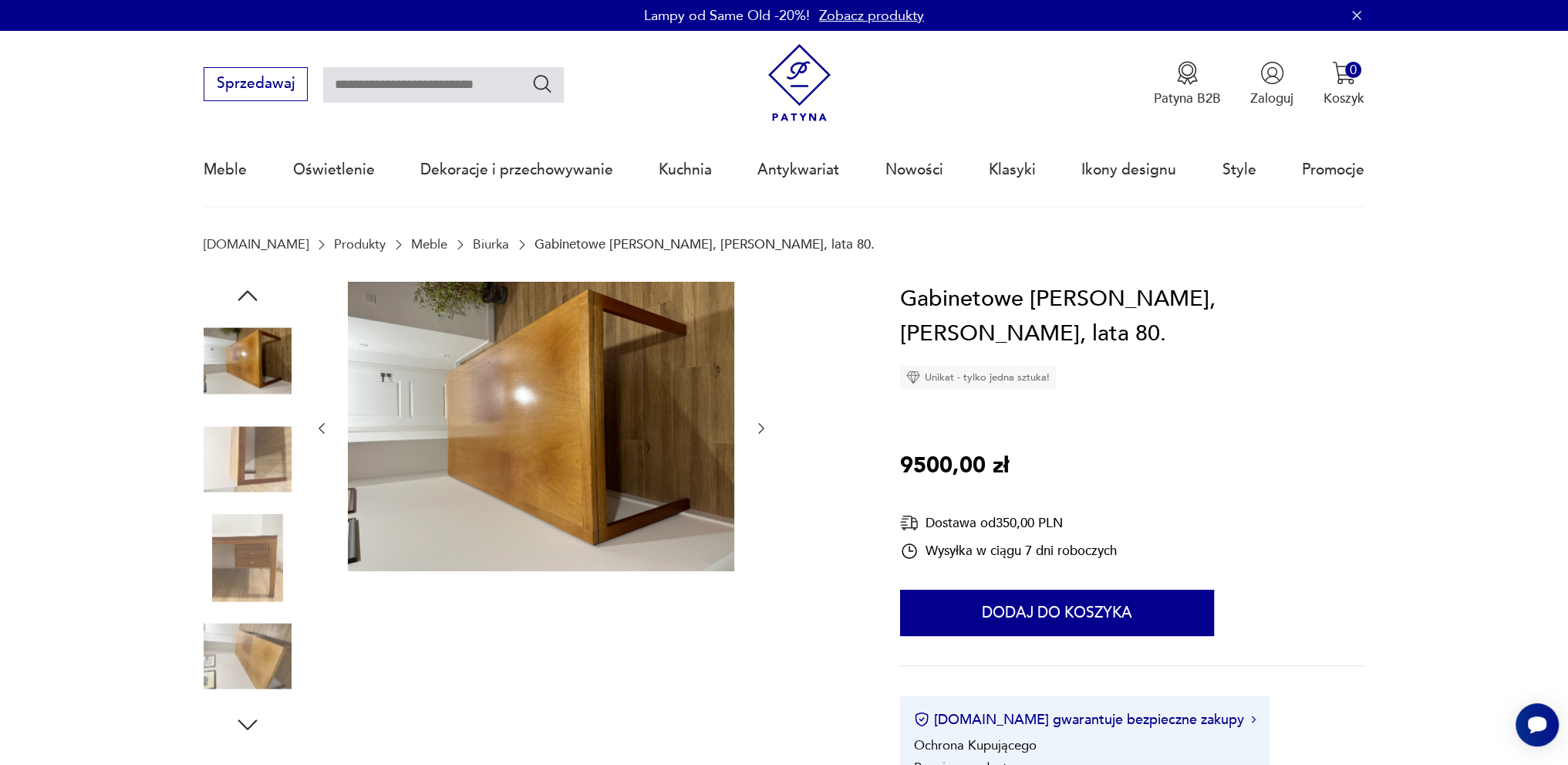
click at [256, 644] on img at bounding box center [247, 655] width 88 height 88
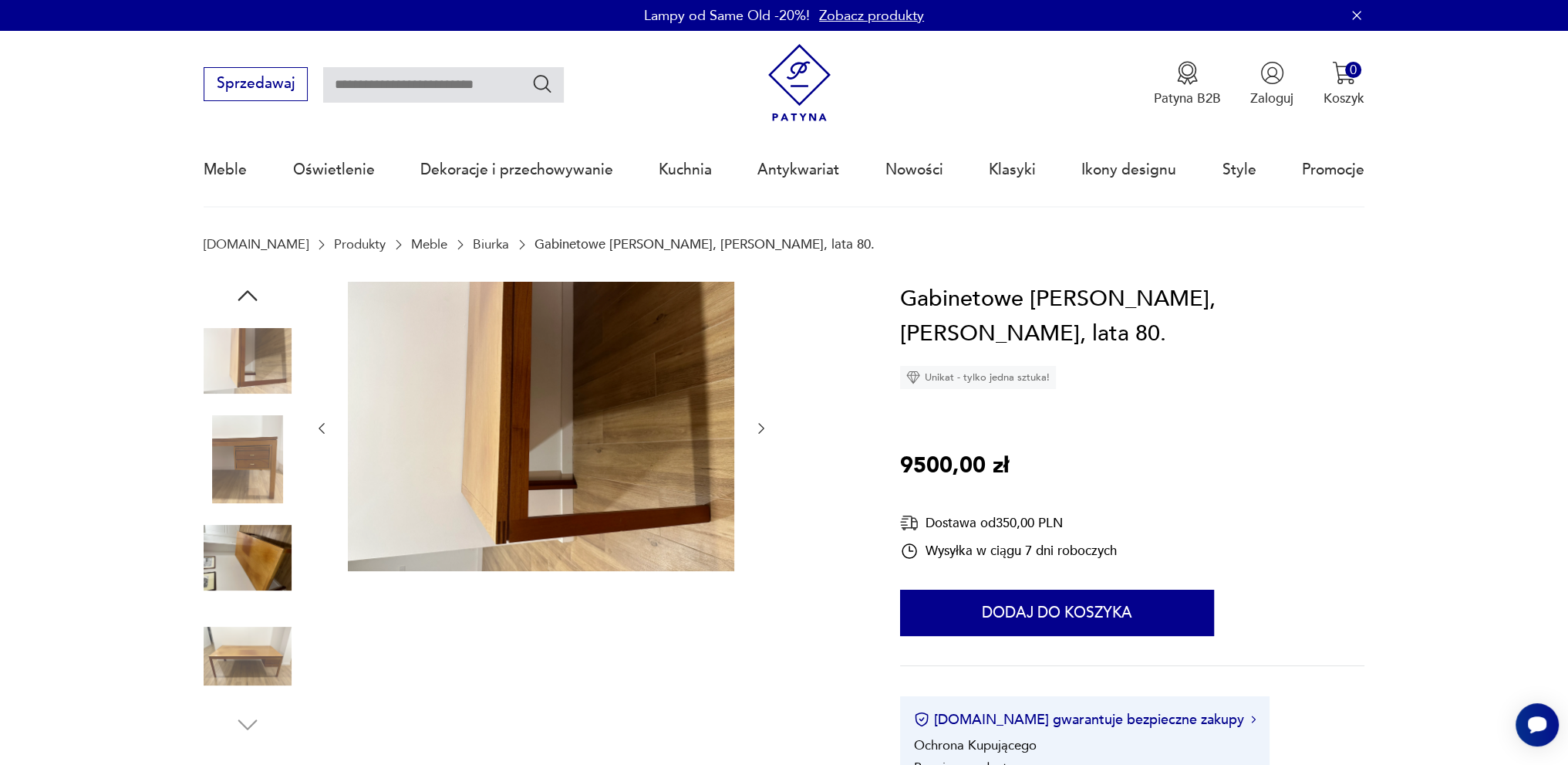
click at [259, 552] on img at bounding box center [247, 557] width 88 height 88
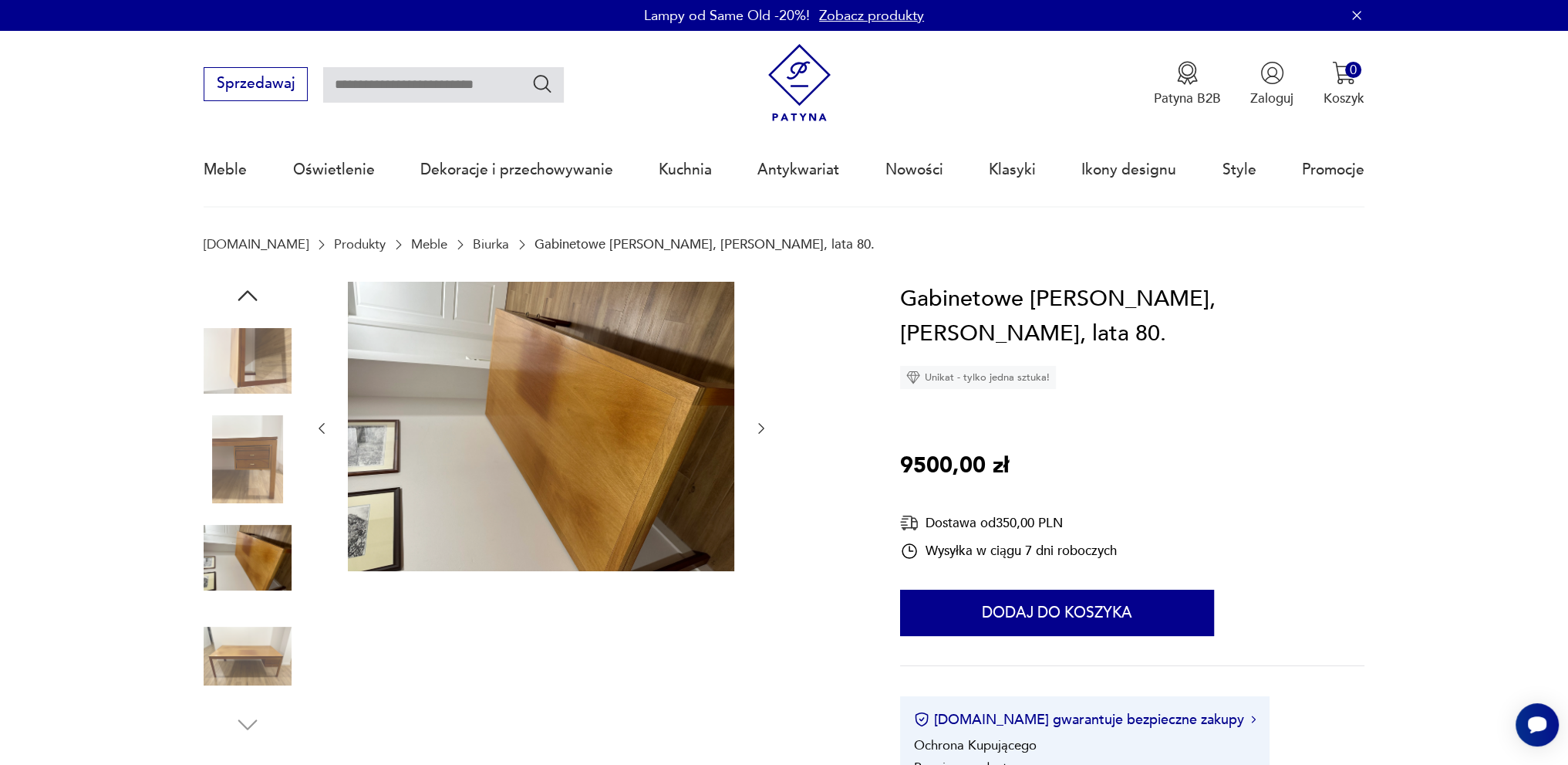
click at [239, 637] on img at bounding box center [247, 655] width 88 height 88
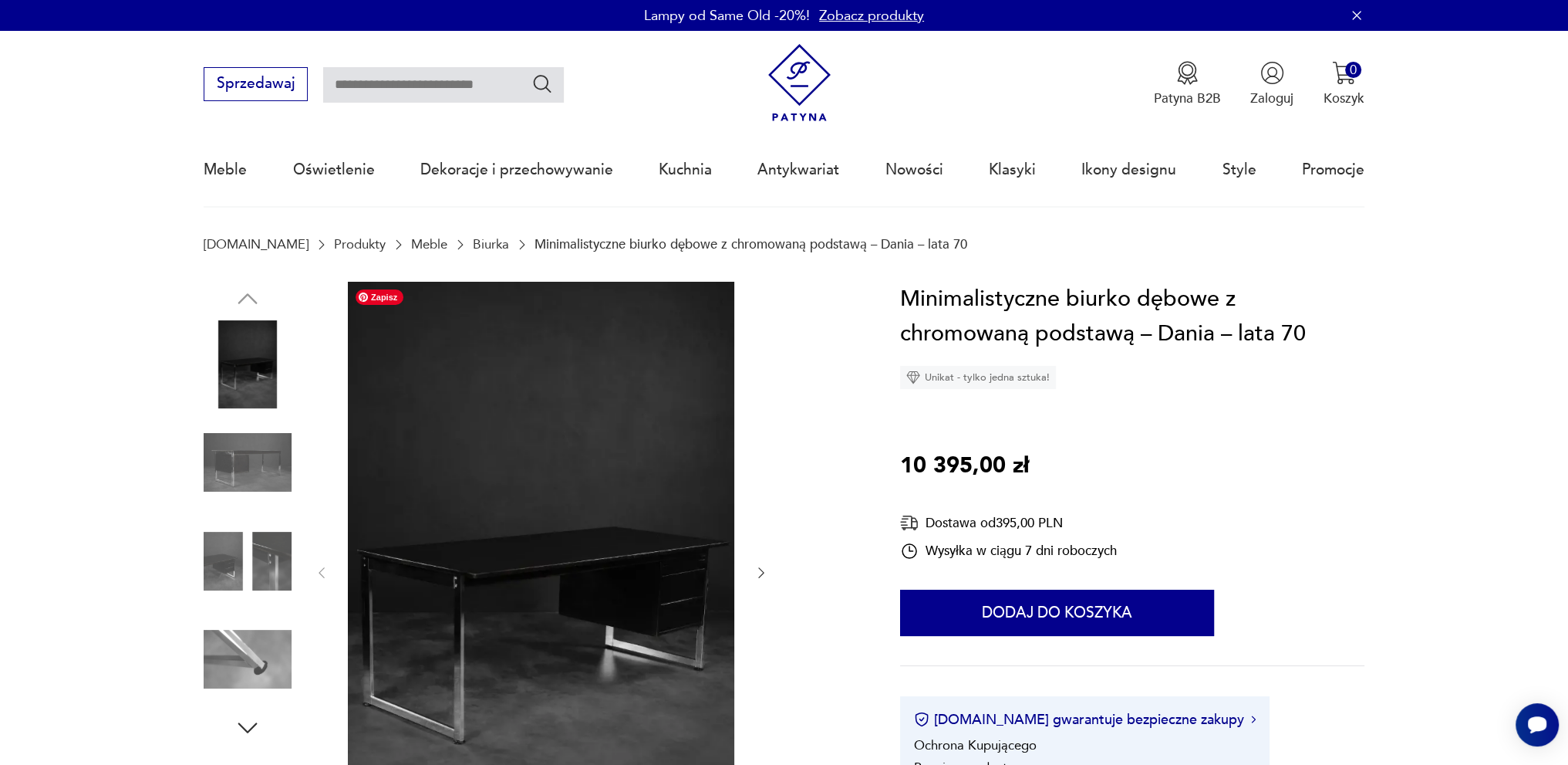
click at [241, 460] on img at bounding box center [247, 462] width 88 height 88
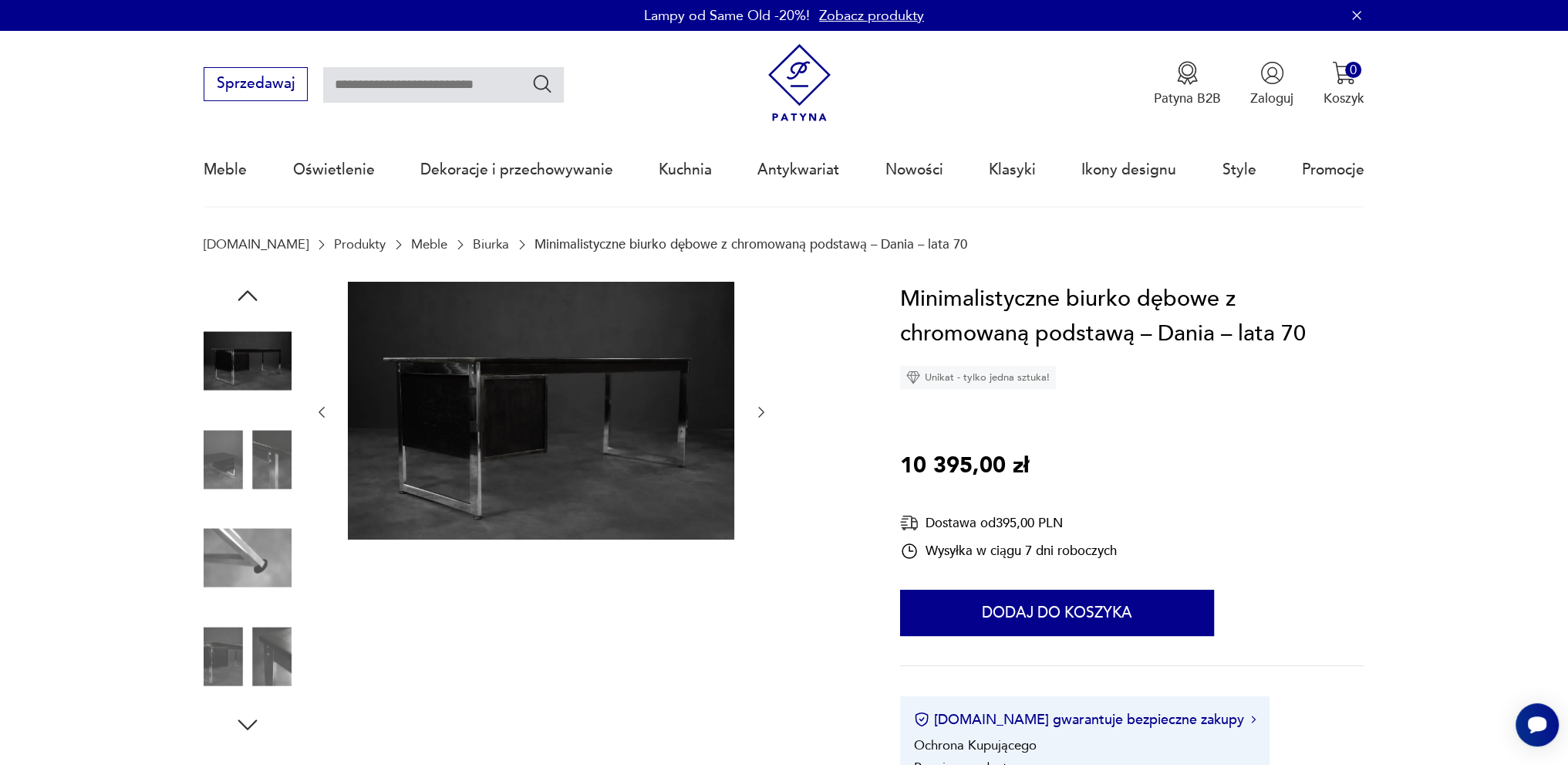
click at [250, 560] on img at bounding box center [247, 557] width 88 height 88
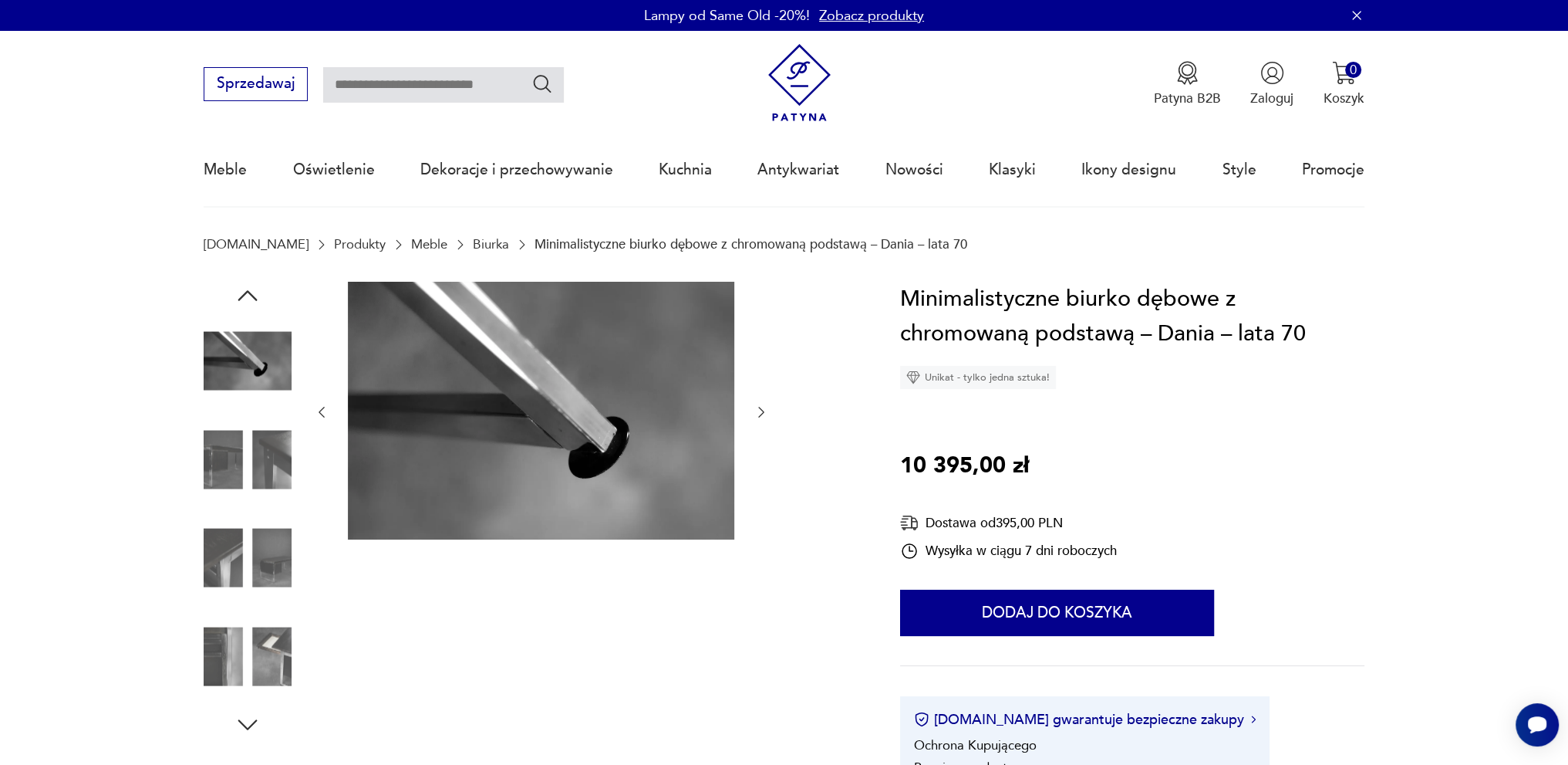
click at [256, 642] on img at bounding box center [247, 655] width 88 height 88
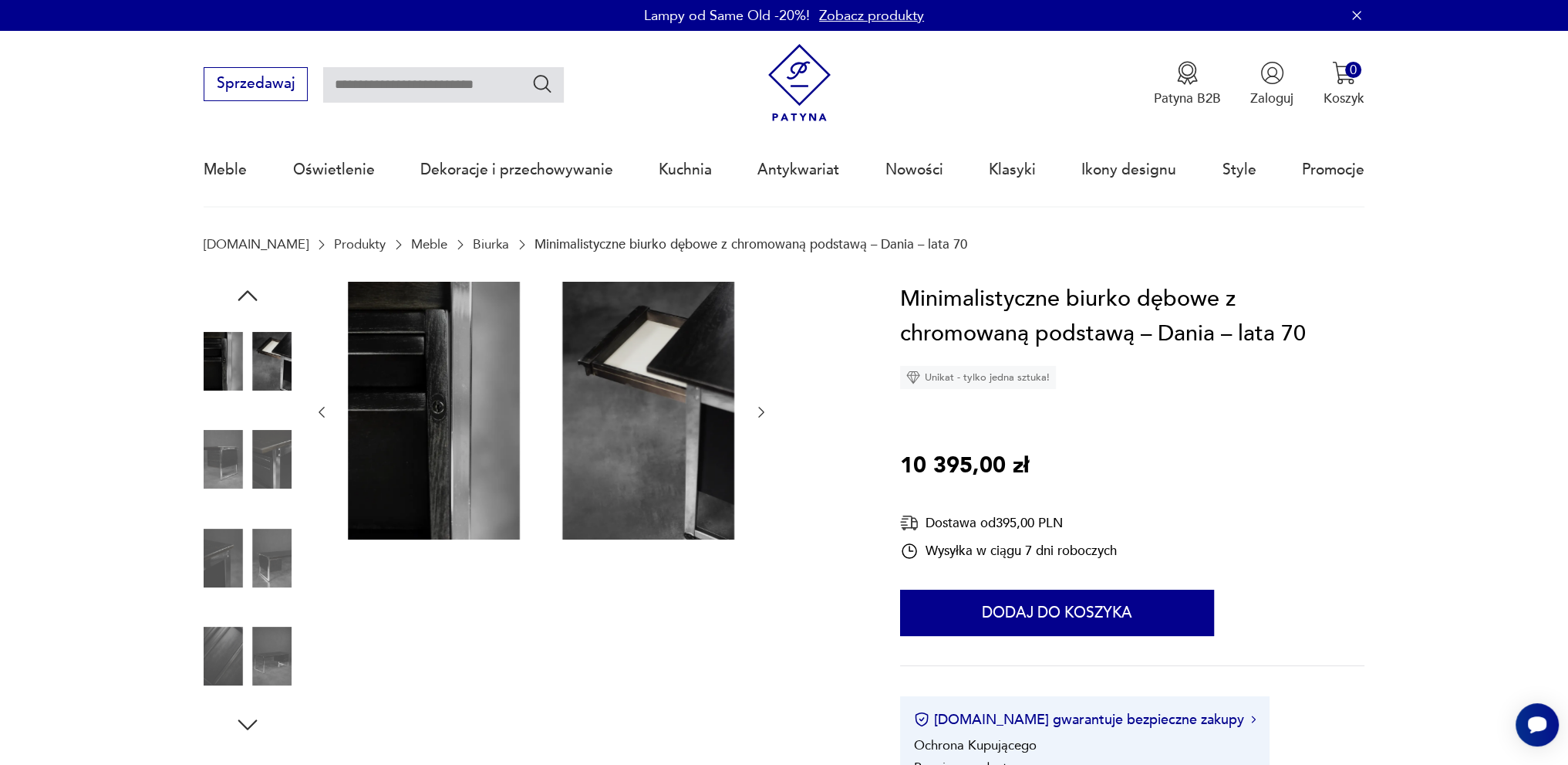
click at [248, 720] on icon "button" at bounding box center [248, 725] width 28 height 28
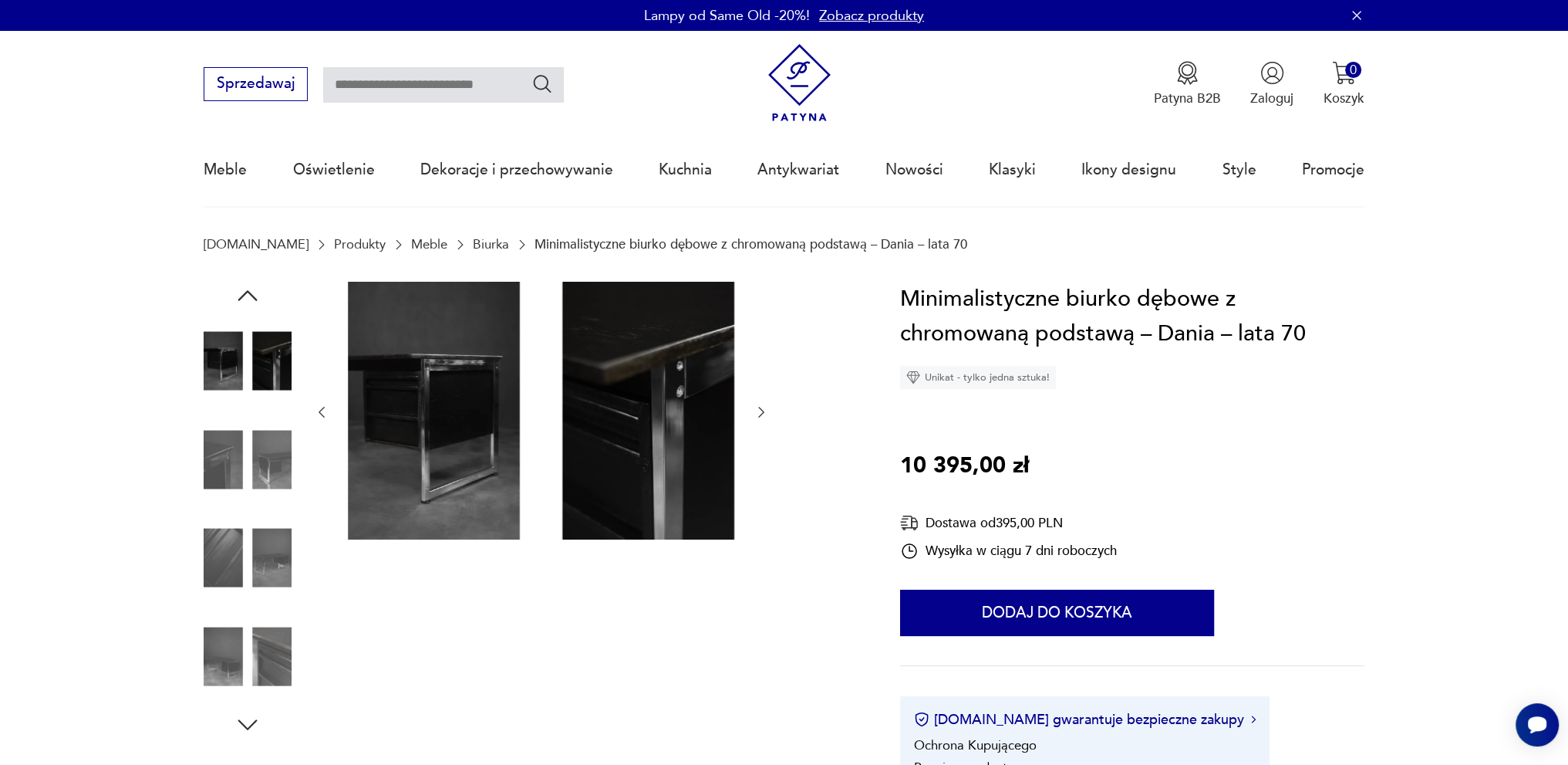
click at [250, 651] on img at bounding box center [247, 655] width 88 height 88
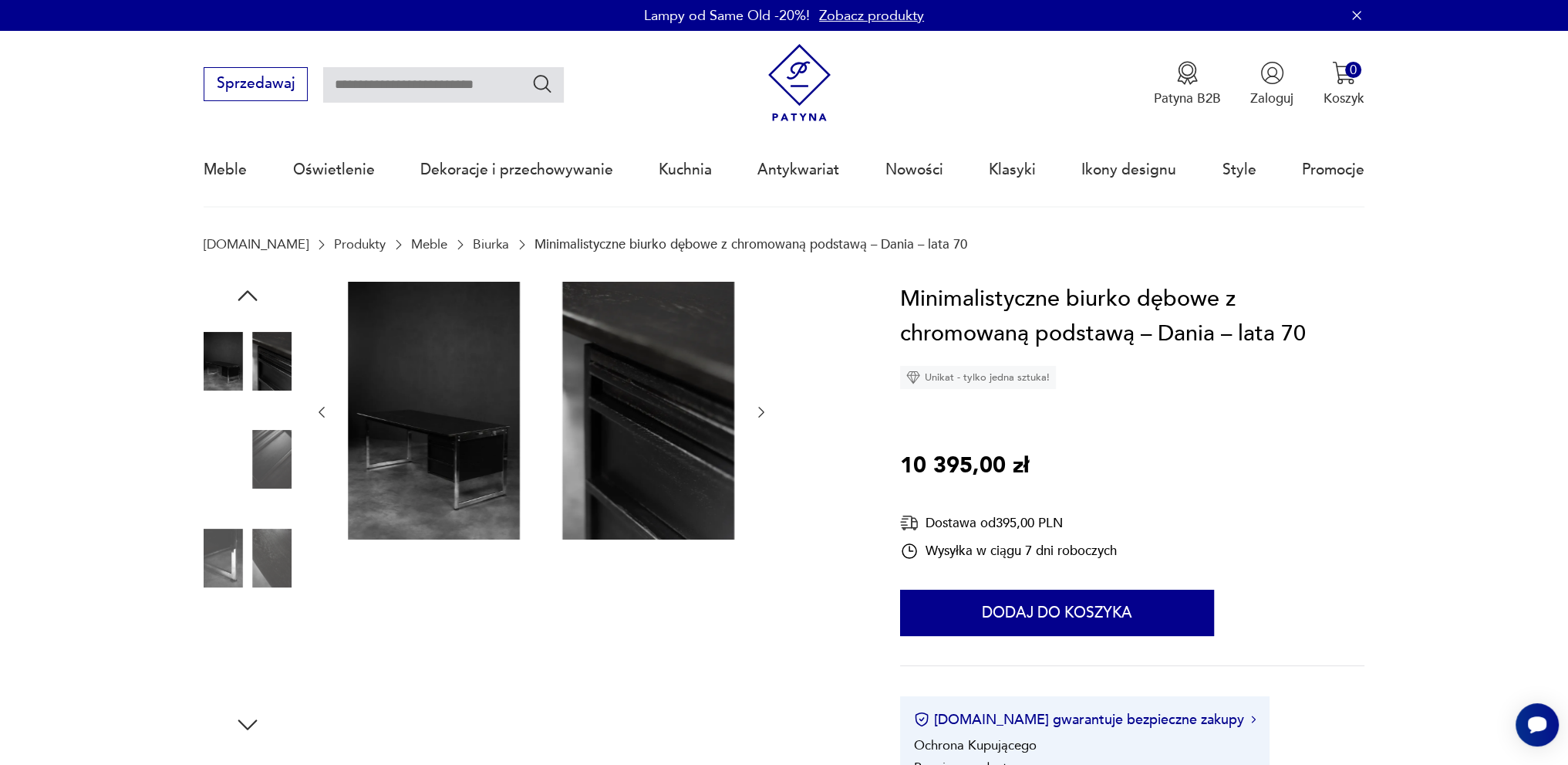
click at [491, 387] on img at bounding box center [540, 410] width 386 height 258
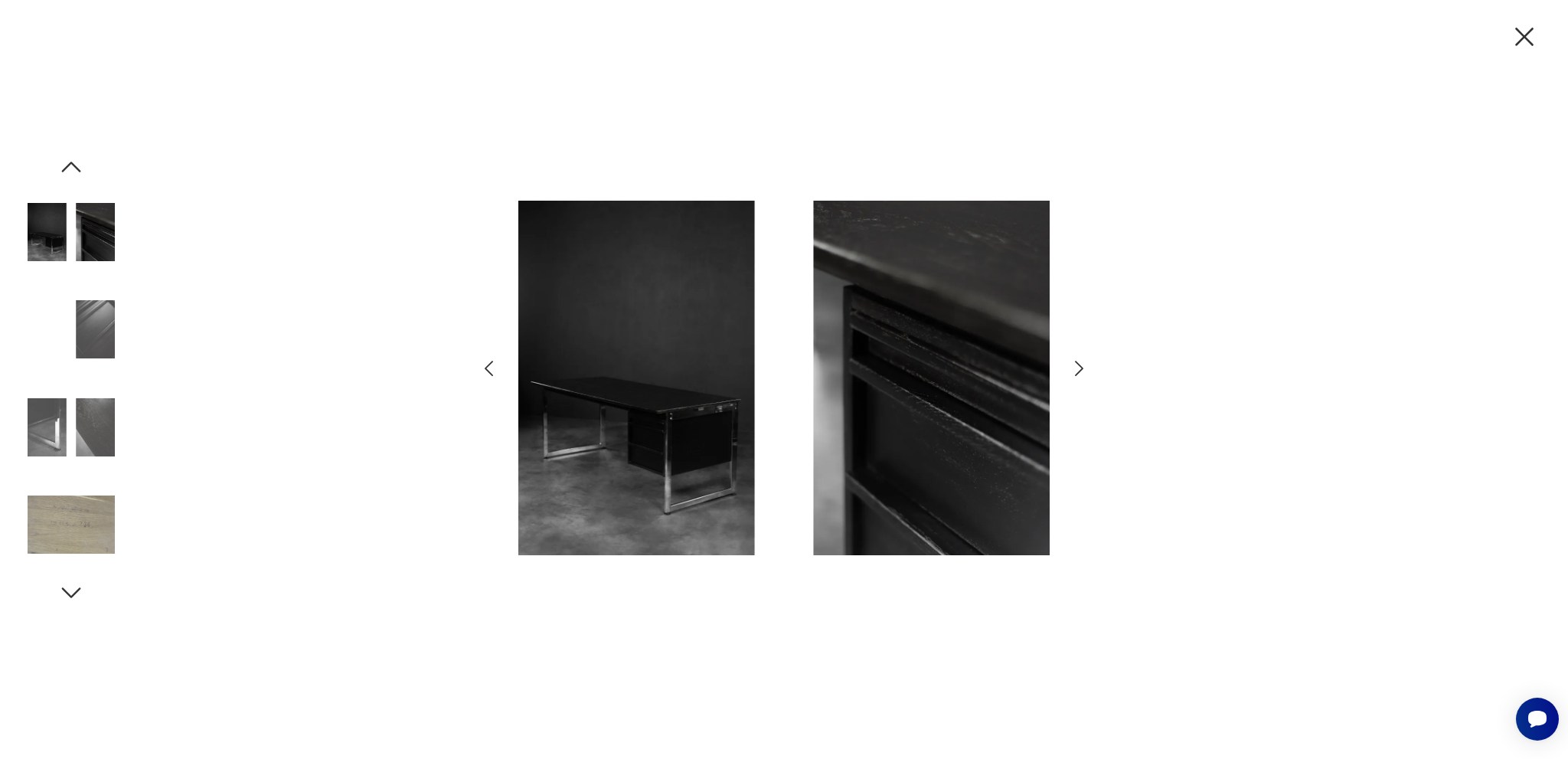
click at [1082, 369] on icon "button" at bounding box center [1079, 368] width 9 height 15
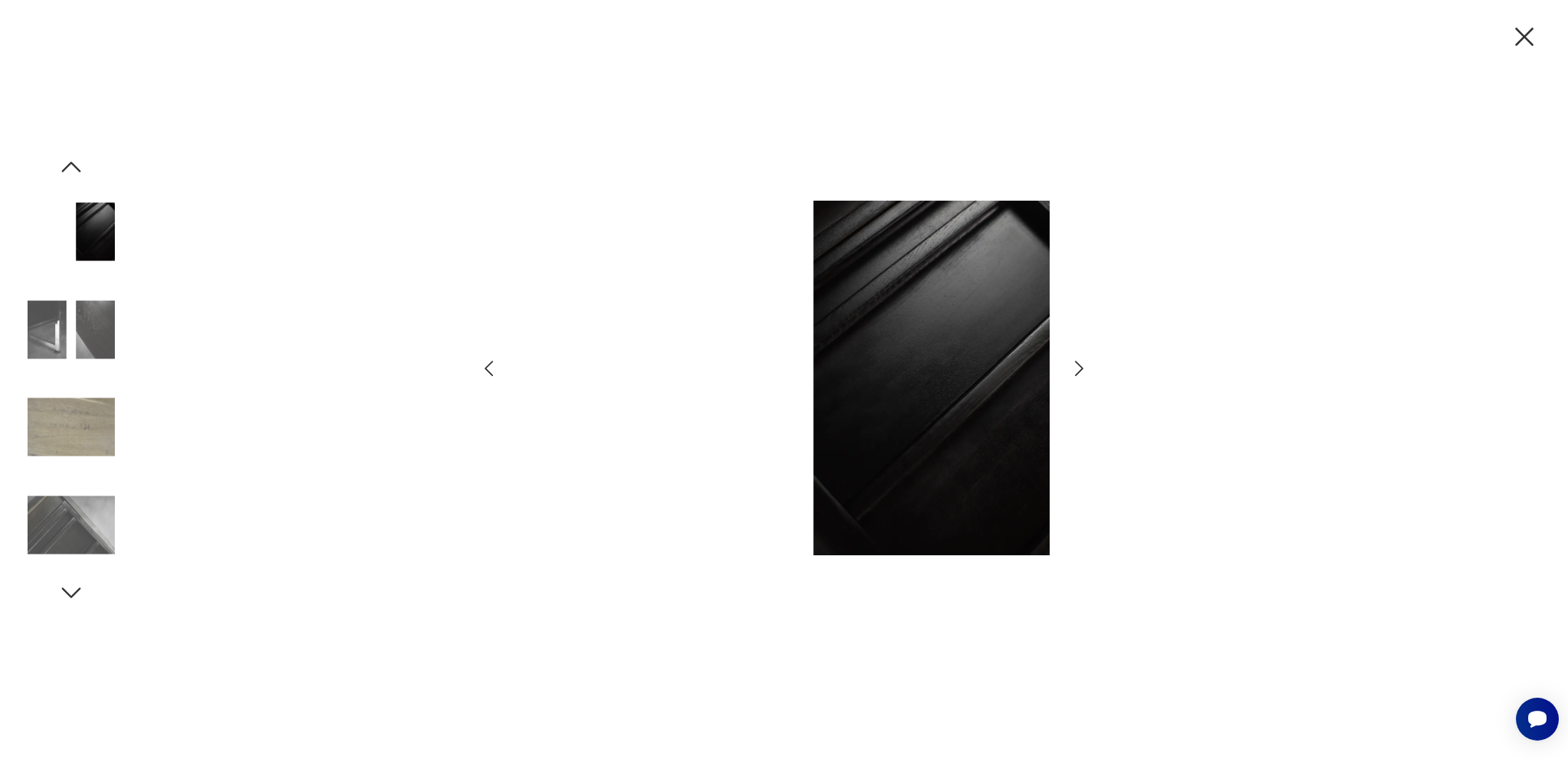
click at [1080, 367] on icon "button" at bounding box center [1079, 368] width 9 height 15
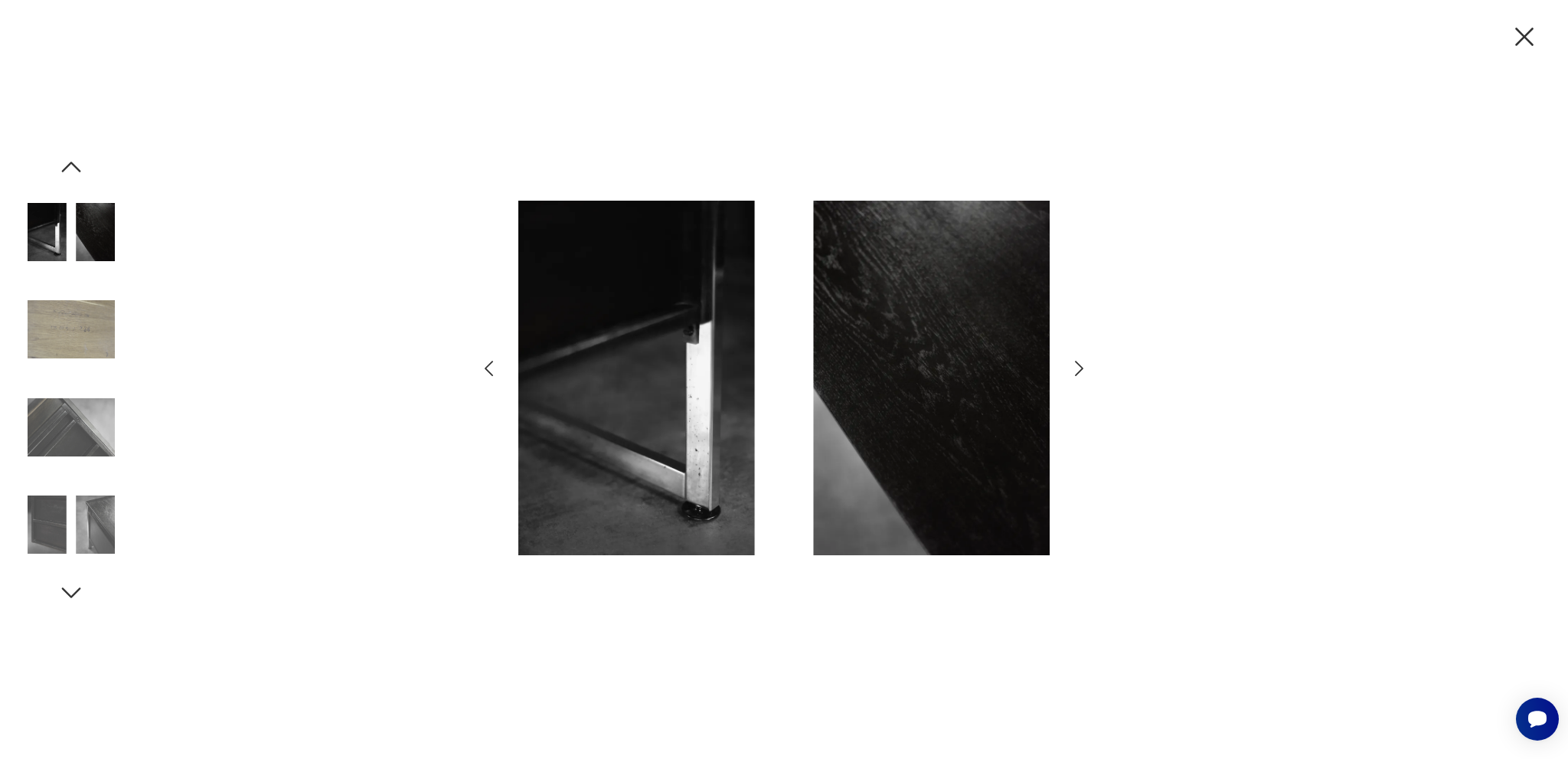
click at [1080, 367] on icon "button" at bounding box center [1079, 368] width 9 height 15
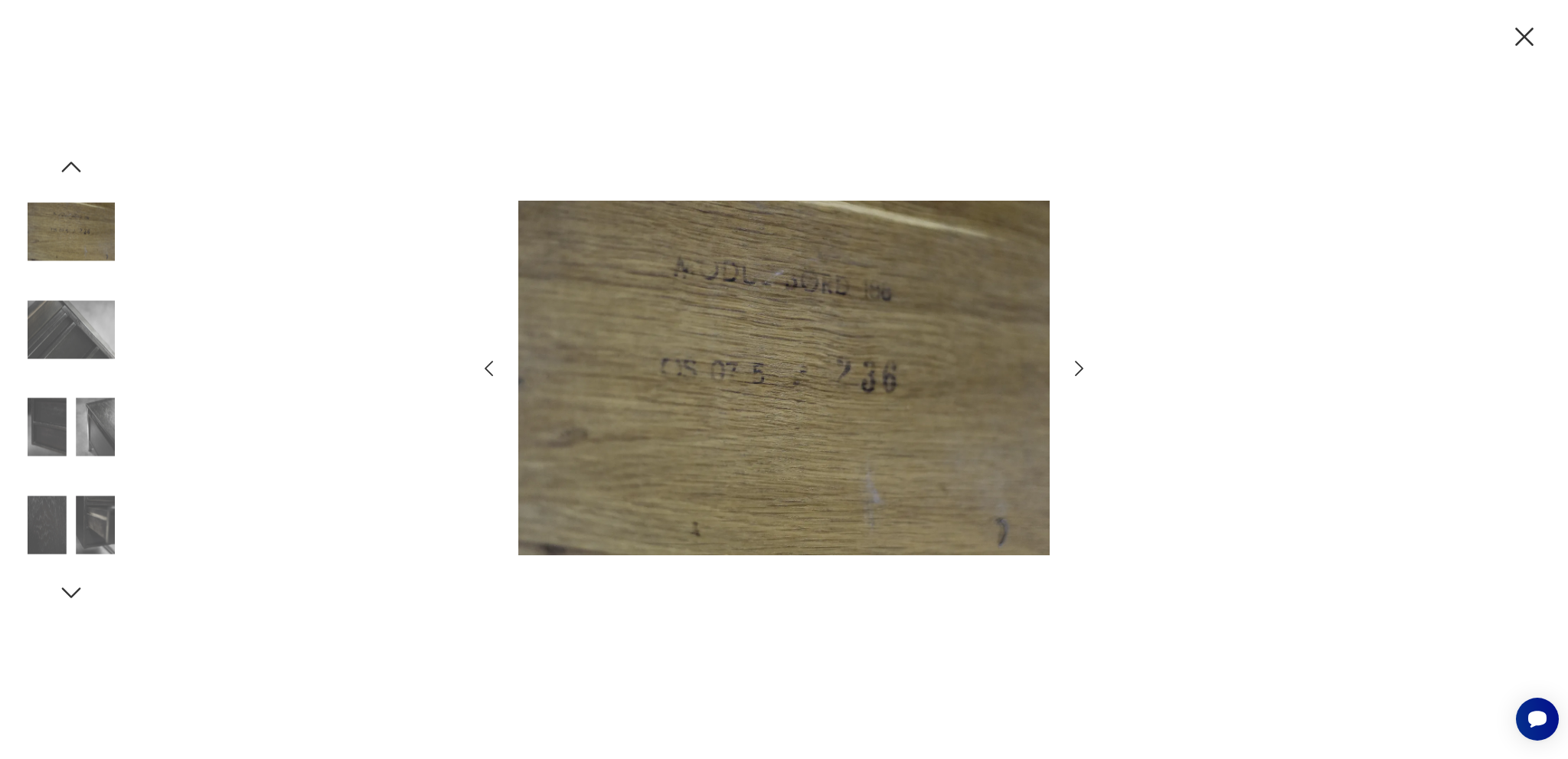
click at [1080, 367] on icon "button" at bounding box center [1079, 368] width 9 height 15
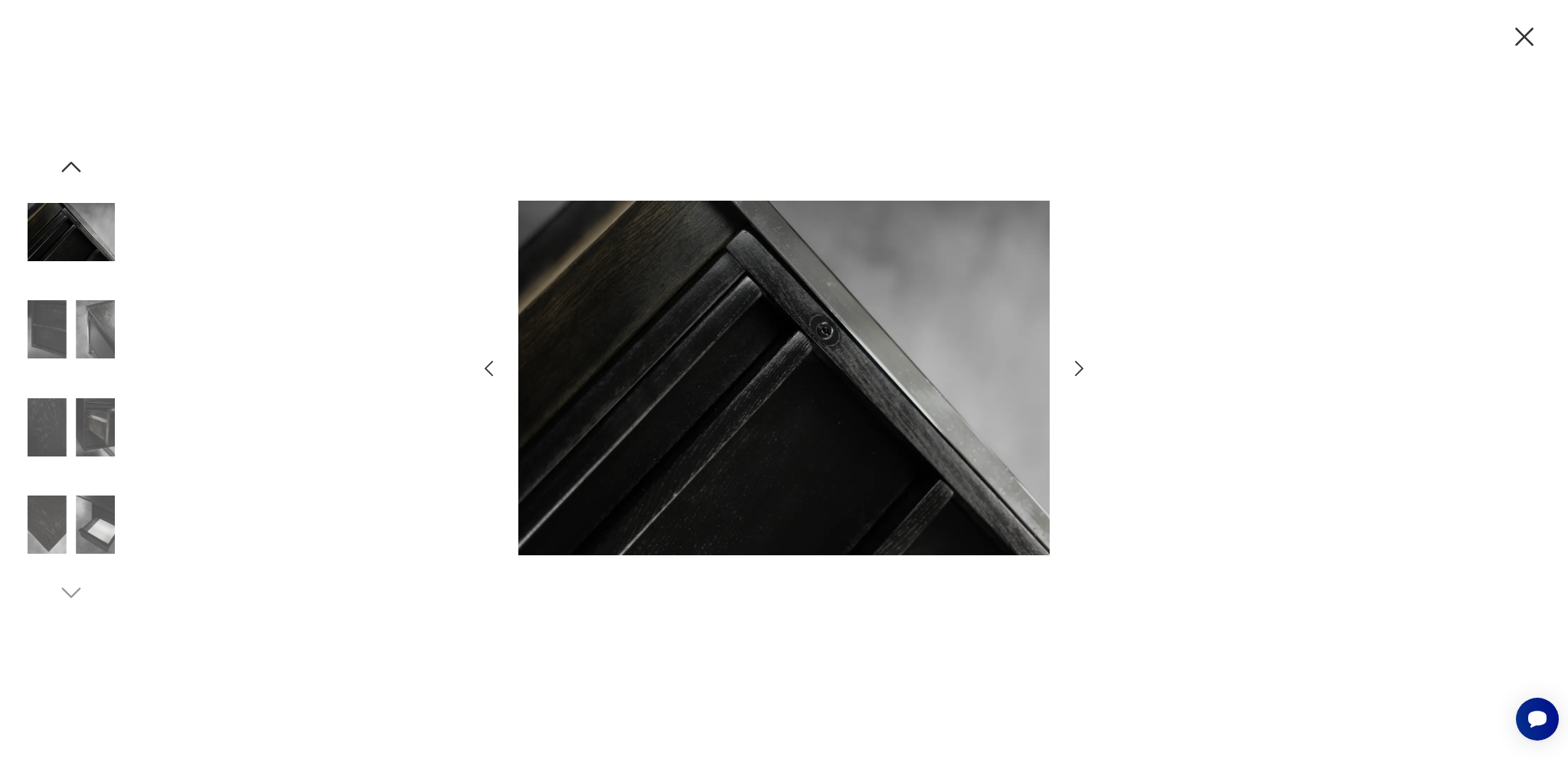
click at [1080, 367] on icon "button" at bounding box center [1079, 368] width 9 height 15
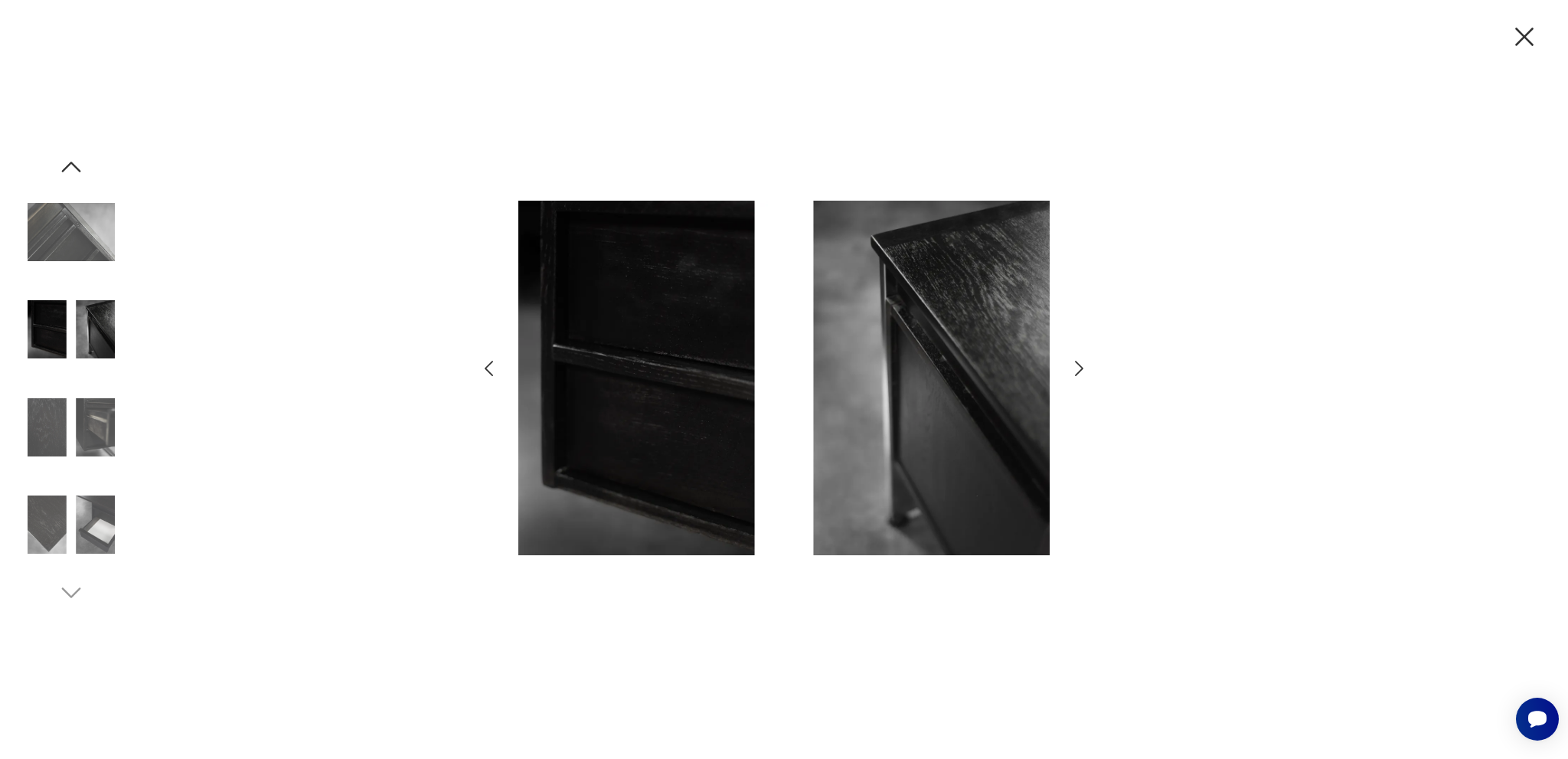
click at [1080, 367] on icon "button" at bounding box center [1079, 368] width 9 height 15
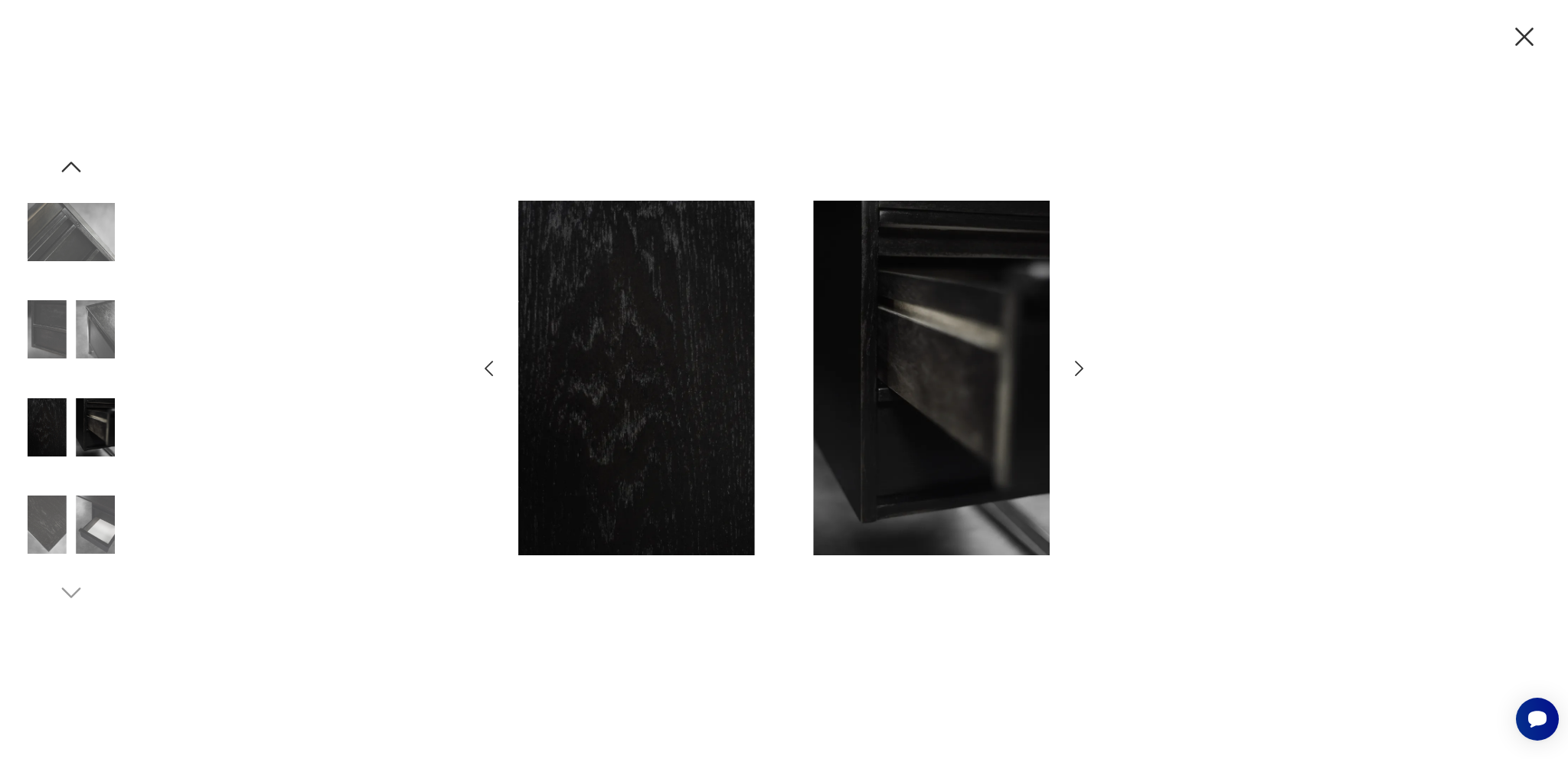
click at [1080, 367] on icon "button" at bounding box center [1079, 368] width 9 height 15
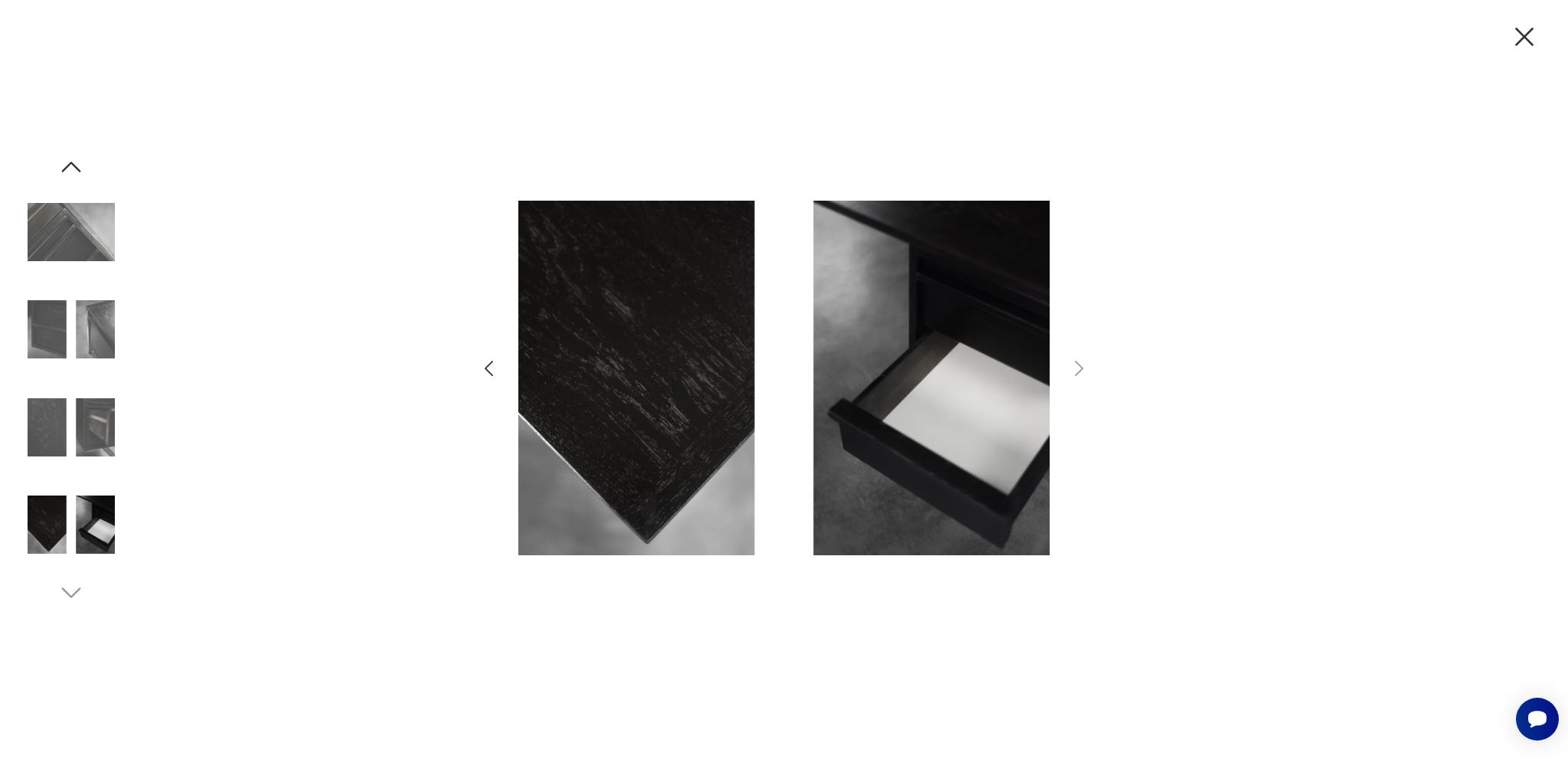
click at [487, 366] on icon "button" at bounding box center [489, 368] width 9 height 15
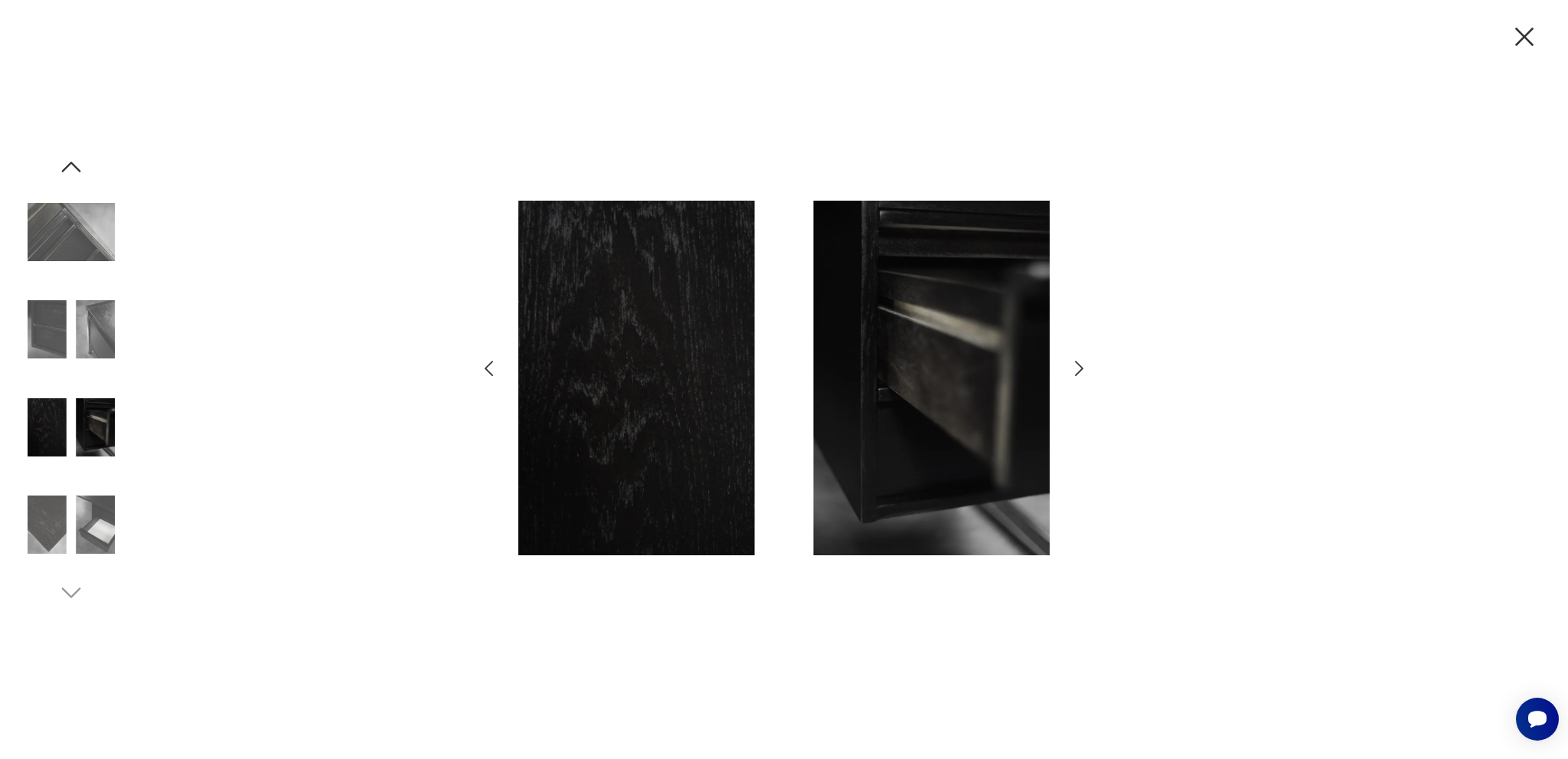
click at [487, 366] on icon "button" at bounding box center [489, 368] width 9 height 15
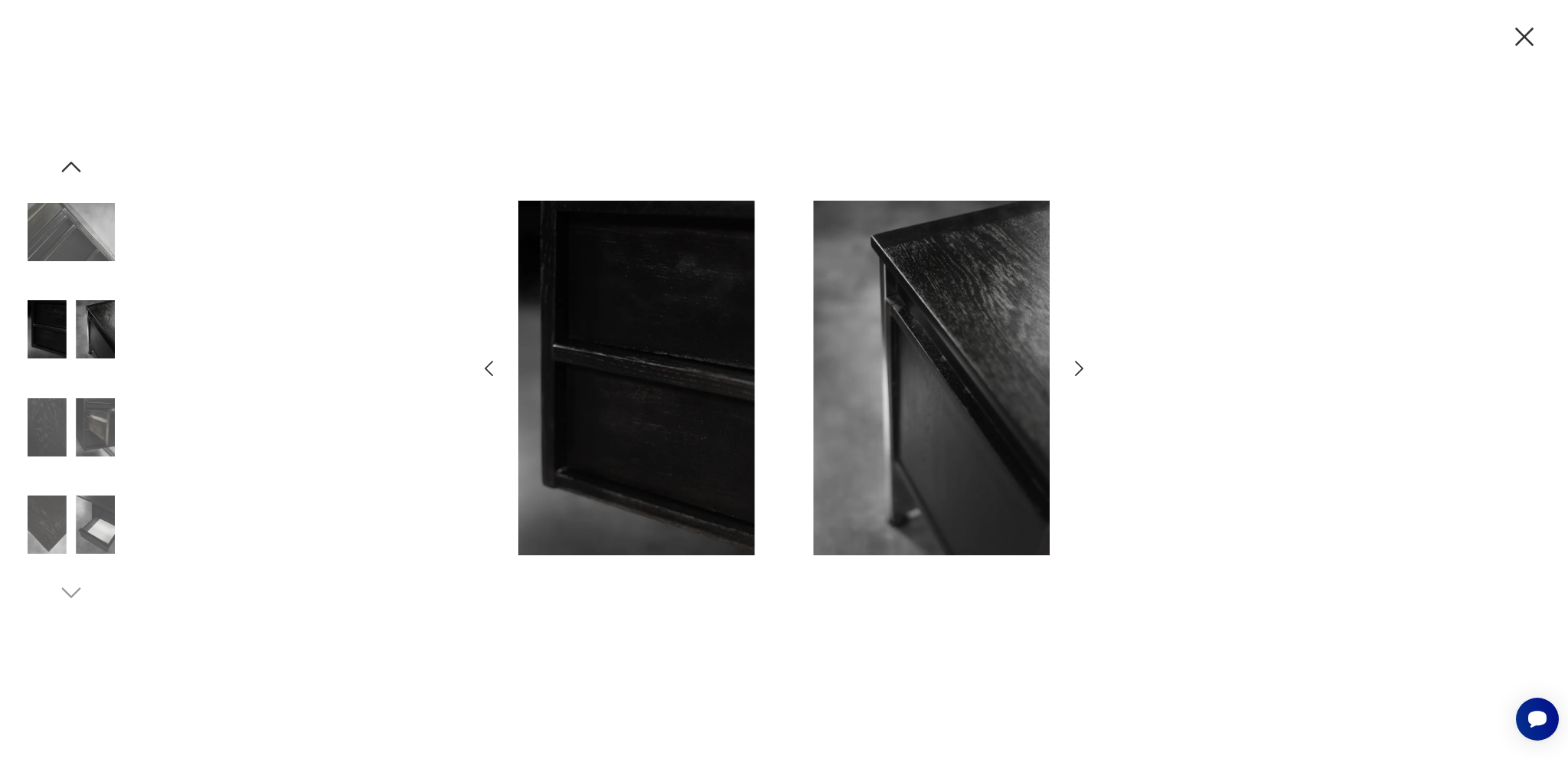
click at [487, 366] on icon "button" at bounding box center [489, 368] width 9 height 15
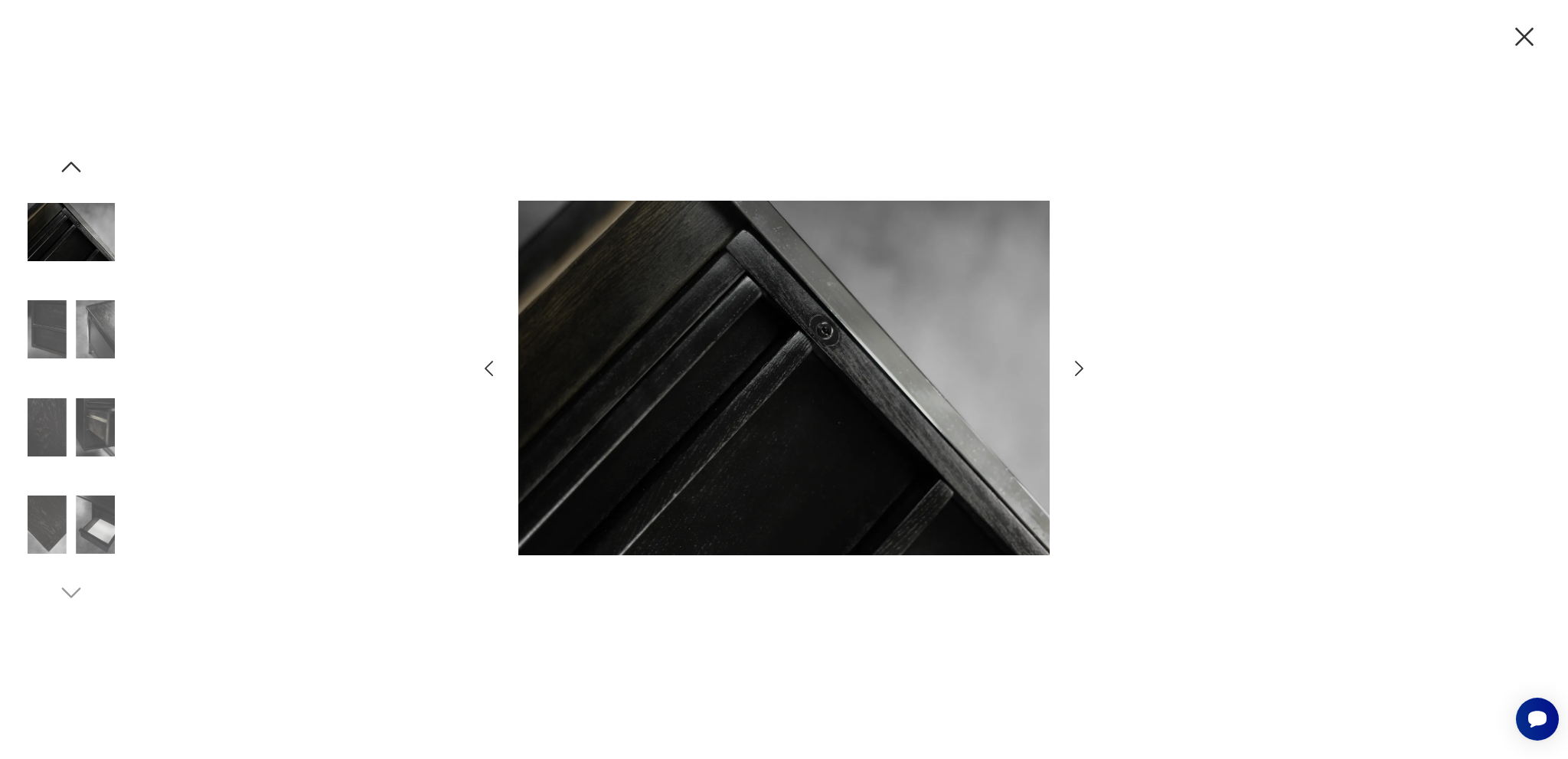
click at [487, 366] on icon "button" at bounding box center [489, 368] width 9 height 15
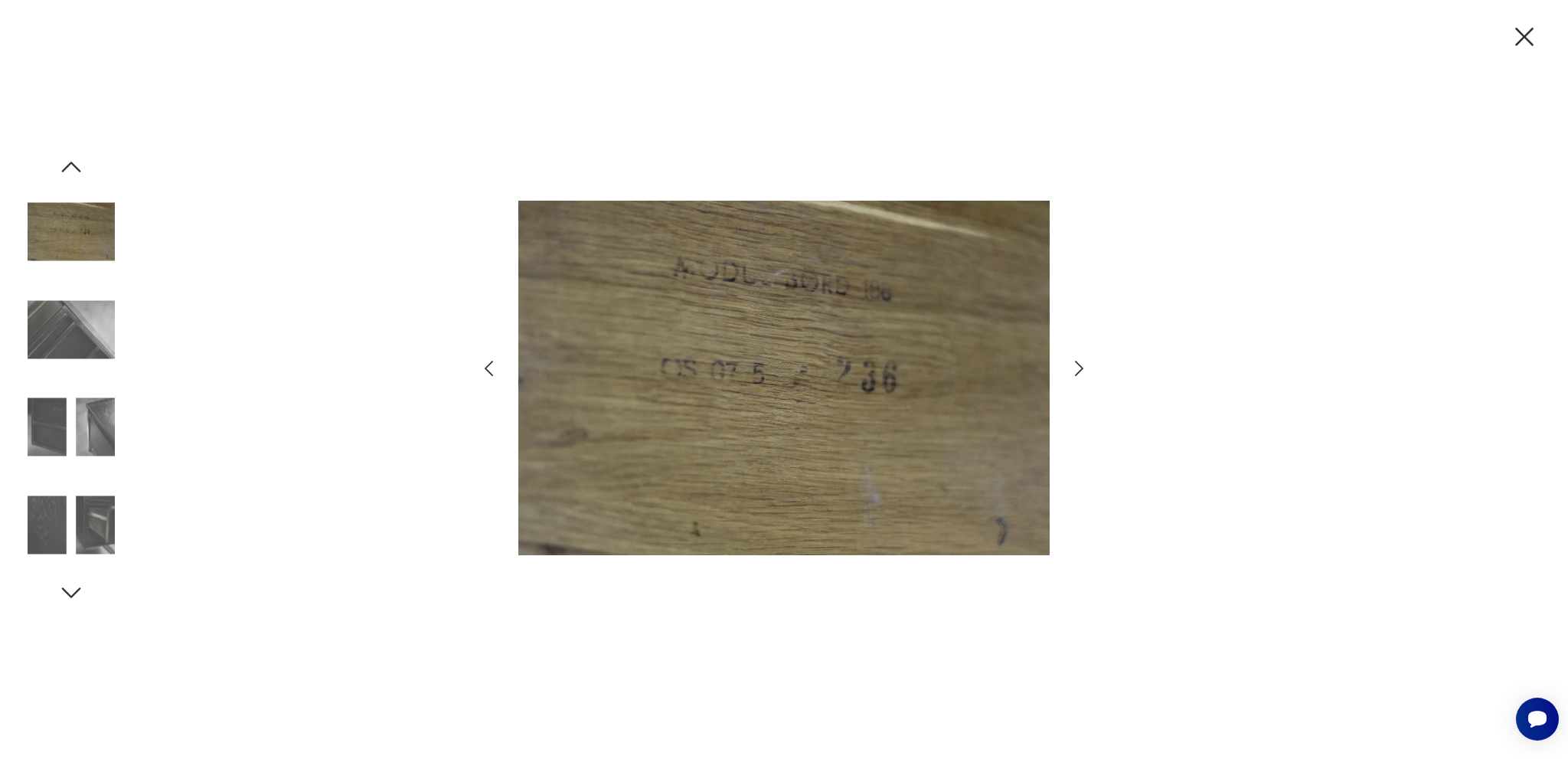
click at [487, 366] on icon "button" at bounding box center [489, 368] width 9 height 15
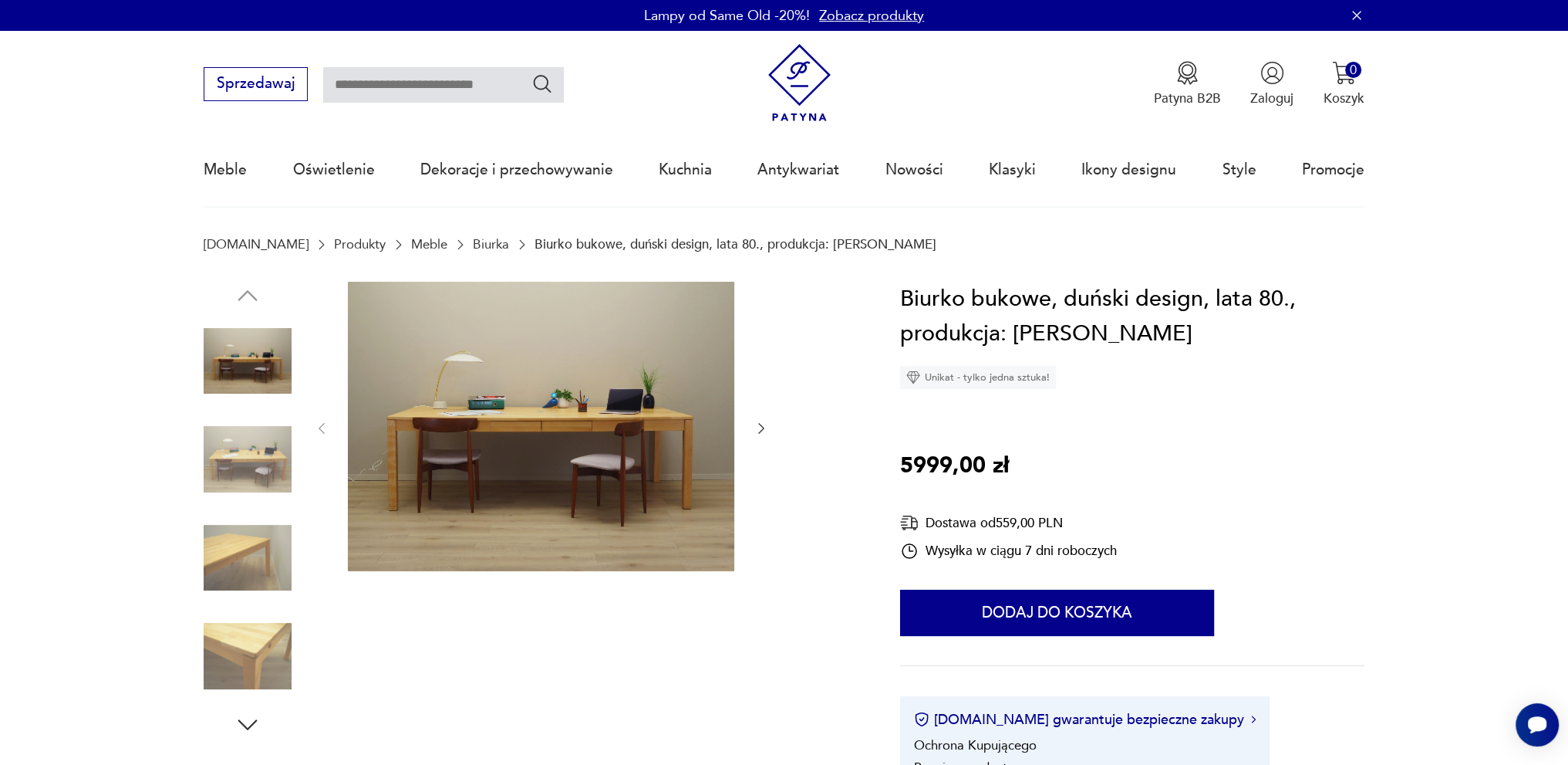
click at [243, 657] on img at bounding box center [247, 655] width 88 height 88
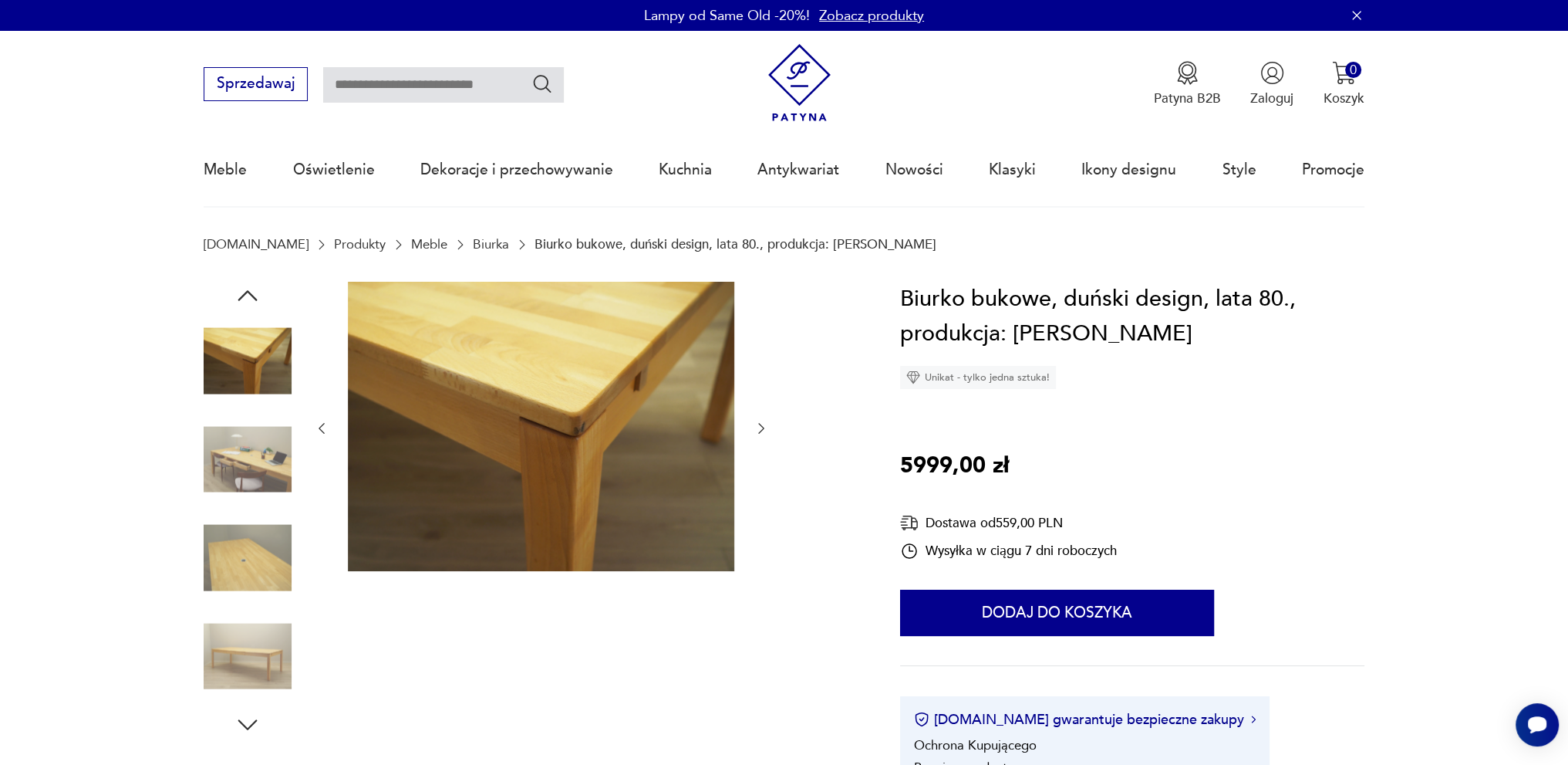
click at [265, 560] on img at bounding box center [247, 557] width 88 height 88
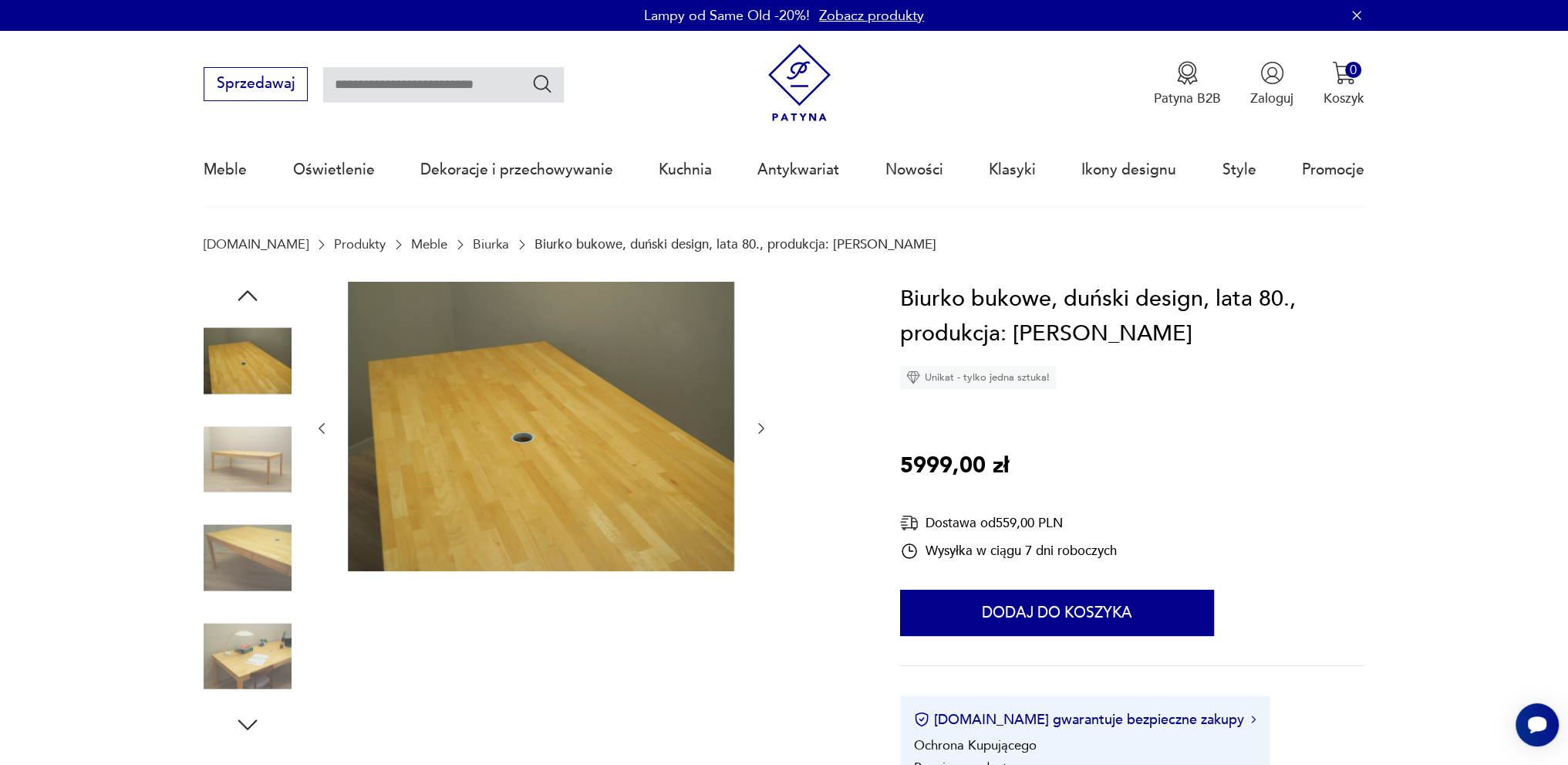
click at [274, 437] on img at bounding box center [247, 459] width 88 height 88
